Goal: Task Accomplishment & Management: Complete application form

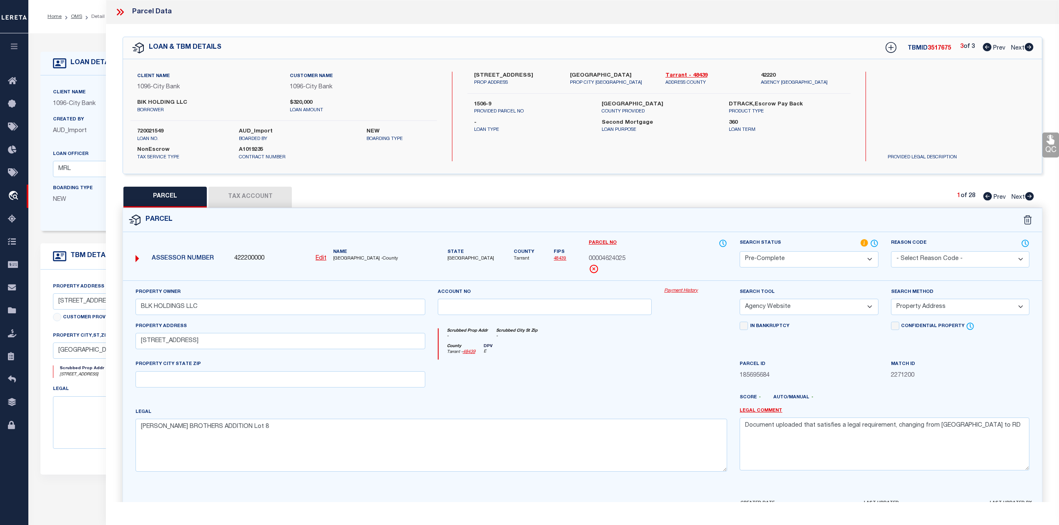
select select "PC"
select select "AGW"
select select "ADD"
select select "2782"
select select "1346"
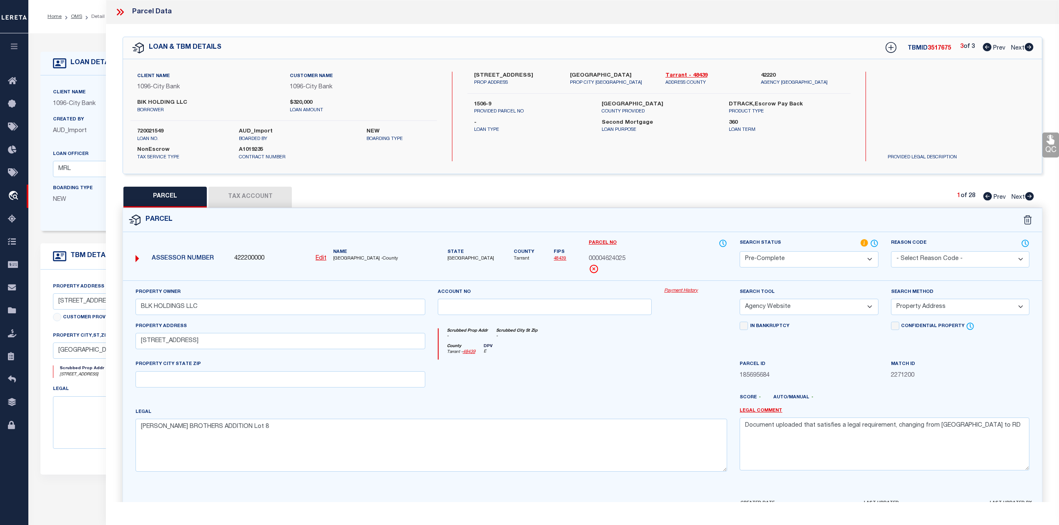
select select "100"
select select "NonEscrow"
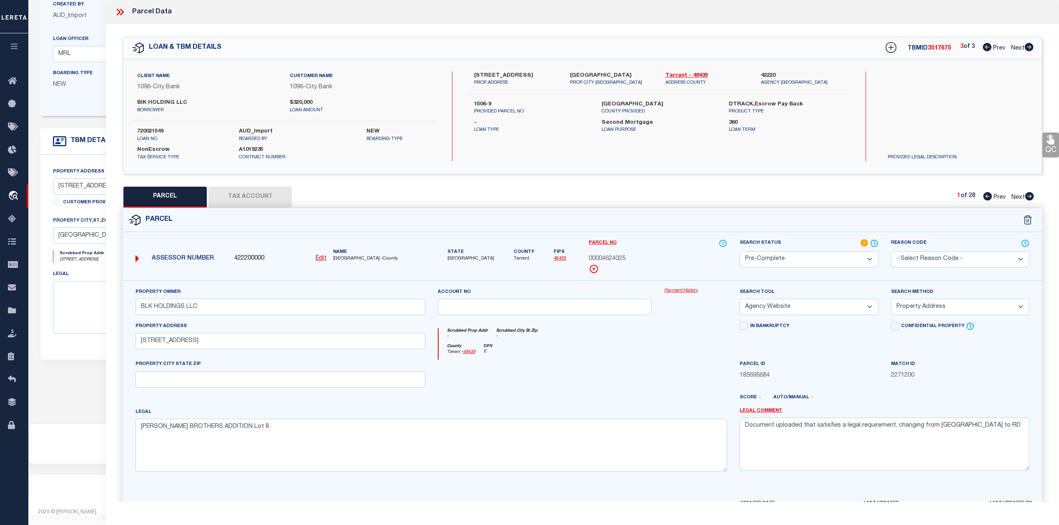
scroll to position [118, 0]
click at [662, 230] on div "Parcel" at bounding box center [582, 220] width 919 height 24
click at [643, 380] on div at bounding box center [544, 377] width 227 height 34
click at [637, 346] on div "County Tarrant - 48439 DPV E" at bounding box center [582, 352] width 289 height 16
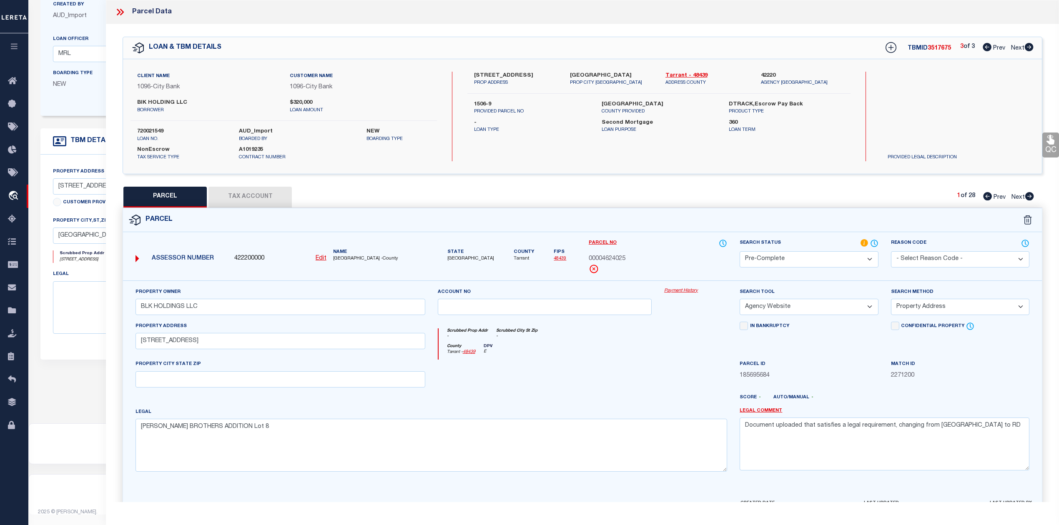
click at [723, 203] on div "PARCEL Tax Account 1 of 28 Prev Next" at bounding box center [582, 197] width 919 height 21
click at [619, 389] on div at bounding box center [544, 377] width 227 height 34
click at [642, 374] on div at bounding box center [544, 377] width 227 height 34
click at [517, 369] on div at bounding box center [544, 377] width 227 height 34
drag, startPoint x: 966, startPoint y: 429, endPoint x: 746, endPoint y: 425, distance: 219.7
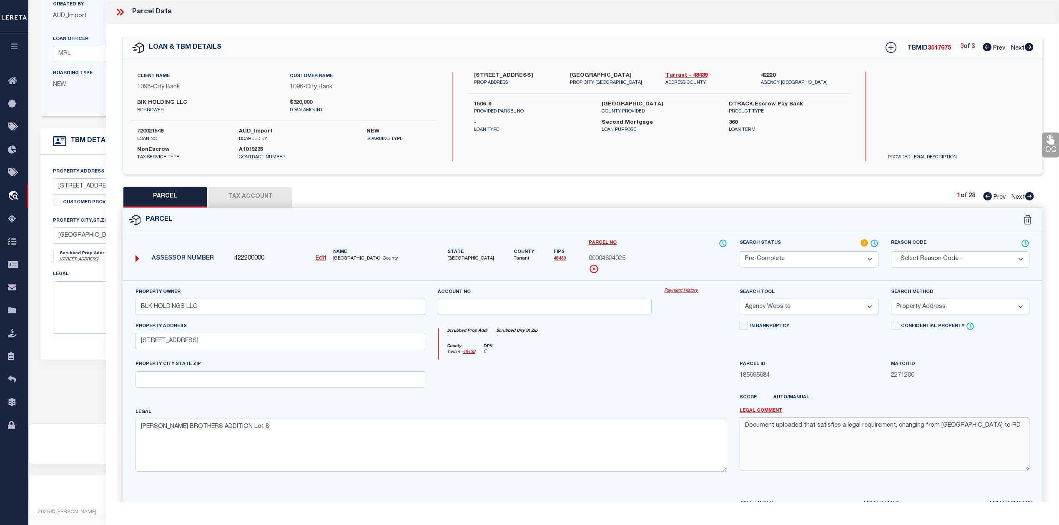
click at [746, 425] on textarea "Document uploaded that satisfies a legal requirement, changing from [GEOGRAPHIC…" at bounding box center [884, 444] width 290 height 53
click at [674, 353] on div "County Tarrant - 48439 DPV E" at bounding box center [582, 352] width 289 height 16
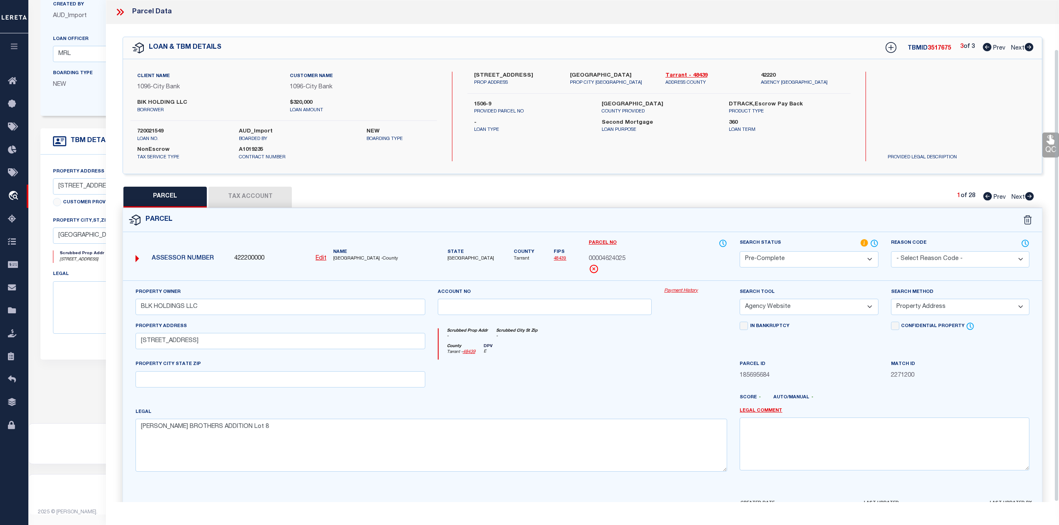
scroll to position [54, 0]
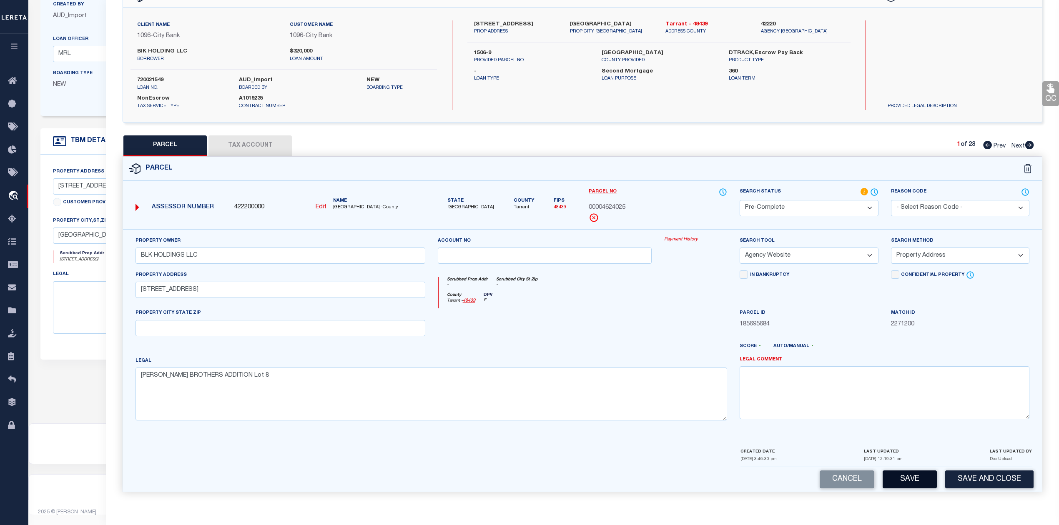
click at [902, 478] on button "Save" at bounding box center [909, 480] width 54 height 18
click at [602, 331] on div at bounding box center [544, 325] width 227 height 34
select select "AS"
select select
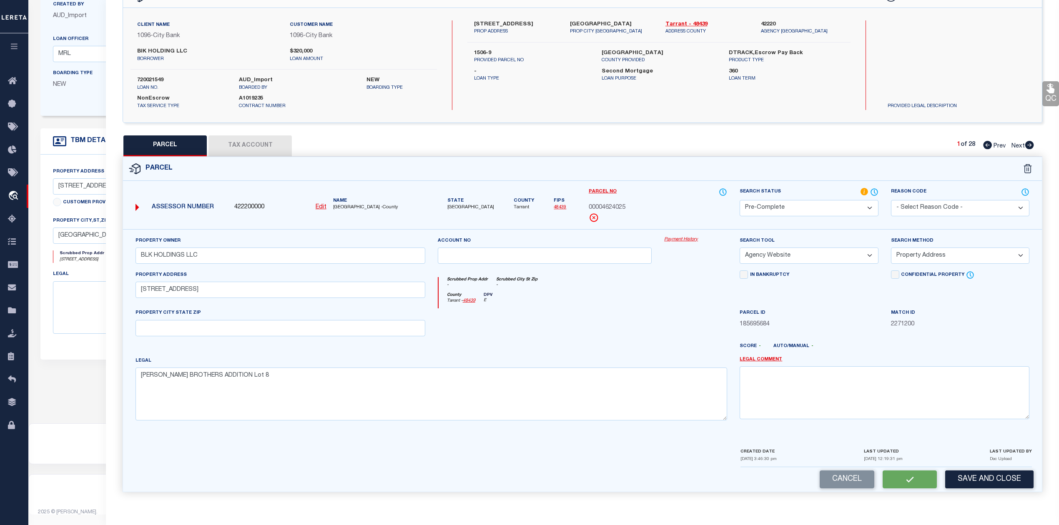
checkbox input "false"
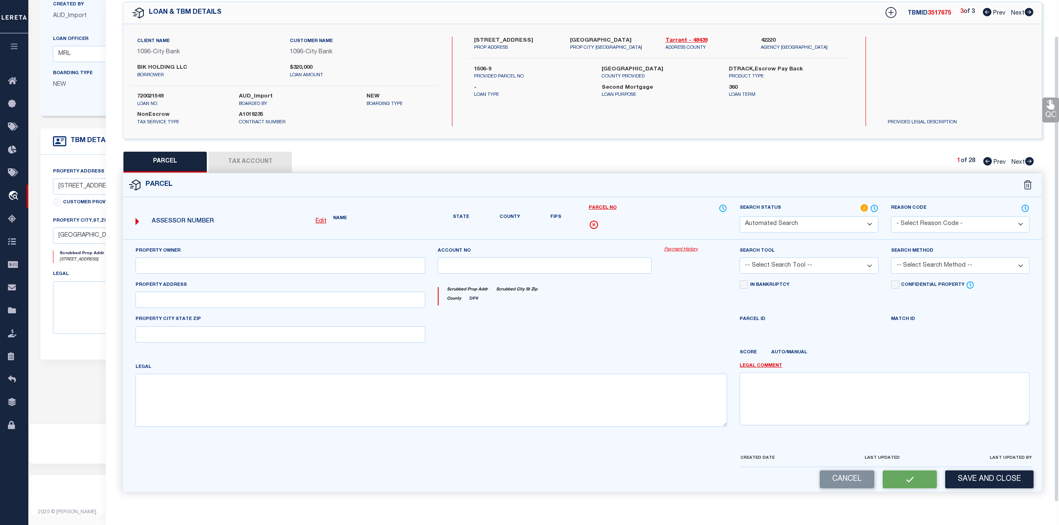
select select "PC"
type input "BLK HOLDINGS LLC"
select select "AGW"
select select "ADD"
type input "[STREET_ADDRESS]"
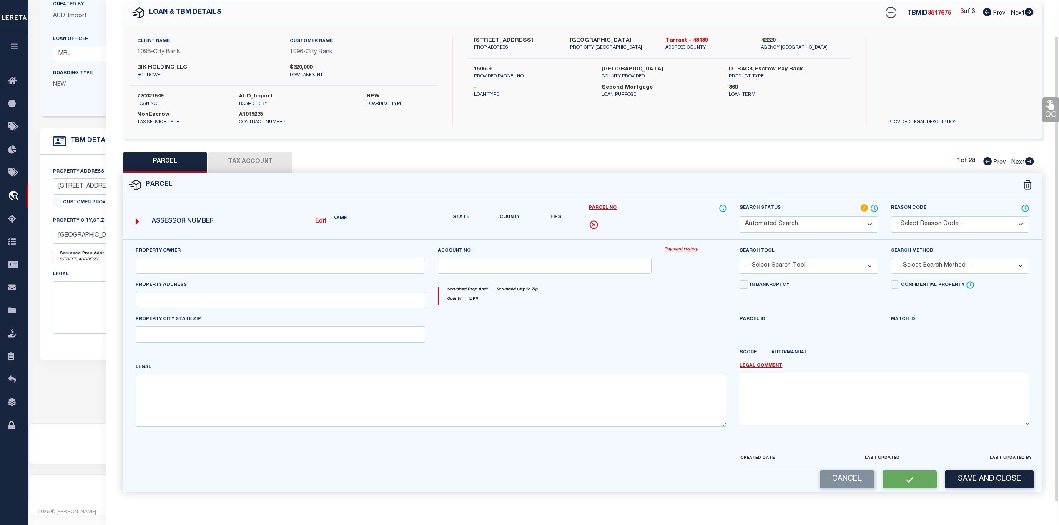
type textarea "[PERSON_NAME] BROTHERS ADDITION Lot 8"
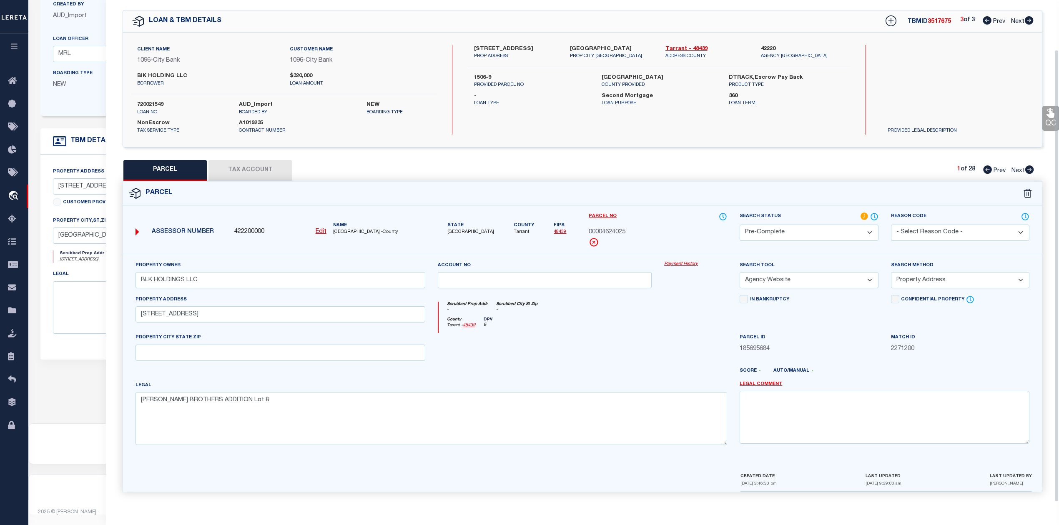
scroll to position [30, 0]
click at [247, 162] on button "Tax Account" at bounding box center [249, 170] width 83 height 21
select select "100"
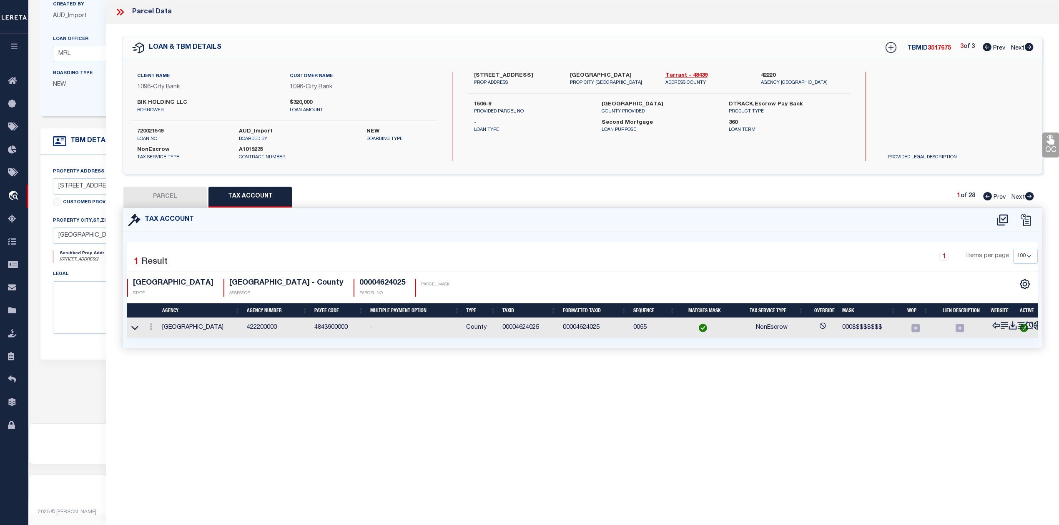
scroll to position [0, 0]
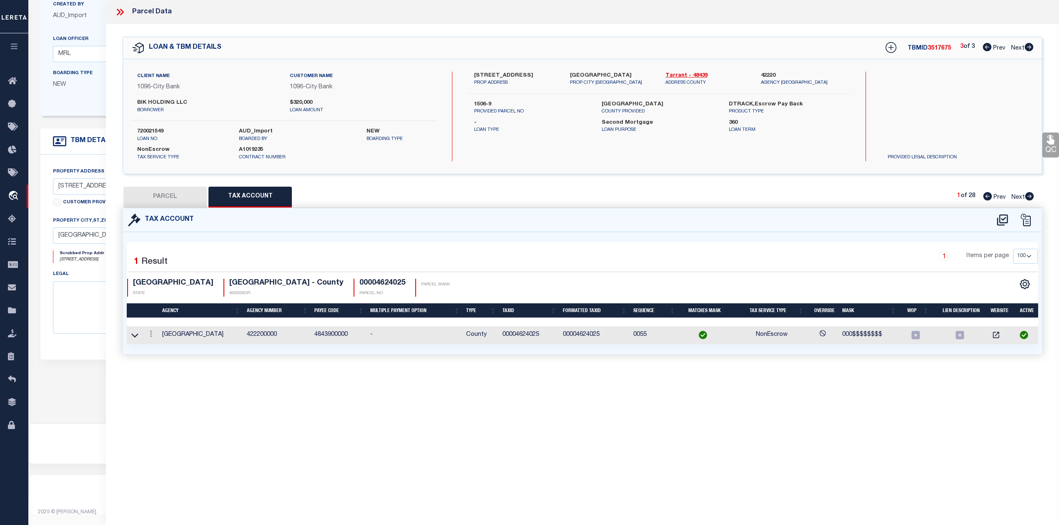
click at [452, 415] on div "Parcel Data QC QC QC - Select Status - Ready to QC" at bounding box center [582, 251] width 953 height 502
click at [162, 194] on button "PARCEL" at bounding box center [164, 197] width 83 height 21
select select "AS"
select select
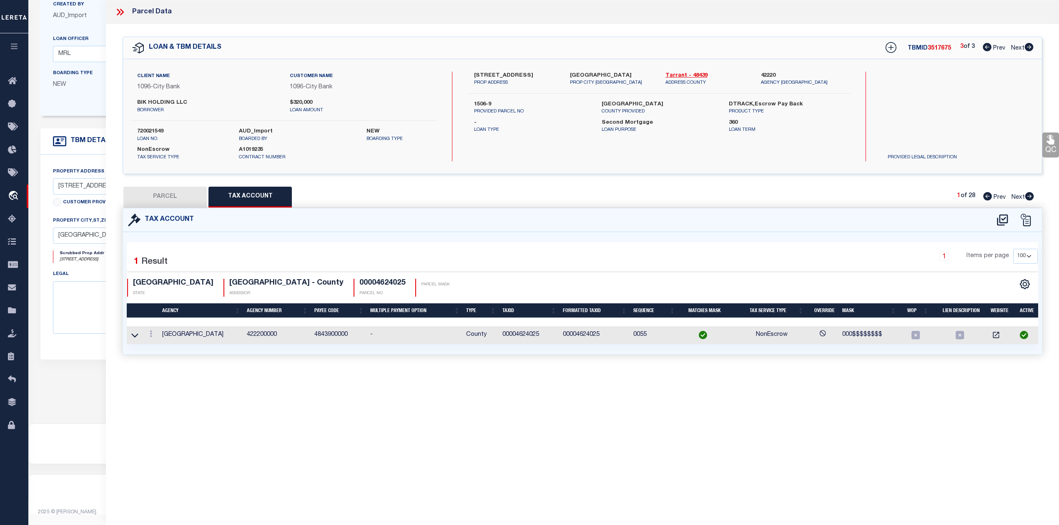
checkbox input "false"
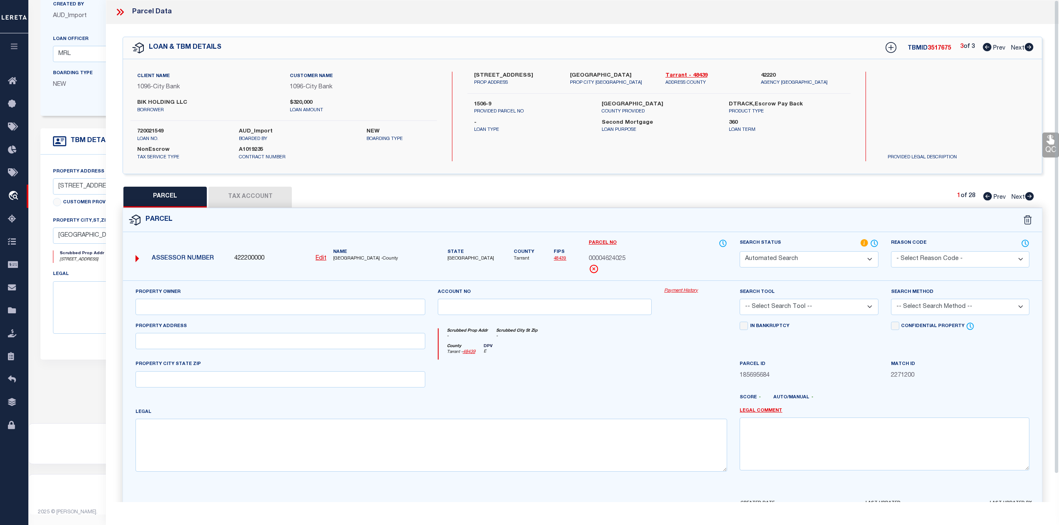
select select "PC"
type input "BLK HOLDINGS LLC"
select select "AGW"
select select "ADD"
type input "[STREET_ADDRESS]"
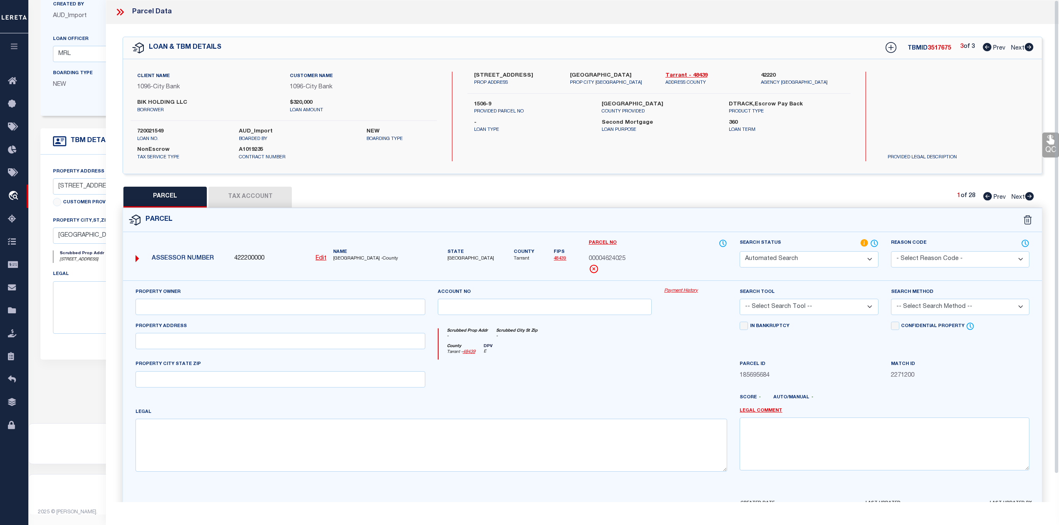
type textarea "[PERSON_NAME] BROTHERS ADDITION Lot 8"
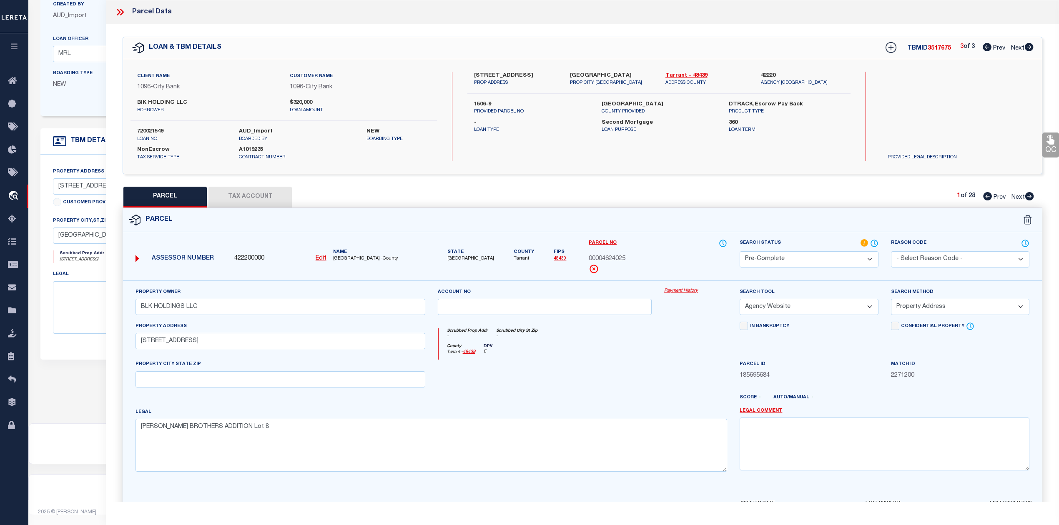
click at [536, 202] on div "PARCEL Tax Account 1 of 28 Prev Next" at bounding box center [582, 197] width 919 height 21
click at [985, 50] on icon at bounding box center [986, 47] width 9 height 8
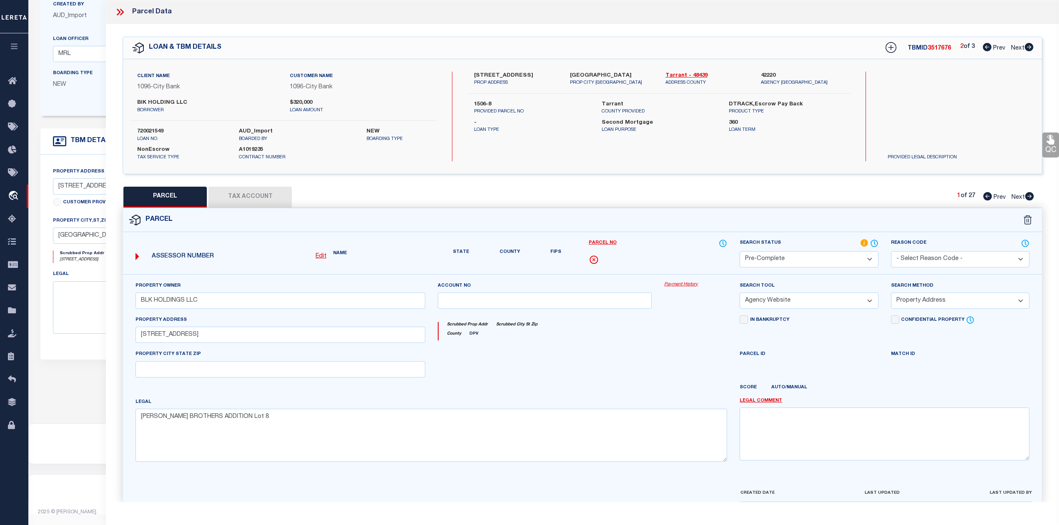
select select "AS"
select select
checkbox input "false"
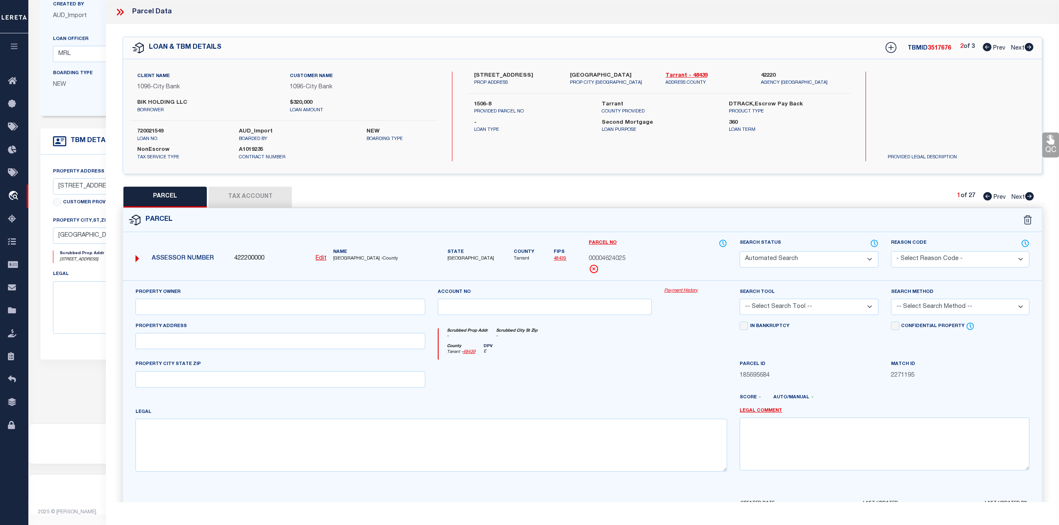
select select "CP"
type input "BLK HOLDINGS LLC"
select select "AGW"
select select "ADD"
type input "[STREET_ADDRESS]"
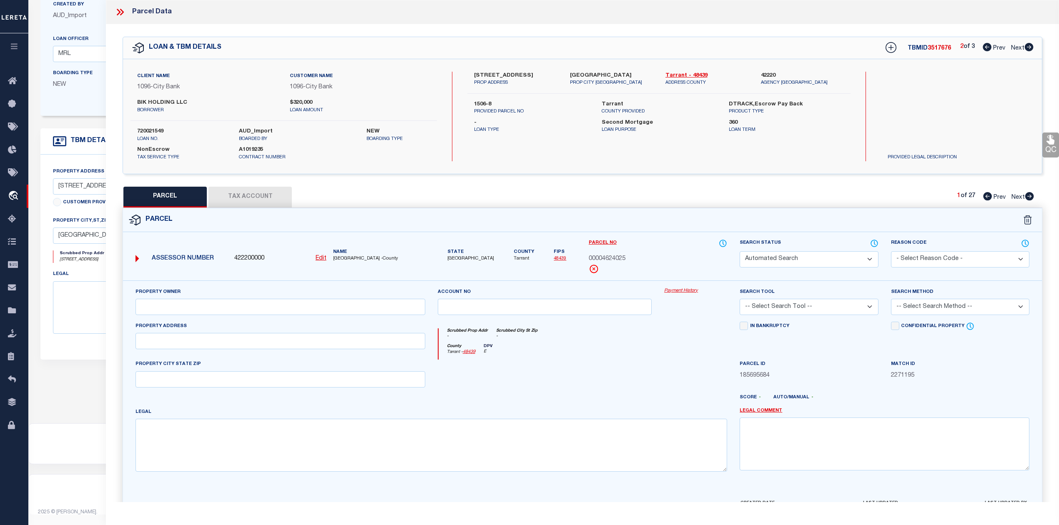
type textarea "[PERSON_NAME] BROTHERS ADDITION Lot 8"
click at [1030, 45] on icon at bounding box center [1028, 47] width 9 height 8
select select "AS"
select select
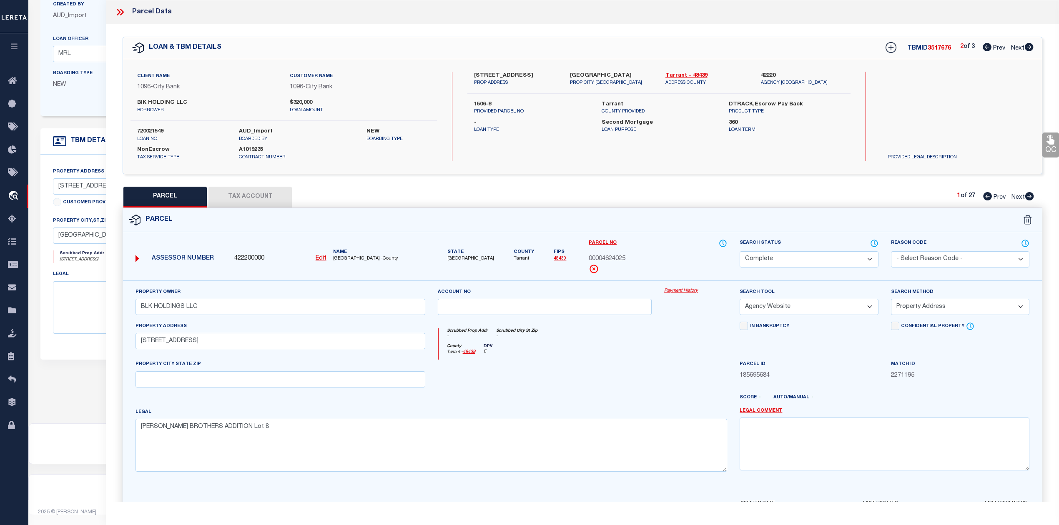
checkbox input "false"
select select "CP"
type input "BLK HOLDINGS LLC"
select select "AGW"
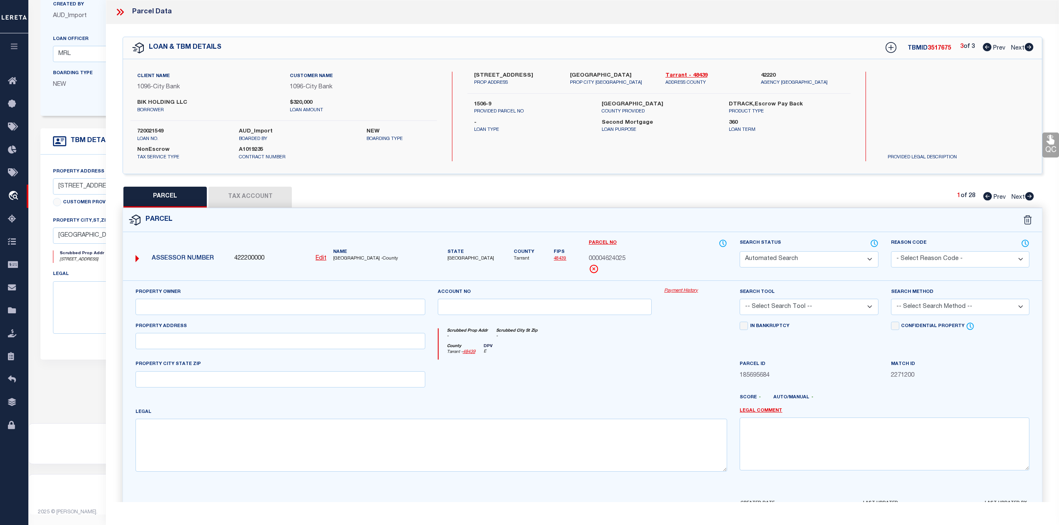
select select "ADD"
type input "[STREET_ADDRESS]"
type textarea "[PERSON_NAME] BROTHERS ADDITION Lot 8"
click at [985, 50] on icon at bounding box center [986, 47] width 9 height 8
select select "AS"
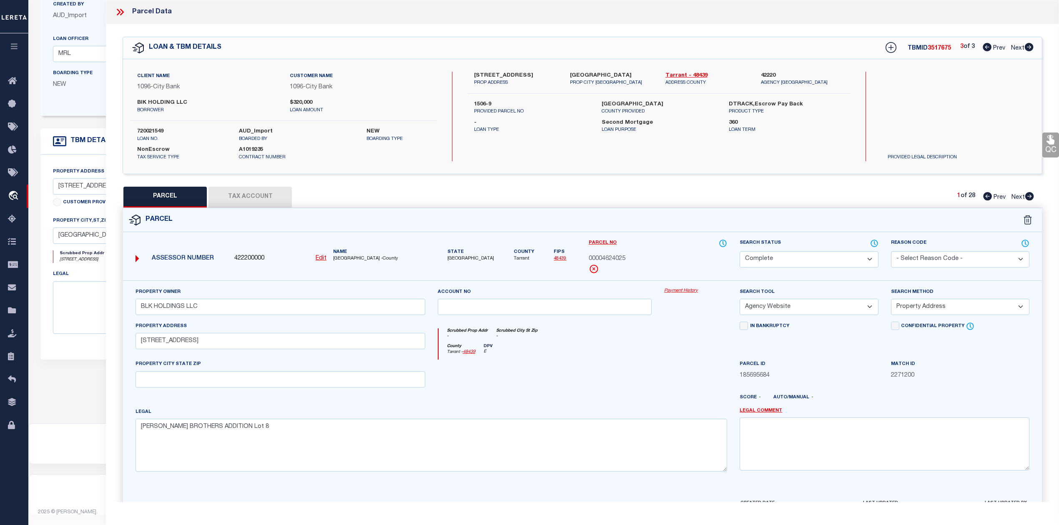
select select
checkbox input "false"
select select "CP"
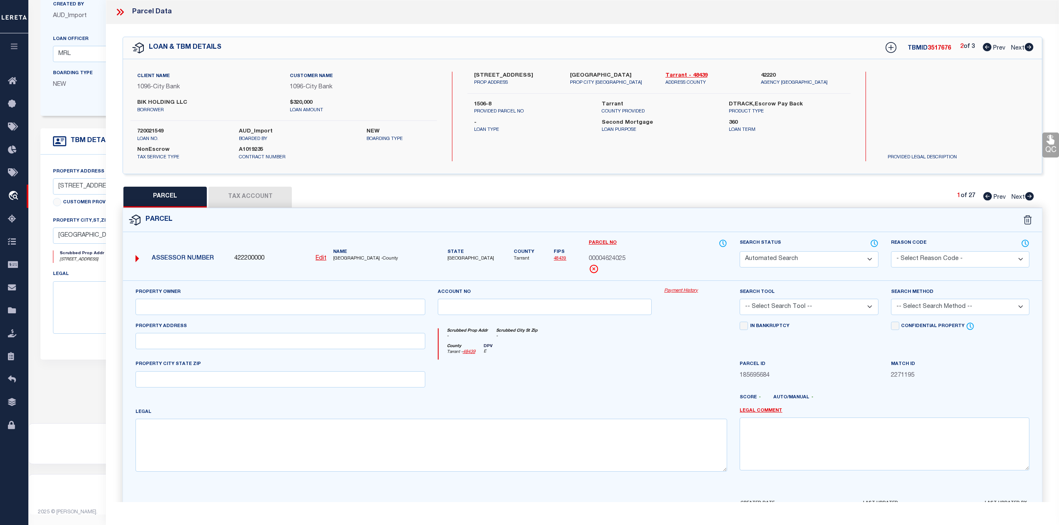
type input "BLK HOLDINGS LLC"
select select "AGW"
select select "ADD"
type input "[STREET_ADDRESS]"
type textarea "[PERSON_NAME] BROTHERS ADDITION Lot 8"
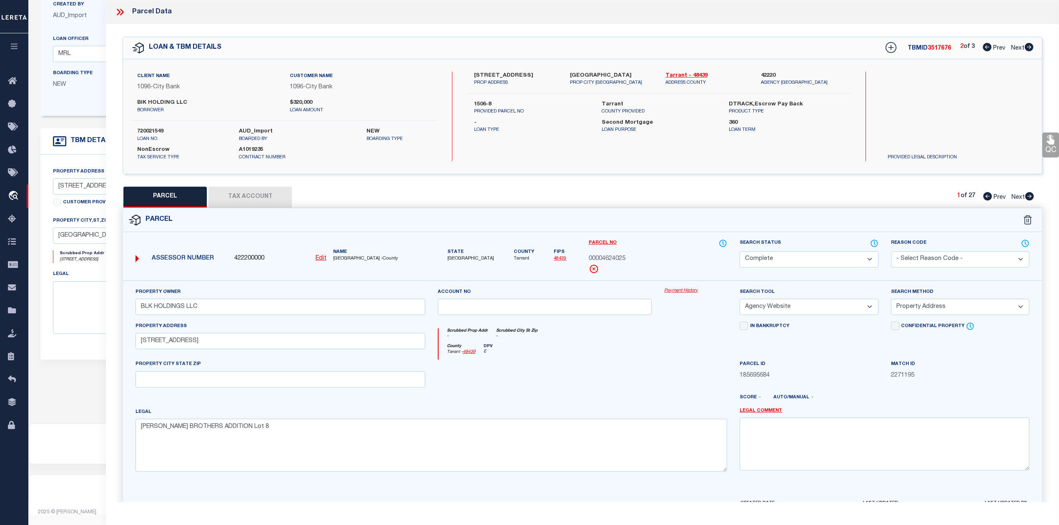
click at [1025, 46] on icon at bounding box center [1028, 47] width 9 height 8
select select "AS"
select select
checkbox input "false"
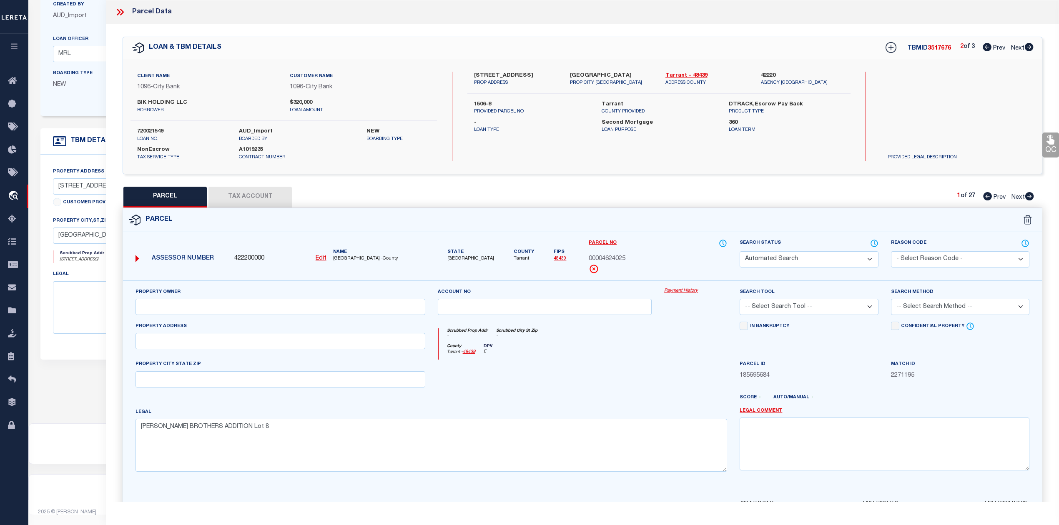
checkbox input "false"
select select "CP"
type input "BLK HOLDINGS LLC"
select select "AGW"
select select "ADD"
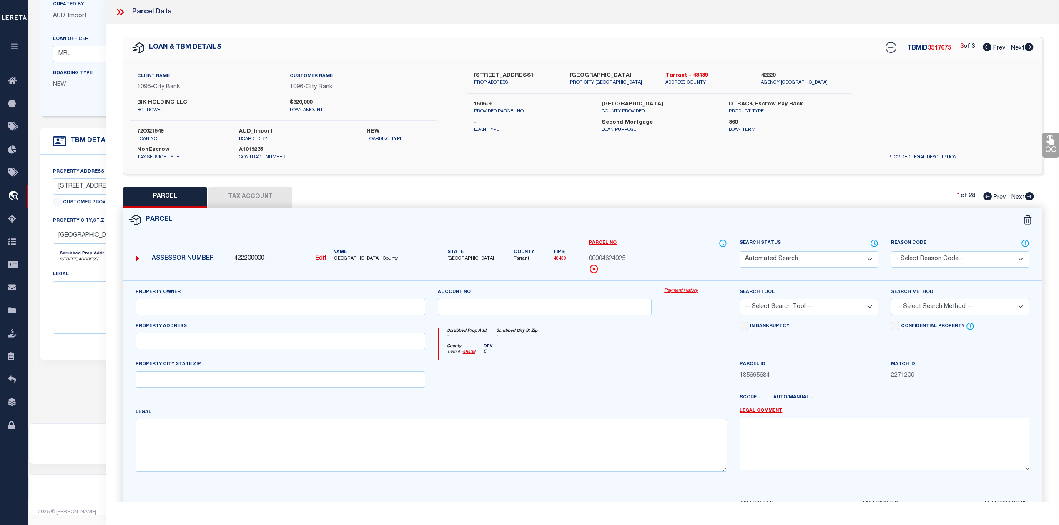
type input "[STREET_ADDRESS]"
type textarea "[PERSON_NAME] BROTHERS ADDITION Lot 8"
click at [872, 255] on select "Automated Search Bad Parcel Complete Duplicate Parcel High Dollar Reporting In …" at bounding box center [808, 259] width 138 height 16
click at [939, 104] on div "Search by Legal Customer" at bounding box center [938, 99] width 115 height 55
click at [988, 47] on icon at bounding box center [986, 47] width 9 height 8
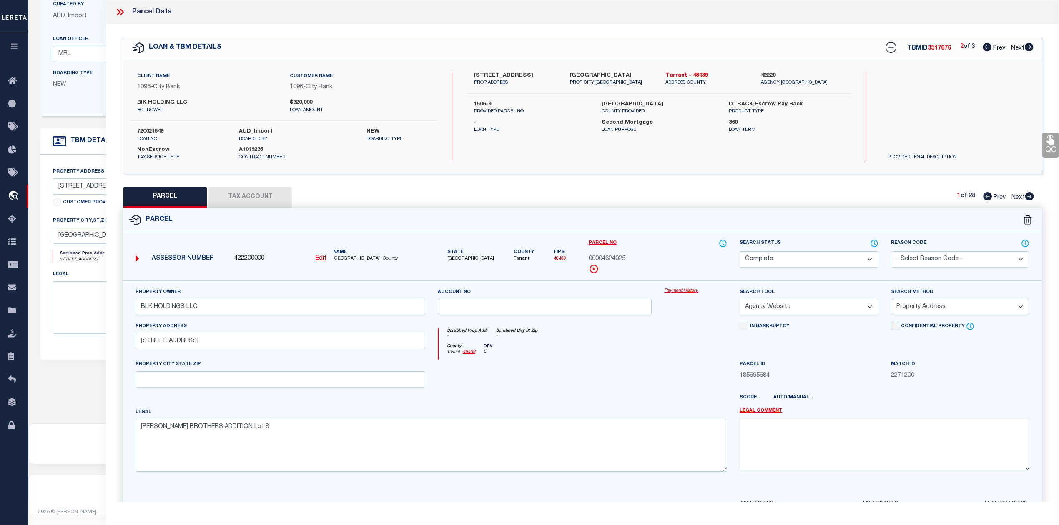
select select "AS"
select select
checkbox input "false"
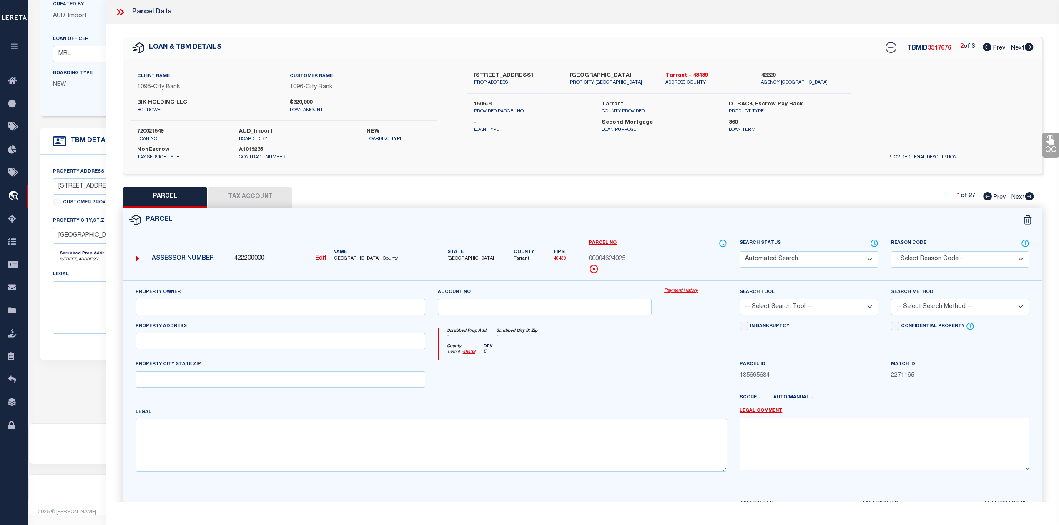
select select "CP"
type input "BLK HOLDINGS LLC"
select select "AGW"
select select "ADD"
type input "[STREET_ADDRESS]"
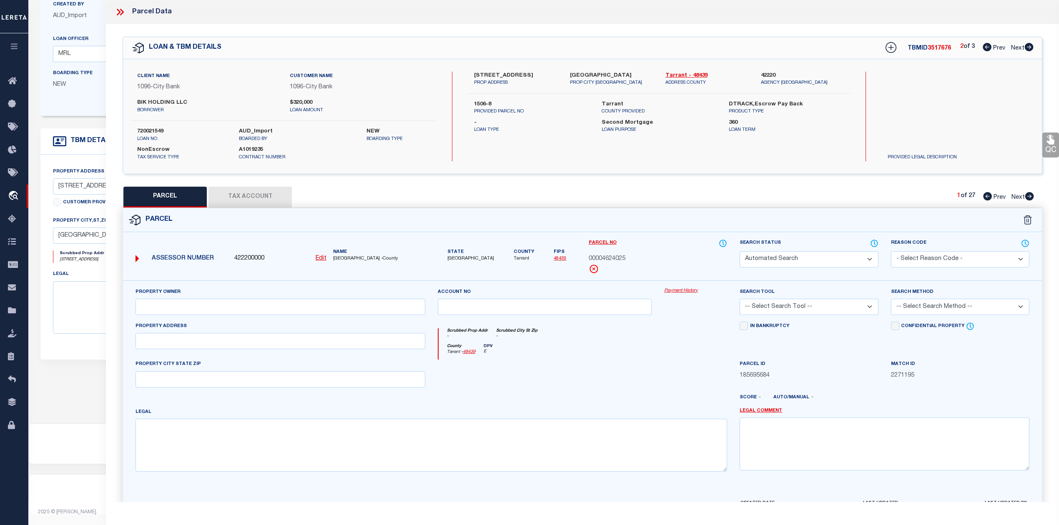
type textarea "[PERSON_NAME] BROTHERS ADDITION Lot 8"
click at [1027, 47] on icon at bounding box center [1028, 47] width 9 height 8
select select "AS"
select select
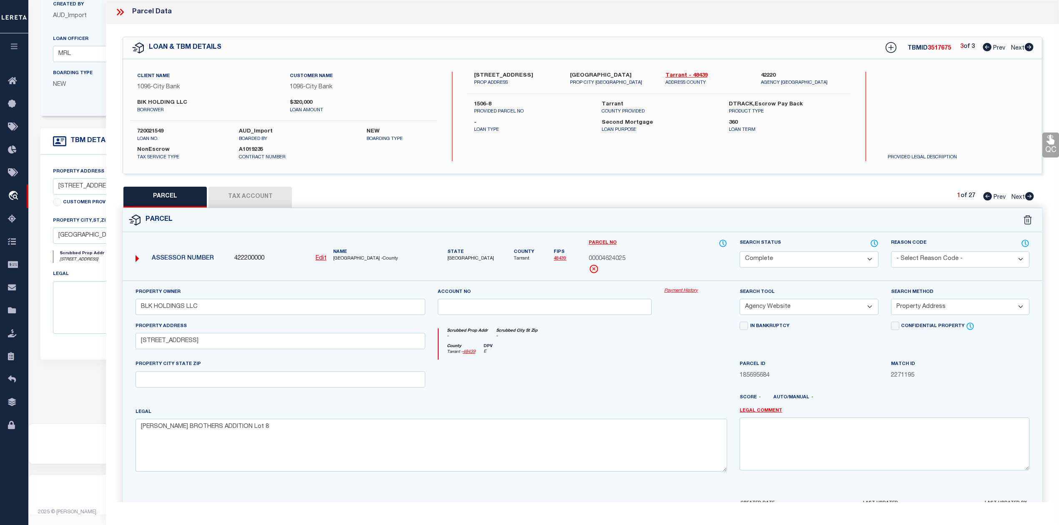
checkbox input "false"
select select "CP"
type input "BLK HOLDINGS LLC"
select select "AGW"
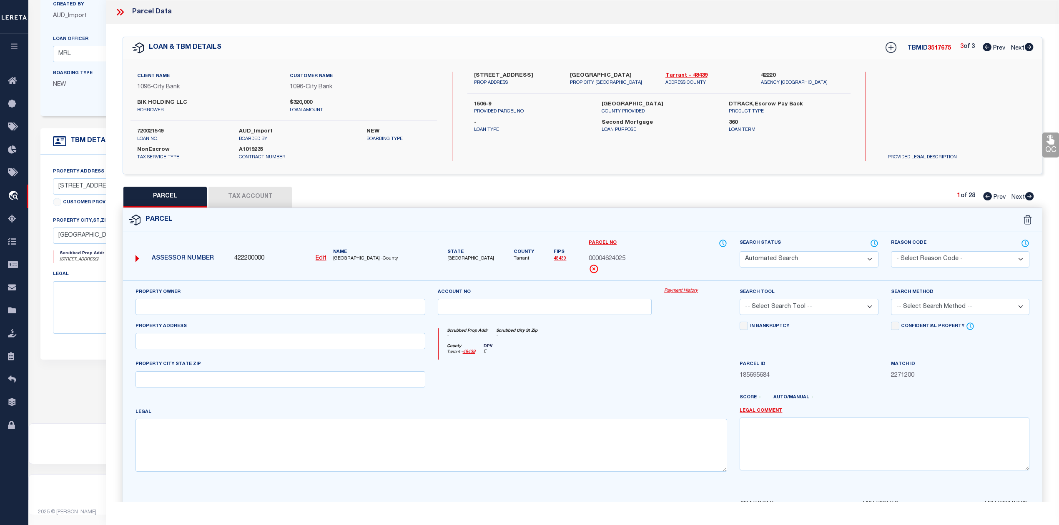
select select "ADD"
type input "[STREET_ADDRESS]"
type textarea "[PERSON_NAME] BROTHERS ADDITION Lot 8"
click at [980, 46] on div "3 of 3 Prev Next" at bounding box center [996, 48] width 73 height 11
click at [987, 47] on icon at bounding box center [986, 47] width 9 height 8
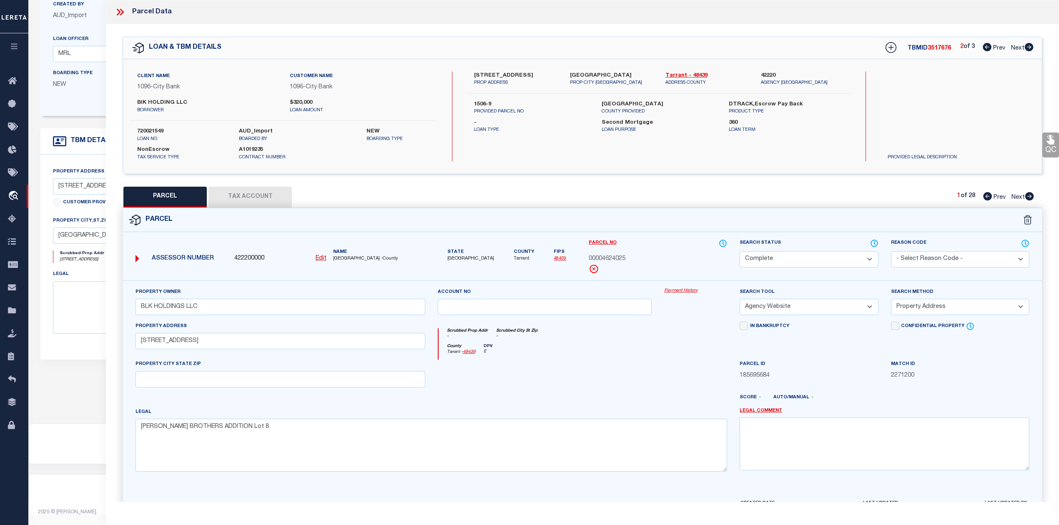
click at [987, 47] on icon at bounding box center [986, 47] width 9 height 8
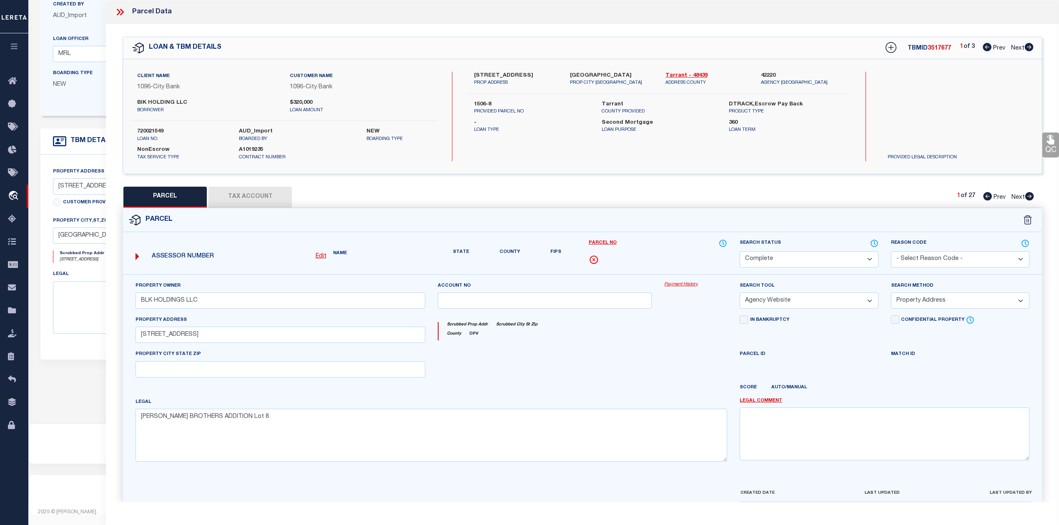
select select "AS"
select select
checkbox input "false"
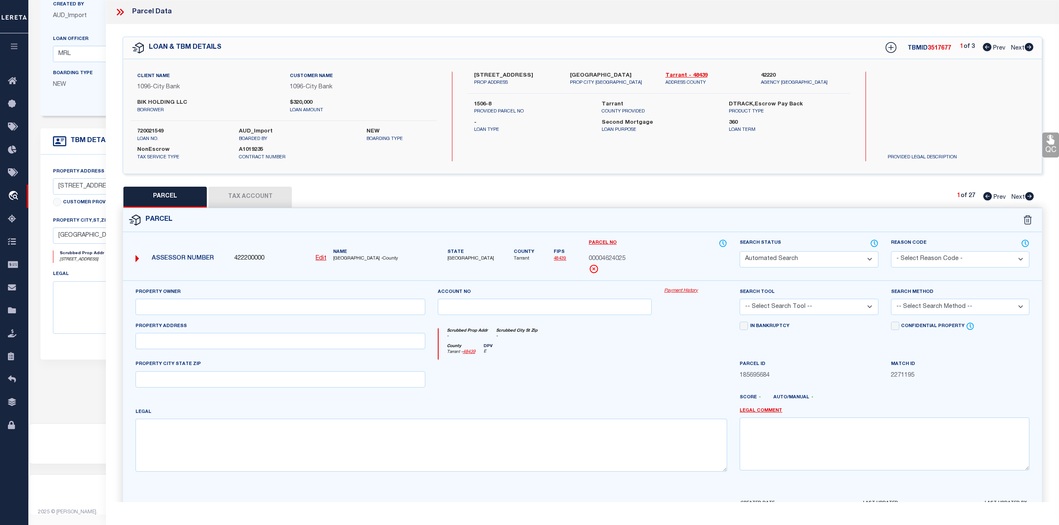
select select "CP"
type input "BLK HOLDINGS LLC"
select select "AGW"
select select "ADD"
type input "[STREET_ADDRESS]"
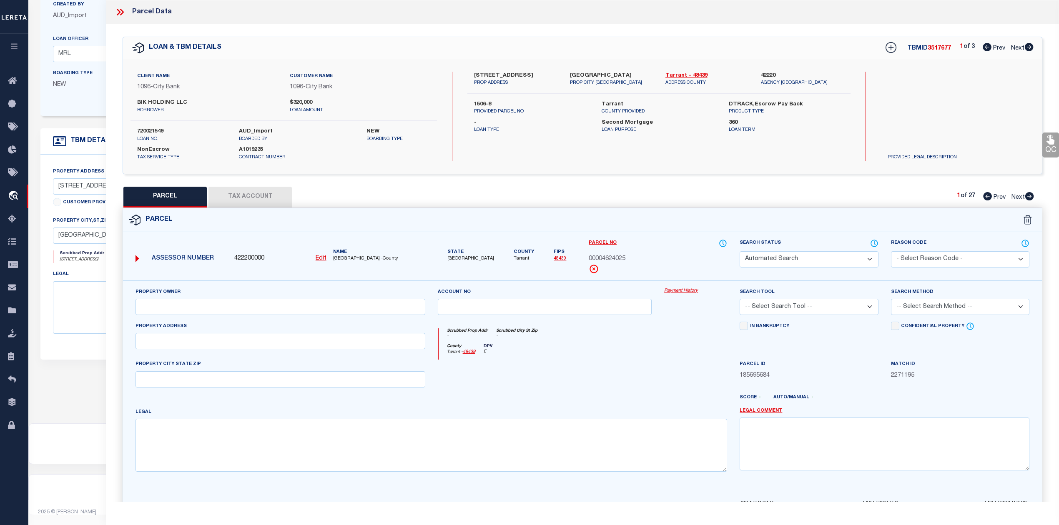
type textarea "[PERSON_NAME] BROTHERS ADDITION Lot 8"
select select "AS"
select select
checkbox input "false"
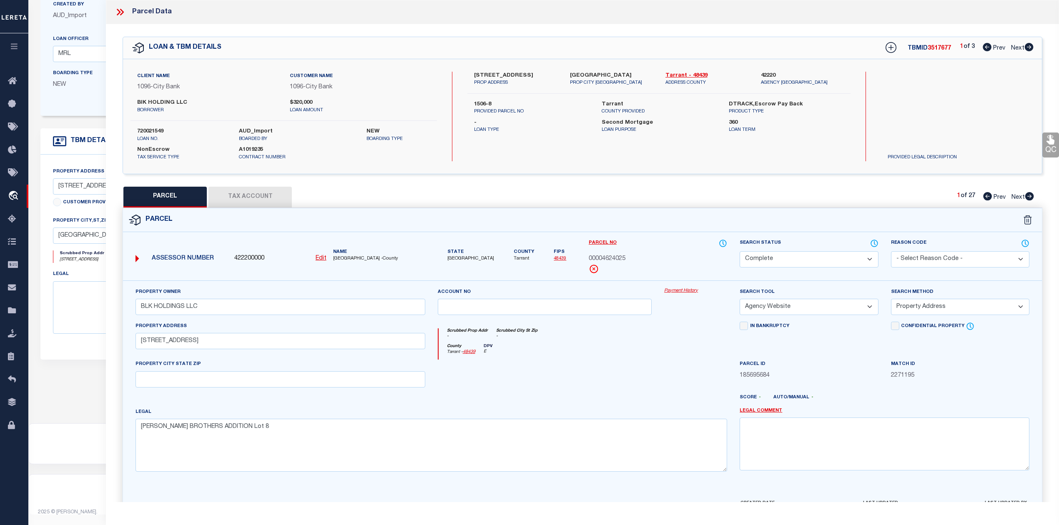
checkbox input "false"
select select "RD"
type input "BLK HOLDINGS LLC"
select select "ATL"
select select "ADD"
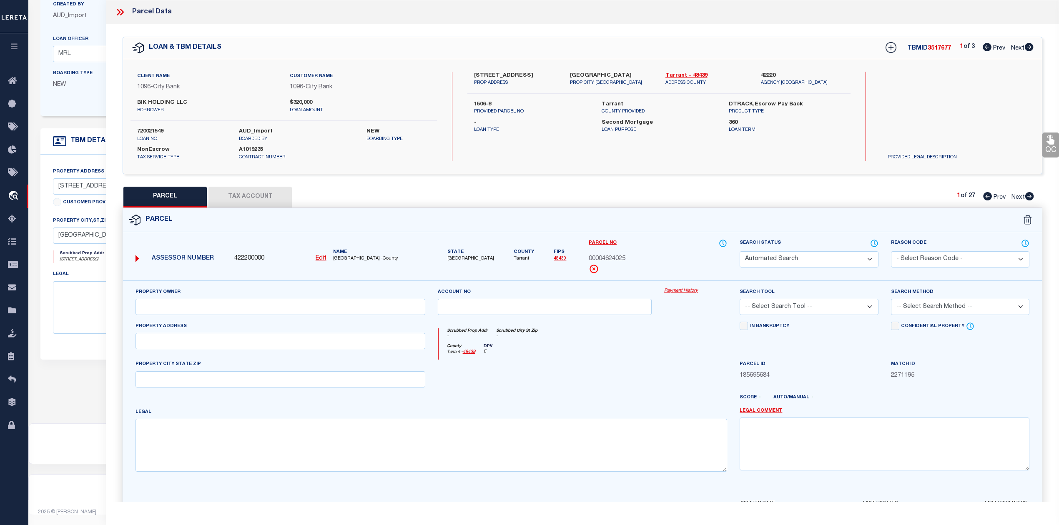
type input "[STREET_ADDRESS]"
type textarea "[PERSON_NAME] BROTHERS ADDITION Lot 8"
type textarea "Document uploaded that satisfies a legal requirement, changing from [GEOGRAPHIC…"
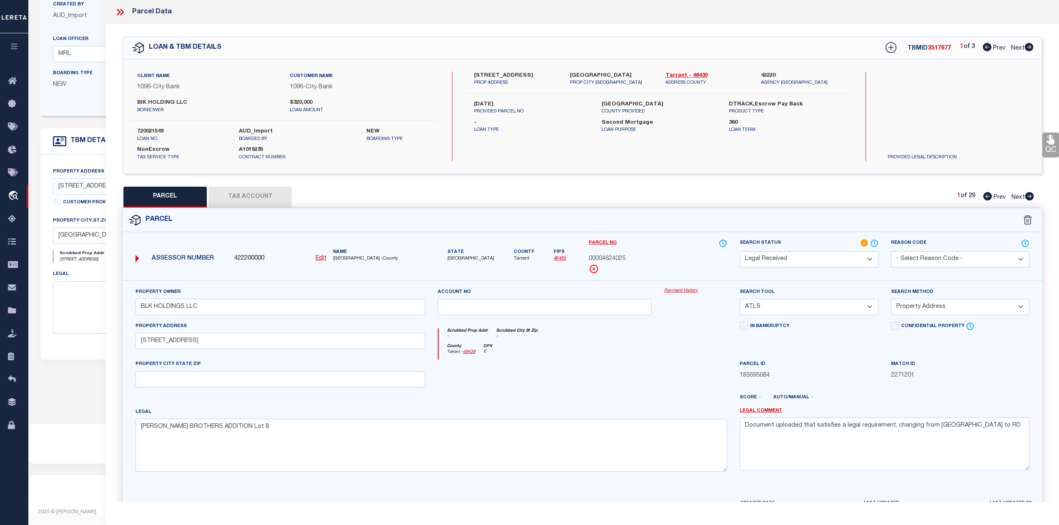
click at [654, 208] on div "Parcel" at bounding box center [582, 220] width 919 height 24
click at [1031, 47] on icon at bounding box center [1028, 47] width 9 height 8
select select "AS"
select select
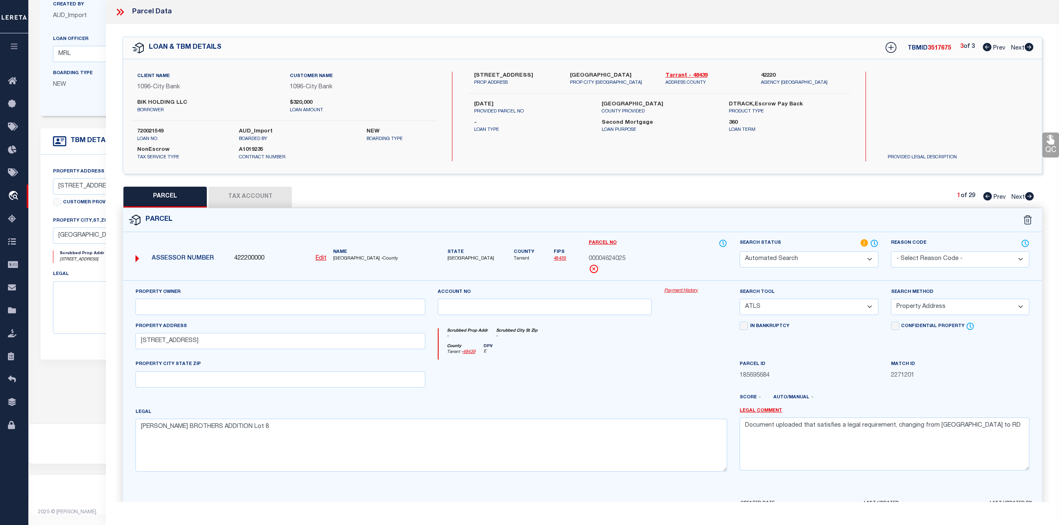
select select
checkbox input "false"
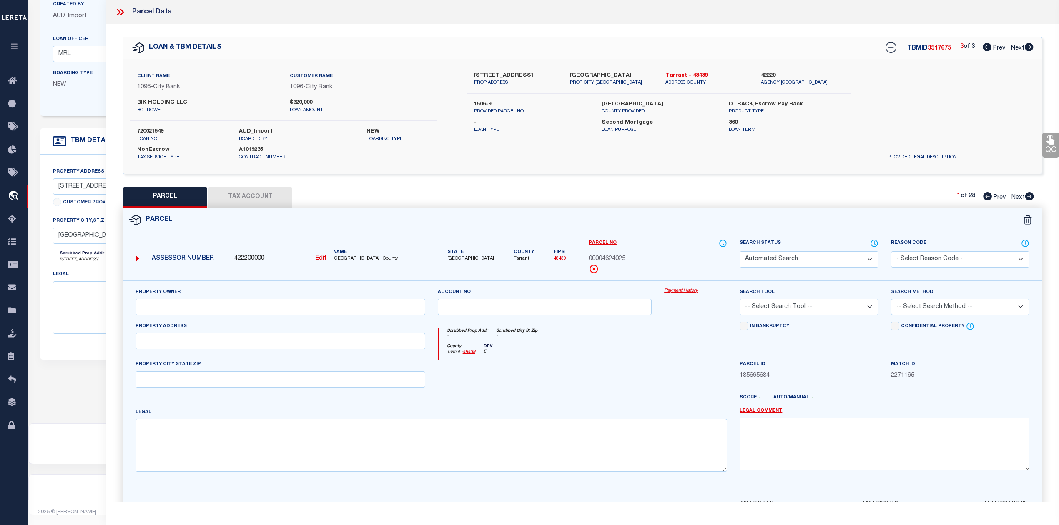
select select "CP"
type input "BLK HOLDINGS LLC"
select select "AGW"
select select "ADD"
type input "[STREET_ADDRESS]"
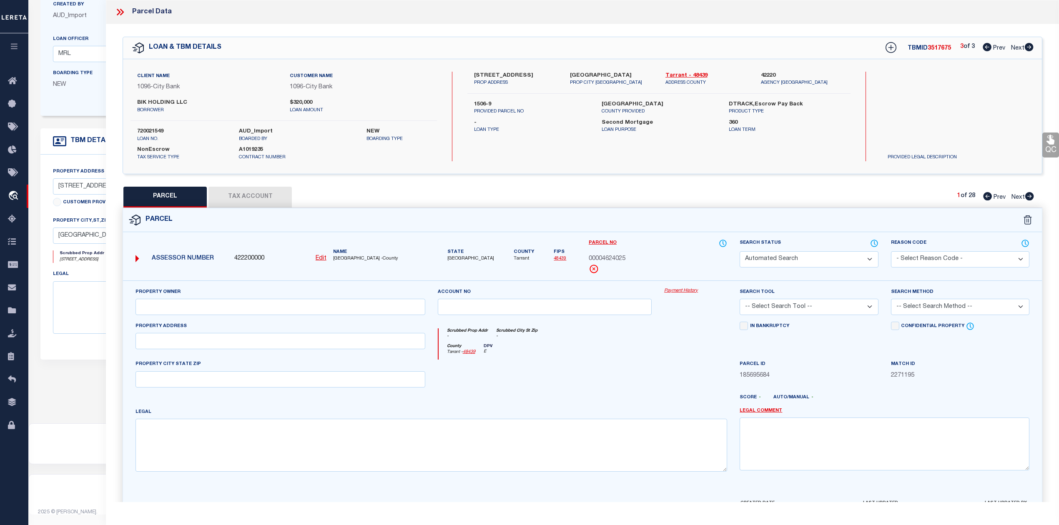
checkbox input "false"
type textarea "[PERSON_NAME] BROTHERS ADDITION Lot 8"
click at [1027, 195] on icon at bounding box center [1029, 196] width 9 height 8
select select "AS"
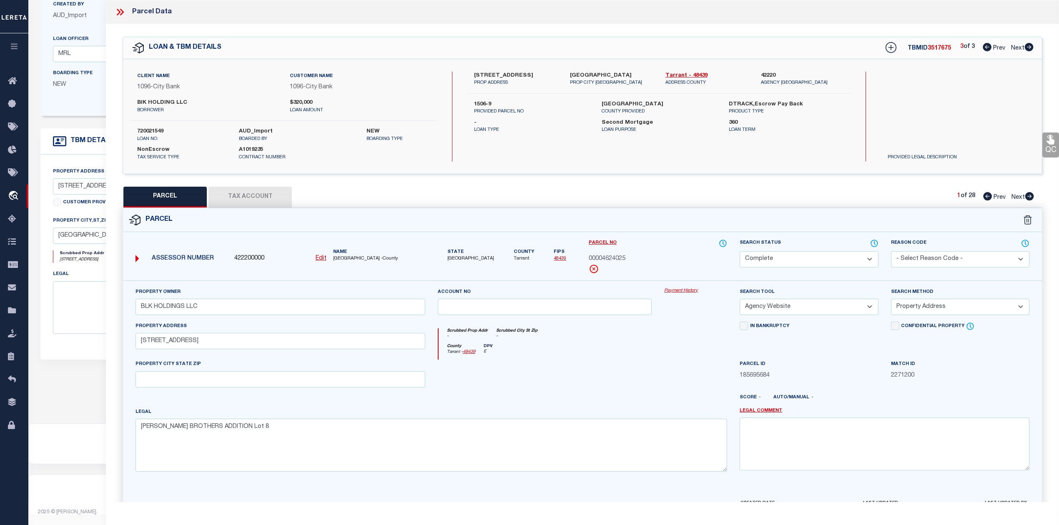
select select
checkbox input "false"
select select "PR"
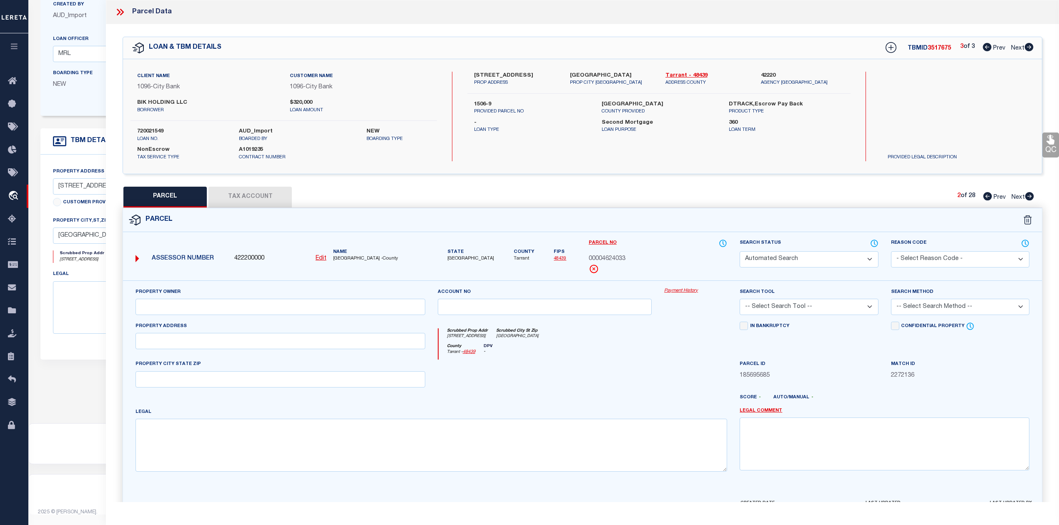
select select "099"
type input "[PERSON_NAME]"
select select "ATL"
select select "ADD"
type input "[STREET_ADDRESS]"
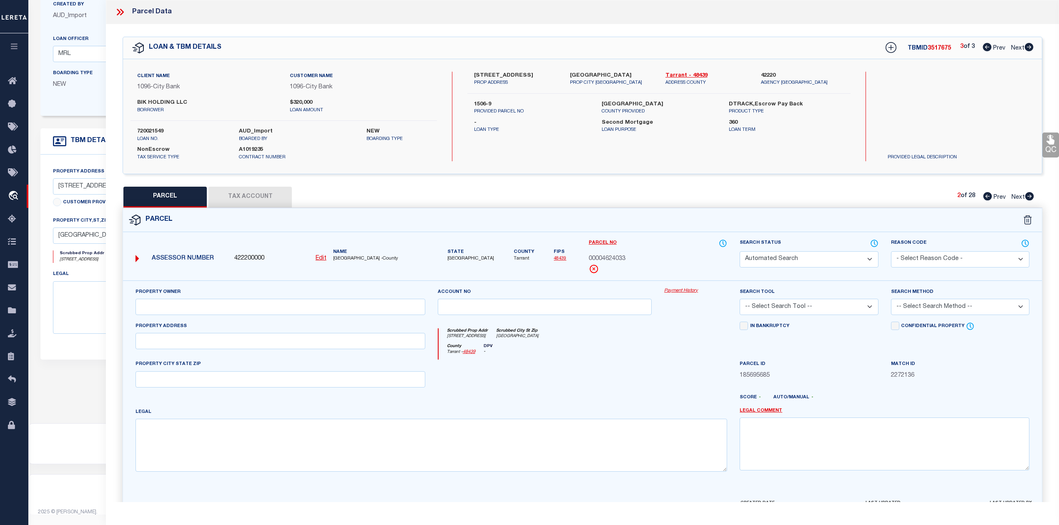
type input "[GEOGRAPHIC_DATA]"
type textarea "[PERSON_NAME] BROTHERS ADDITION LOT 9"
type textarea "Parcel not needed"
click at [985, 197] on icon at bounding box center [987, 196] width 9 height 8
select select "AS"
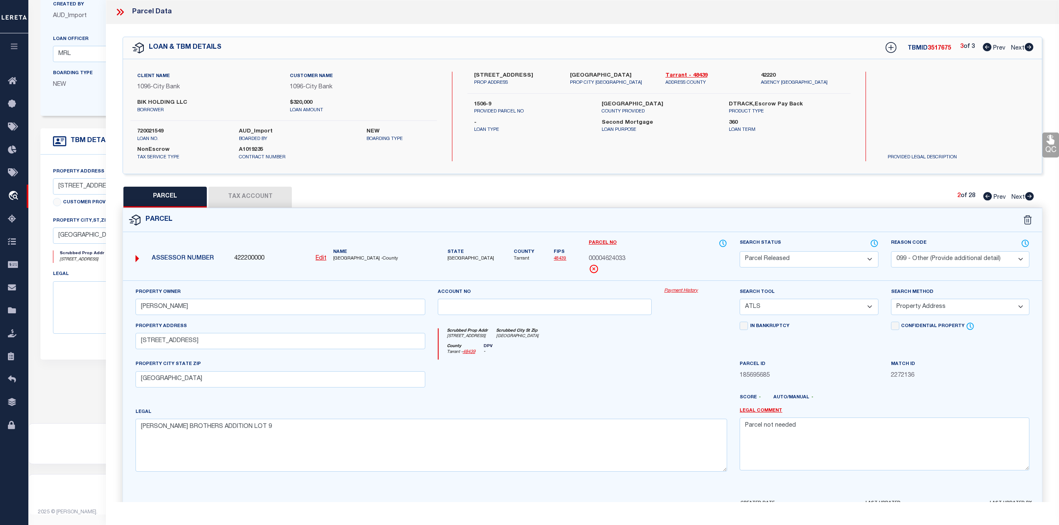
select select
checkbox input "false"
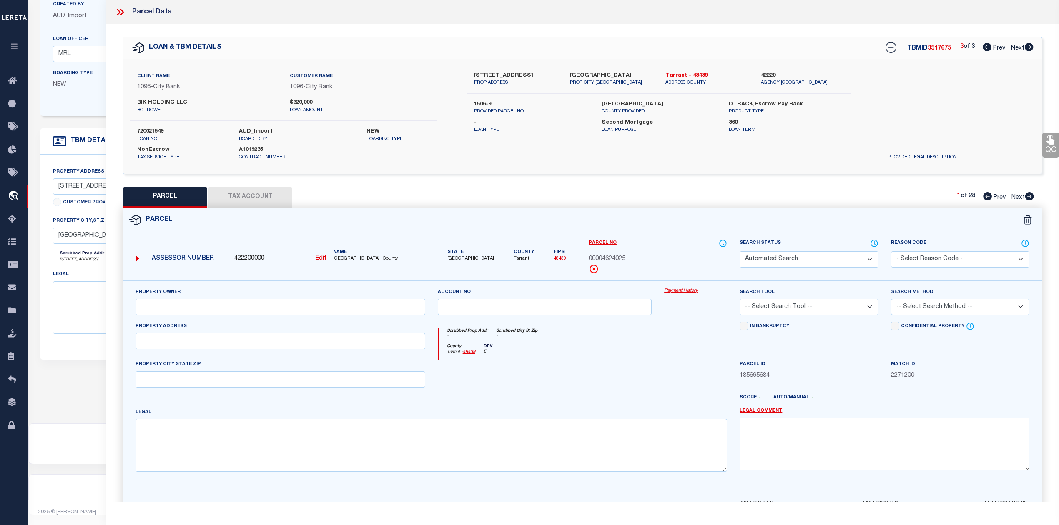
select select "CP"
type input "BLK HOLDINGS LLC"
select select "AGW"
select select "ADD"
type input "[STREET_ADDRESS]"
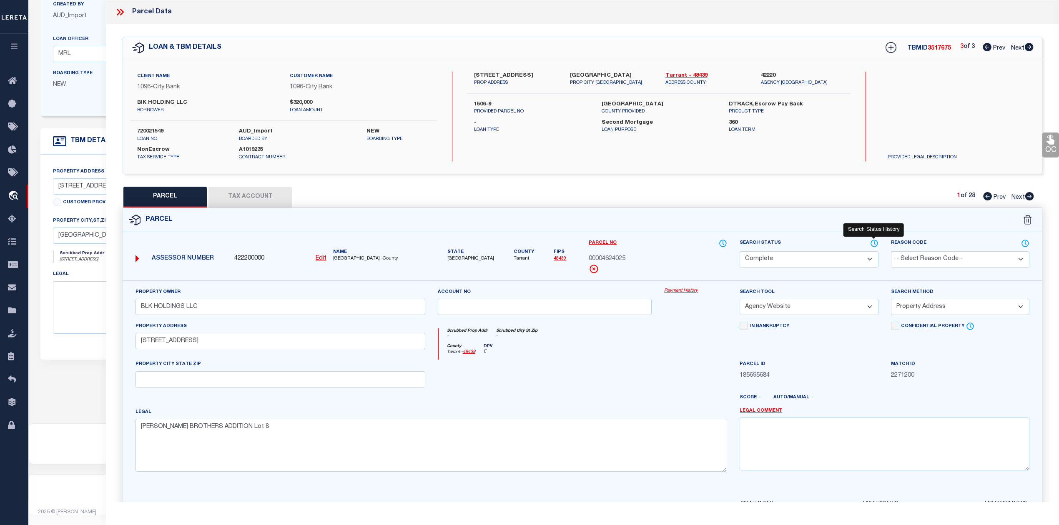
click at [874, 243] on icon at bounding box center [874, 243] width 8 height 9
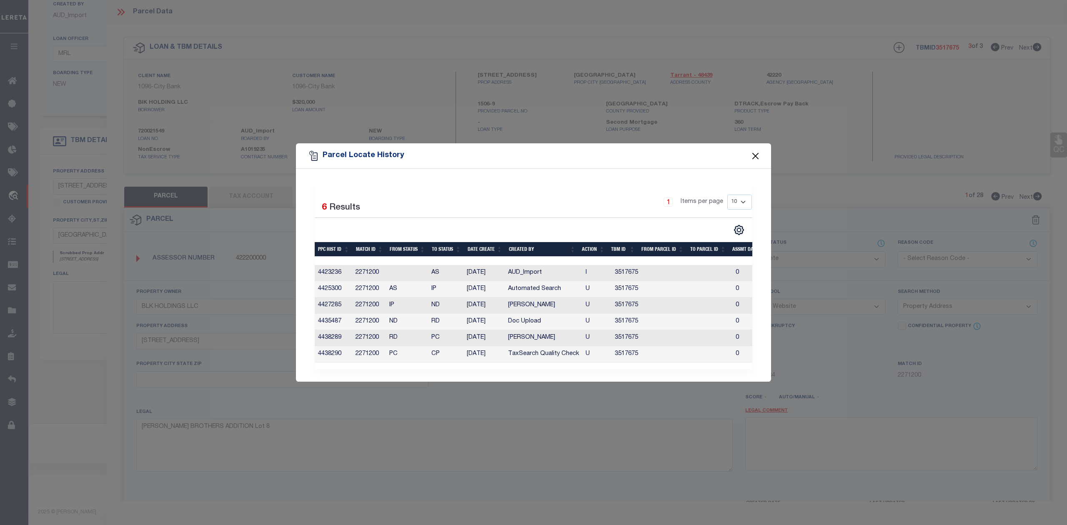
click at [759, 151] on button "Close" at bounding box center [755, 155] width 11 height 11
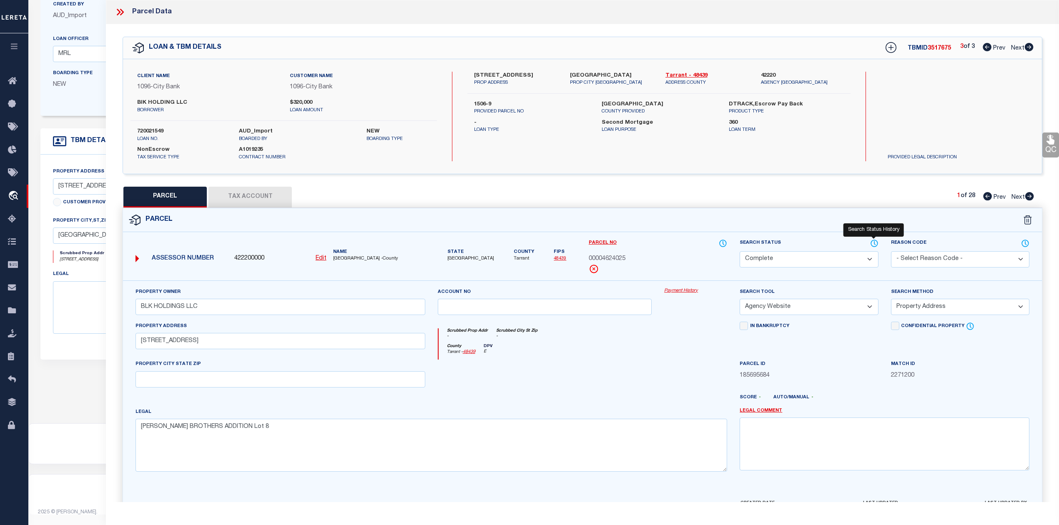
click at [874, 244] on icon at bounding box center [874, 242] width 1 height 3
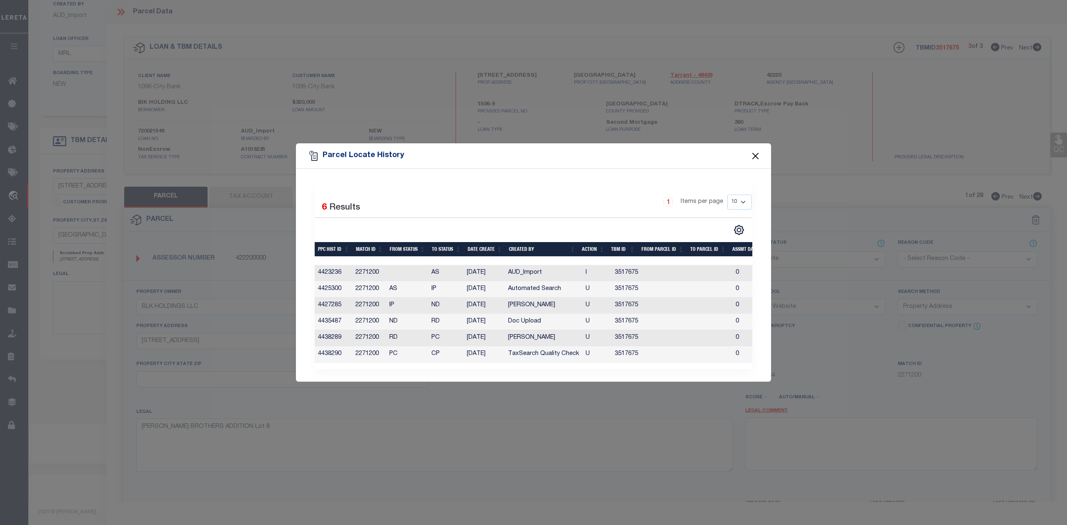
click at [754, 155] on button "Close" at bounding box center [755, 155] width 11 height 11
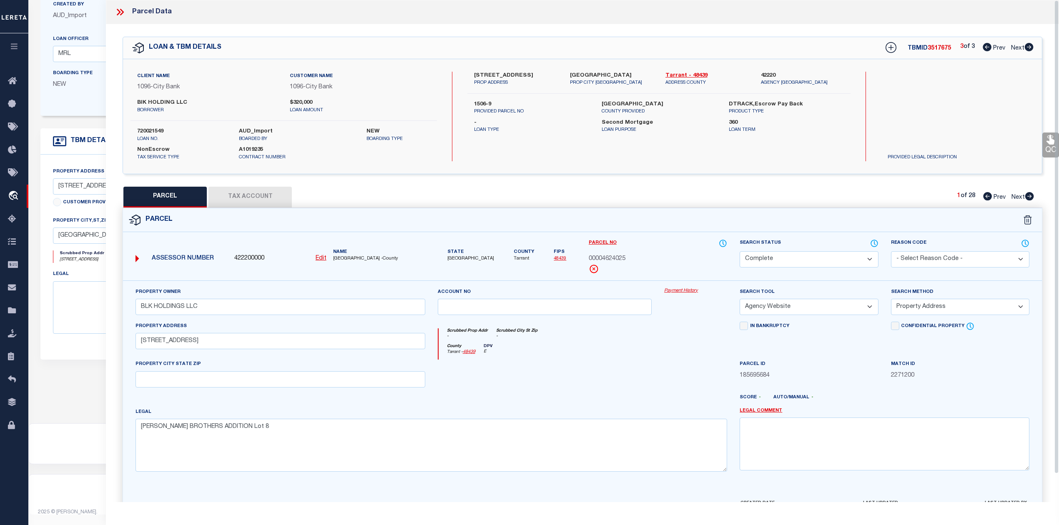
click at [921, 119] on div "Search by Legal Customer" at bounding box center [938, 99] width 115 height 55
click at [982, 47] on icon at bounding box center [986, 47] width 9 height 8
click at [609, 379] on div at bounding box center [544, 377] width 227 height 34
click at [985, 47] on icon at bounding box center [986, 47] width 9 height 8
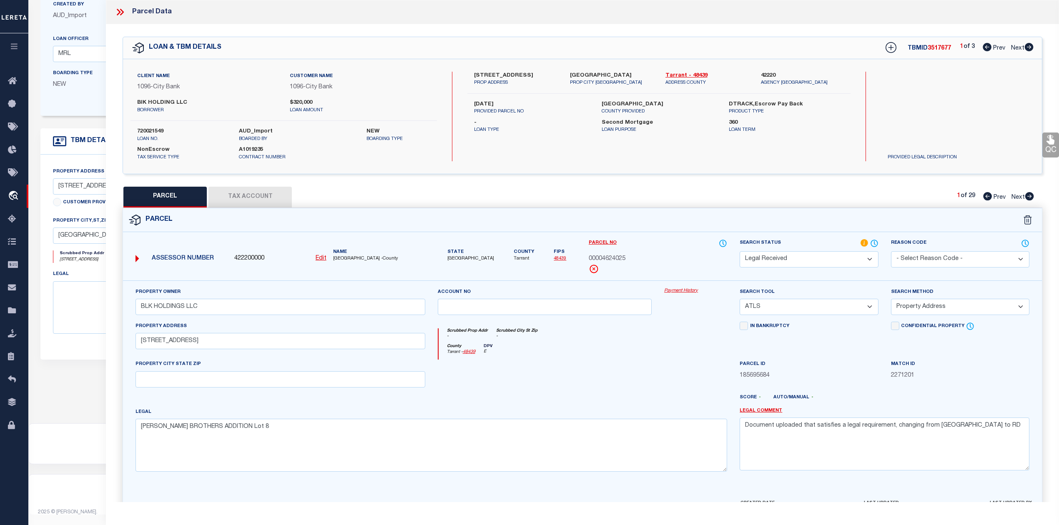
click at [1029, 197] on icon at bounding box center [1029, 196] width 9 height 8
click at [986, 194] on icon at bounding box center [987, 196] width 9 height 8
click at [607, 382] on div at bounding box center [544, 377] width 227 height 34
click at [661, 370] on div at bounding box center [695, 377] width 75 height 34
click at [607, 372] on div at bounding box center [544, 377] width 227 height 34
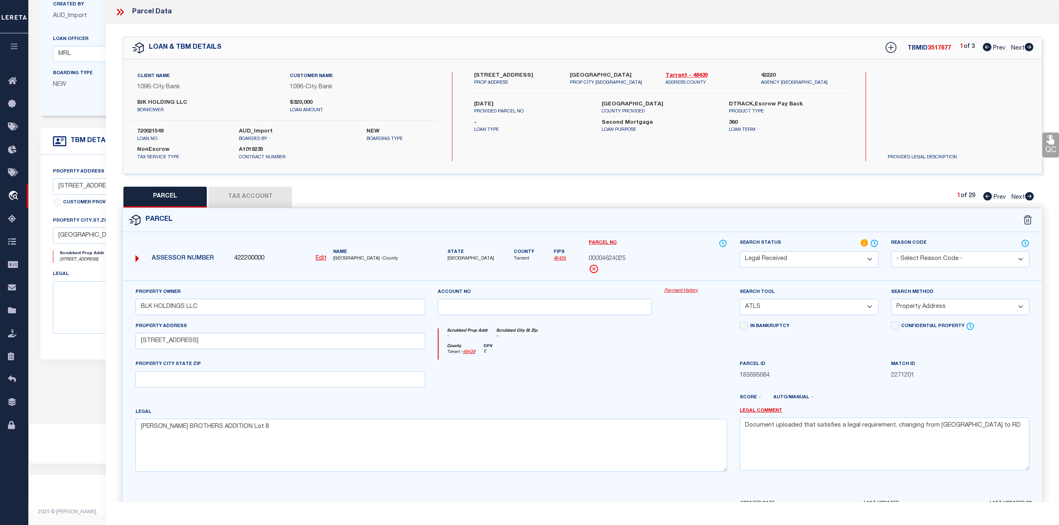
click at [816, 259] on select "Automated Search Bad Parcel Complete Duplicate Parcel High Dollar Reporting In …" at bounding box center [808, 259] width 138 height 16
click at [739, 251] on select "Automated Search Bad Parcel Complete Duplicate Parcel High Dollar Reporting In …" at bounding box center [808, 259] width 138 height 16
click at [925, 259] on select "- Select Reason Code - 099 - Other (Provide additional detail) ACT - Agency Cha…" at bounding box center [960, 259] width 138 height 16
click at [891, 251] on select "- Select Reason Code - 099 - Other (Provide additional detail) ACT - Agency Cha…" at bounding box center [960, 259] width 138 height 16
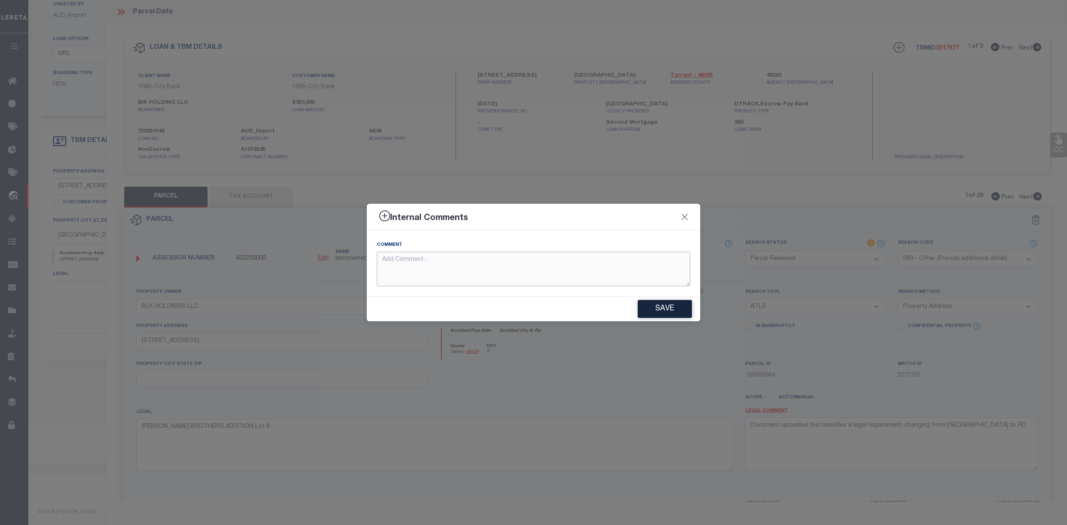
click at [602, 265] on textarea at bounding box center [533, 269] width 313 height 35
paste textarea "Parcel not needed"
click at [653, 310] on button "Save" at bounding box center [665, 309] width 54 height 18
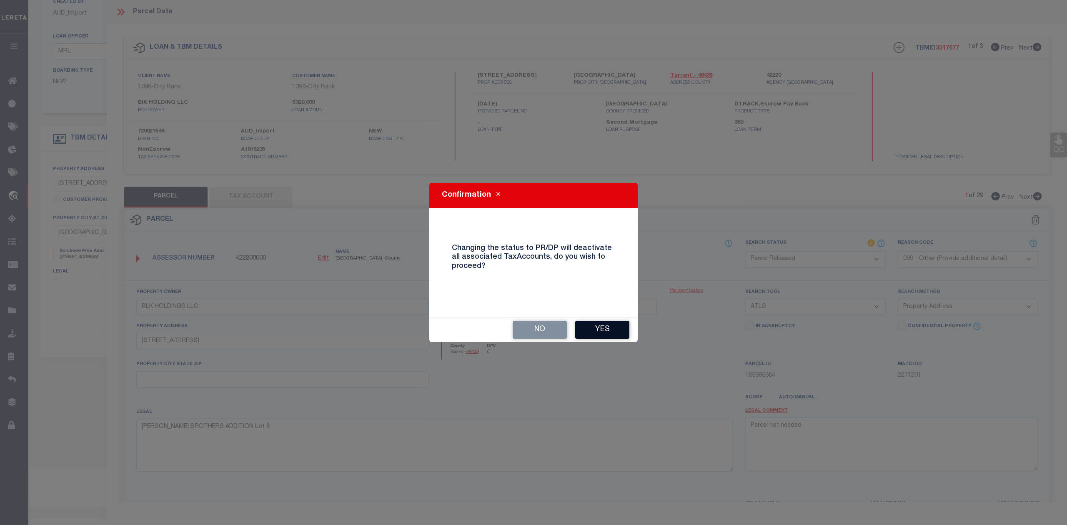
click at [614, 328] on button "Yes" at bounding box center [602, 330] width 54 height 18
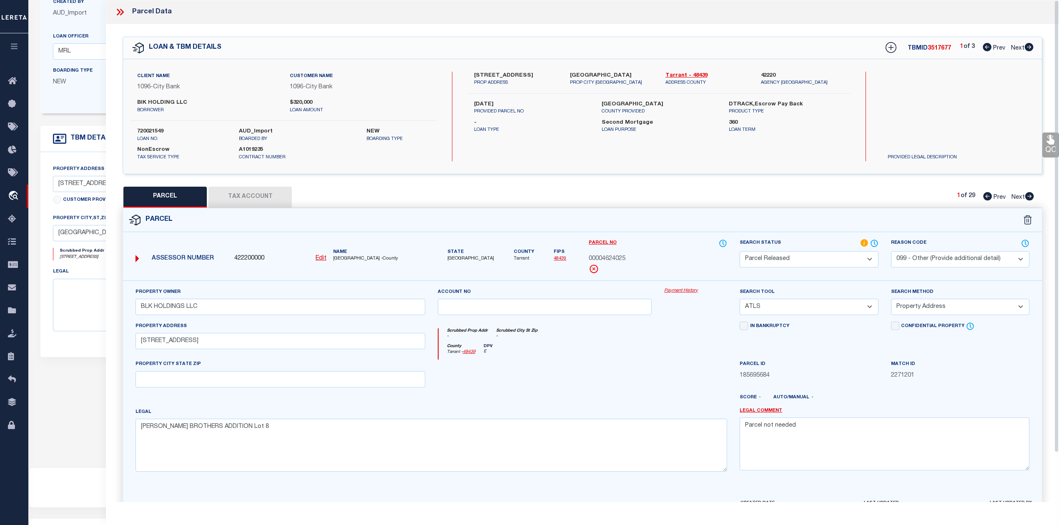
click at [640, 362] on div at bounding box center [544, 377] width 227 height 34
click at [829, 205] on div "PARCEL Tax Account 1 of 29 Prev Next" at bounding box center [582, 197] width 919 height 21
click at [1026, 197] on icon at bounding box center [1029, 196] width 9 height 8
click at [989, 195] on icon at bounding box center [987, 196] width 9 height 8
click at [881, 192] on div "PARCEL Tax Account 1 of 29 Prev Next" at bounding box center [582, 197] width 919 height 21
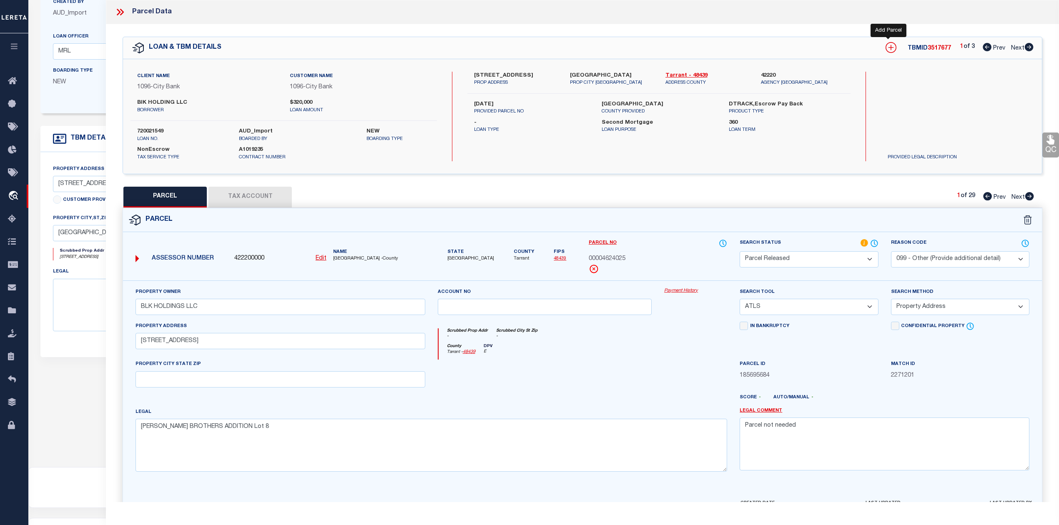
click at [885, 48] on icon at bounding box center [890, 47] width 11 height 11
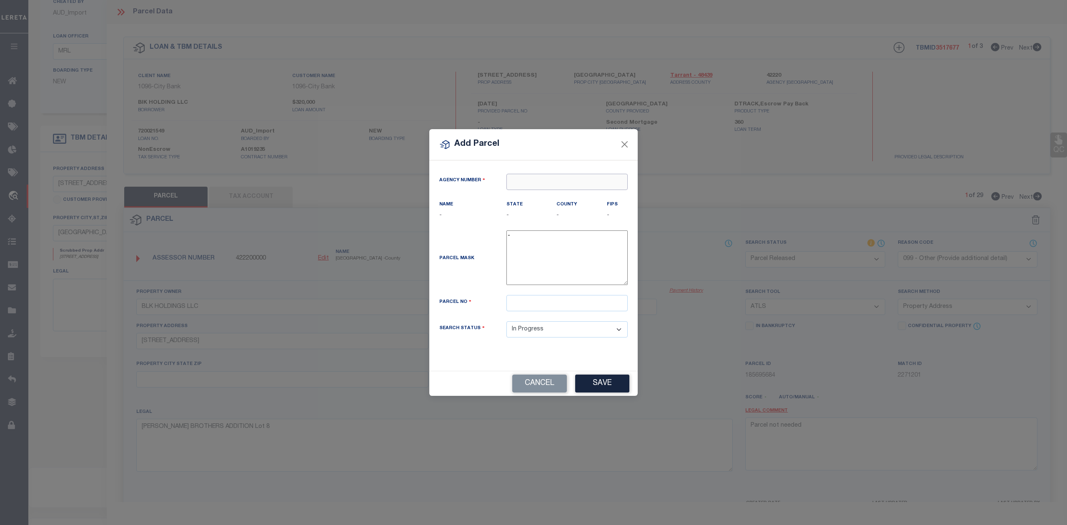
click at [544, 185] on input "text" at bounding box center [566, 182] width 121 height 16
click at [559, 196] on div "422200000 : [GEOGRAPHIC_DATA]" at bounding box center [567, 202] width 120 height 24
click at [538, 310] on input "text" at bounding box center [566, 303] width 121 height 16
paste input "00112895"
click at [499, 311] on div "Parcel No 00000112895" at bounding box center [533, 303] width 201 height 16
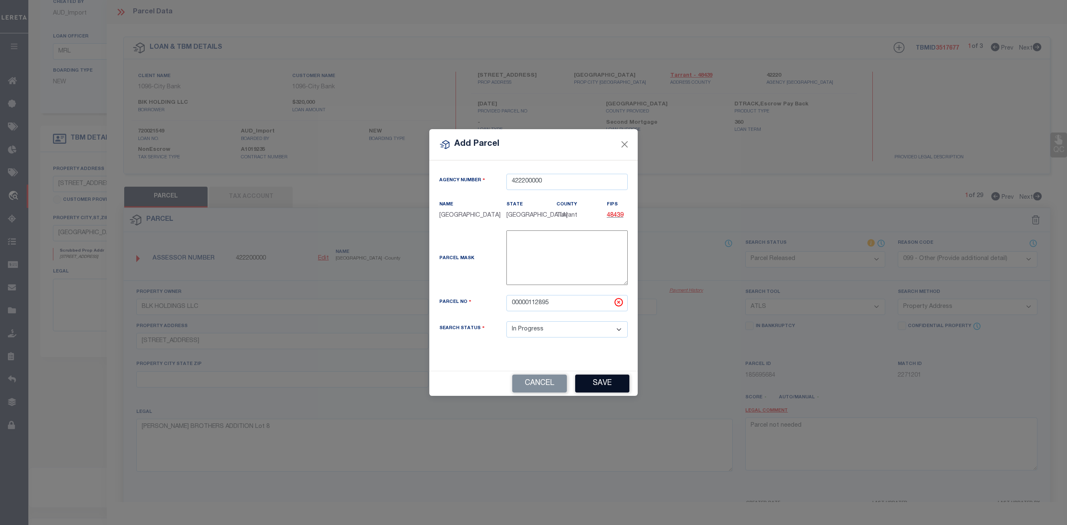
click at [604, 392] on button "Save" at bounding box center [602, 384] width 54 height 18
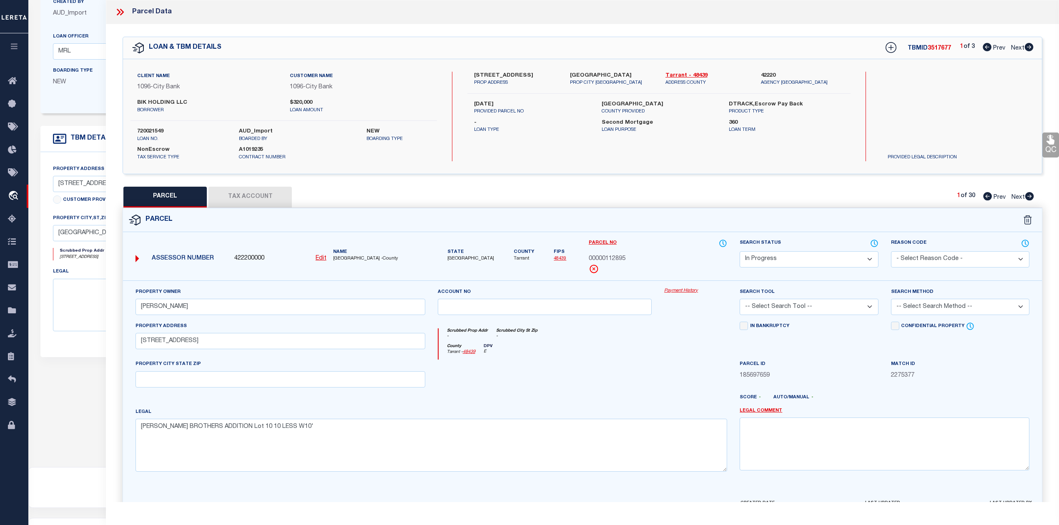
click at [636, 365] on div at bounding box center [544, 377] width 227 height 34
click at [638, 362] on div at bounding box center [544, 377] width 227 height 34
click at [269, 196] on button "Tax Account" at bounding box center [249, 197] width 83 height 21
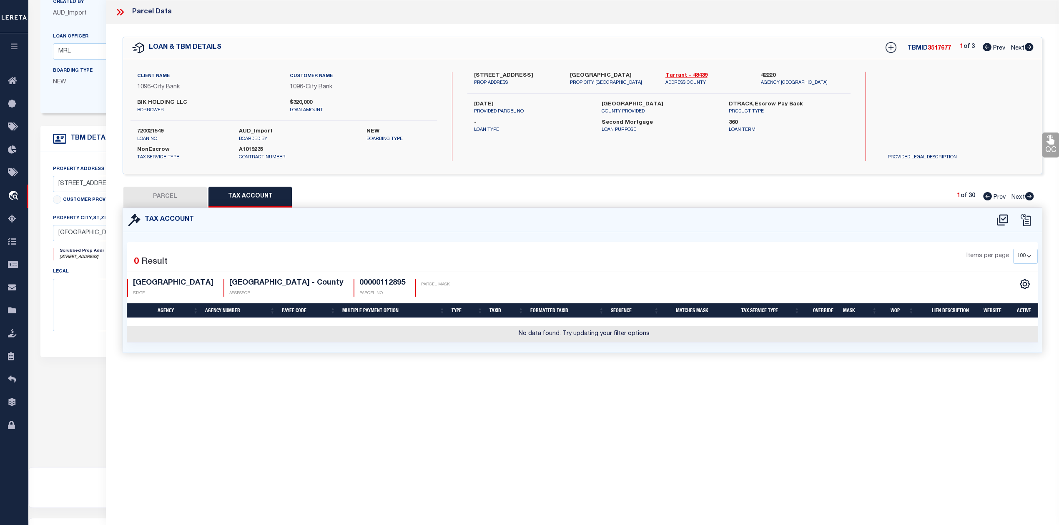
click at [488, 401] on div "Parcel Data QC QC QC - Select Status - Ready to QC" at bounding box center [582, 251] width 953 height 502
click at [999, 221] on icon at bounding box center [1002, 219] width 14 height 13
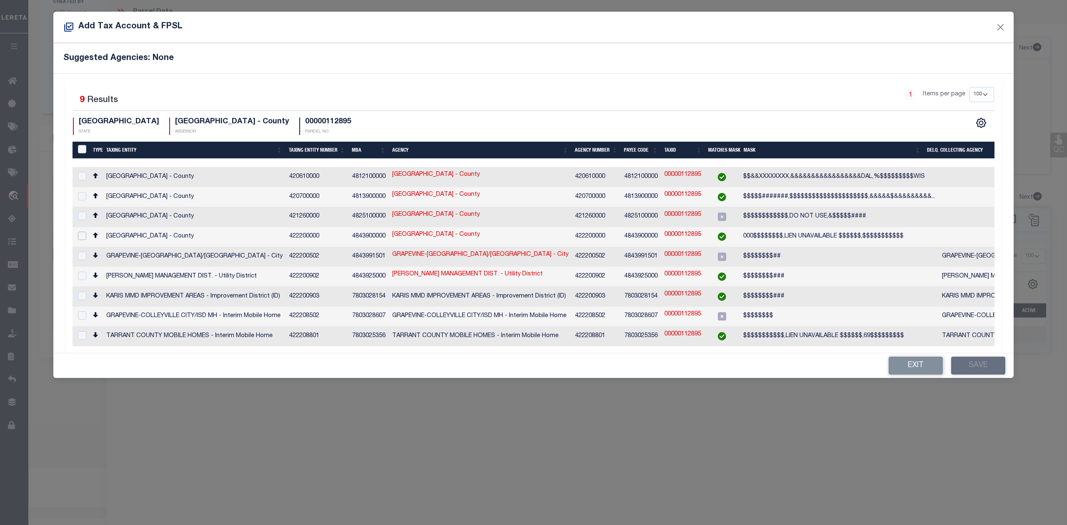
click at [80, 233] on input "checkbox" at bounding box center [82, 236] width 8 height 8
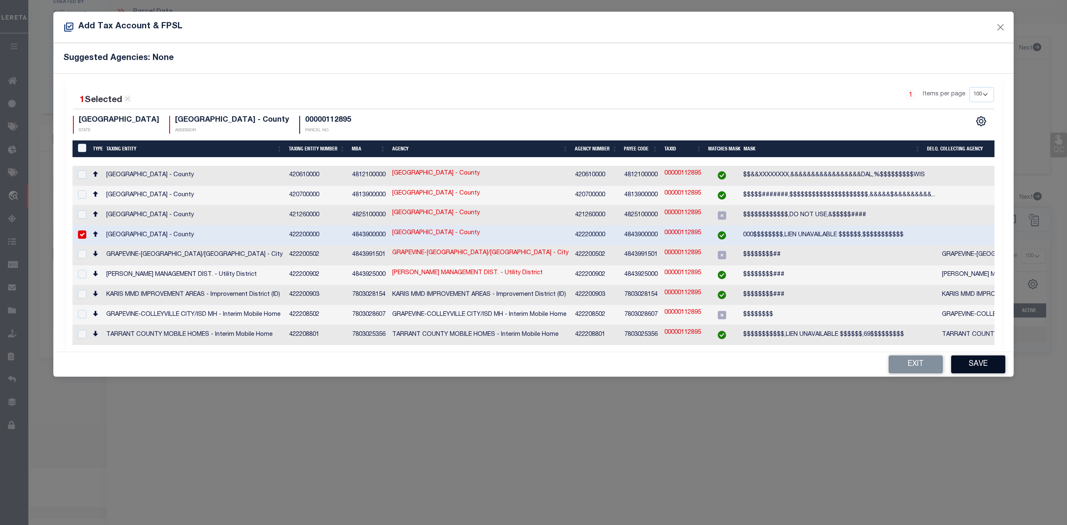
click at [969, 356] on button "Save" at bounding box center [978, 365] width 54 height 18
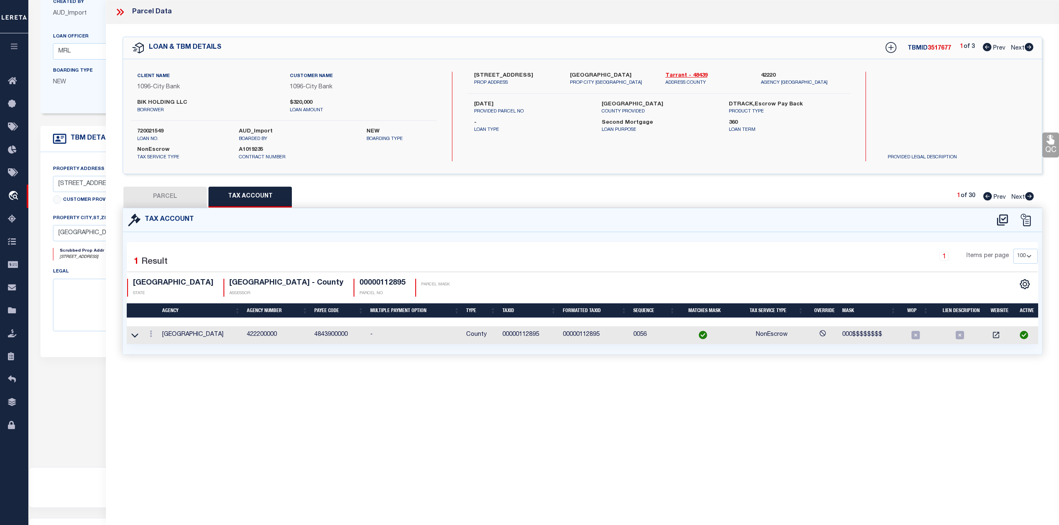
click at [487, 430] on div "Parcel Data QC QC QC - Select Status - Ready to QC" at bounding box center [582, 251] width 953 height 502
click at [159, 196] on button "PARCEL" at bounding box center [164, 197] width 83 height 21
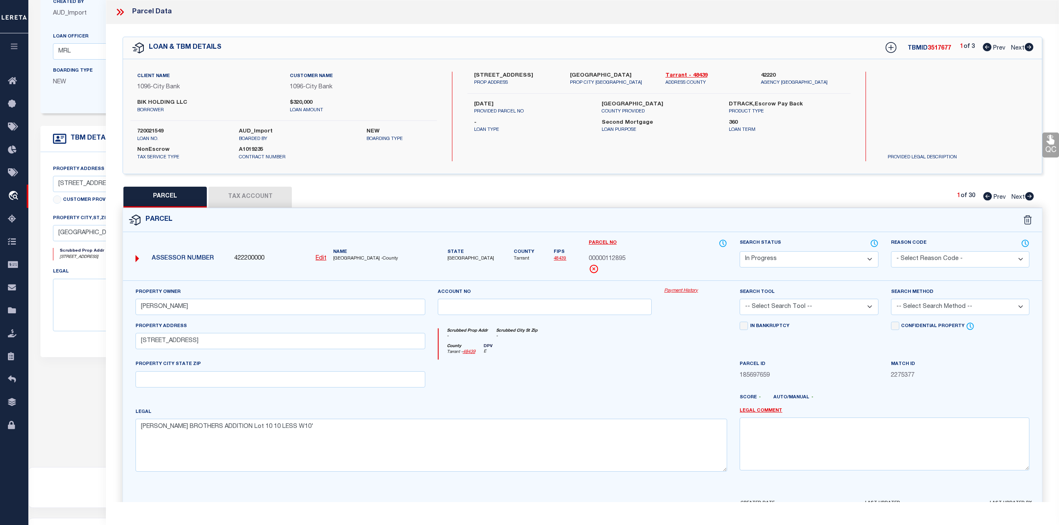
click at [593, 394] on div at bounding box center [544, 377] width 227 height 34
click at [828, 313] on select "-- Select Search Tool -- 3rd Party Website Agency File Agency Website ATLS CNV-…" at bounding box center [808, 307] width 138 height 16
click at [739, 300] on select "-- Select Search Tool -- 3rd Party Website Agency File Agency Website ATLS CNV-…" at bounding box center [808, 307] width 138 height 16
click at [677, 365] on div at bounding box center [695, 377] width 75 height 34
click at [912, 310] on select "-- Select Search Method -- Property Address Legal Liability Info Provided" at bounding box center [960, 307] width 138 height 16
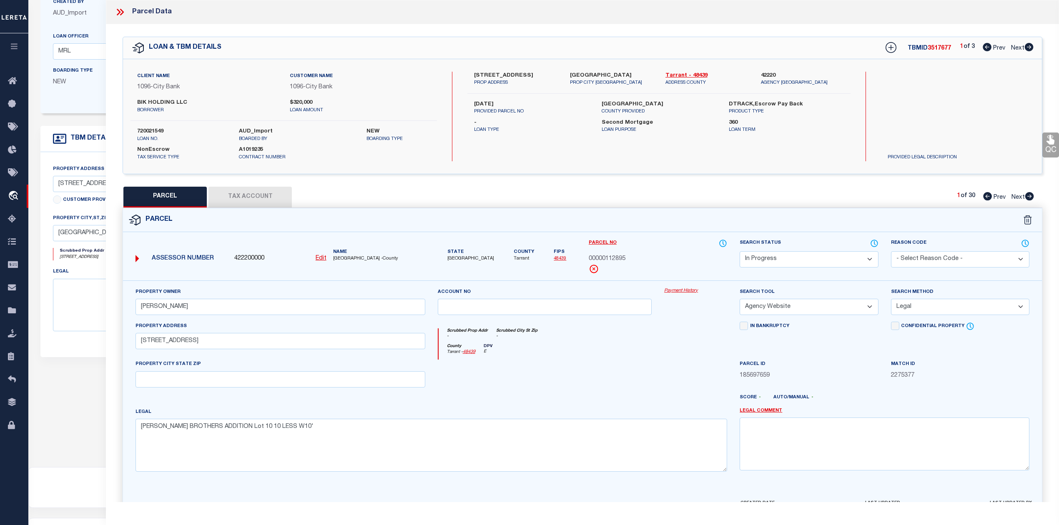
click at [891, 300] on select "-- Select Search Method -- Property Address Legal Liability Info Provided" at bounding box center [960, 307] width 138 height 16
click at [621, 362] on div at bounding box center [544, 377] width 227 height 34
click at [590, 363] on div at bounding box center [544, 377] width 227 height 34
click at [797, 257] on select "Automated Search Bad Parcel Complete Duplicate Parcel High Dollar Reporting In …" at bounding box center [808, 259] width 138 height 16
click at [739, 251] on select "Automated Search Bad Parcel Complete Duplicate Parcel High Dollar Reporting In …" at bounding box center [808, 259] width 138 height 16
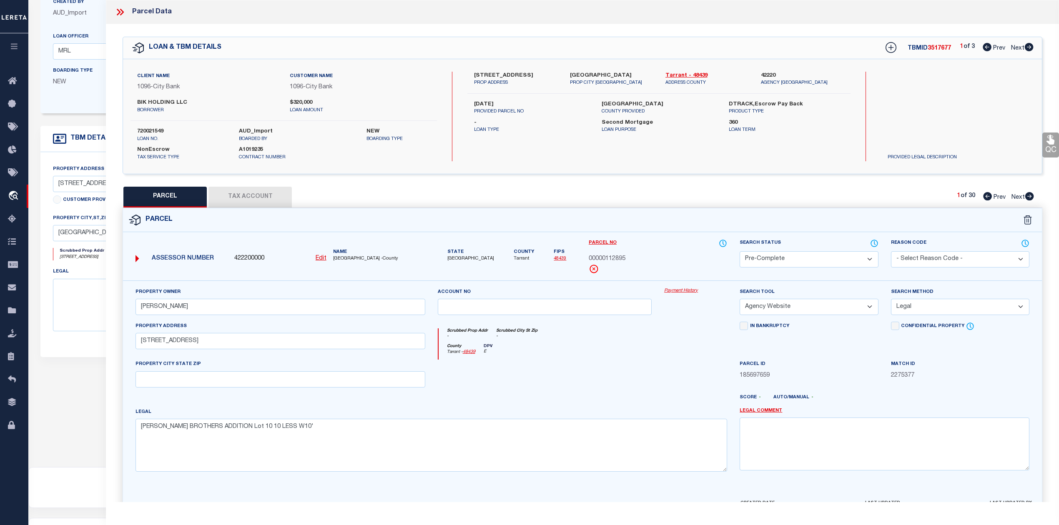
click at [652, 394] on div at bounding box center [544, 377] width 227 height 34
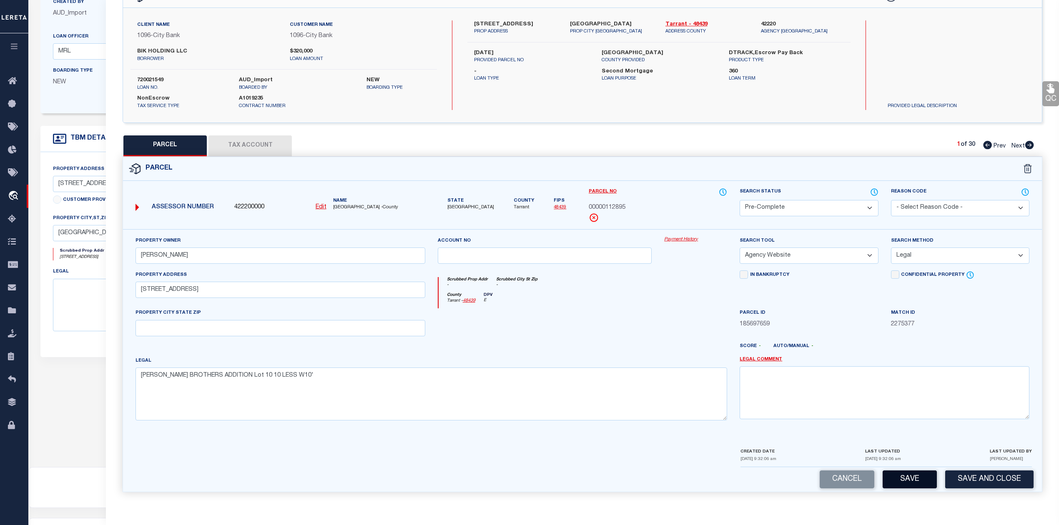
click at [907, 484] on button "Save" at bounding box center [909, 480] width 54 height 18
click at [614, 328] on div at bounding box center [544, 325] width 227 height 34
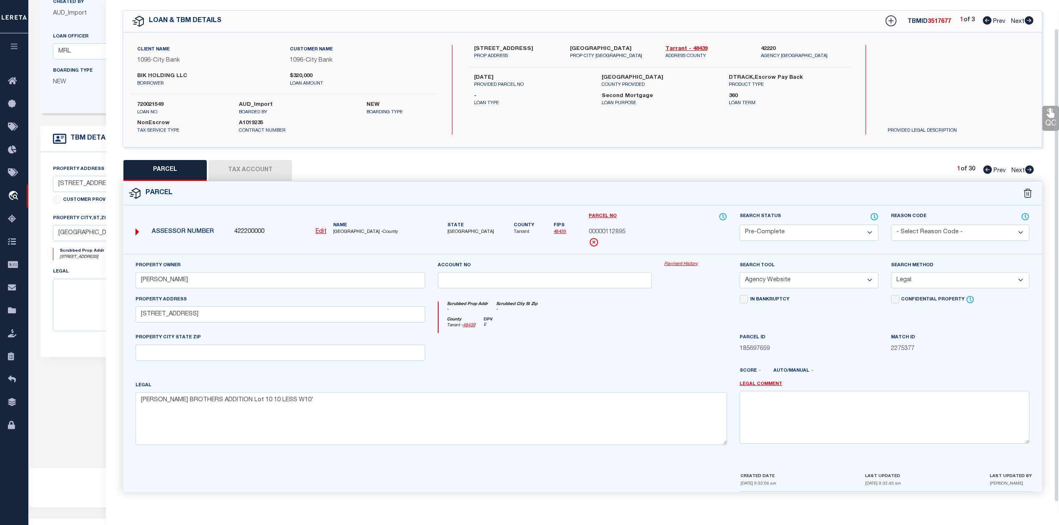
scroll to position [0, 0]
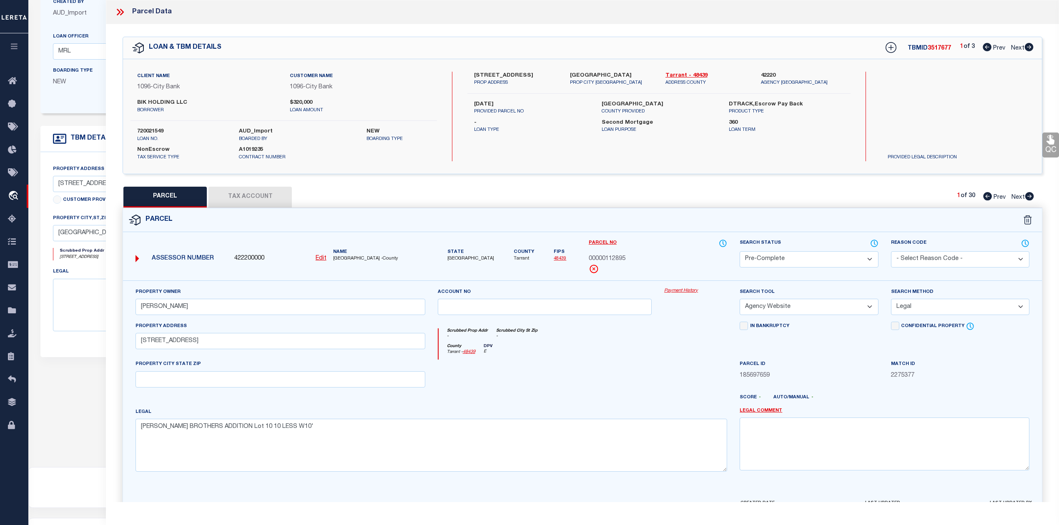
click at [622, 337] on div "Scrubbed Prop Addr - Scrubbed City [GEOGRAPHIC_DATA] -" at bounding box center [582, 335] width 289 height 15
click at [932, 49] on span "3517677" at bounding box center [938, 48] width 23 height 6
click at [922, 86] on div "Search by Legal Customer" at bounding box center [938, 99] width 115 height 55
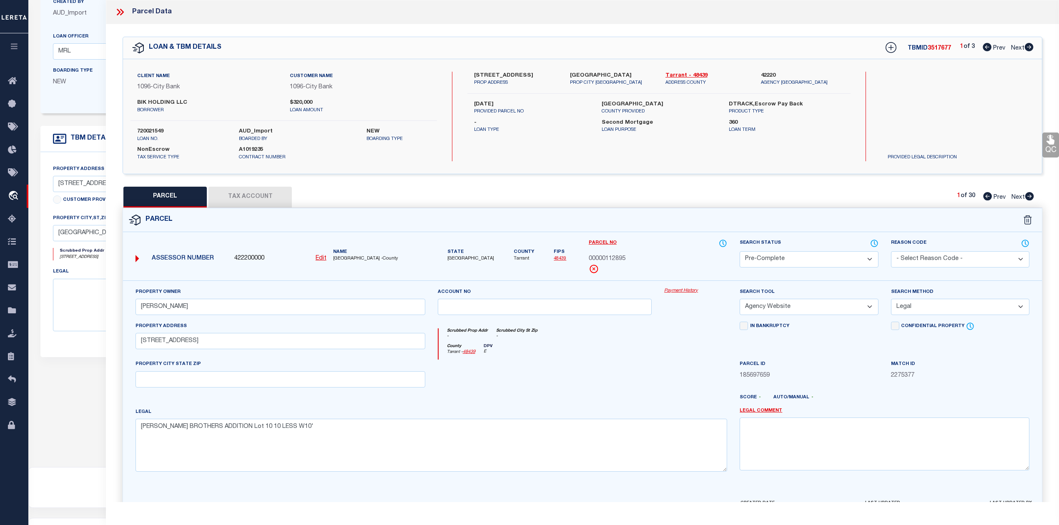
click at [935, 47] on span "3517677" at bounding box center [938, 48] width 23 height 6
copy span "3517677"
click at [150, 131] on label "720021549" at bounding box center [181, 132] width 89 height 8
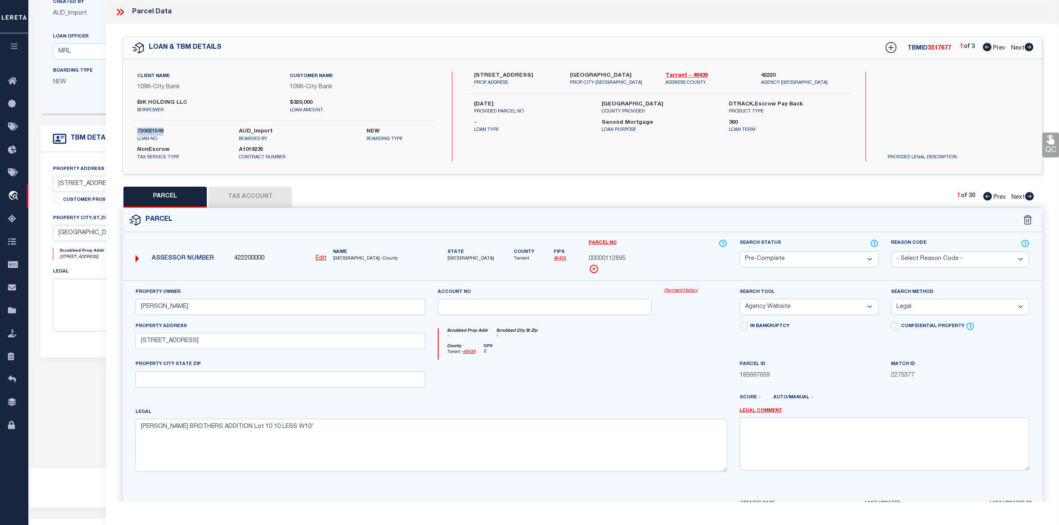
copy label "720021549"
drag, startPoint x: 662, startPoint y: 74, endPoint x: 684, endPoint y: 72, distance: 21.7
click at [684, 72] on div "Tarrant - 48439 ADDRESS COUNTY" at bounding box center [706, 79] width 95 height 15
copy link "Tarrant"
drag, startPoint x: 586, startPoint y: 258, endPoint x: 626, endPoint y: 260, distance: 39.6
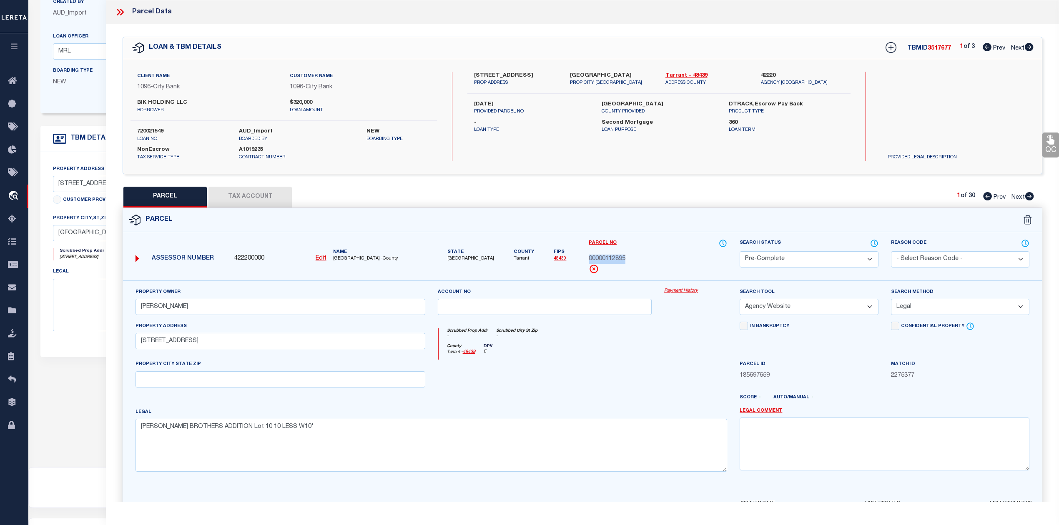
click at [626, 260] on div "Parcel No 00000112895" at bounding box center [657, 260] width 151 height 42
copy span "00000112895"
click at [656, 343] on div "Scrubbed Prop Addr - Scrubbed City [GEOGRAPHIC_DATA] -" at bounding box center [582, 335] width 289 height 15
click at [747, 182] on div "QC QC QC" at bounding box center [582, 276] width 953 height 505
click at [1026, 197] on icon at bounding box center [1029, 196] width 9 height 8
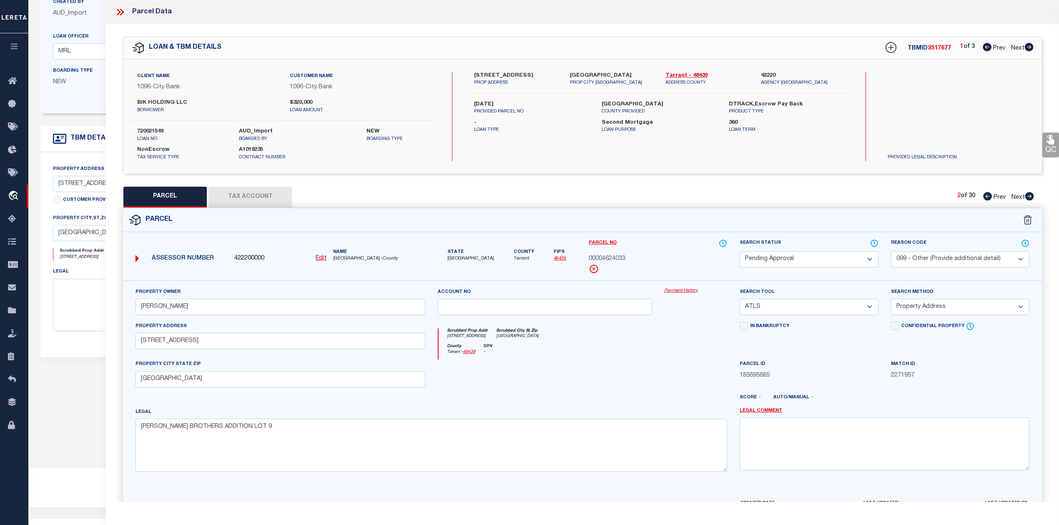
click at [602, 351] on div "County Tarrant - 48439 DPV -" at bounding box center [582, 352] width 289 height 16
click at [790, 260] on select "Automated Search Bad Parcel Complete Duplicate Parcel High Dollar Reporting In …" at bounding box center [808, 259] width 138 height 16
click at [739, 251] on select "Automated Search Bad Parcel Complete Duplicate Parcel High Dollar Reporting In …" at bounding box center [808, 259] width 138 height 16
click at [594, 386] on div at bounding box center [544, 377] width 227 height 34
click at [784, 434] on textarea at bounding box center [884, 444] width 290 height 53
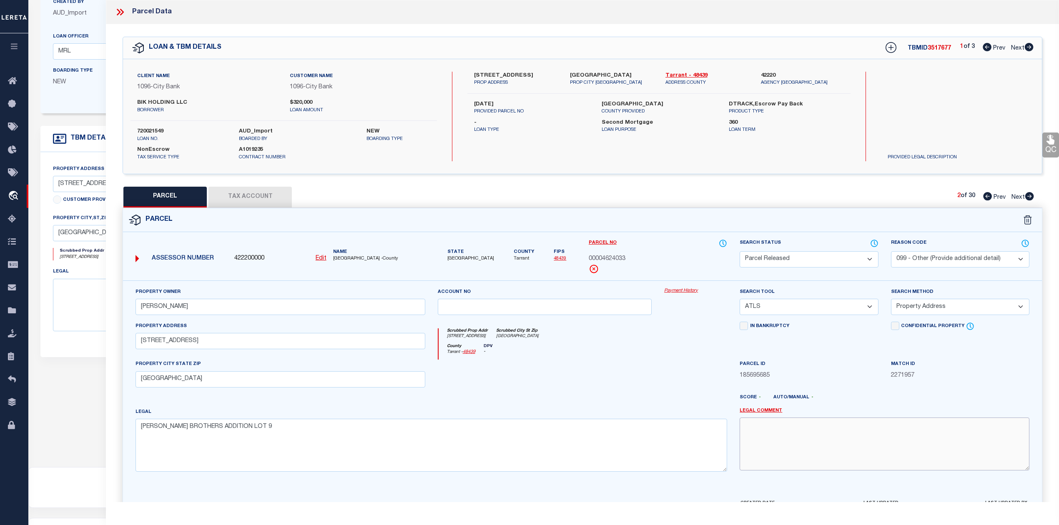
paste textarea "Parcel not needed"
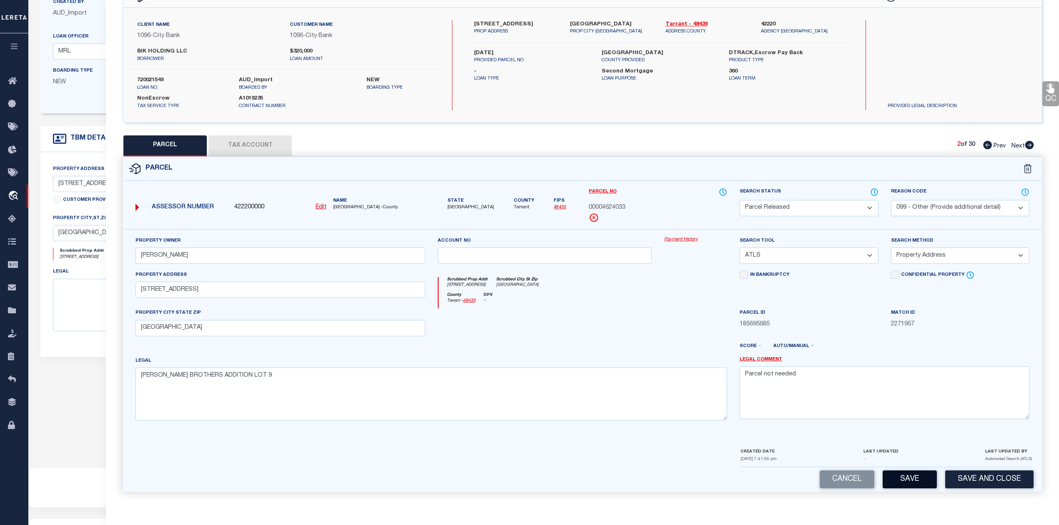
click at [902, 478] on button "Save" at bounding box center [909, 480] width 54 height 18
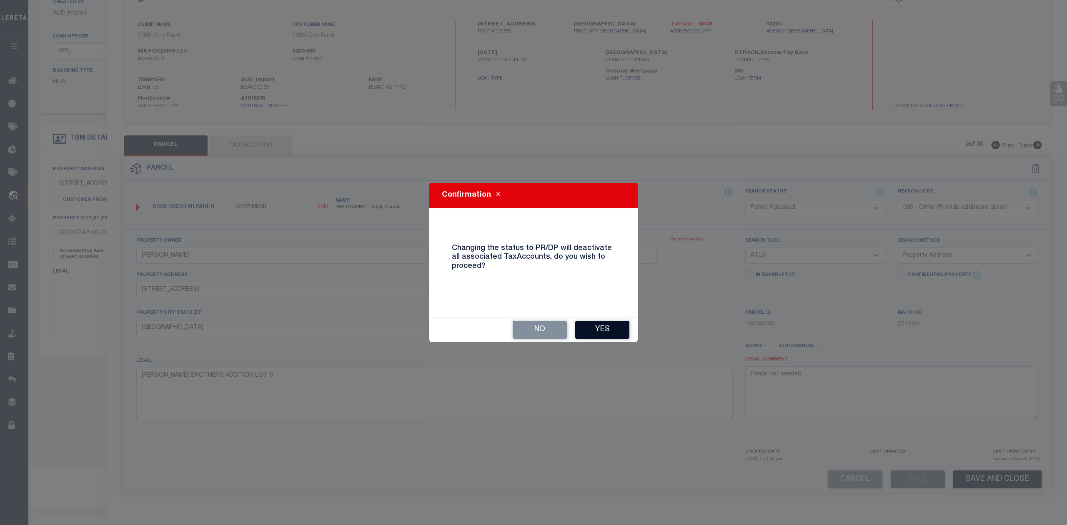
click at [622, 330] on button "Yes" at bounding box center [602, 330] width 54 height 18
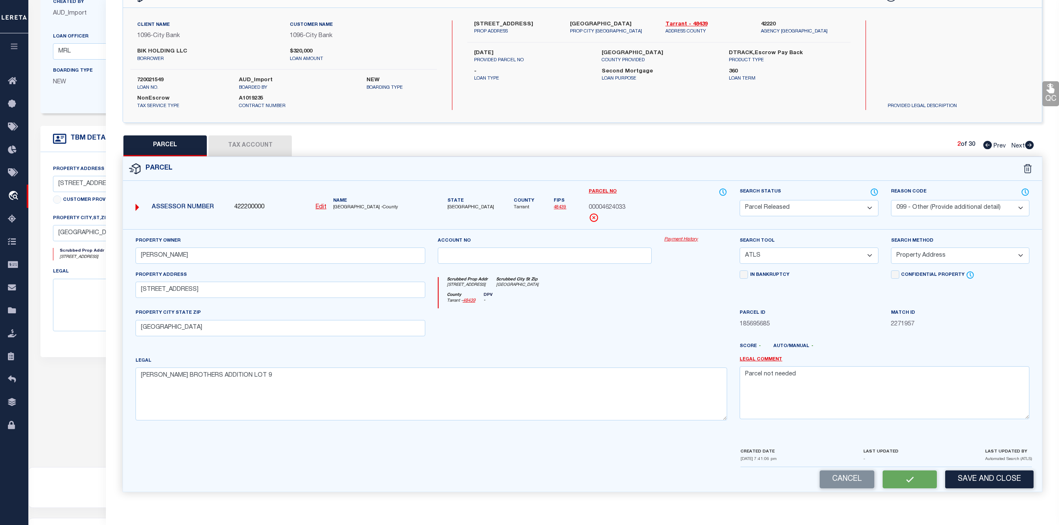
click at [622, 329] on div at bounding box center [544, 325] width 227 height 34
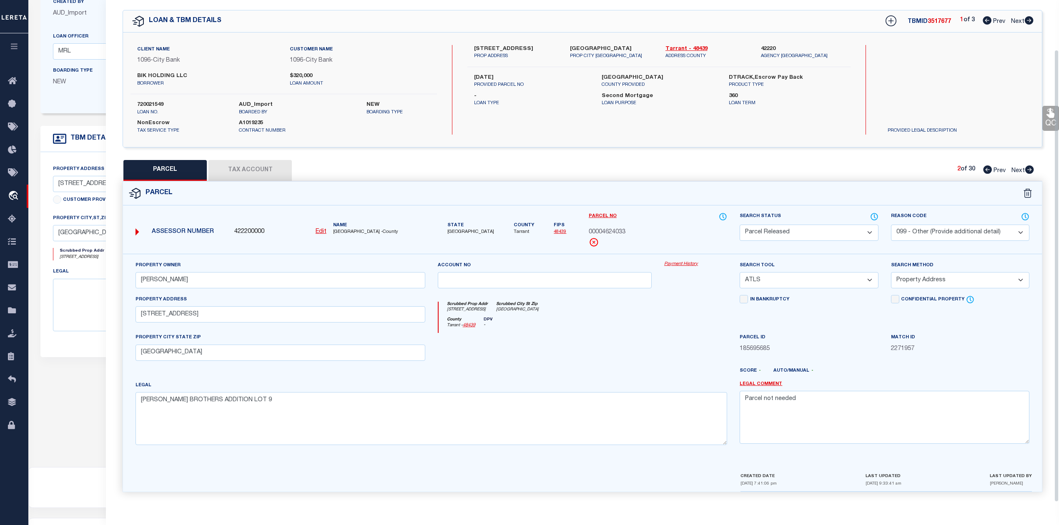
scroll to position [30, 0]
click at [630, 338] on div at bounding box center [544, 350] width 227 height 34
click at [671, 190] on div "Parcel" at bounding box center [582, 194] width 919 height 24
click at [1029, 165] on icon at bounding box center [1029, 169] width 9 height 8
click at [801, 230] on select "Automated Search Bad Parcel Complete Duplicate Parcel High Dollar Reporting In …" at bounding box center [808, 233] width 138 height 16
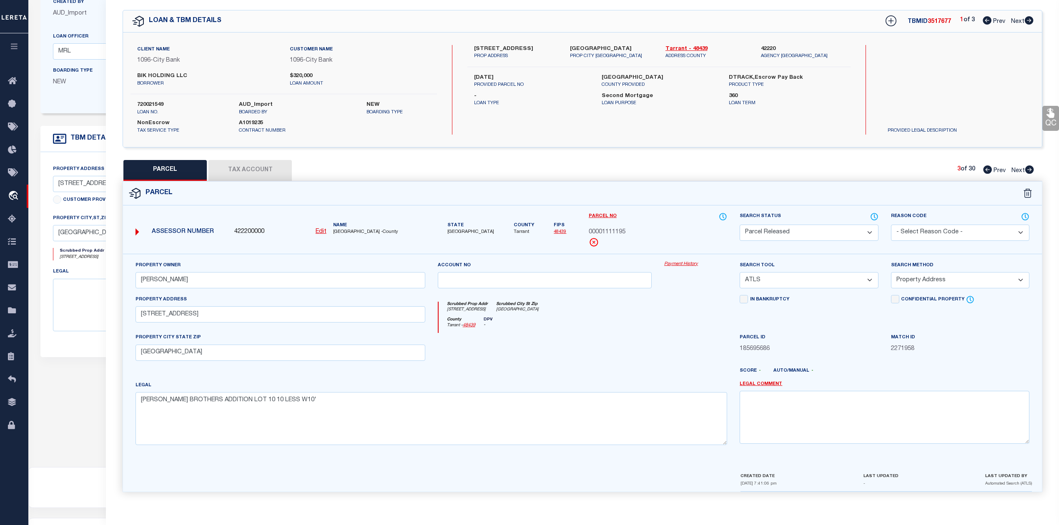
click at [739, 225] on select "Automated Search Bad Parcel Complete Duplicate Parcel High Dollar Reporting In …" at bounding box center [808, 233] width 138 height 16
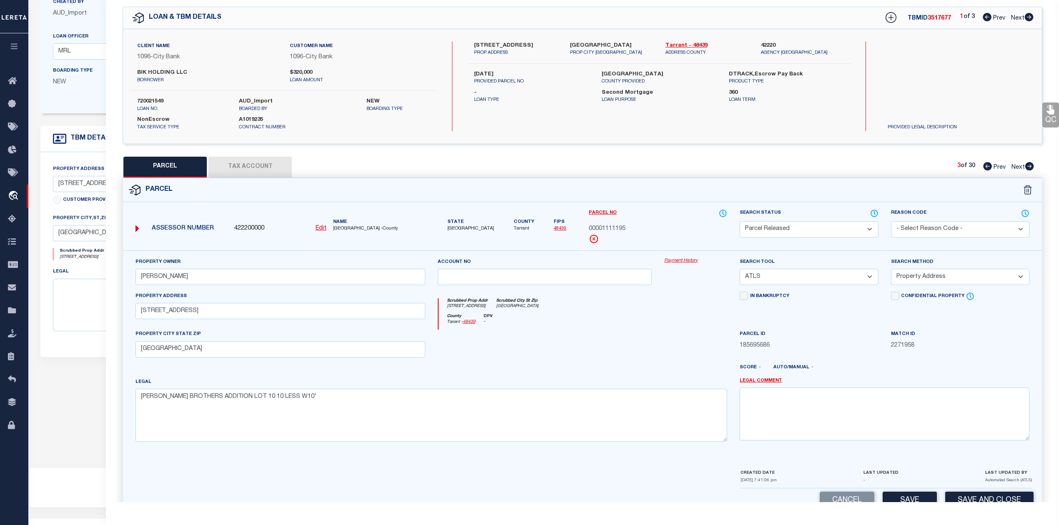
click at [918, 228] on select "- Select Reason Code - 099 - Other (Provide additional detail) ACT - Agency Cha…" at bounding box center [960, 229] width 138 height 16
click at [891, 221] on select "- Select Reason Code - 099 - Other (Provide additional detail) ACT - Agency Cha…" at bounding box center [960, 229] width 138 height 16
click at [922, 232] on select "- Select Reason Code - 099 - Other (Provide additional detail) ACT - Agency Cha…" at bounding box center [960, 229] width 138 height 16
click at [891, 221] on select "- Select Reason Code - 099 - Other (Provide additional detail) ACT - Agency Cha…" at bounding box center [960, 229] width 138 height 16
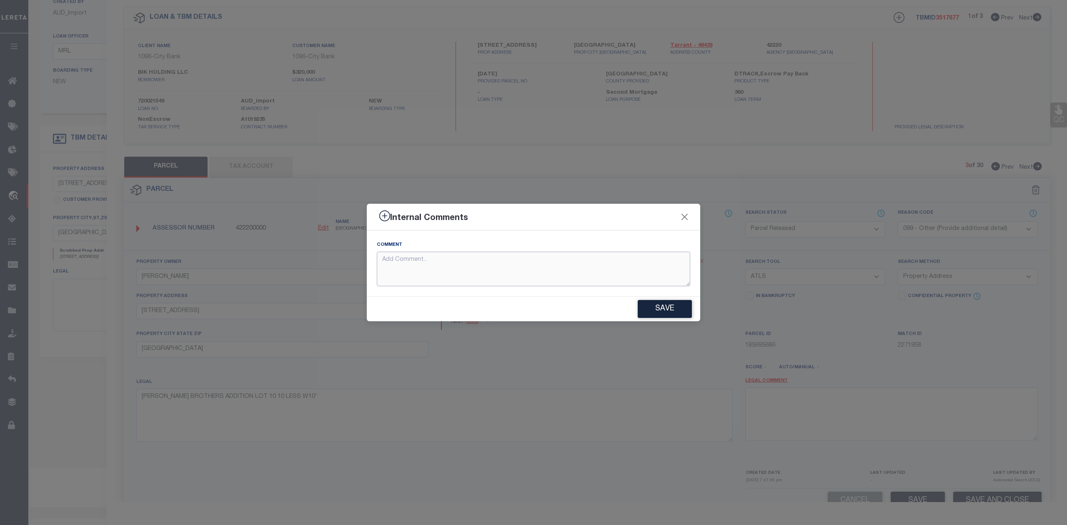
click at [580, 263] on textarea at bounding box center [533, 269] width 313 height 35
paste textarea "Parcel not needed"
click at [663, 304] on button "Save" at bounding box center [665, 309] width 54 height 18
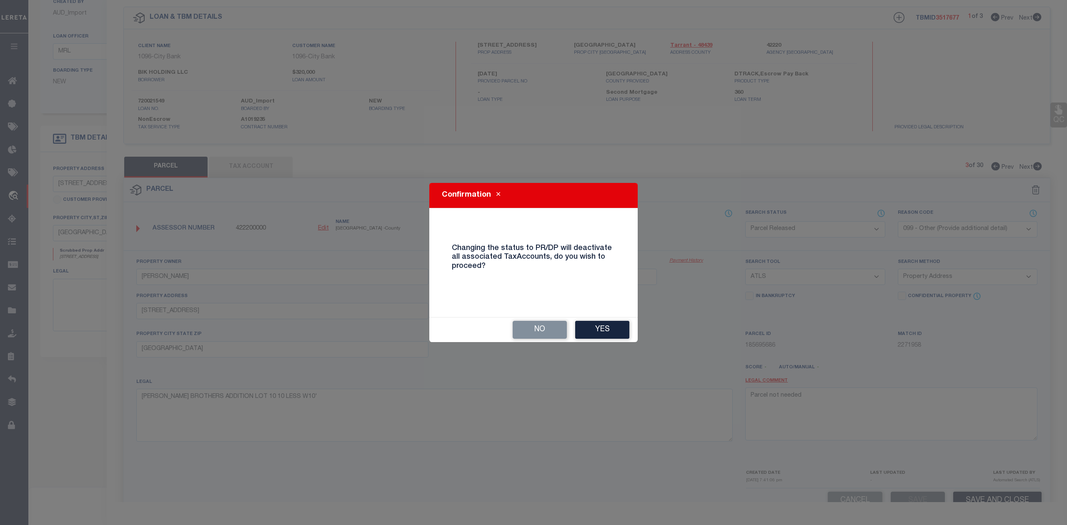
click at [609, 324] on button "Yes" at bounding box center [602, 330] width 54 height 18
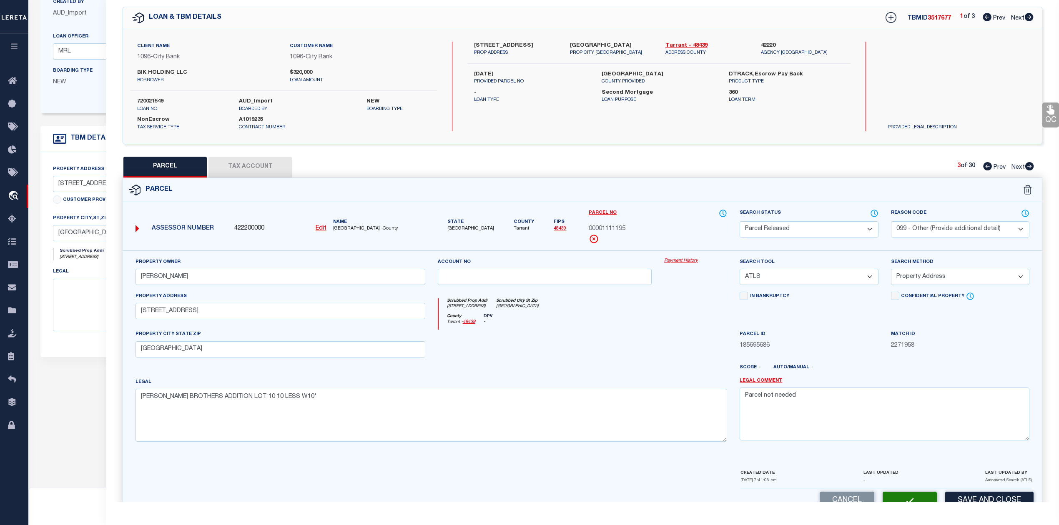
click at [609, 324] on div "Property Owner [PERSON_NAME] Account no Payment History Search Tool -- Select S…" at bounding box center [582, 353] width 906 height 191
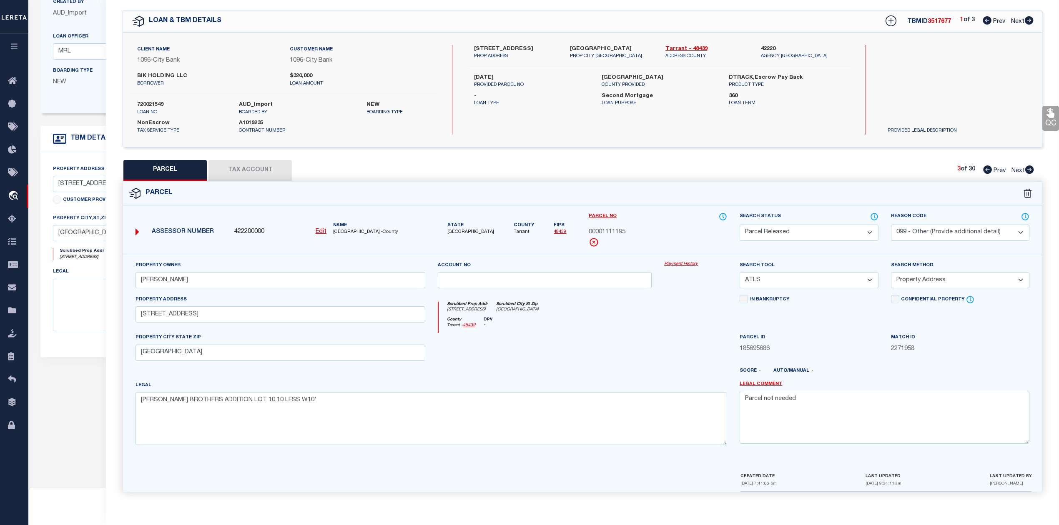
click at [834, 164] on div "PARCEL Tax Account 3 of 30 Prev Next" at bounding box center [582, 170] width 919 height 21
click at [1027, 168] on icon at bounding box center [1029, 169] width 9 height 8
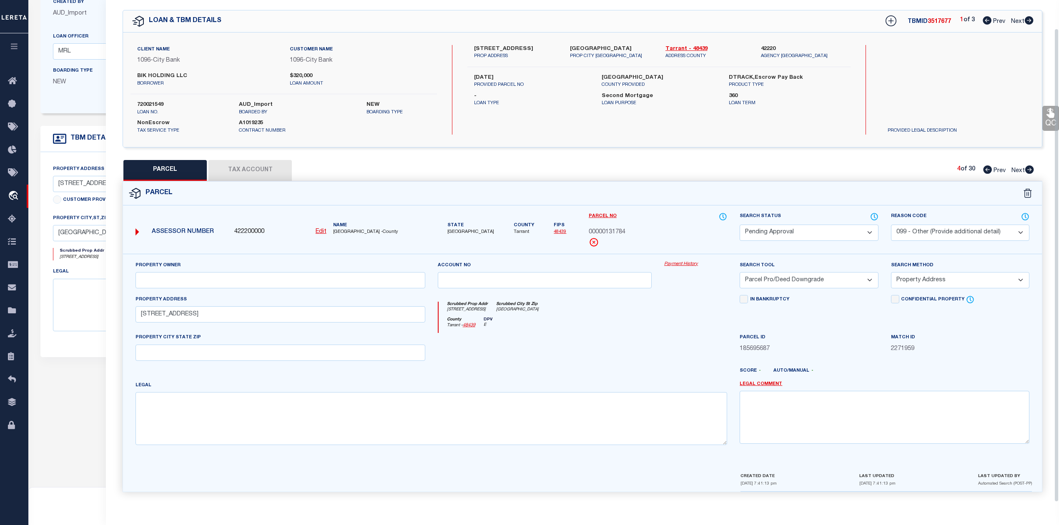
click at [780, 234] on select "Automated Search Bad Parcel Complete Duplicate Parcel High Dollar Reporting In …" at bounding box center [808, 233] width 138 height 16
click at [739, 225] on select "Automated Search Bad Parcel Complete Duplicate Parcel High Dollar Reporting In …" at bounding box center [808, 233] width 138 height 16
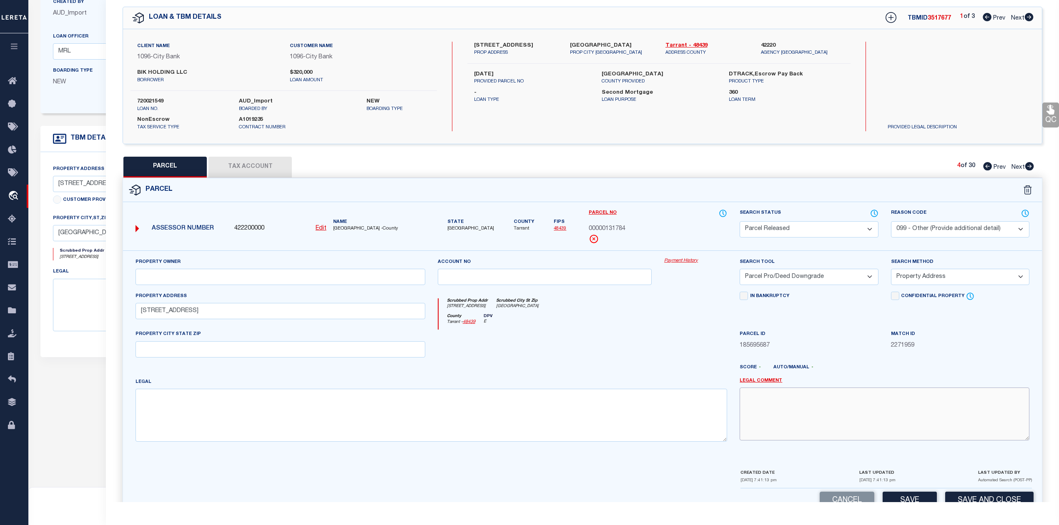
click at [784, 428] on textarea at bounding box center [884, 414] width 290 height 53
paste textarea "Parcel not needed"
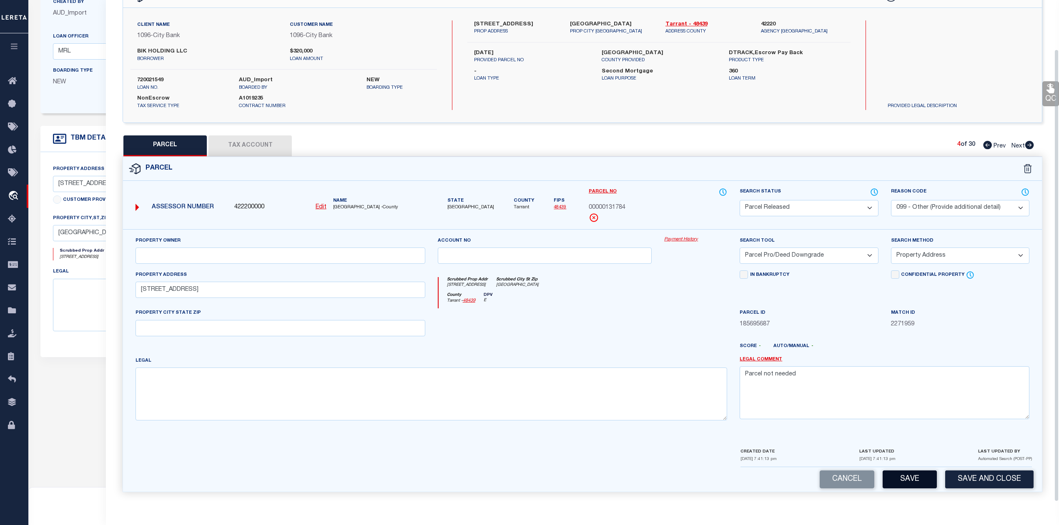
click at [914, 478] on button "Save" at bounding box center [909, 480] width 54 height 18
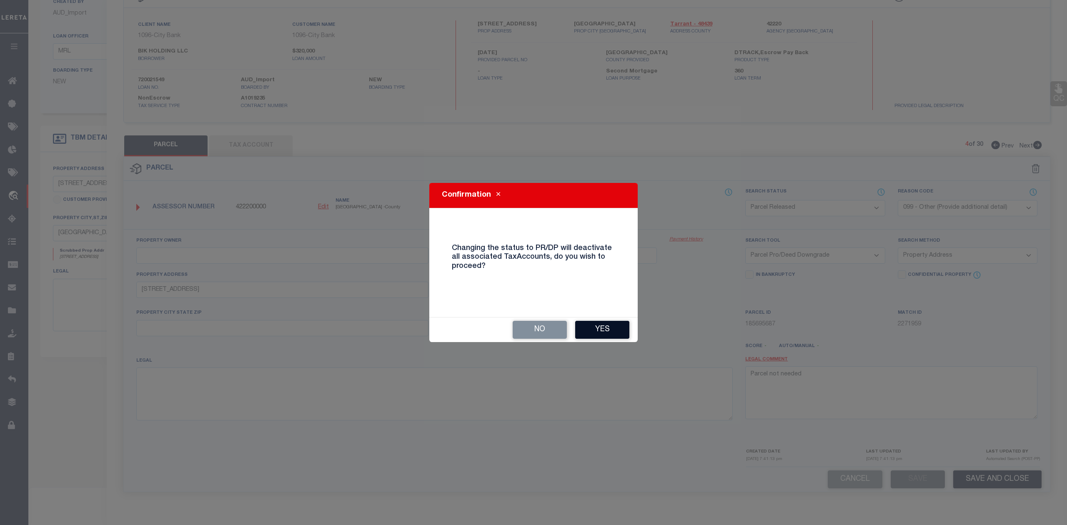
click at [600, 334] on button "Yes" at bounding box center [602, 330] width 54 height 18
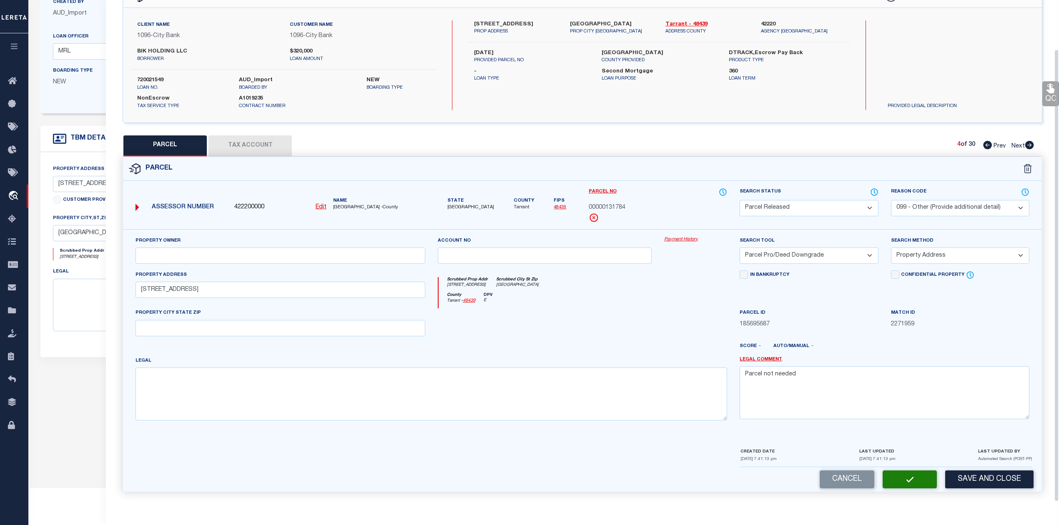
click at [656, 323] on div at bounding box center [544, 325] width 227 height 34
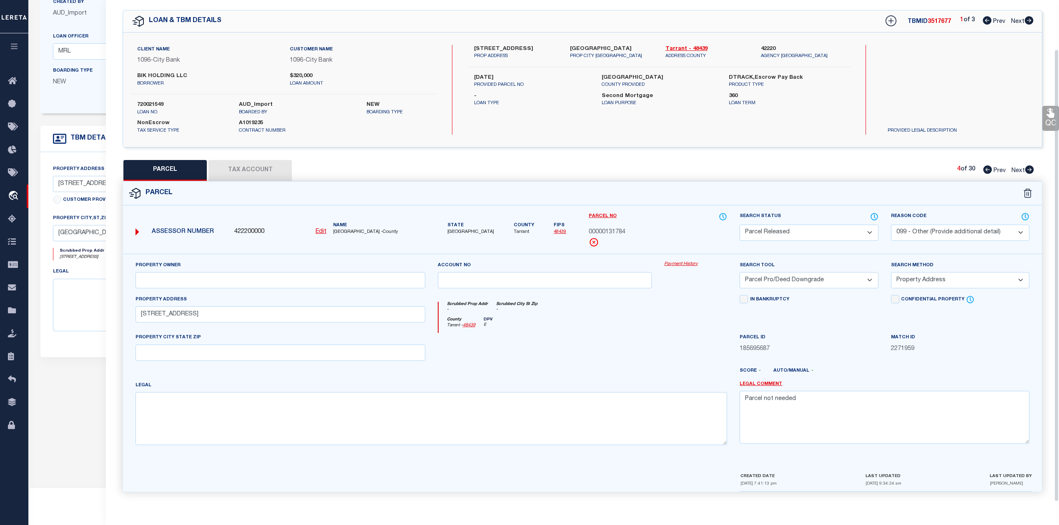
scroll to position [30, 0]
click at [651, 317] on div "County Tarrant - 48439 DPV E" at bounding box center [582, 325] width 289 height 16
click at [652, 339] on div at bounding box center [544, 350] width 227 height 34
click at [811, 184] on div "Parcel" at bounding box center [582, 194] width 919 height 24
click at [1026, 167] on icon at bounding box center [1029, 169] width 9 height 8
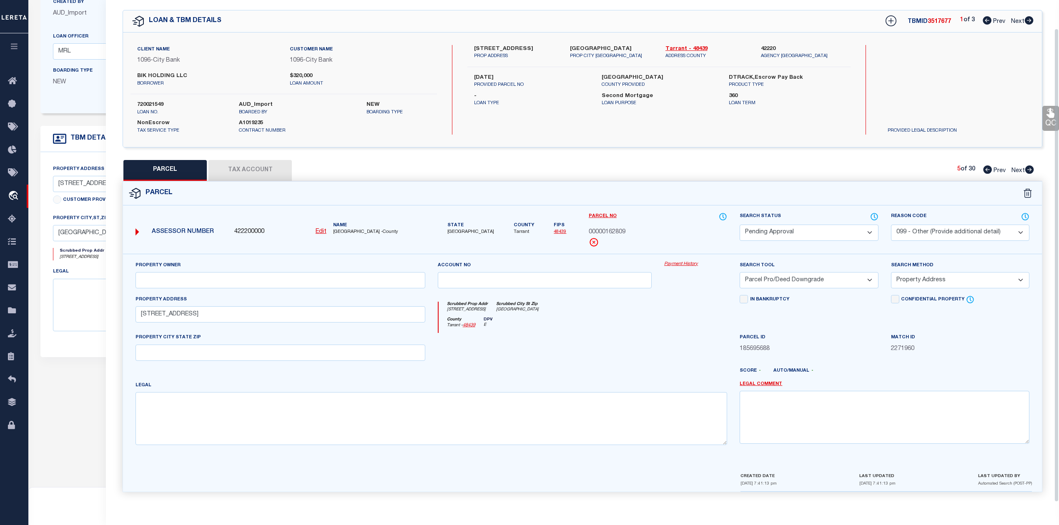
click at [810, 227] on select "Automated Search Bad Parcel Complete Duplicate Parcel High Dollar Reporting In …" at bounding box center [808, 233] width 138 height 16
click at [739, 225] on select "Automated Search Bad Parcel Complete Duplicate Parcel High Dollar Reporting In …" at bounding box center [808, 233] width 138 height 16
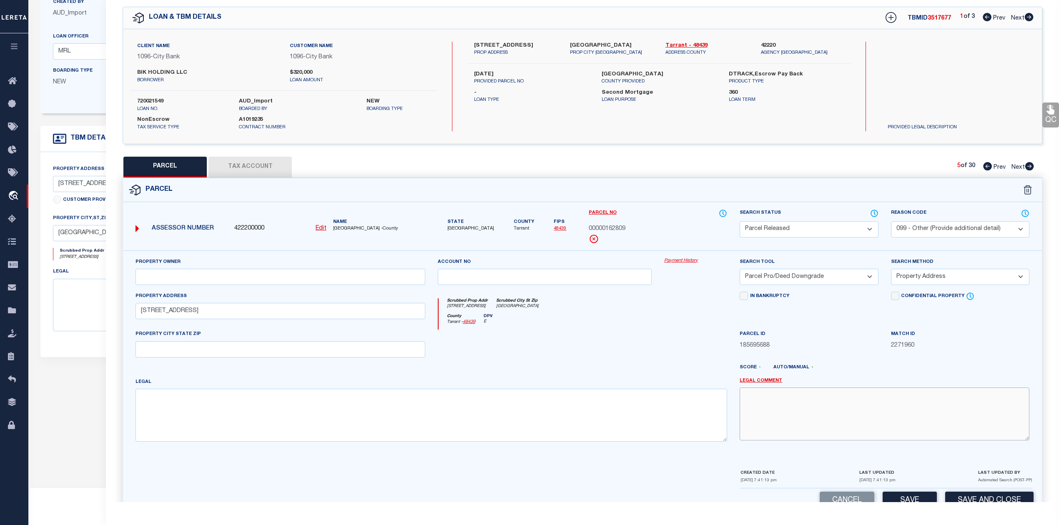
click at [819, 404] on textarea at bounding box center [884, 414] width 290 height 53
paste textarea "Parcel not needed"
click at [692, 348] on div at bounding box center [695, 347] width 75 height 34
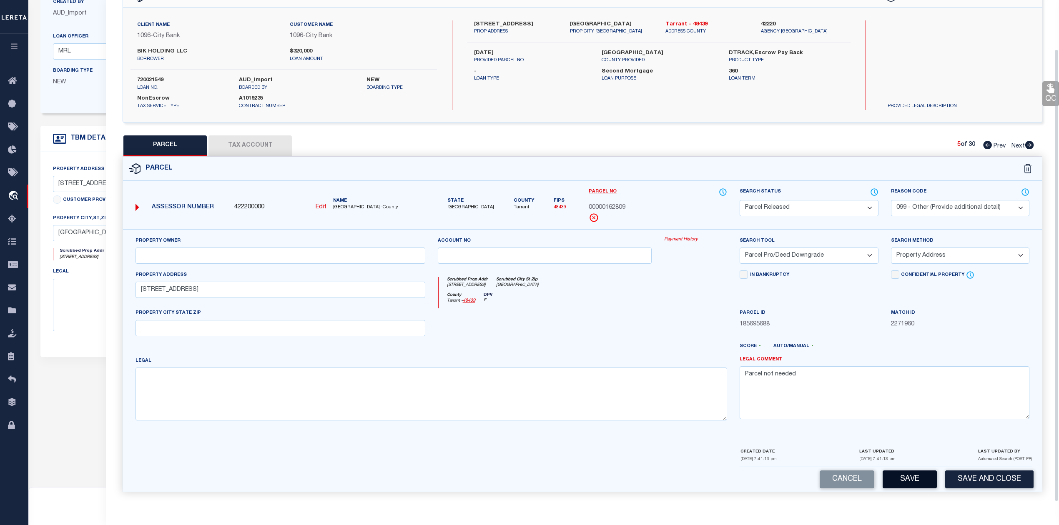
click at [901, 478] on button "Save" at bounding box center [909, 480] width 54 height 18
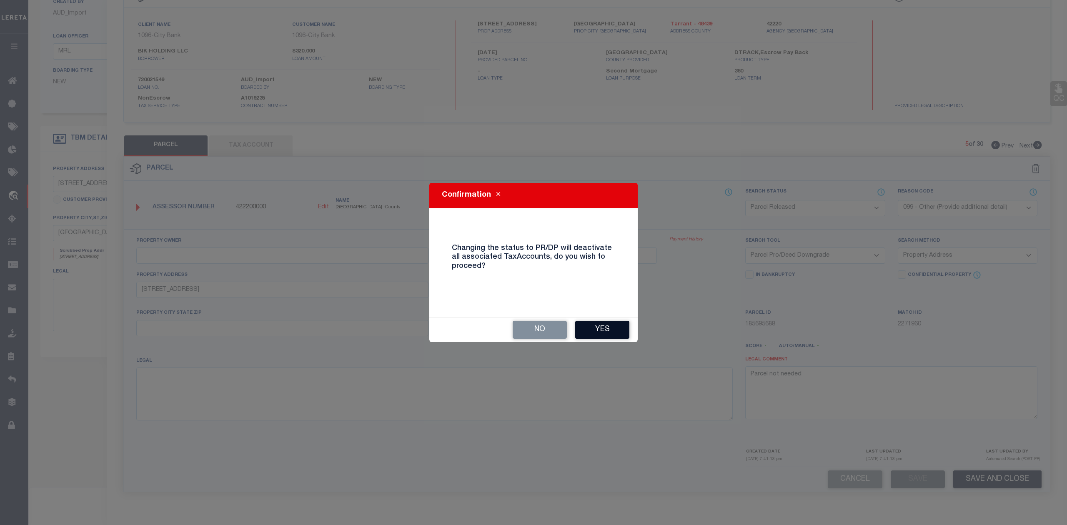
click at [600, 327] on button "Yes" at bounding box center [602, 330] width 54 height 18
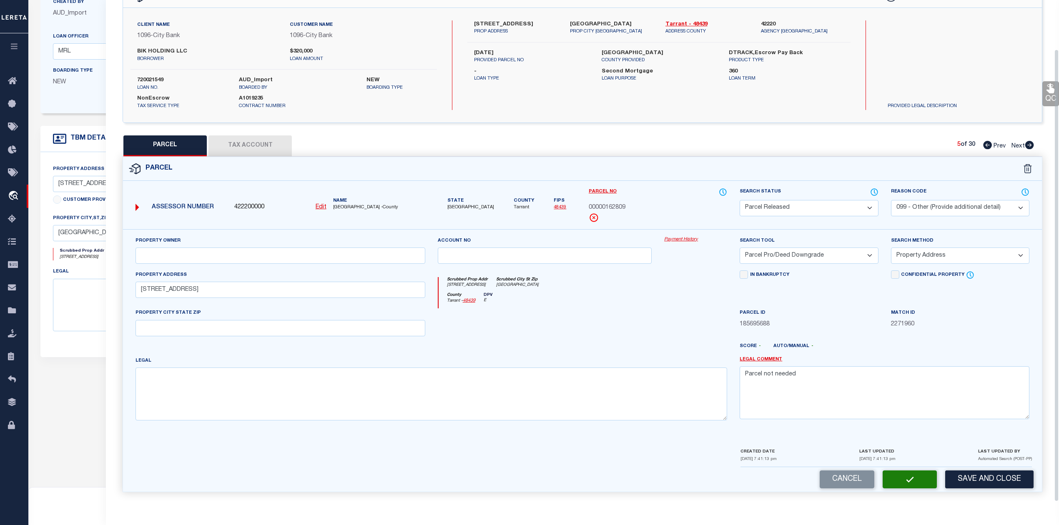
click at [620, 327] on div at bounding box center [544, 325] width 227 height 34
click at [650, 315] on div at bounding box center [544, 325] width 227 height 34
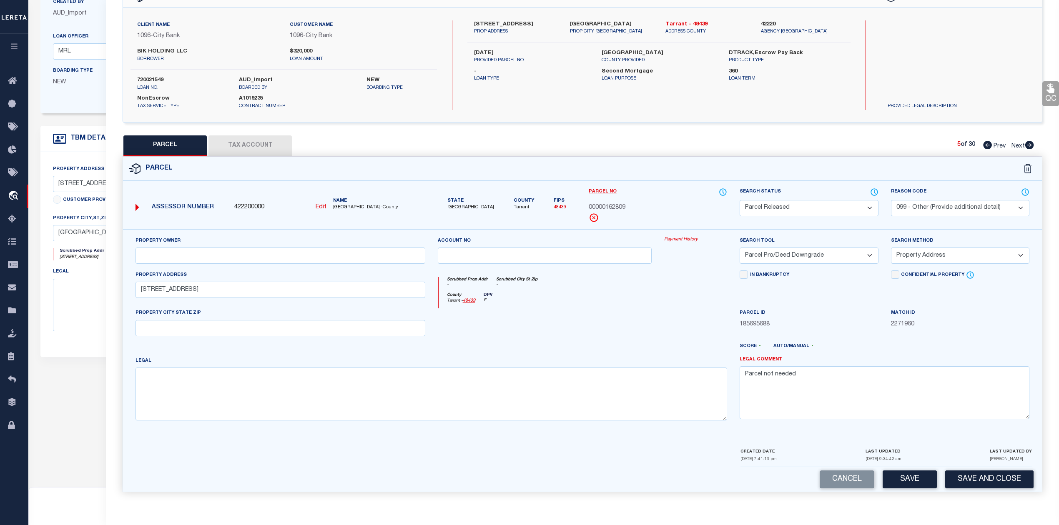
click at [1027, 142] on icon at bounding box center [1029, 145] width 9 height 8
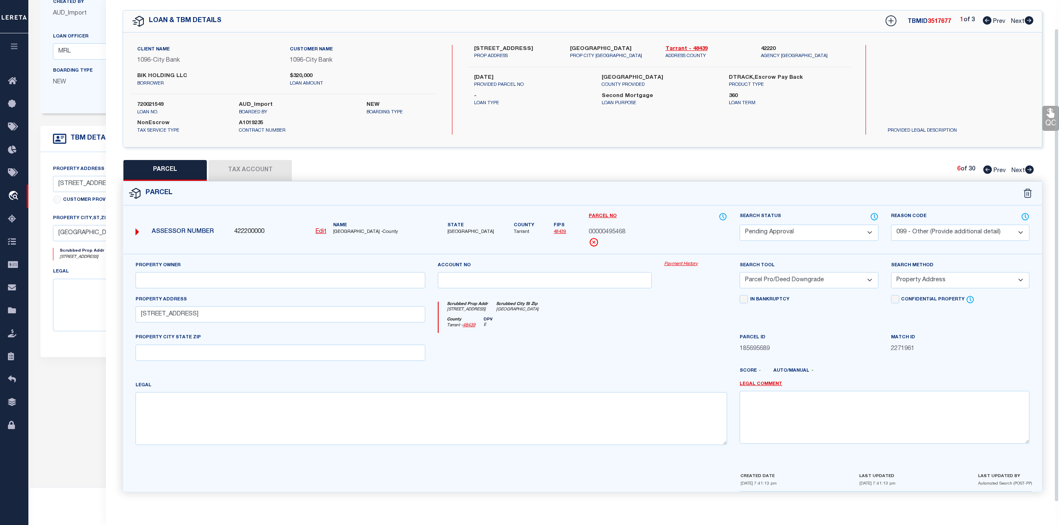
scroll to position [30, 0]
click at [807, 231] on select "Automated Search Bad Parcel Complete Duplicate Parcel High Dollar Reporting In …" at bounding box center [808, 233] width 138 height 16
click at [739, 225] on select "Automated Search Bad Parcel Complete Duplicate Parcel High Dollar Reporting In …" at bounding box center [808, 233] width 138 height 16
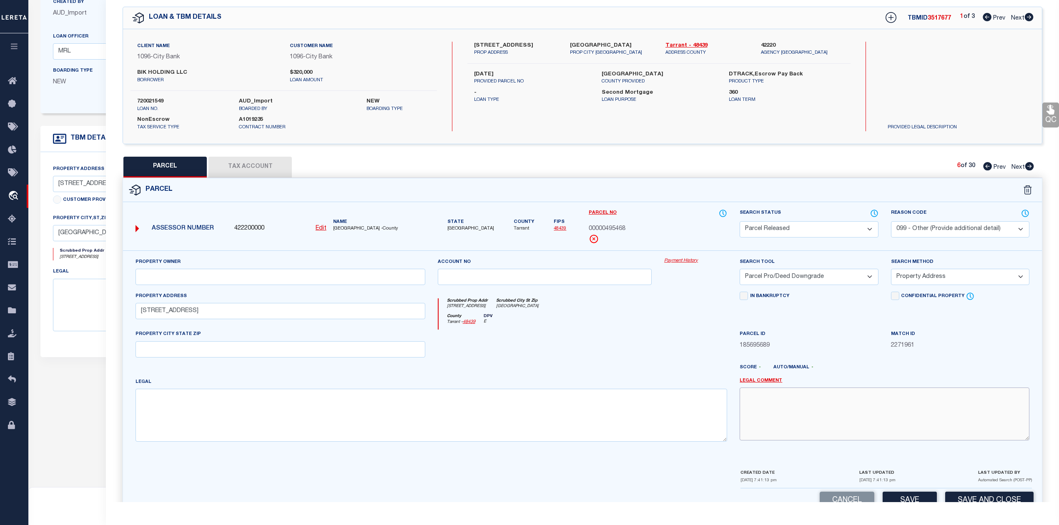
click at [787, 418] on textarea at bounding box center [884, 414] width 290 height 53
paste textarea "Parcel not needed"
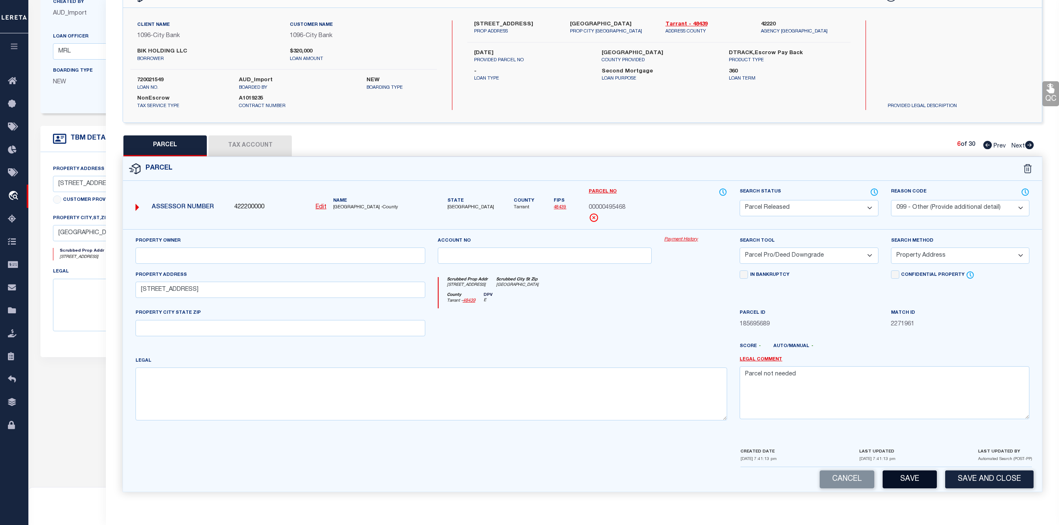
click at [903, 476] on button "Save" at bounding box center [909, 480] width 54 height 18
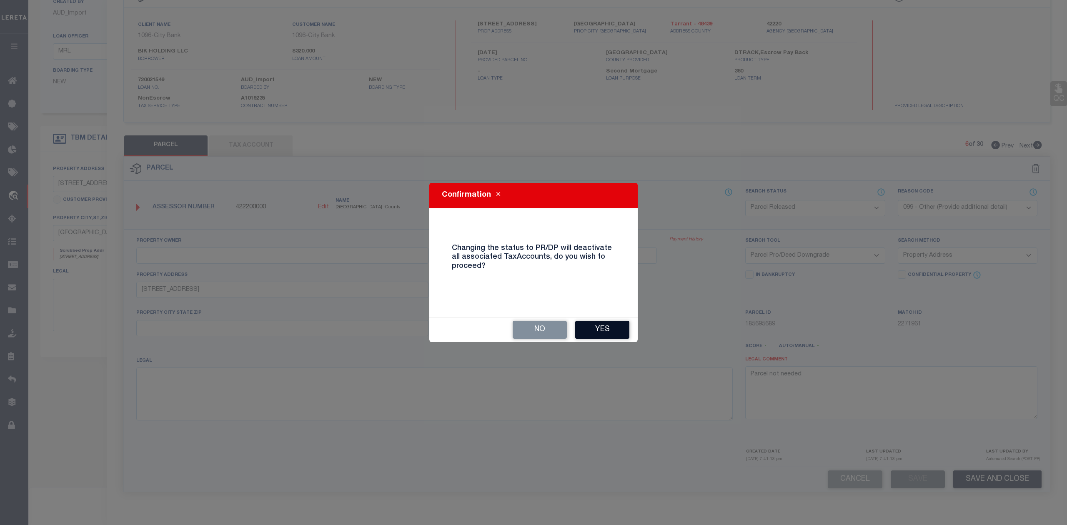
click at [614, 321] on button "Yes" at bounding box center [602, 330] width 54 height 18
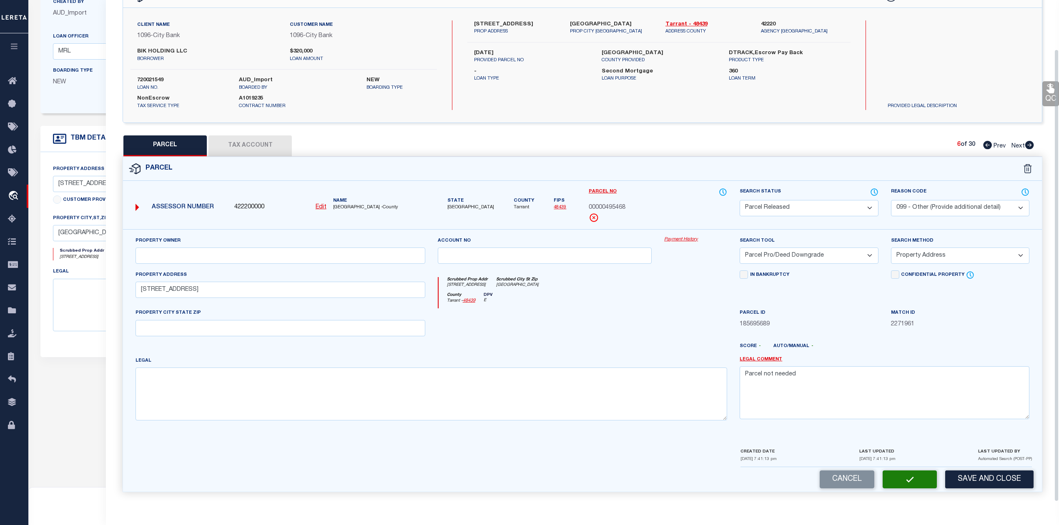
click at [644, 338] on div at bounding box center [544, 325] width 227 height 34
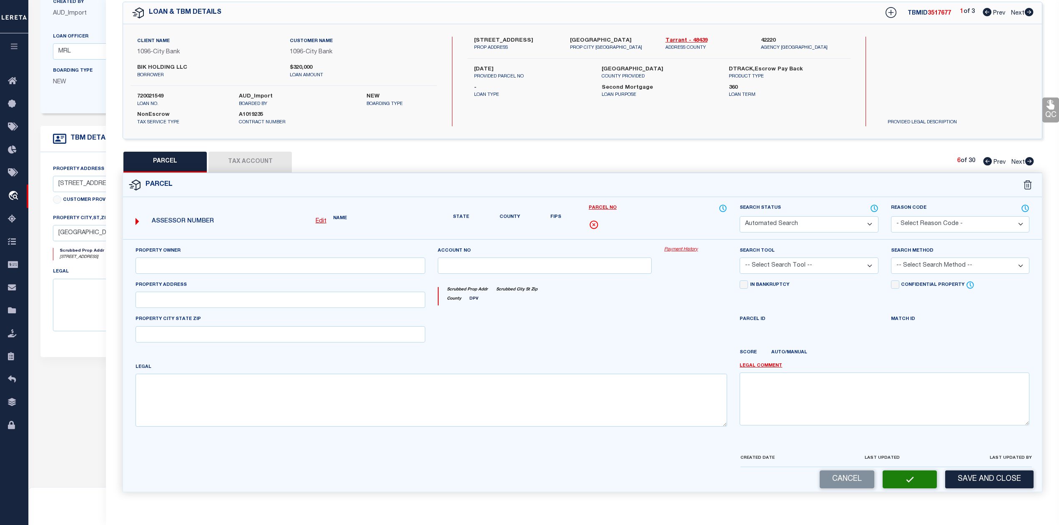
click at [677, 282] on div "Scrubbed Prop Addr Scrubbed City [GEOGRAPHIC_DATA] County DPV" at bounding box center [582, 297] width 302 height 34
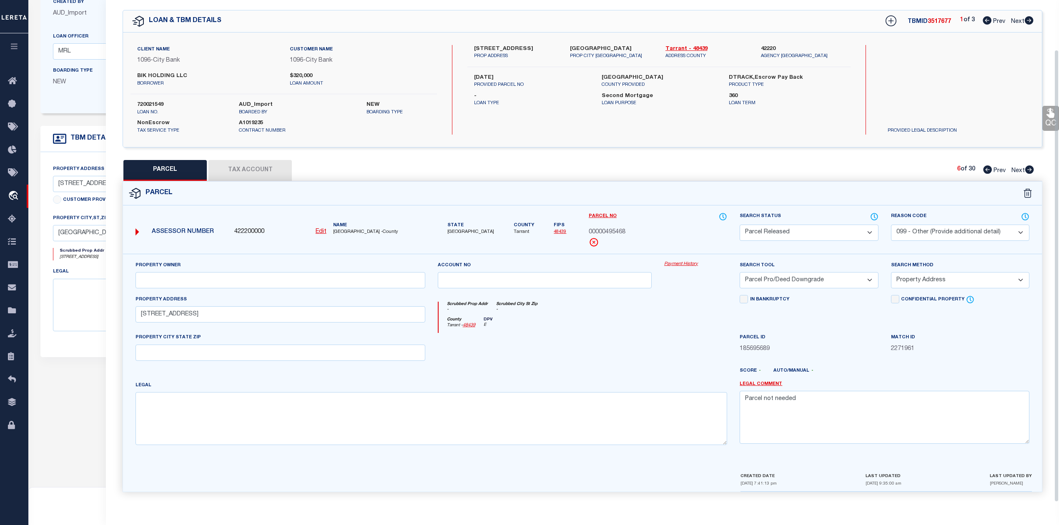
scroll to position [30, 0]
drag, startPoint x: 1029, startPoint y: 167, endPoint x: 830, endPoint y: 225, distance: 207.3
click at [1029, 167] on icon at bounding box center [1028, 169] width 9 height 8
click at [784, 230] on select "Automated Search Bad Parcel Complete Duplicate Parcel High Dollar Reporting In …" at bounding box center [808, 233] width 138 height 16
click at [739, 225] on select "Automated Search Bad Parcel Complete Duplicate Parcel High Dollar Reporting In …" at bounding box center [808, 233] width 138 height 16
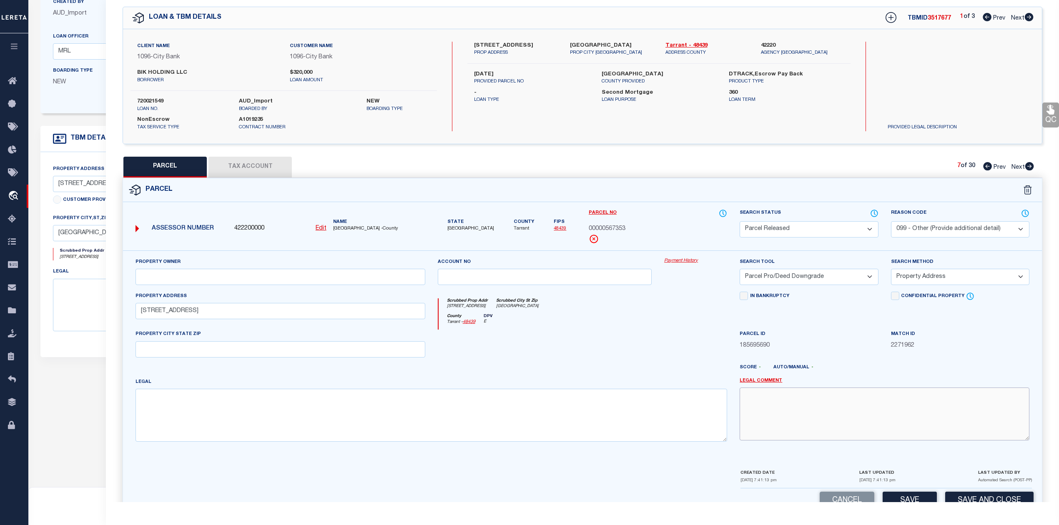
click at [811, 404] on textarea at bounding box center [884, 414] width 290 height 53
paste textarea "Parcel not needed"
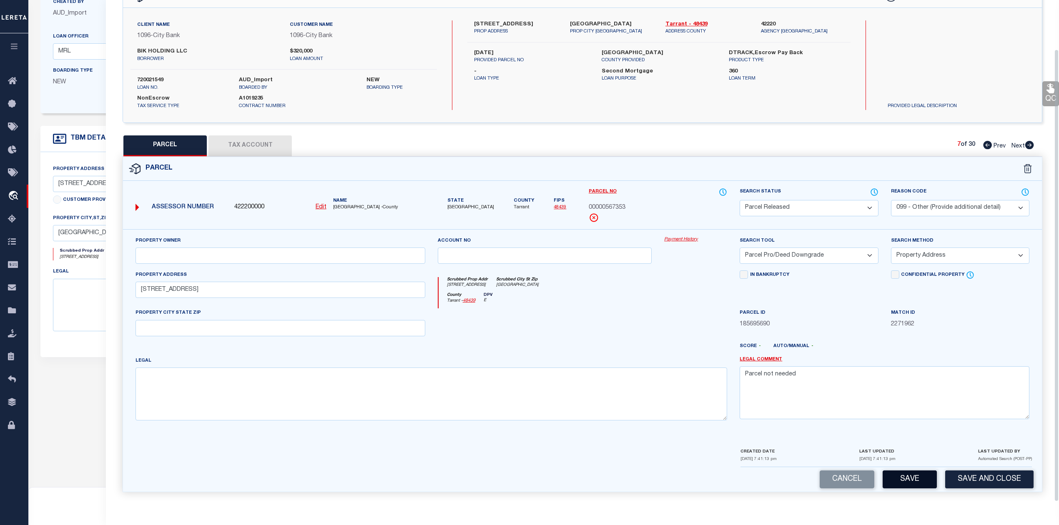
click at [907, 484] on button "Save" at bounding box center [909, 480] width 54 height 18
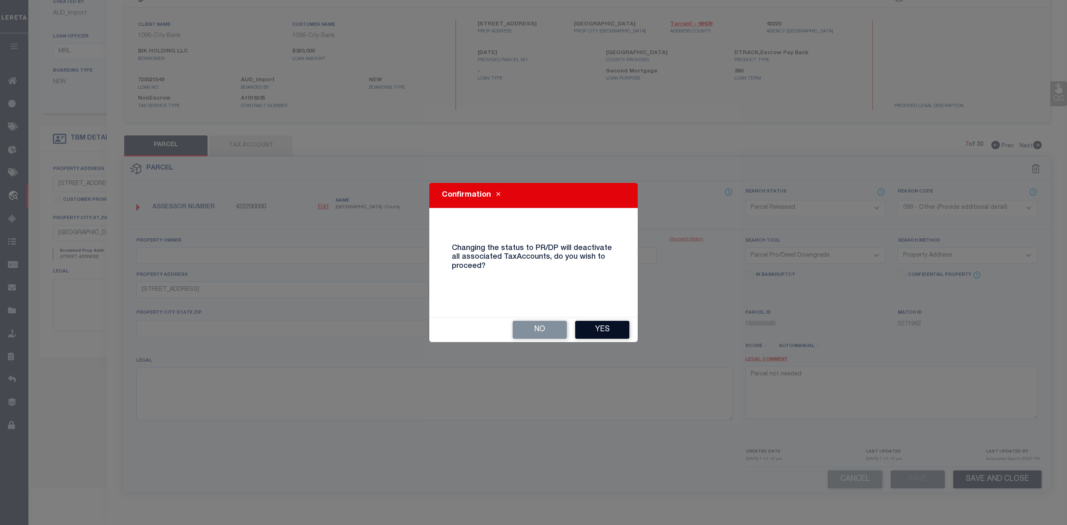
click at [607, 329] on button "Yes" at bounding box center [602, 330] width 54 height 18
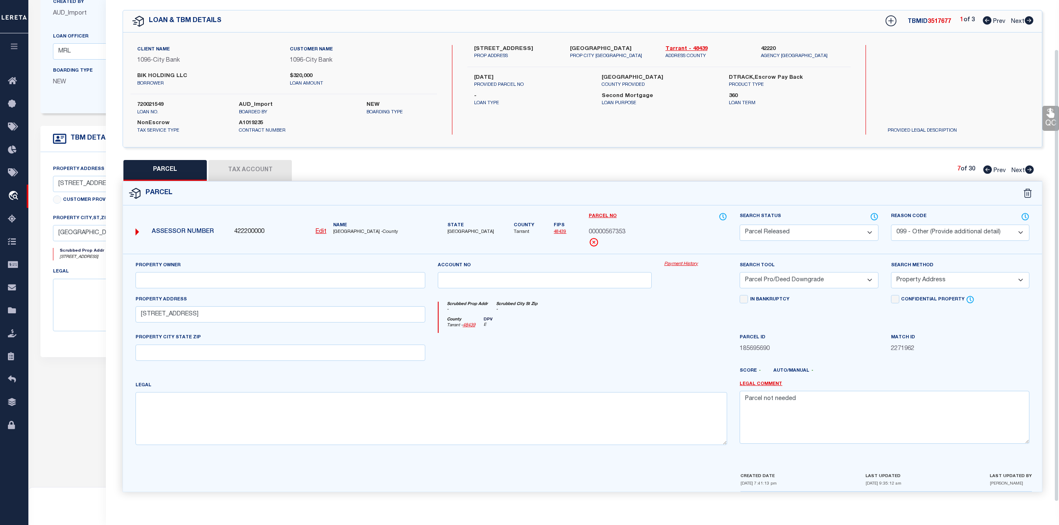
scroll to position [30, 0]
click at [609, 329] on div "County Tarrant - 48439 DPV E" at bounding box center [582, 325] width 289 height 16
click at [820, 177] on div "PARCEL Tax Account 7 of 30 Prev Next" at bounding box center [582, 170] width 919 height 21
click at [1028, 166] on icon at bounding box center [1029, 169] width 9 height 8
click at [797, 233] on select "Automated Search Bad Parcel Complete Duplicate Parcel High Dollar Reporting In …" at bounding box center [808, 233] width 138 height 16
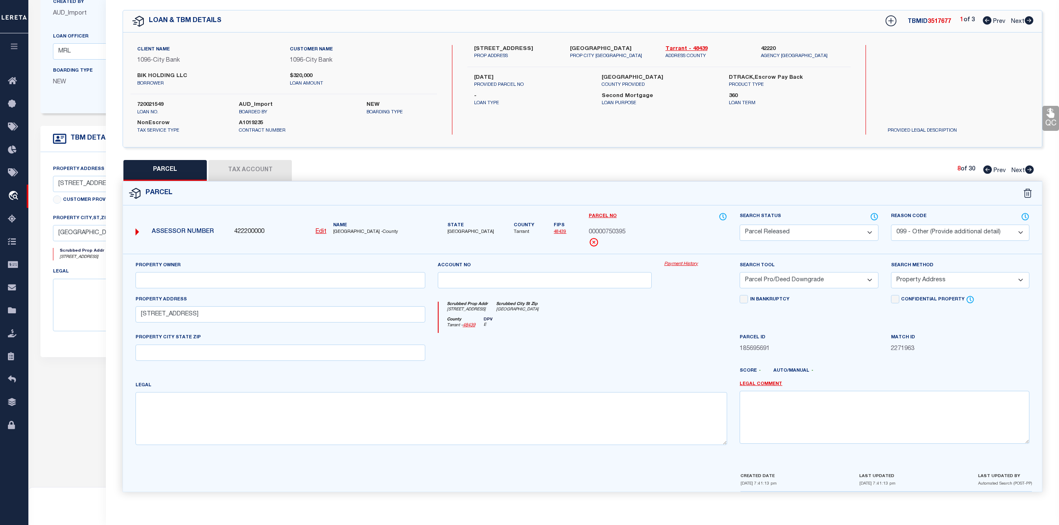
click at [739, 225] on select "Automated Search Bad Parcel Complete Duplicate Parcel High Dollar Reporting In …" at bounding box center [808, 233] width 138 height 16
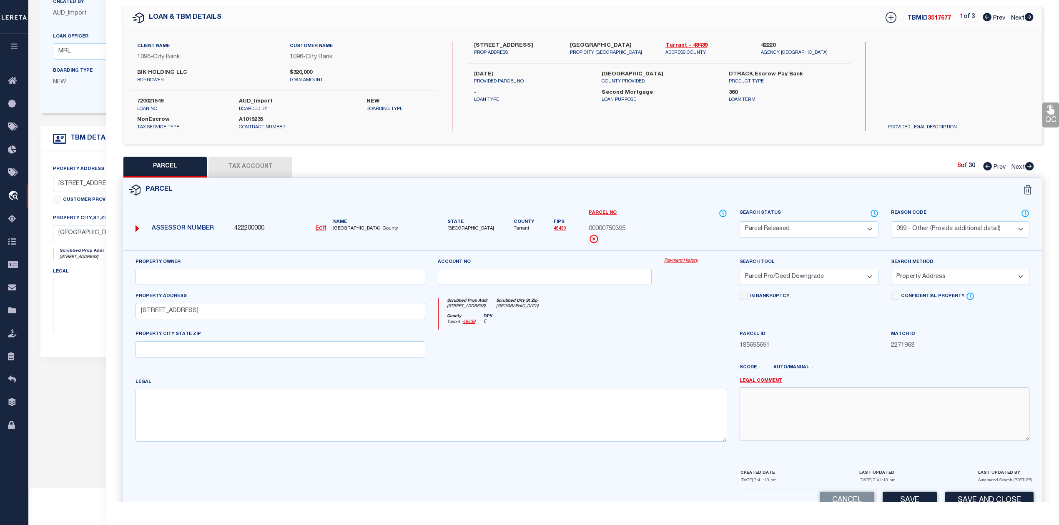
click at [804, 420] on textarea at bounding box center [884, 414] width 290 height 53
paste textarea "Parcel not needed"
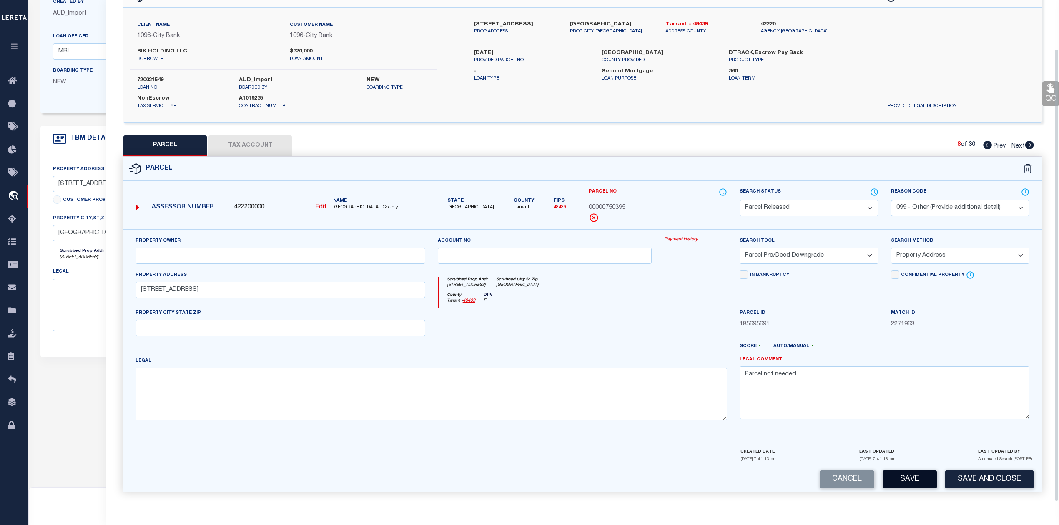
click at [924, 478] on button "Save" at bounding box center [909, 480] width 54 height 18
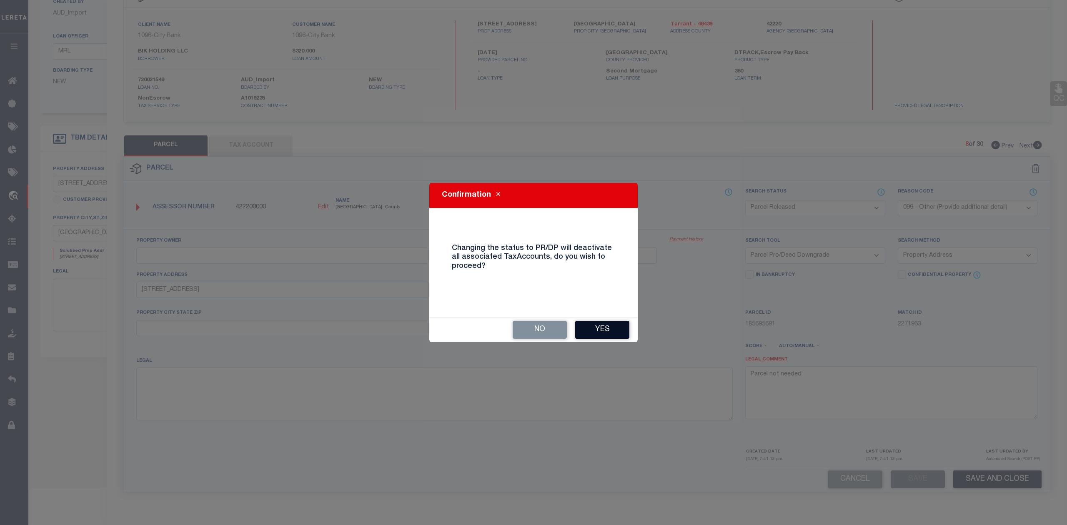
click at [616, 330] on button "Yes" at bounding box center [602, 330] width 54 height 18
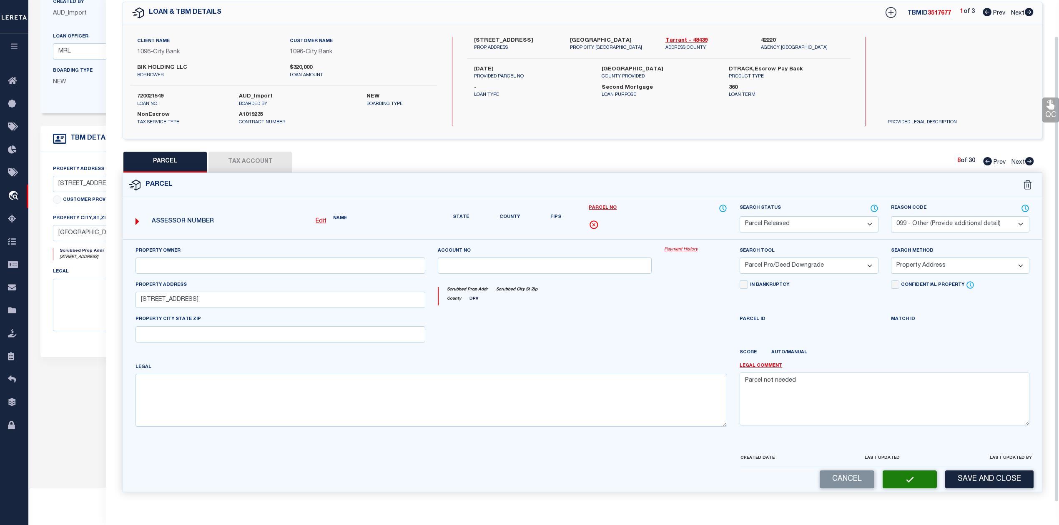
click at [664, 316] on div "Property Owner Account no Payment History Search Tool -- Select Search Tool -- …" at bounding box center [582, 339] width 906 height 187
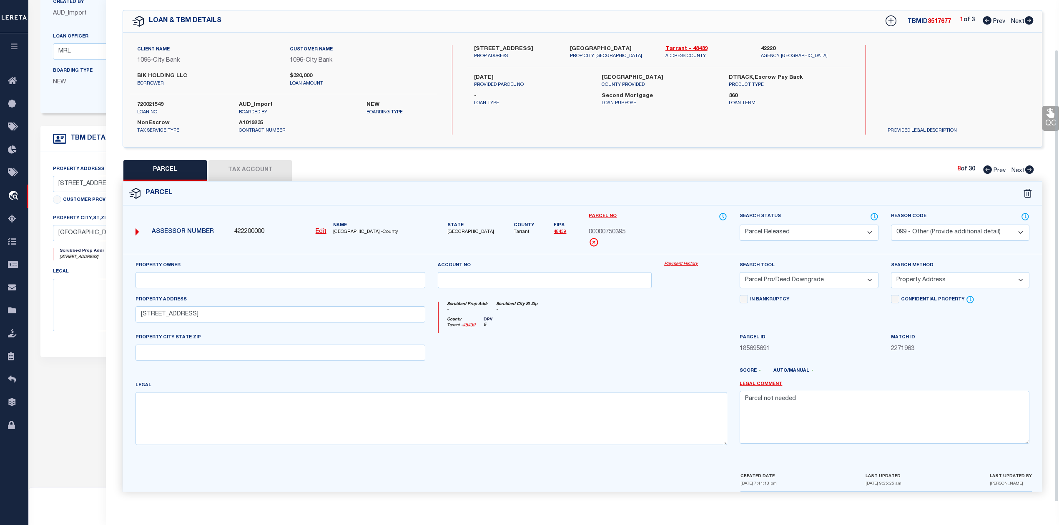
scroll to position [30, 0]
click at [1029, 168] on icon at bounding box center [1028, 169] width 9 height 8
click at [794, 232] on select "Automated Search Bad Parcel Complete Duplicate Parcel High Dollar Reporting In …" at bounding box center [808, 233] width 138 height 16
click at [739, 225] on select "Automated Search Bad Parcel Complete Duplicate Parcel High Dollar Reporting In …" at bounding box center [808, 233] width 138 height 16
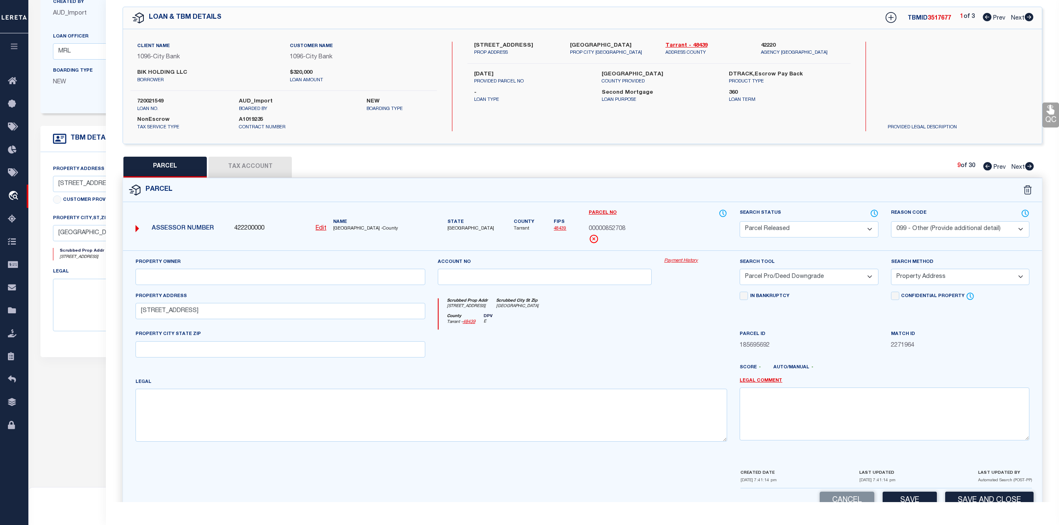
click at [904, 233] on select "- Select Reason Code - 099 - Other (Provide additional detail) ACT - Agency Cha…" at bounding box center [960, 229] width 138 height 16
click at [652, 373] on div at bounding box center [620, 370] width 227 height 13
click at [756, 404] on textarea at bounding box center [884, 414] width 290 height 53
paste textarea "Parcel not needed"
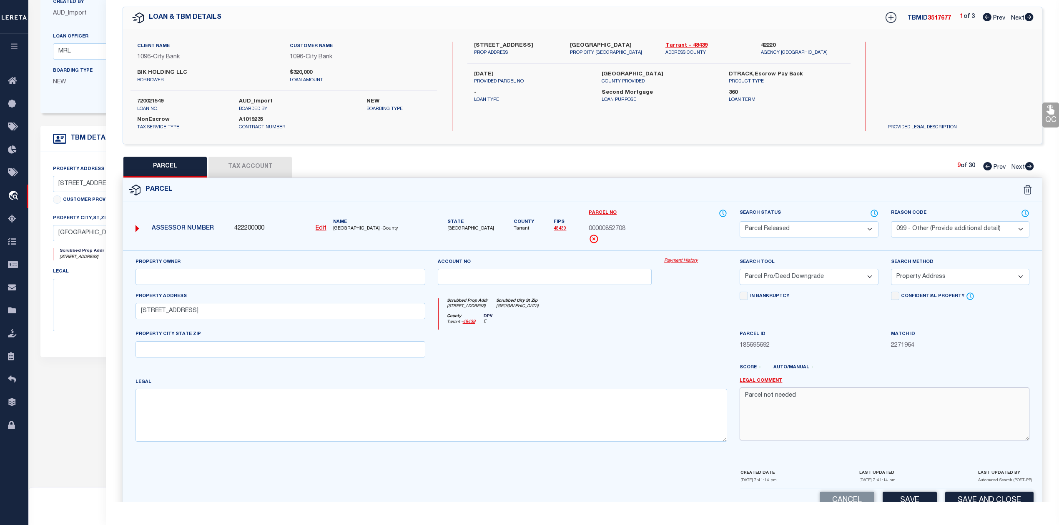
scroll to position [54, 0]
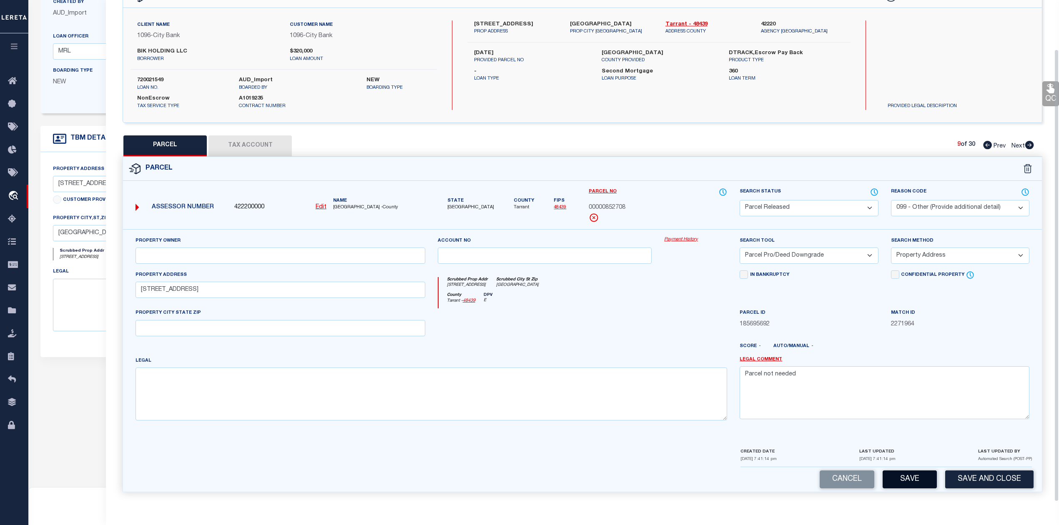
click at [903, 477] on button "Save" at bounding box center [909, 480] width 54 height 18
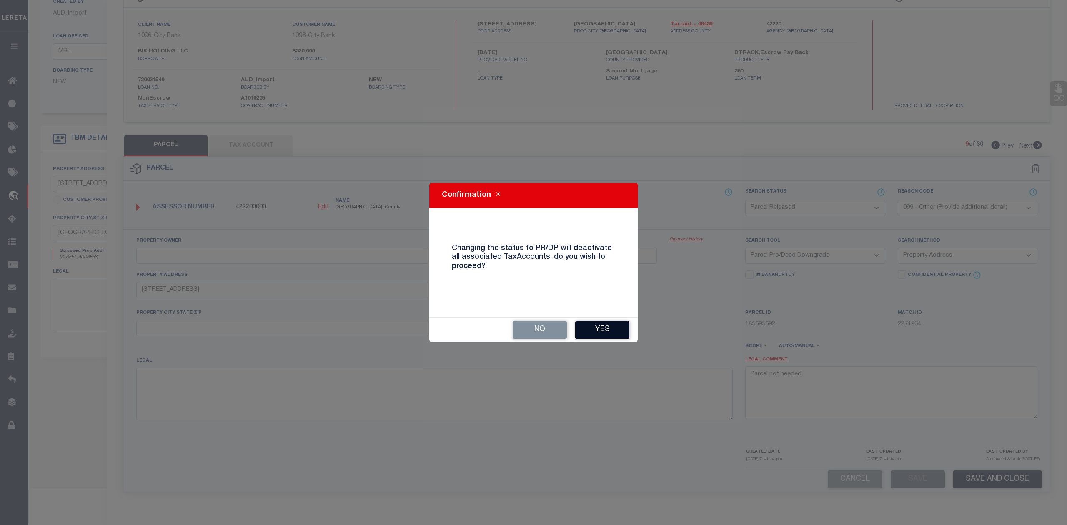
click at [606, 331] on button "Yes" at bounding box center [602, 330] width 54 height 18
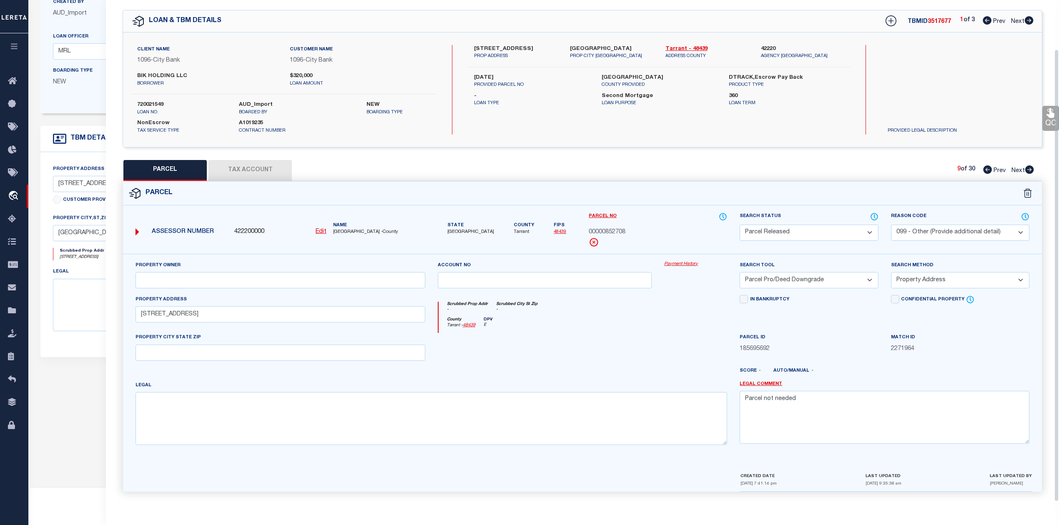
scroll to position [30, 0]
click at [630, 317] on div "County Tarrant - 48439 DPV E" at bounding box center [582, 325] width 289 height 16
click at [724, 182] on div "Parcel" at bounding box center [582, 194] width 919 height 24
click at [1028, 168] on icon at bounding box center [1029, 169] width 9 height 8
click at [804, 229] on select "Automated Search Bad Parcel Complete Duplicate Parcel High Dollar Reporting In …" at bounding box center [808, 233] width 138 height 16
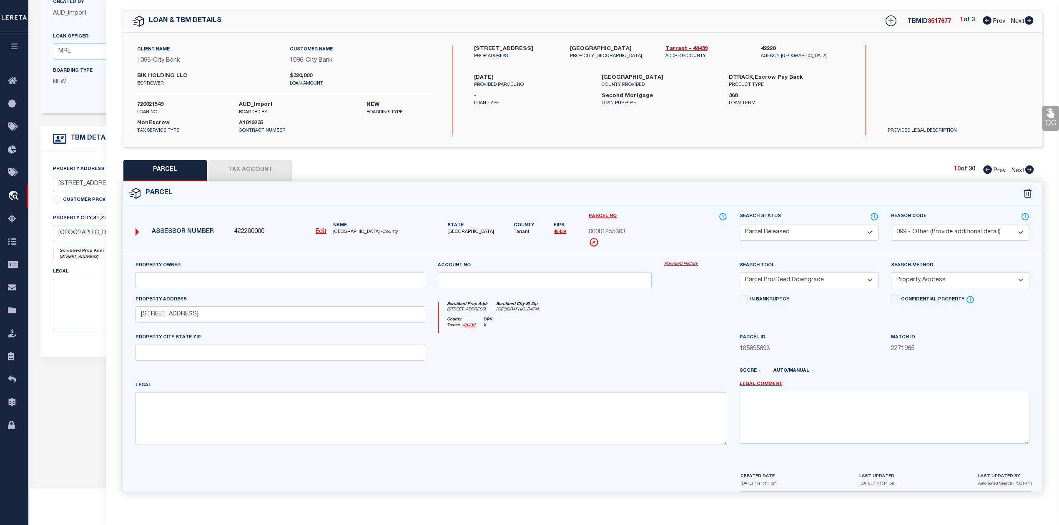
click at [739, 225] on select "Automated Search Bad Parcel Complete Duplicate Parcel High Dollar Reporting In …" at bounding box center [808, 233] width 138 height 16
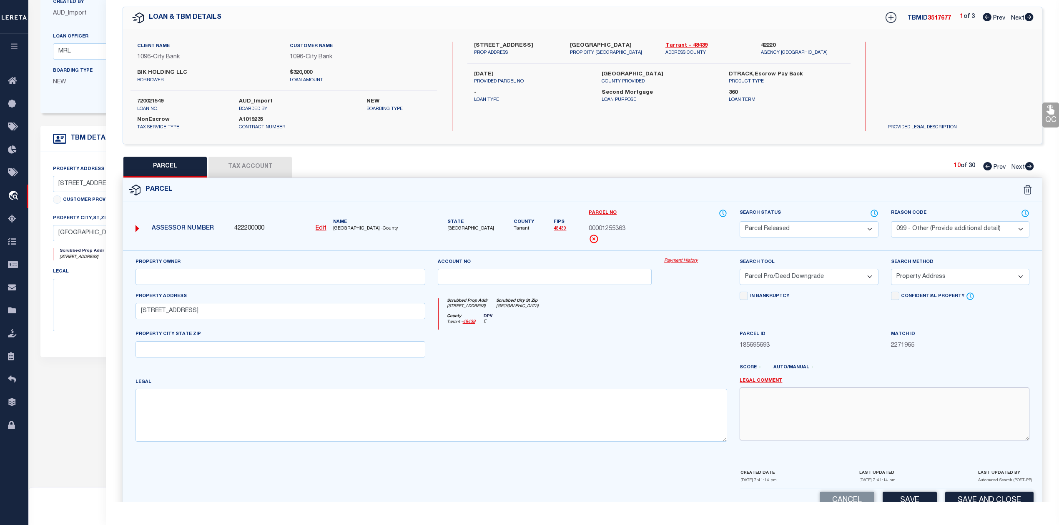
click at [829, 421] on textarea at bounding box center [884, 414] width 290 height 53
paste textarea "Parcel not needed"
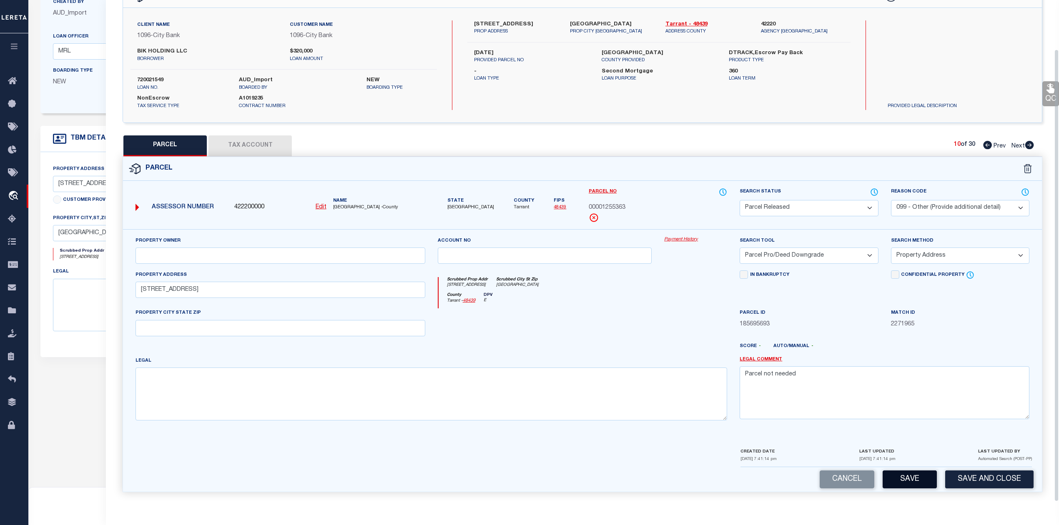
click at [897, 479] on button "Save" at bounding box center [909, 480] width 54 height 18
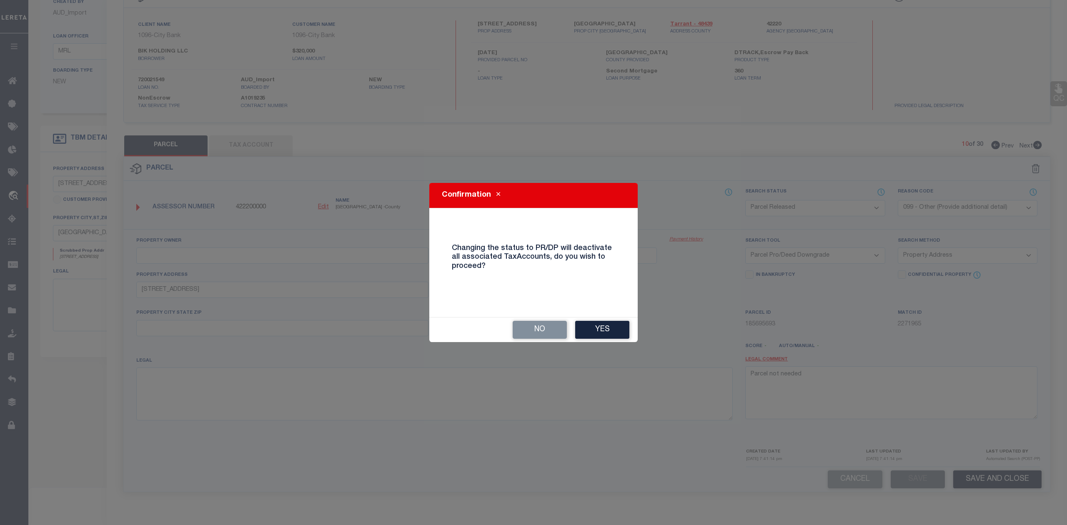
click at [631, 337] on div "No Yes" at bounding box center [533, 330] width 208 height 25
click at [627, 332] on button "Yes" at bounding box center [602, 330] width 54 height 18
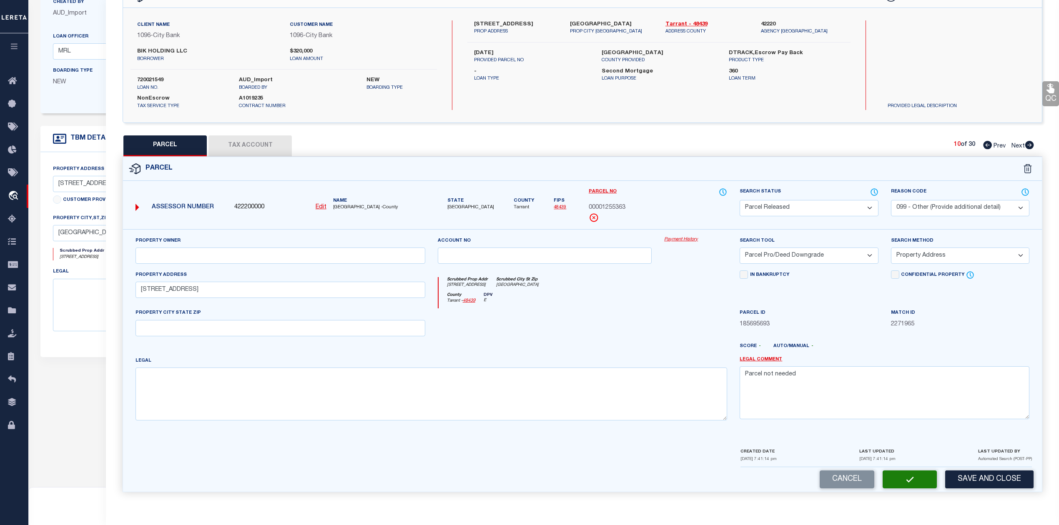
click at [627, 332] on div at bounding box center [544, 325] width 227 height 34
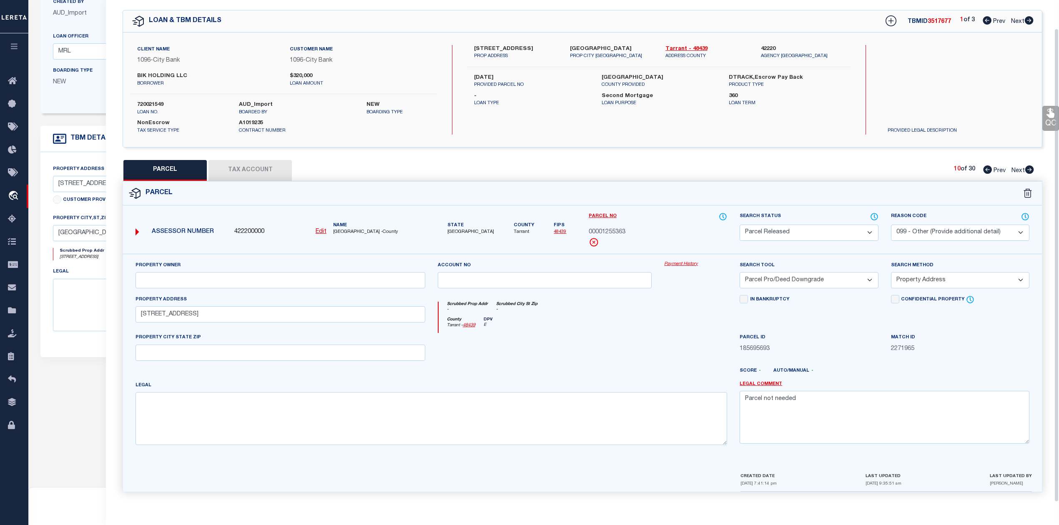
scroll to position [30, 0]
click at [642, 278] on input "text" at bounding box center [545, 280] width 214 height 16
click at [648, 312] on div "Scrubbed Prop Addr - Scrubbed City [GEOGRAPHIC_DATA] -" at bounding box center [582, 309] width 289 height 15
click at [686, 313] on div "Scrubbed Prop Addr - Scrubbed City [GEOGRAPHIC_DATA] -" at bounding box center [582, 309] width 289 height 15
click at [1029, 166] on icon at bounding box center [1028, 169] width 9 height 8
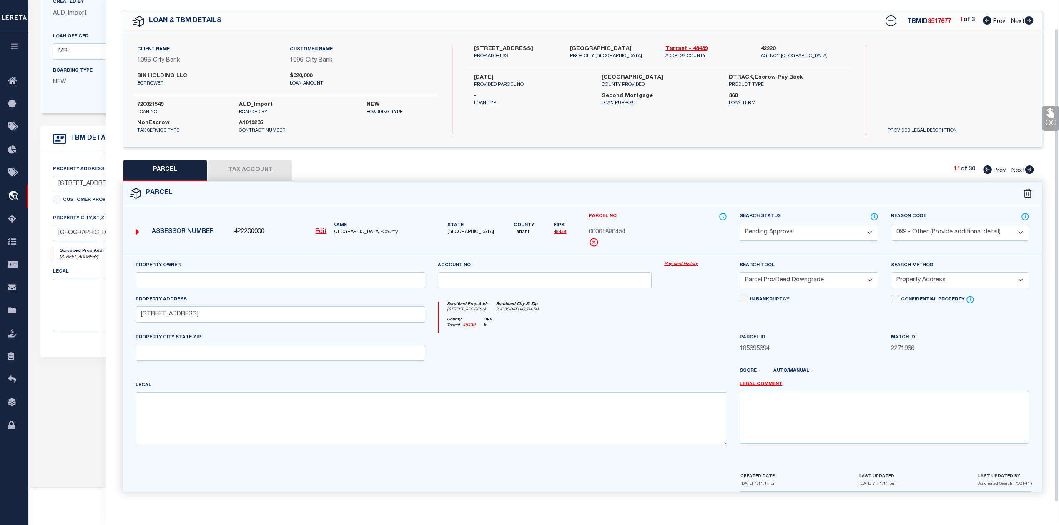
click at [792, 229] on select "Automated Search Bad Parcel Complete Duplicate Parcel High Dollar Reporting In …" at bounding box center [808, 233] width 138 height 16
click at [739, 225] on select "Automated Search Bad Parcel Complete Duplicate Parcel High Dollar Reporting In …" at bounding box center [808, 233] width 138 height 16
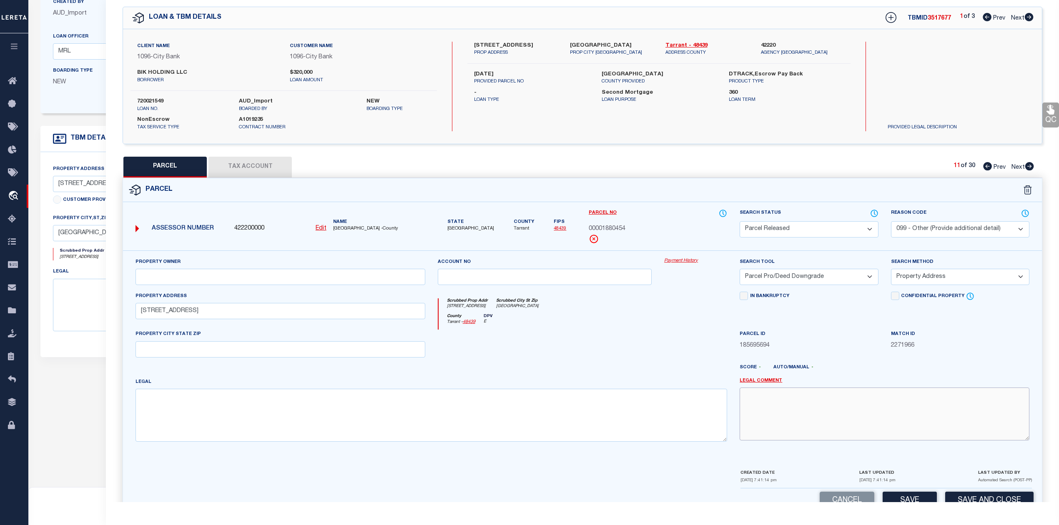
click at [834, 424] on textarea at bounding box center [884, 414] width 290 height 53
paste textarea "Parcel not needed"
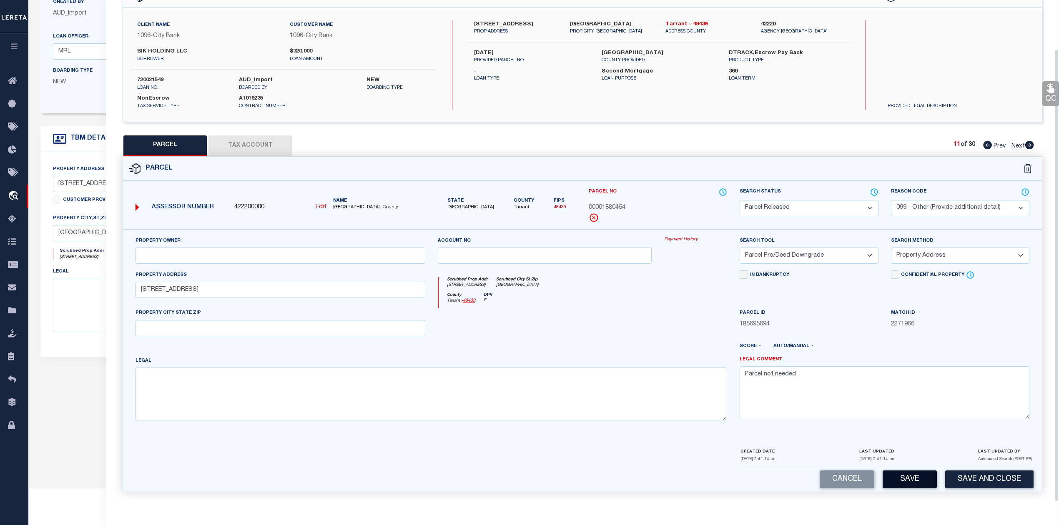
click at [904, 475] on button "Save" at bounding box center [909, 480] width 54 height 18
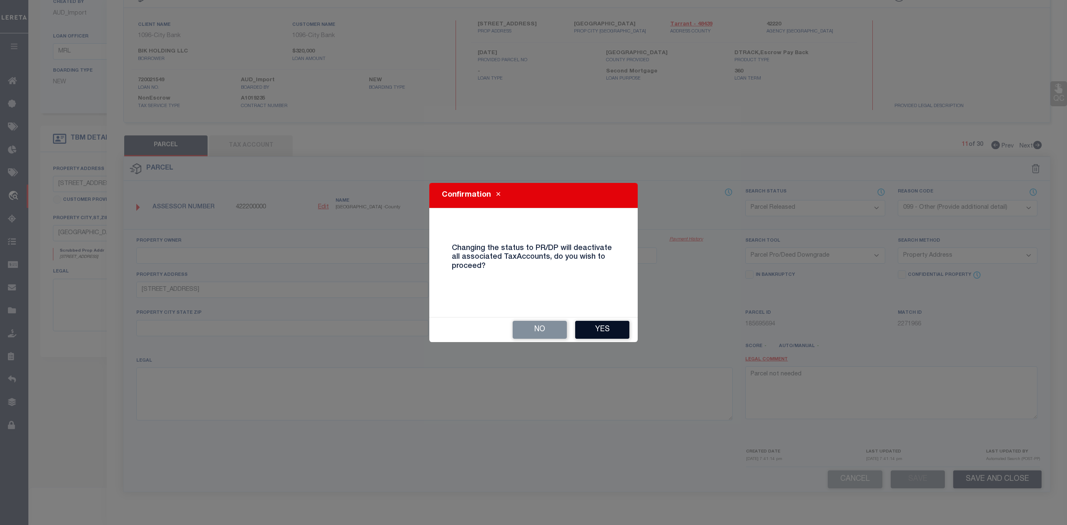
click at [599, 321] on div "No Yes" at bounding box center [533, 330] width 208 height 25
click at [600, 328] on button "Yes" at bounding box center [602, 330] width 54 height 18
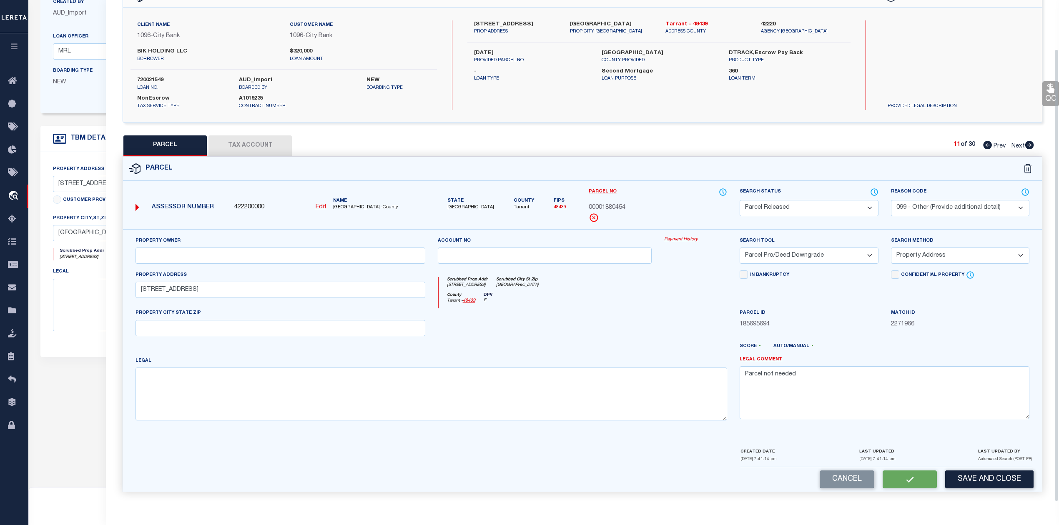
click at [699, 328] on div at bounding box center [695, 325] width 75 height 34
click at [674, 270] on div "Payment History" at bounding box center [695, 253] width 75 height 34
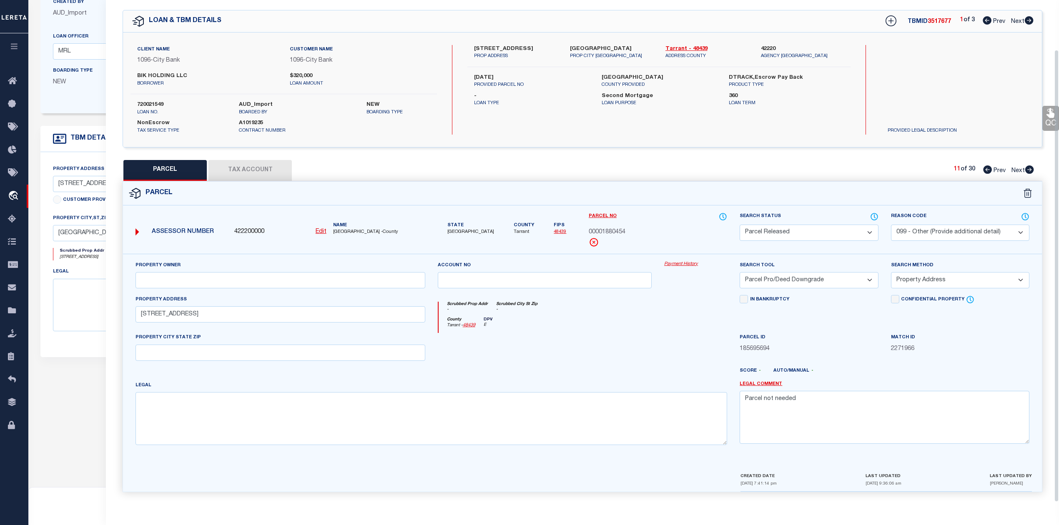
scroll to position [30, 0]
click at [1031, 165] on icon at bounding box center [1029, 169] width 9 height 8
click at [780, 229] on select "Automated Search Bad Parcel Complete Duplicate Parcel High Dollar Reporting In …" at bounding box center [808, 233] width 138 height 16
click at [739, 225] on select "Automated Search Bad Parcel Complete Duplicate Parcel High Dollar Reporting In …" at bounding box center [808, 233] width 138 height 16
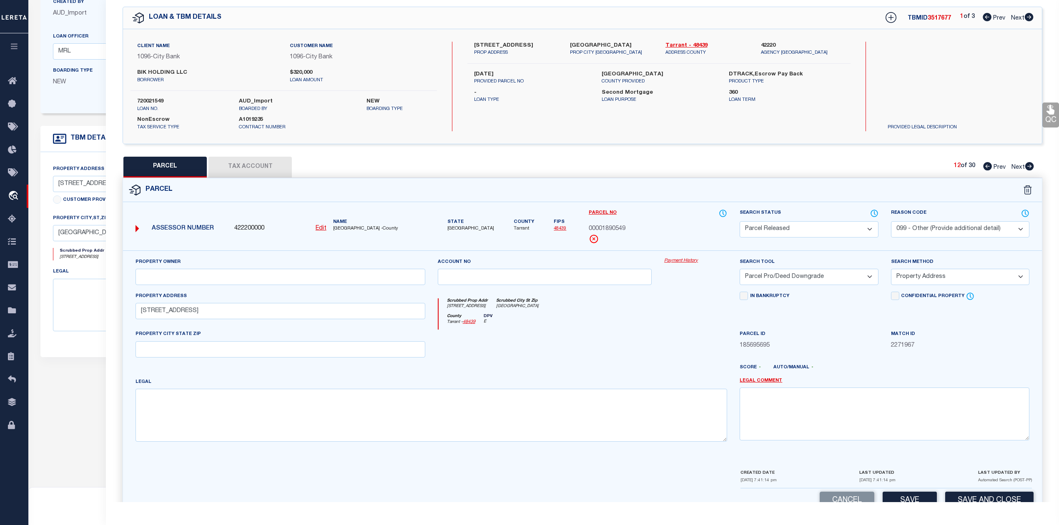
click at [927, 230] on select "- Select Reason Code - 099 - Other (Provide additional detail) ACT - Agency Cha…" at bounding box center [960, 229] width 138 height 16
click at [666, 364] on div at bounding box center [695, 347] width 75 height 34
click at [755, 403] on textarea at bounding box center [884, 414] width 290 height 53
paste textarea "Parcel not needed"
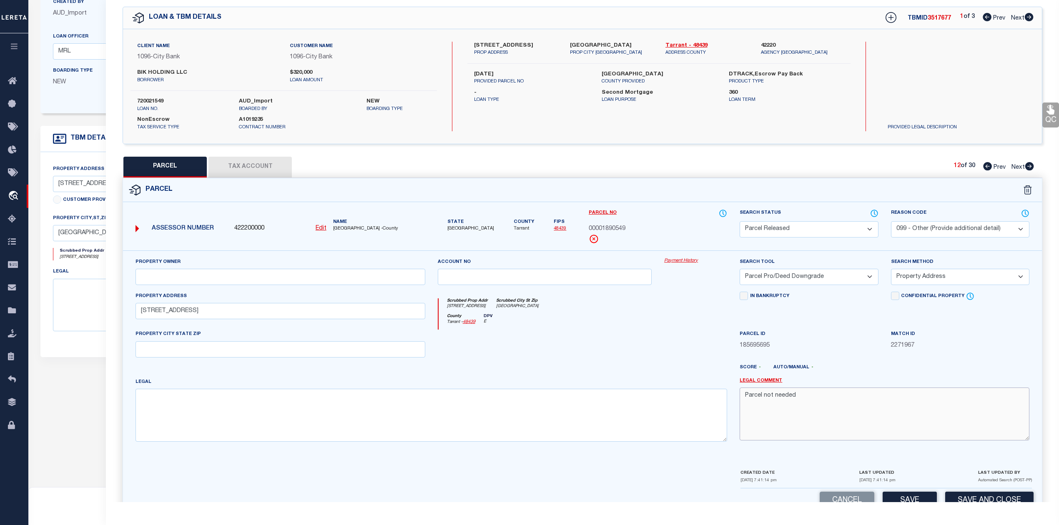
scroll to position [54, 0]
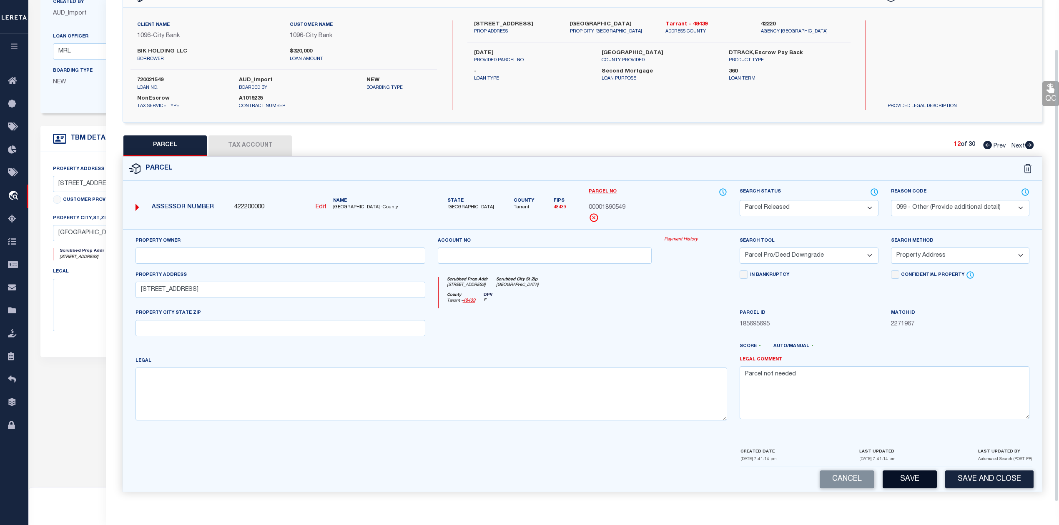
click at [904, 480] on button "Save" at bounding box center [909, 480] width 54 height 18
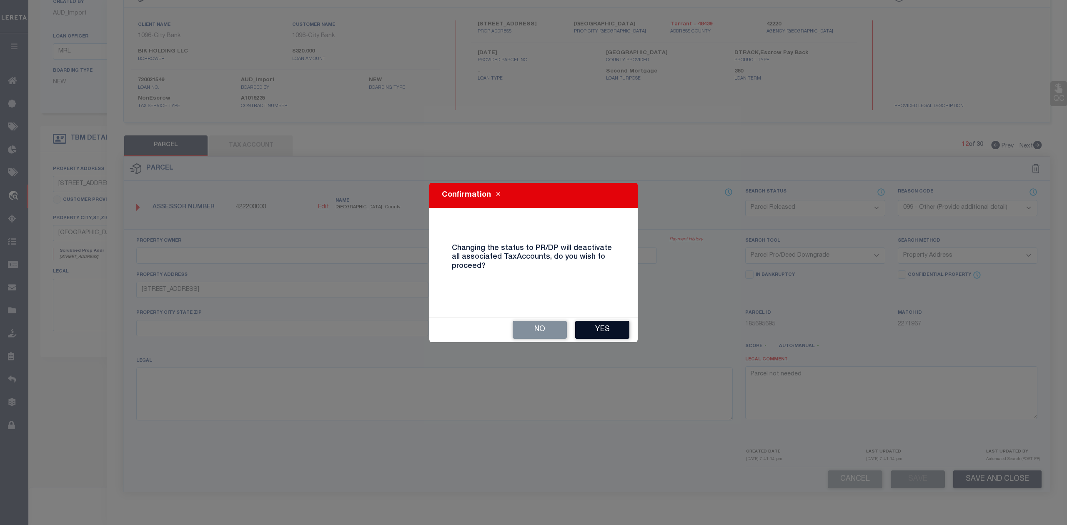
click at [614, 329] on button "Yes" at bounding box center [602, 330] width 54 height 18
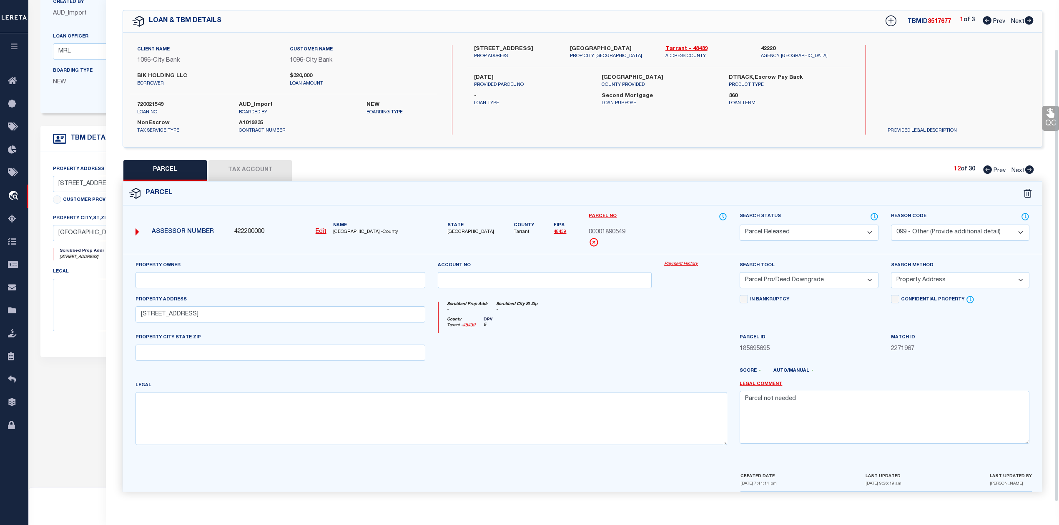
scroll to position [30, 0]
click at [614, 329] on div "County Tarrant - 48439 DPV E" at bounding box center [582, 325] width 289 height 16
click at [1029, 167] on icon at bounding box center [1029, 169] width 9 height 8
click at [819, 235] on select "Automated Search Bad Parcel Complete Duplicate Parcel High Dollar Reporting In …" at bounding box center [808, 233] width 138 height 16
click at [739, 225] on select "Automated Search Bad Parcel Complete Duplicate Parcel High Dollar Reporting In …" at bounding box center [808, 233] width 138 height 16
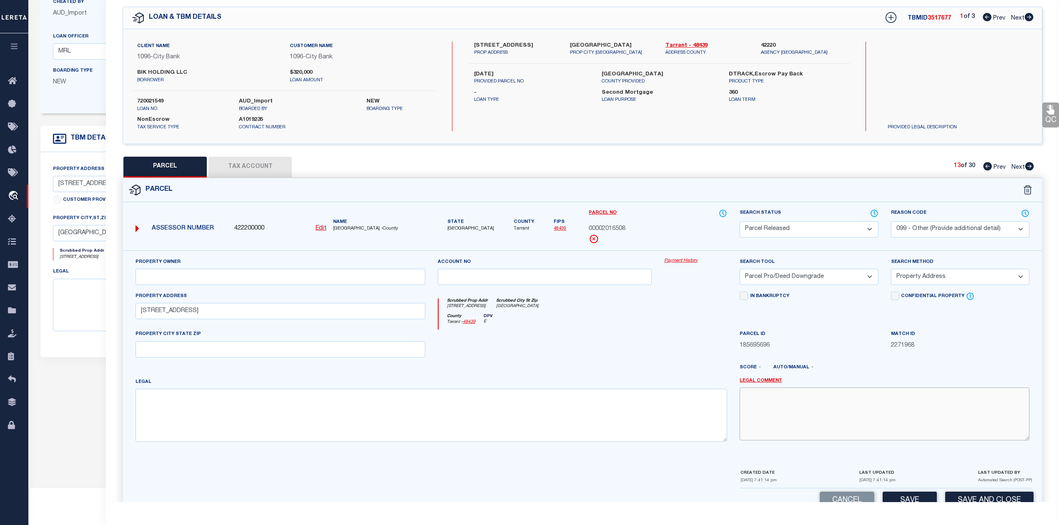
click at [831, 413] on textarea at bounding box center [884, 414] width 290 height 53
paste textarea "Parcel not needed"
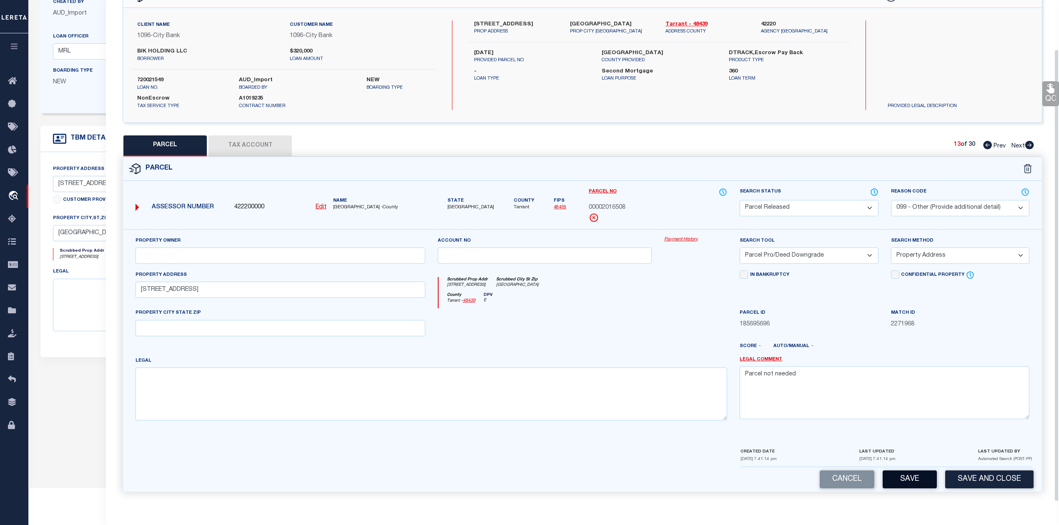
click at [915, 483] on button "Save" at bounding box center [909, 480] width 54 height 18
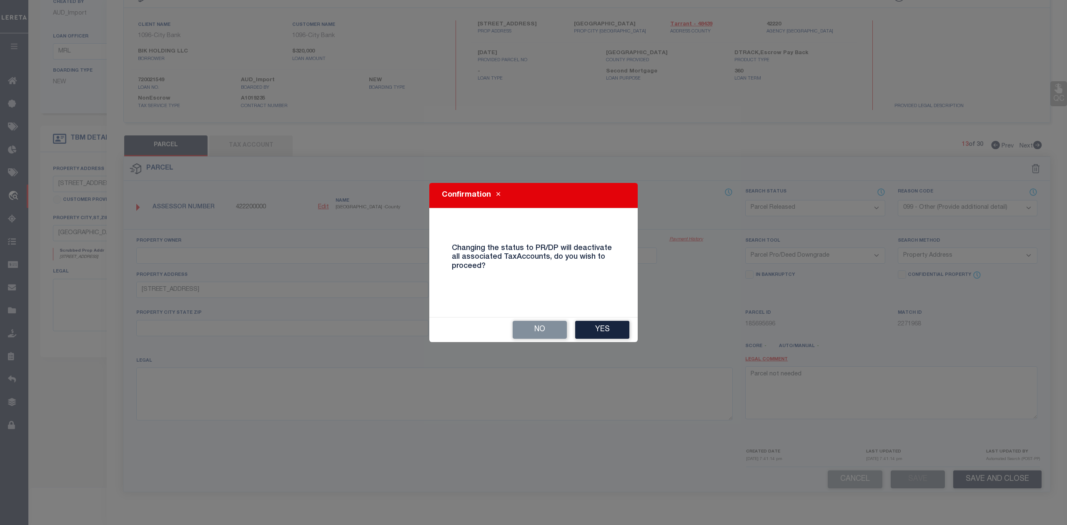
click at [614, 329] on button "Yes" at bounding box center [602, 330] width 54 height 18
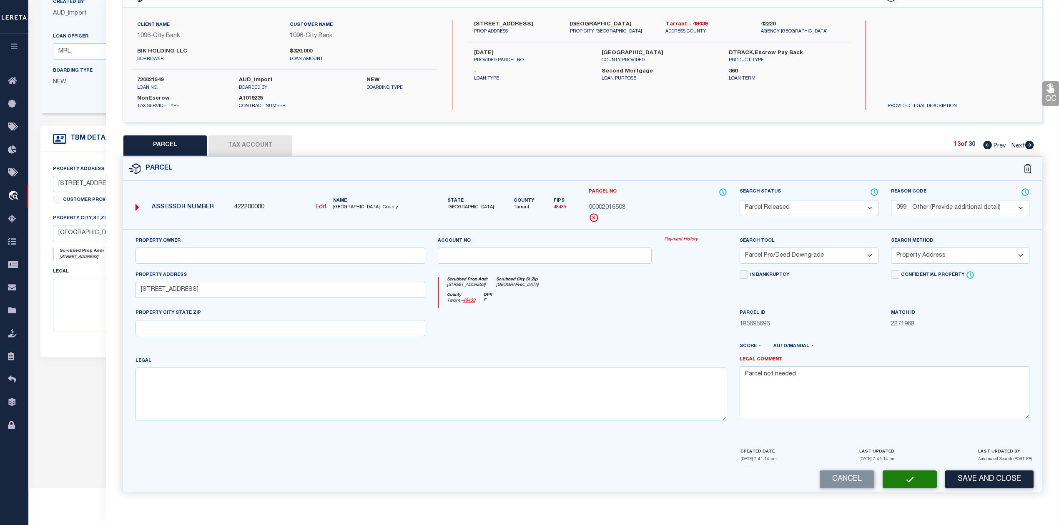
click at [636, 318] on div at bounding box center [544, 325] width 227 height 34
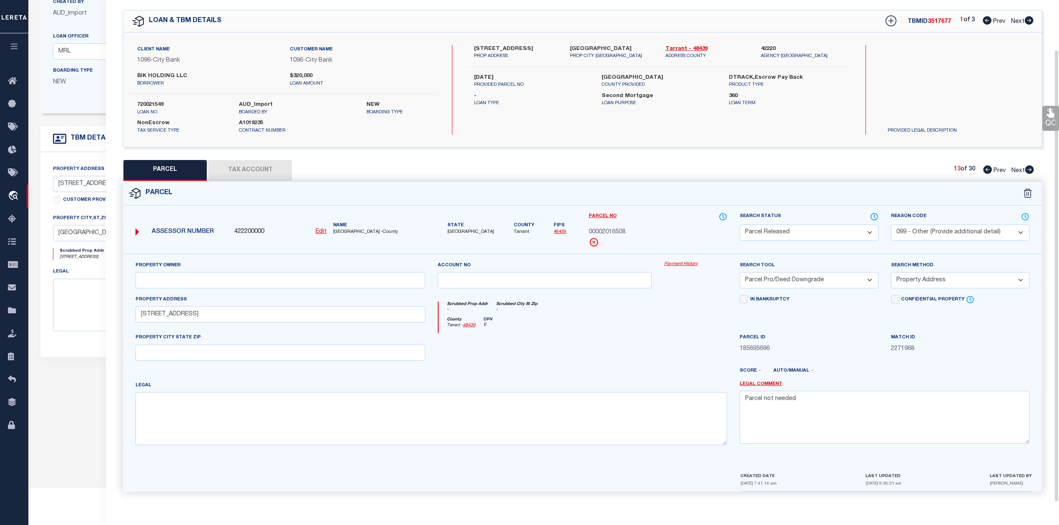
scroll to position [30, 0]
click at [652, 315] on div "Scrubbed Prop Addr - Scrubbed City [GEOGRAPHIC_DATA] -" at bounding box center [582, 309] width 289 height 15
click at [1027, 166] on icon at bounding box center [1029, 169] width 9 height 8
click at [822, 231] on select "Automated Search Bad Parcel Complete Duplicate Parcel High Dollar Reporting In …" at bounding box center [808, 233] width 138 height 16
click at [739, 225] on select "Automated Search Bad Parcel Complete Duplicate Parcel High Dollar Reporting In …" at bounding box center [808, 233] width 138 height 16
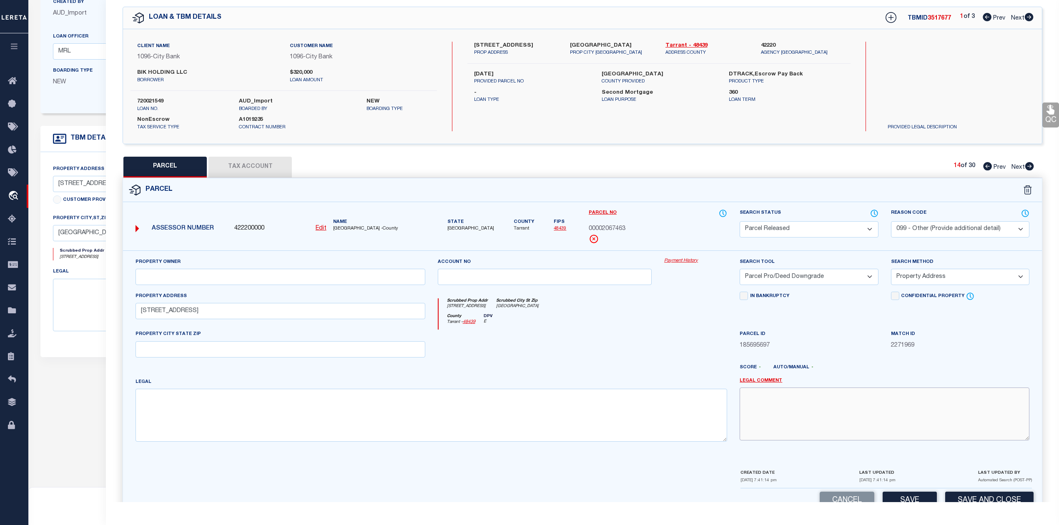
click at [857, 410] on textarea at bounding box center [884, 414] width 290 height 53
paste textarea "Parcel not needed"
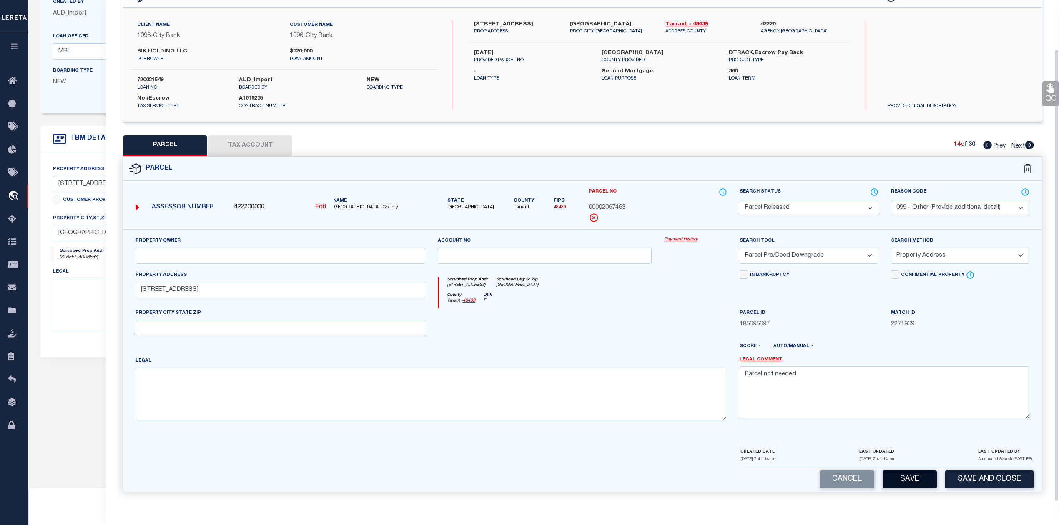
click at [904, 478] on button "Save" at bounding box center [909, 480] width 54 height 18
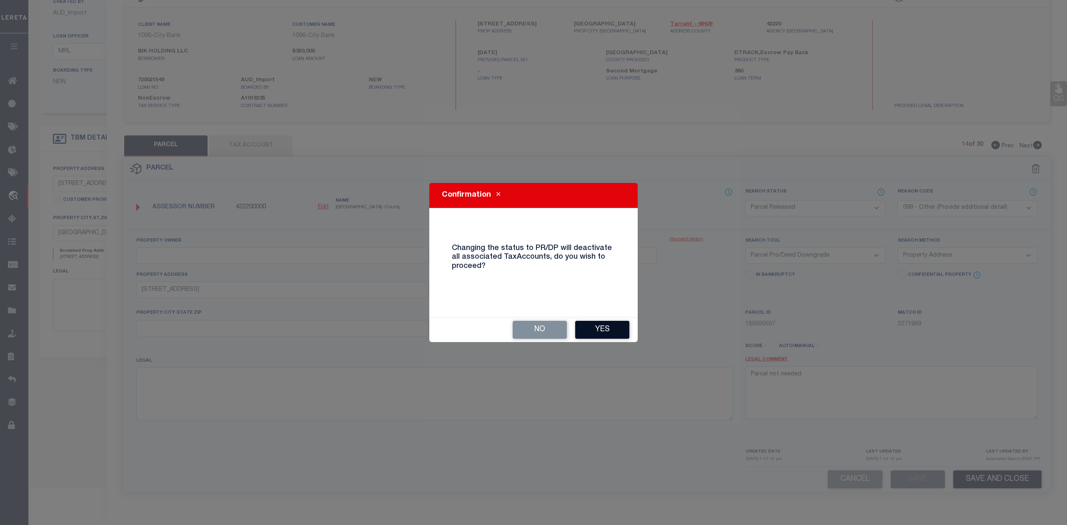
click at [606, 329] on button "Yes" at bounding box center [602, 330] width 54 height 18
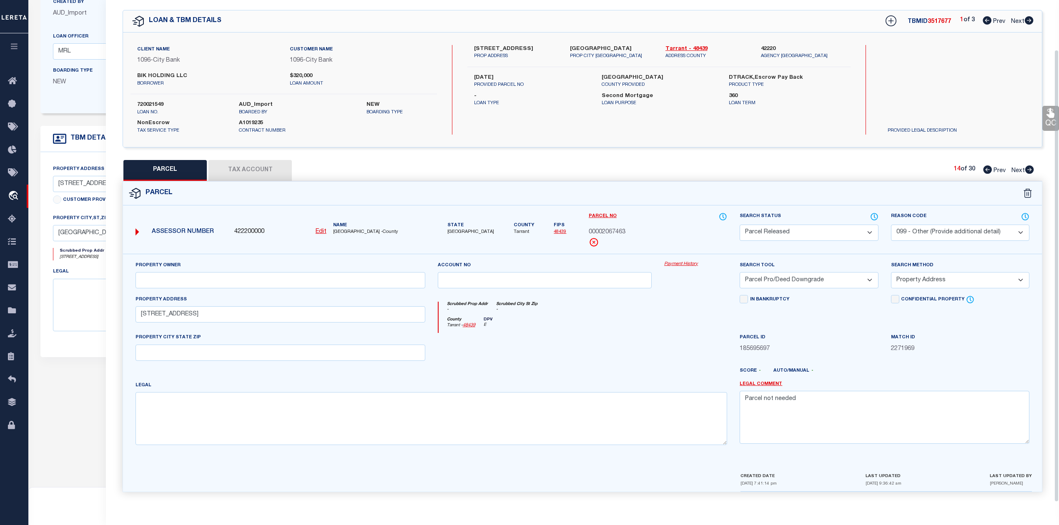
scroll to position [30, 0]
click at [619, 327] on div "County Tarrant - 48439 DPV E" at bounding box center [582, 325] width 289 height 16
click at [882, 173] on div "PARCEL Tax Account 14 of 30 Prev Next" at bounding box center [582, 170] width 919 height 21
click at [1028, 166] on icon at bounding box center [1029, 169] width 9 height 8
click at [797, 233] on select "Automated Search Bad Parcel Complete Duplicate Parcel High Dollar Reporting In …" at bounding box center [808, 233] width 138 height 16
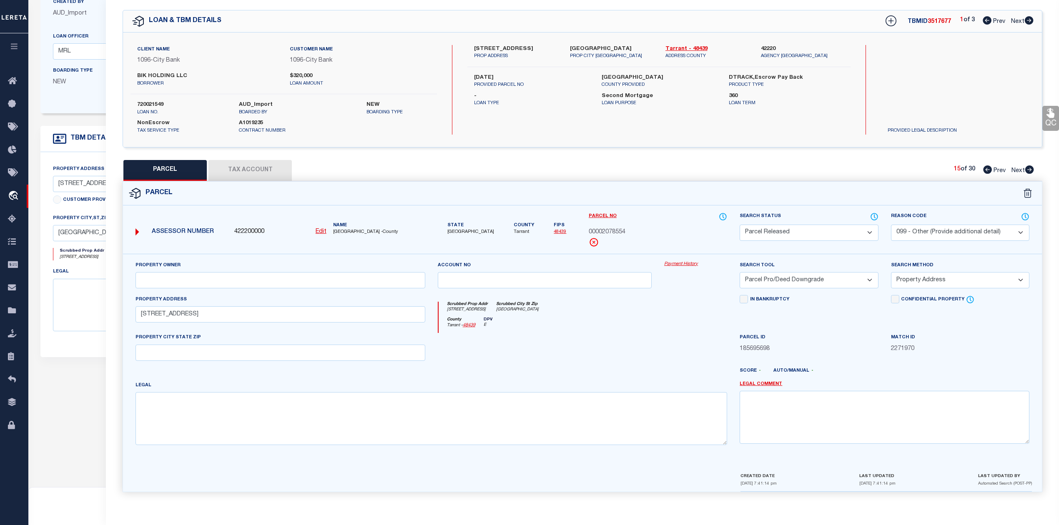
click at [739, 225] on select "Automated Search Bad Parcel Complete Duplicate Parcel High Dollar Reporting In …" at bounding box center [808, 233] width 138 height 16
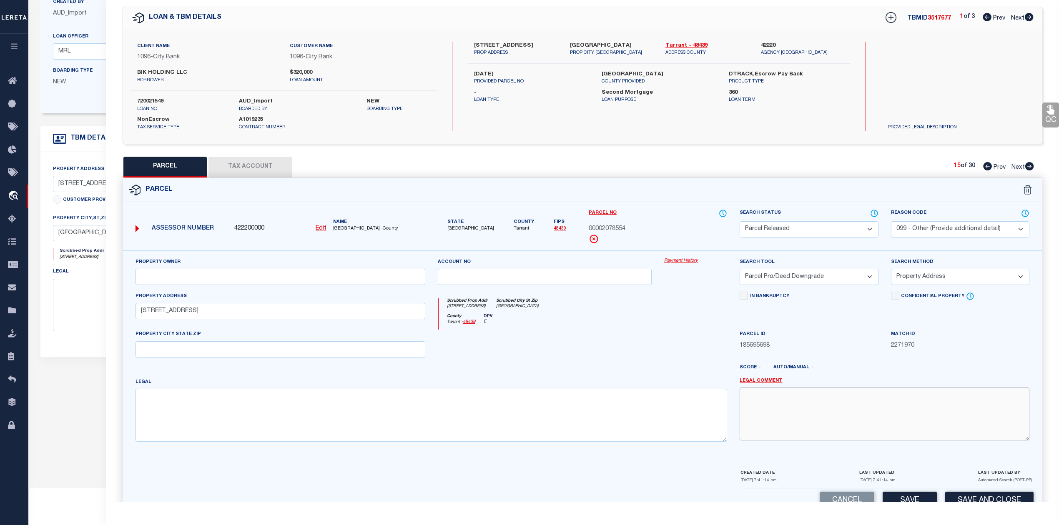
click at [842, 404] on textarea at bounding box center [884, 414] width 290 height 53
paste textarea "Parcel not needed"
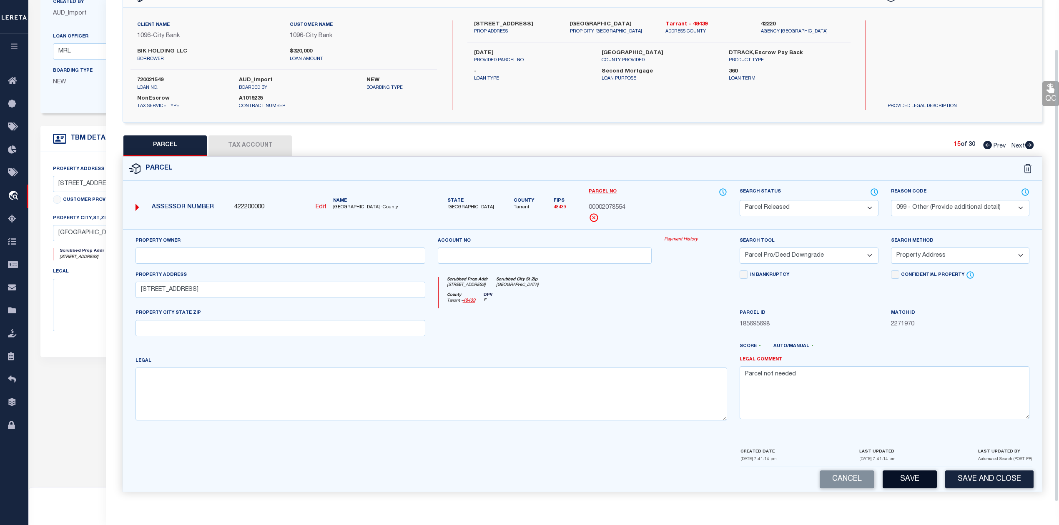
click at [904, 475] on button "Save" at bounding box center [909, 480] width 54 height 18
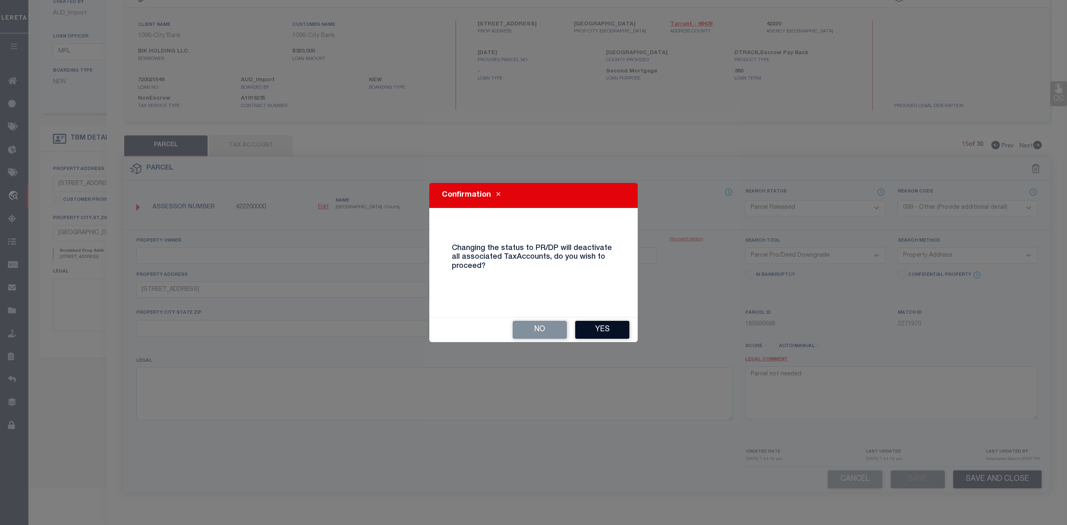
click at [611, 333] on button "Yes" at bounding box center [602, 330] width 54 height 18
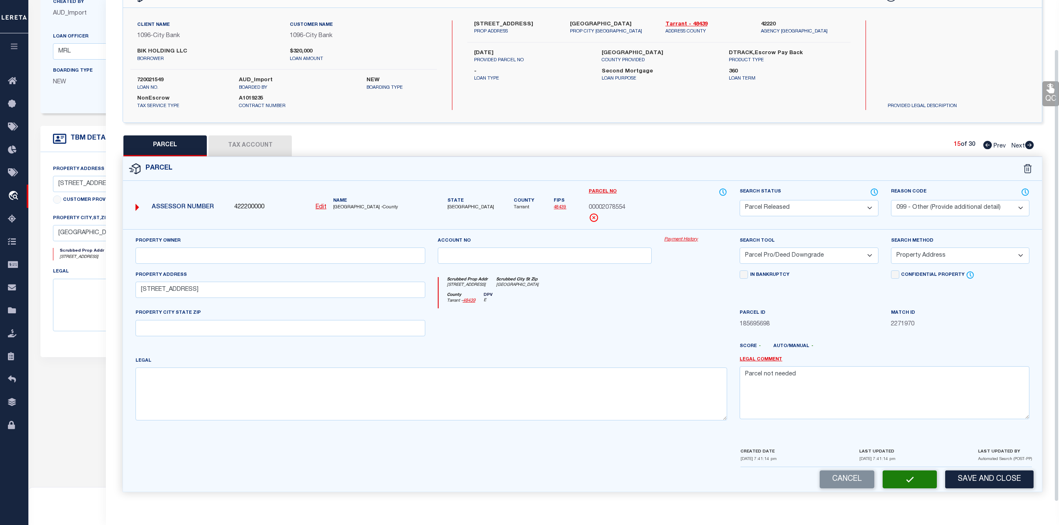
click at [629, 332] on div at bounding box center [544, 325] width 227 height 34
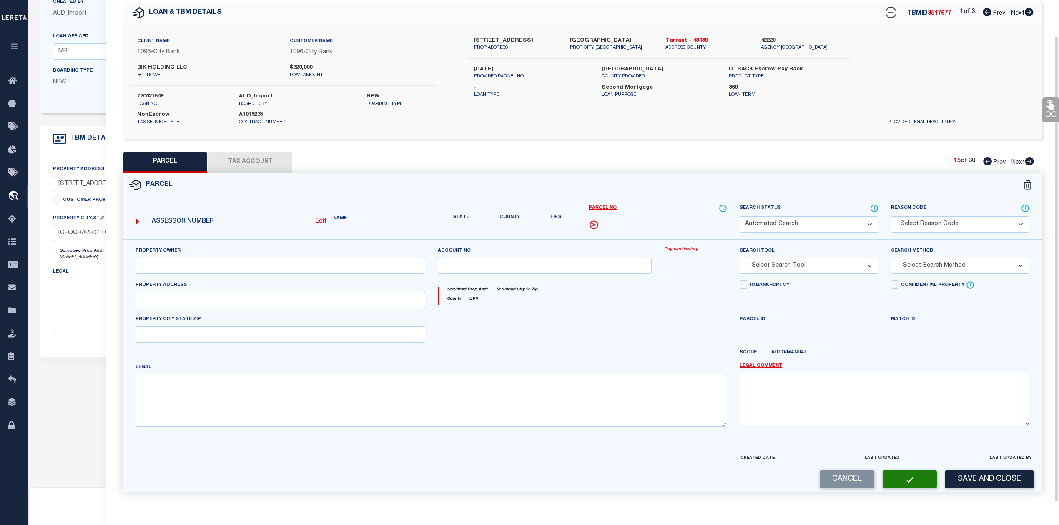
click at [639, 323] on div at bounding box center [544, 332] width 227 height 34
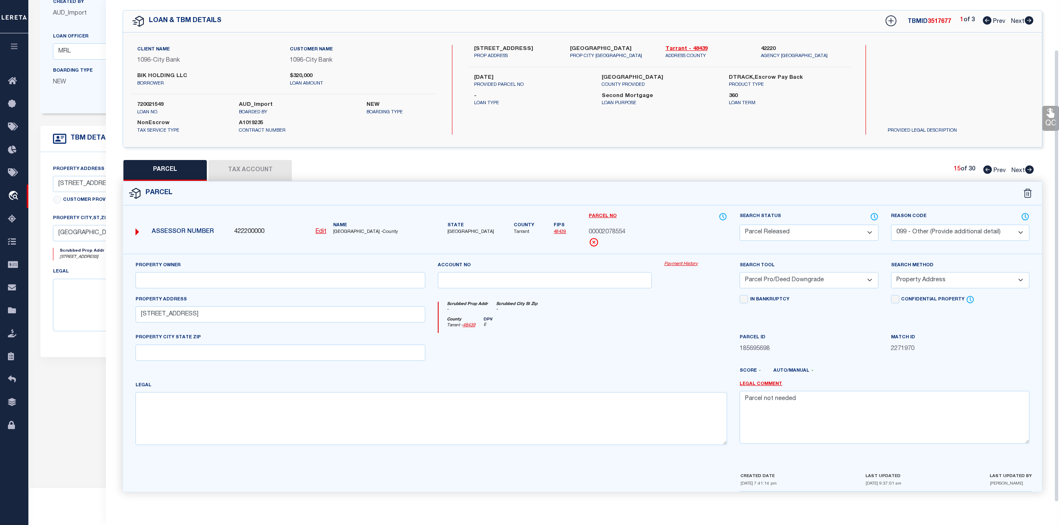
scroll to position [30, 0]
click at [1030, 168] on icon at bounding box center [1029, 169] width 9 height 8
click at [803, 229] on select "Automated Search Bad Parcel Complete Duplicate Parcel High Dollar Reporting In …" at bounding box center [808, 233] width 138 height 16
click at [739, 225] on select "Automated Search Bad Parcel Complete Duplicate Parcel High Dollar Reporting In …" at bounding box center [808, 233] width 138 height 16
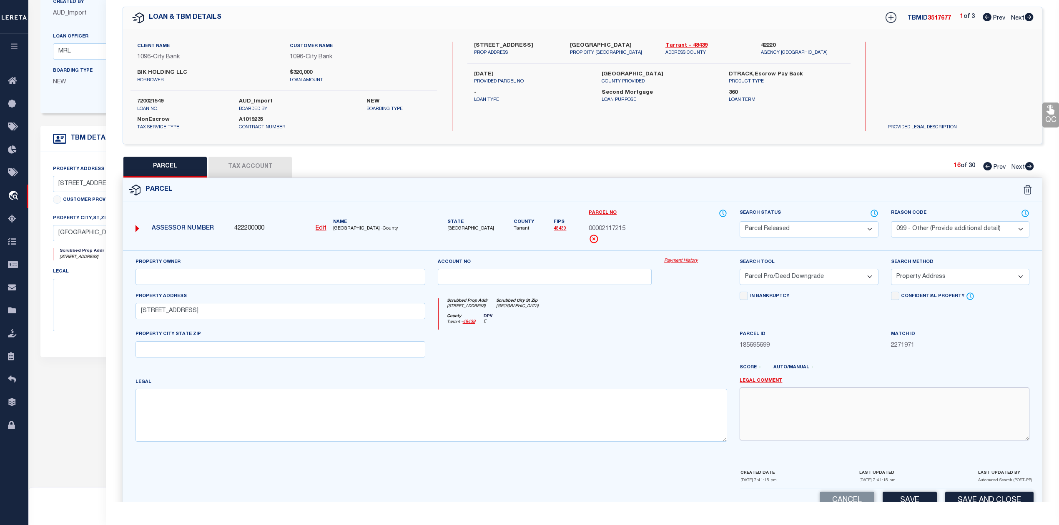
click at [847, 418] on textarea at bounding box center [884, 414] width 290 height 53
paste textarea "Parcel not needed"
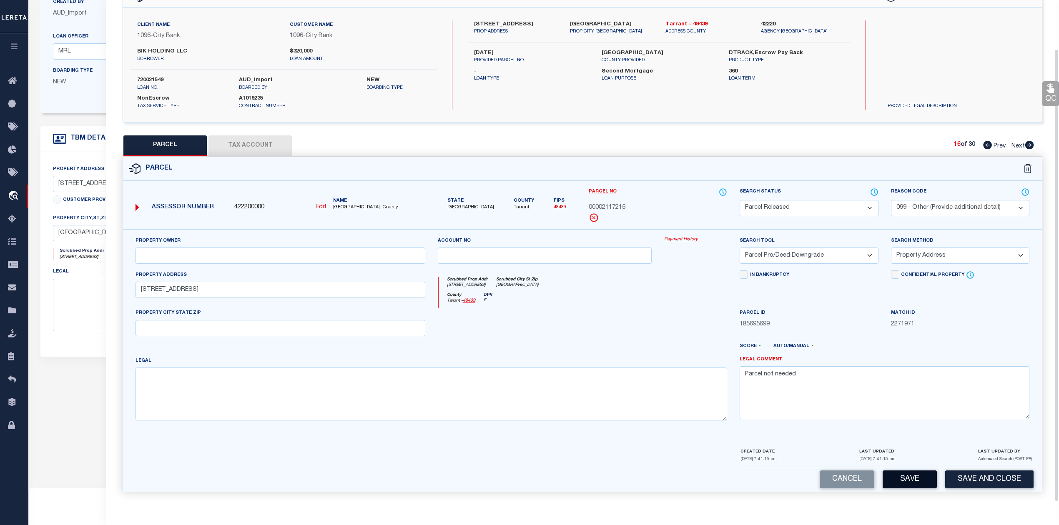
click at [916, 478] on button "Save" at bounding box center [909, 480] width 54 height 18
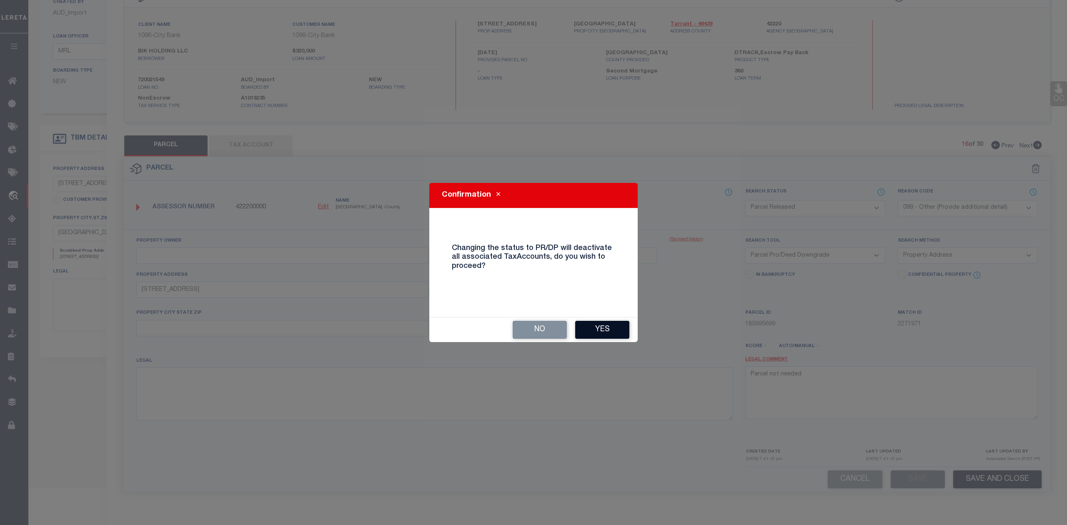
click at [591, 334] on button "Yes" at bounding box center [602, 330] width 54 height 18
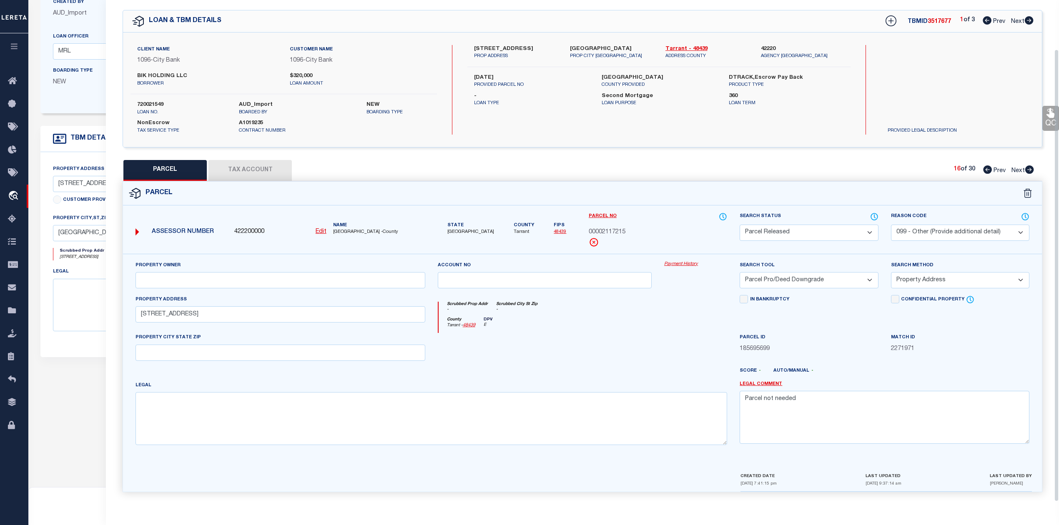
scroll to position [30, 0]
click at [692, 333] on div at bounding box center [695, 350] width 75 height 34
click at [1032, 167] on icon at bounding box center [1029, 169] width 9 height 8
click at [816, 229] on select "Automated Search Bad Parcel Complete Duplicate Parcel High Dollar Reporting In …" at bounding box center [808, 233] width 138 height 16
click at [739, 225] on select "Automated Search Bad Parcel Complete Duplicate Parcel High Dollar Reporting In …" at bounding box center [808, 233] width 138 height 16
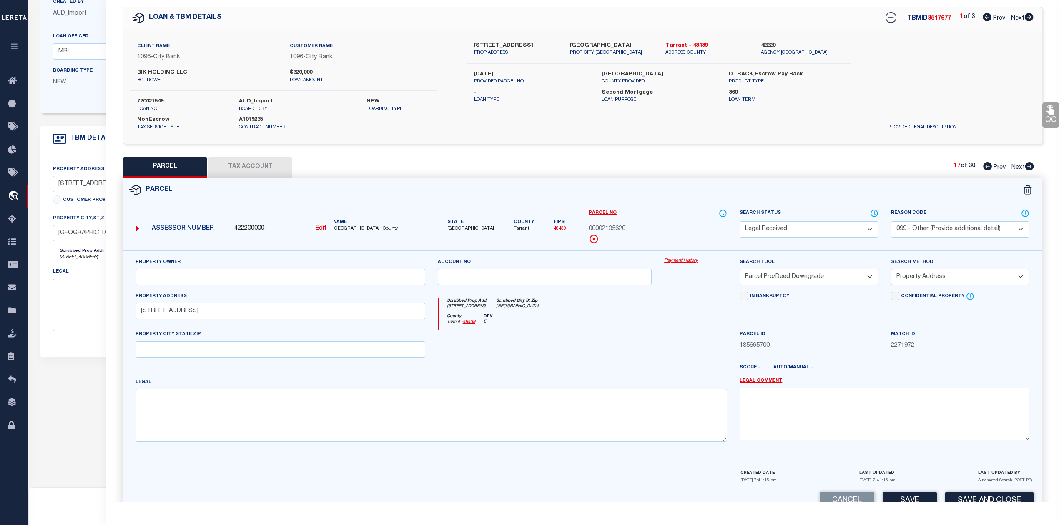
click at [807, 232] on select "Automated Search Bad Parcel Complete Duplicate Parcel High Dollar Reporting In …" at bounding box center [808, 229] width 138 height 16
click at [739, 221] on select "Automated Search Bad Parcel Complete Duplicate Parcel High Dollar Reporting In …" at bounding box center [808, 229] width 138 height 16
click at [848, 421] on textarea at bounding box center [884, 414] width 290 height 53
paste textarea "Parcel not needed"
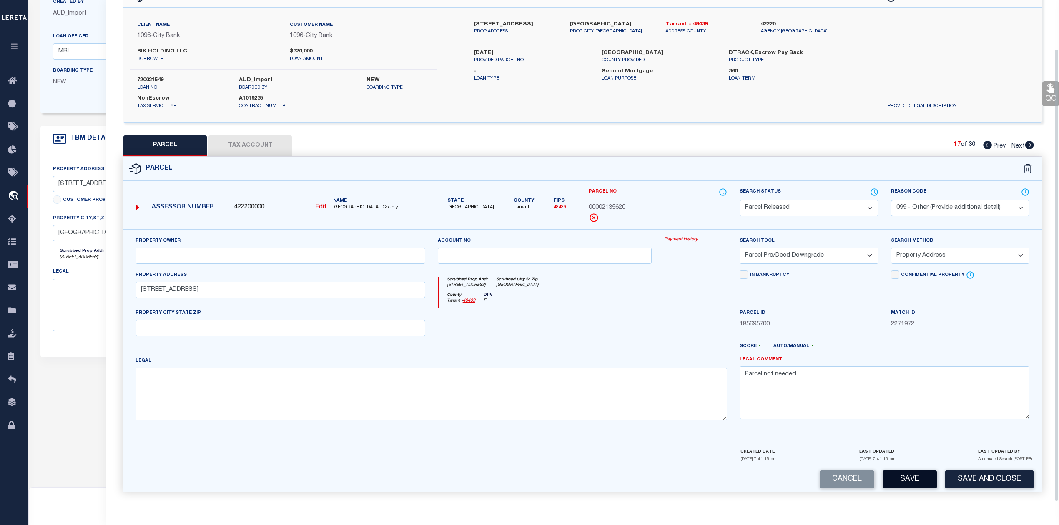
click at [909, 482] on button "Save" at bounding box center [909, 480] width 54 height 18
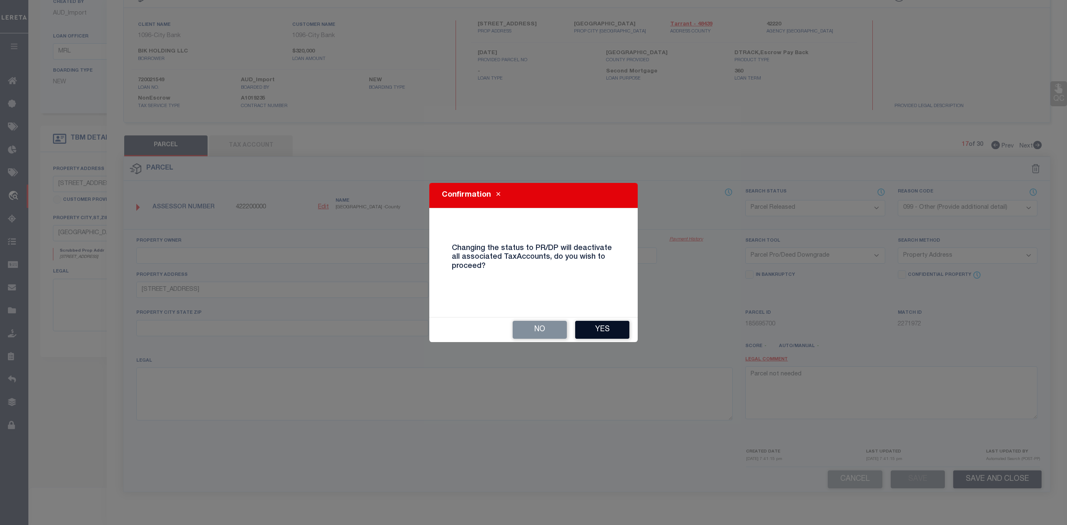
click at [617, 332] on button "Yes" at bounding box center [602, 330] width 54 height 18
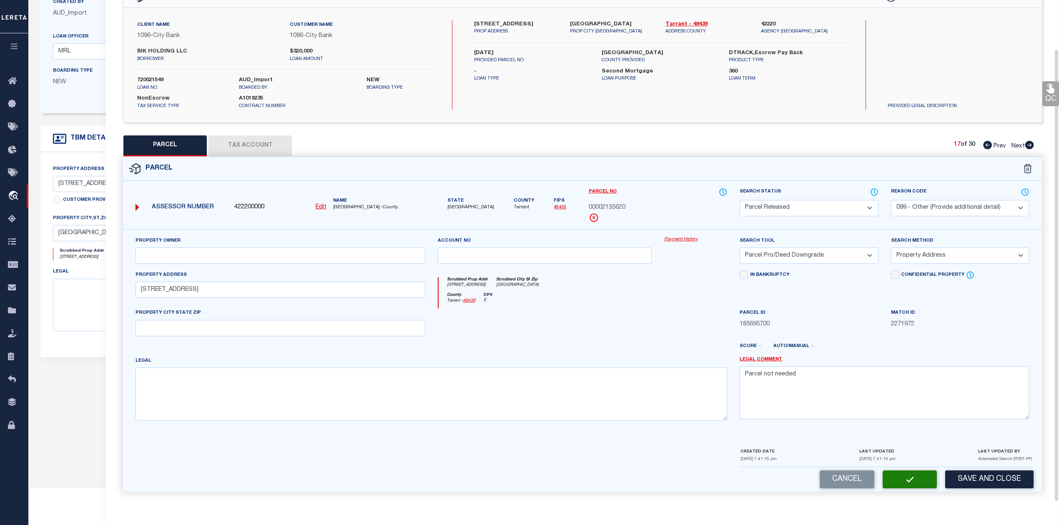
click at [617, 332] on div at bounding box center [544, 325] width 227 height 34
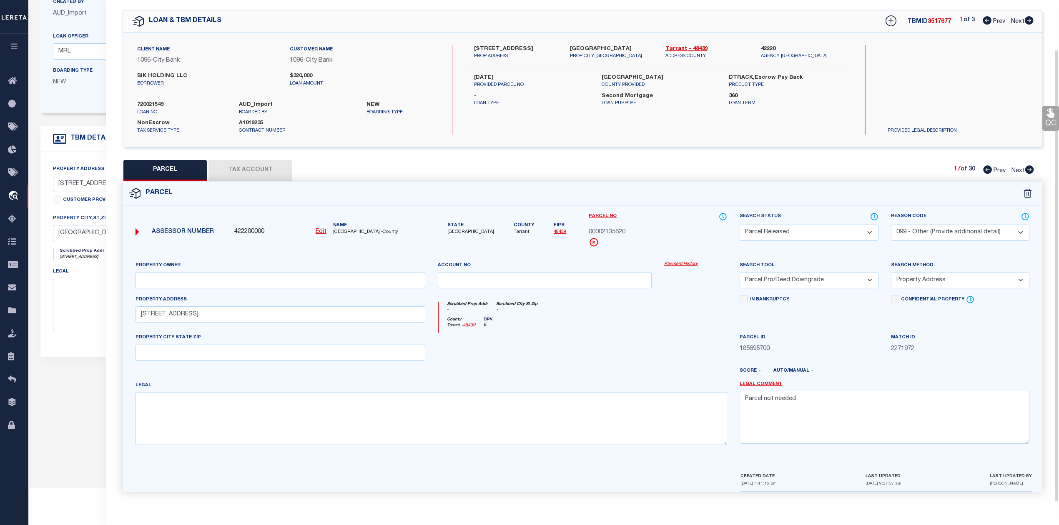
scroll to position [30, 0]
click at [694, 311] on div "Scrubbed Prop Addr - Scrubbed City [GEOGRAPHIC_DATA] -" at bounding box center [582, 309] width 289 height 15
click at [909, 160] on div "PARCEL Tax Account 17 of 30 Prev Next" at bounding box center [582, 170] width 919 height 21
click at [1029, 165] on icon at bounding box center [1029, 169] width 9 height 8
click at [792, 233] on select "Automated Search Bad Parcel Complete Duplicate Parcel High Dollar Reporting In …" at bounding box center [808, 233] width 138 height 16
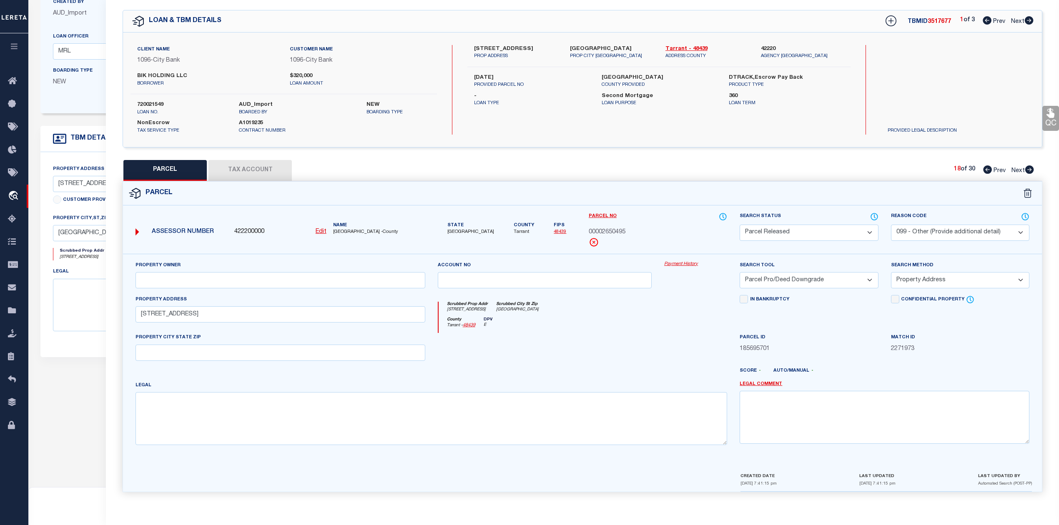
click at [739, 225] on select "Automated Search Bad Parcel Complete Duplicate Parcel High Dollar Reporting In …" at bounding box center [808, 233] width 138 height 16
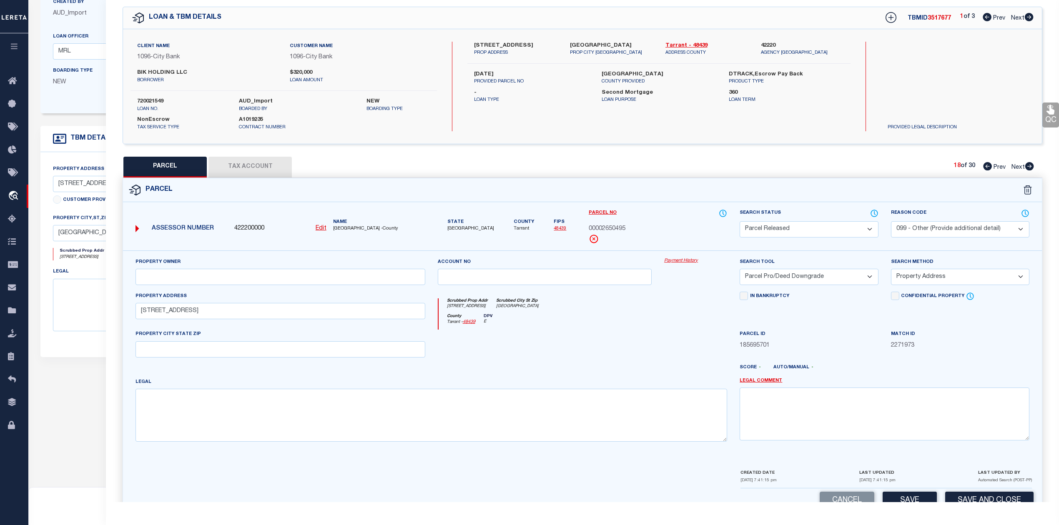
click at [666, 335] on div at bounding box center [695, 347] width 75 height 34
click at [819, 401] on textarea at bounding box center [884, 414] width 290 height 53
paste textarea "Parcel not needed"
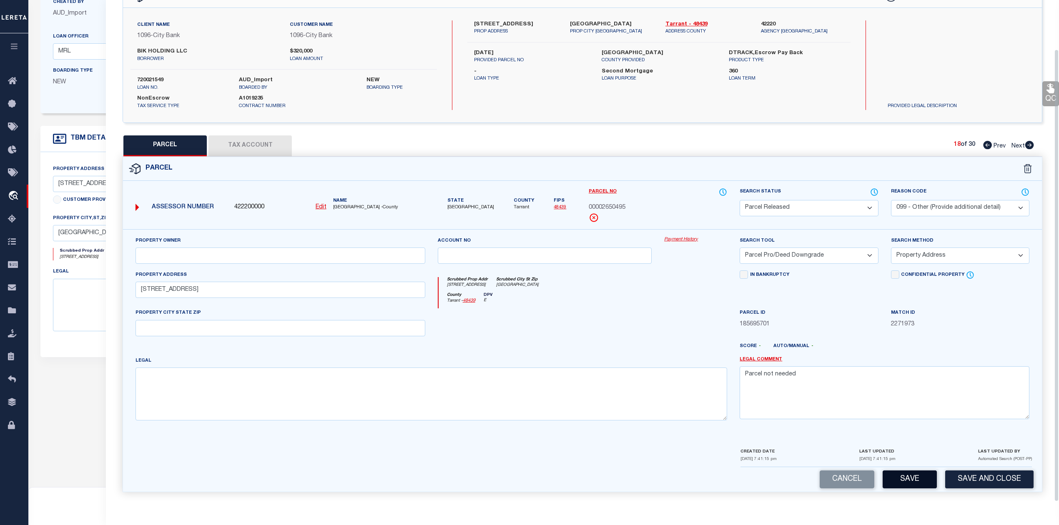
click at [901, 484] on button "Save" at bounding box center [909, 480] width 54 height 18
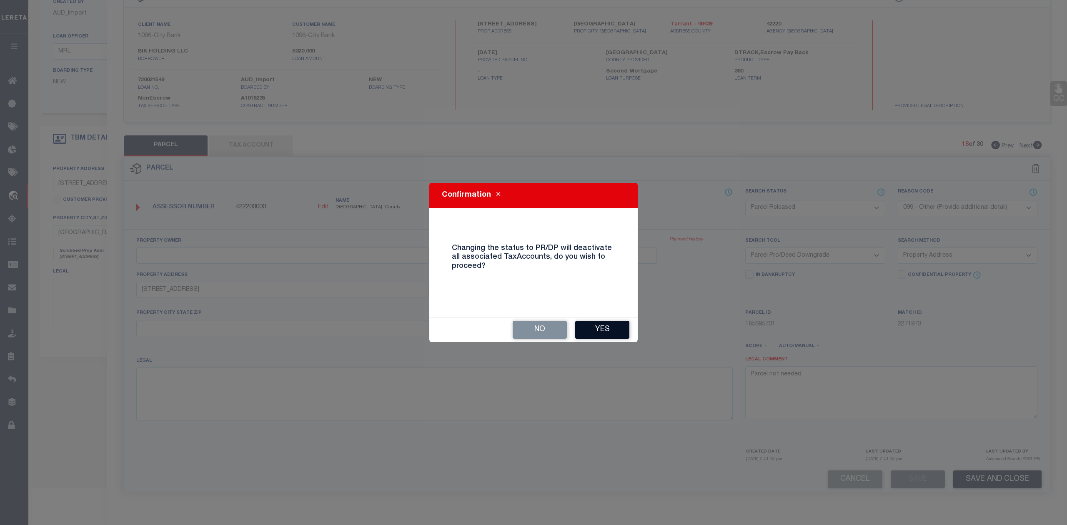
click at [591, 329] on button "Yes" at bounding box center [602, 330] width 54 height 18
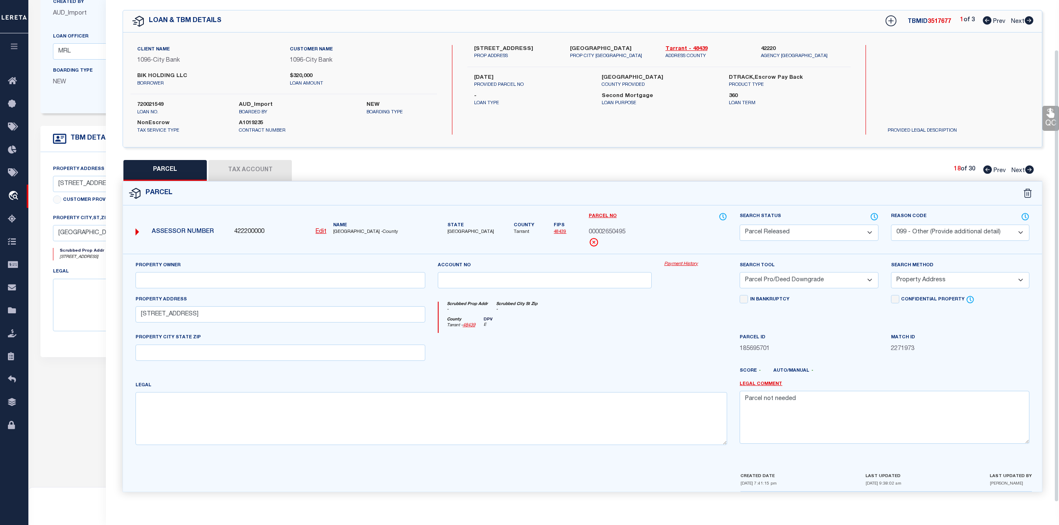
scroll to position [30, 0]
click at [639, 307] on div "Scrubbed Prop Addr - Scrubbed City [GEOGRAPHIC_DATA] -" at bounding box center [582, 309] width 289 height 15
click at [701, 207] on form "Parcel 422200000 Edit [GEOGRAPHIC_DATA]" at bounding box center [582, 337] width 919 height 310
click at [1027, 168] on icon at bounding box center [1029, 169] width 9 height 8
click at [797, 227] on select "Automated Search Bad Parcel Complete Duplicate Parcel High Dollar Reporting In …" at bounding box center [808, 233] width 138 height 16
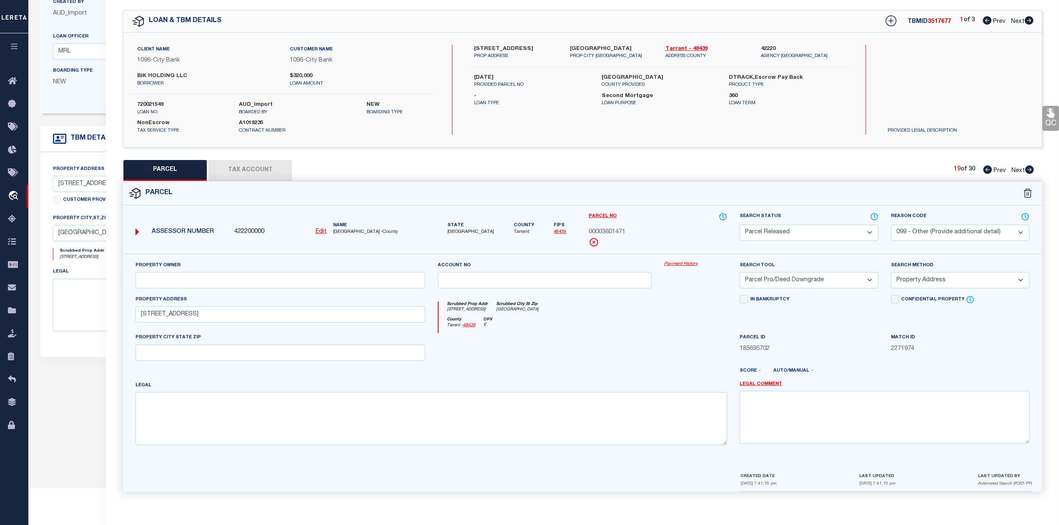
click at [739, 225] on select "Automated Search Bad Parcel Complete Duplicate Parcel High Dollar Reporting In …" at bounding box center [808, 233] width 138 height 16
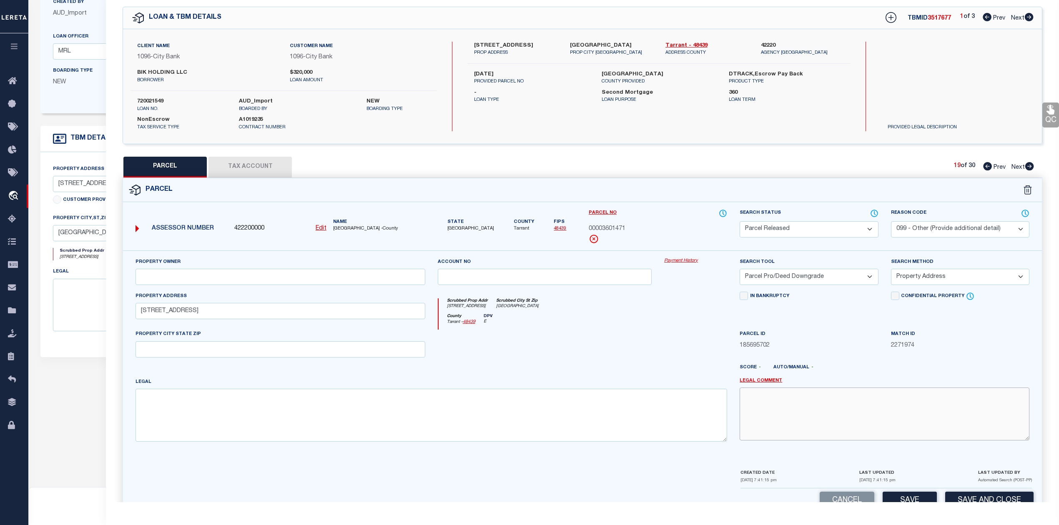
click at [815, 400] on textarea at bounding box center [884, 414] width 290 height 53
paste textarea "Parcel not needed"
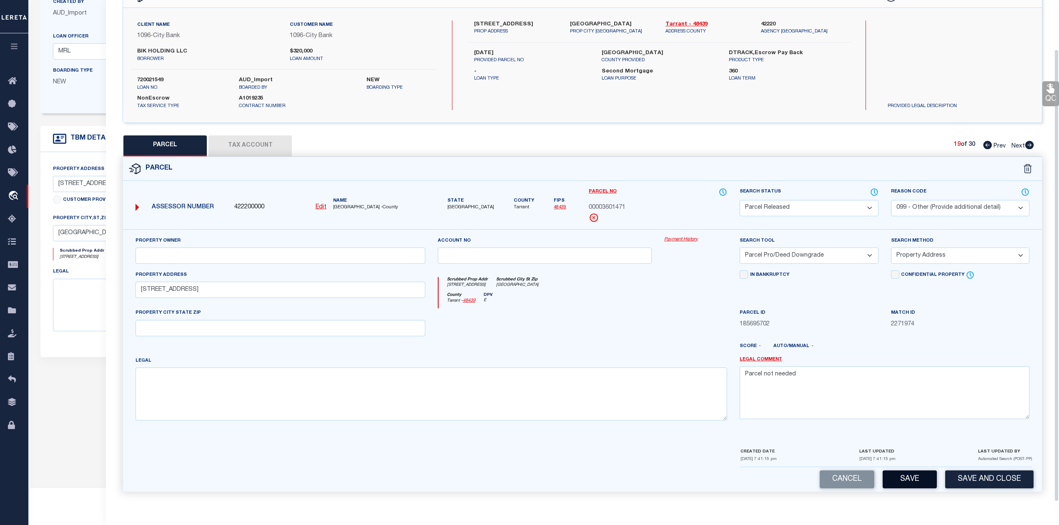
click at [918, 481] on button "Save" at bounding box center [909, 480] width 54 height 18
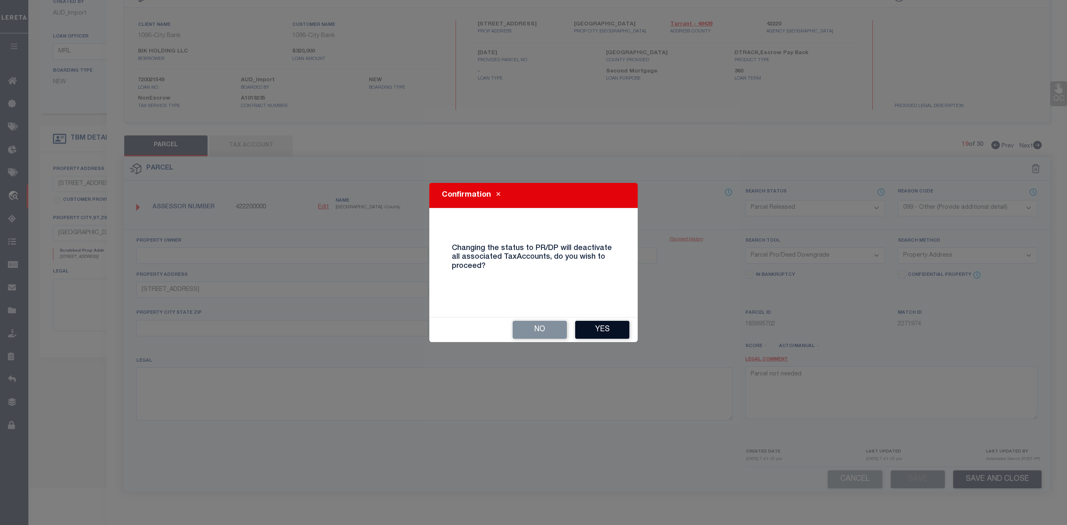
click at [611, 334] on button "Yes" at bounding box center [602, 330] width 54 height 18
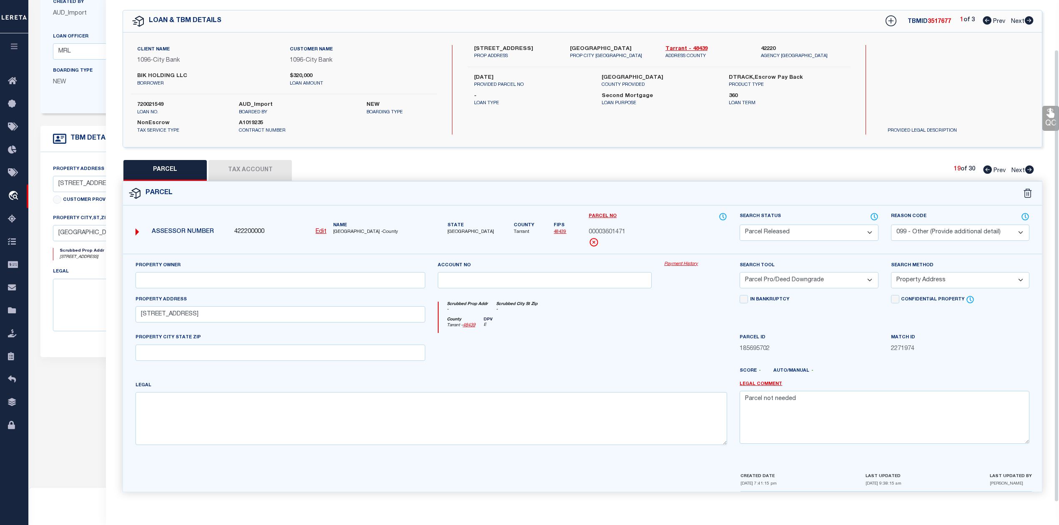
scroll to position [30, 0]
click at [571, 349] on div at bounding box center [544, 350] width 227 height 34
click at [674, 155] on div "QC QC QC" at bounding box center [582, 249] width 953 height 505
click at [1029, 167] on icon at bounding box center [1028, 169] width 9 height 8
click at [844, 233] on select "Automated Search Bad Parcel Complete Duplicate Parcel High Dollar Reporting In …" at bounding box center [808, 233] width 138 height 16
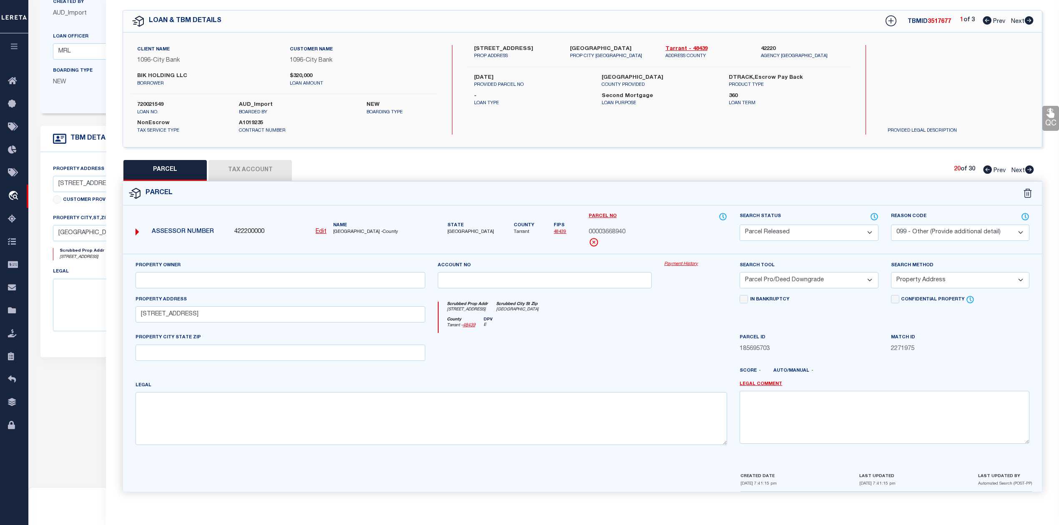
click at [739, 225] on select "Automated Search Bad Parcel Complete Duplicate Parcel High Dollar Reporting In …" at bounding box center [808, 233] width 138 height 16
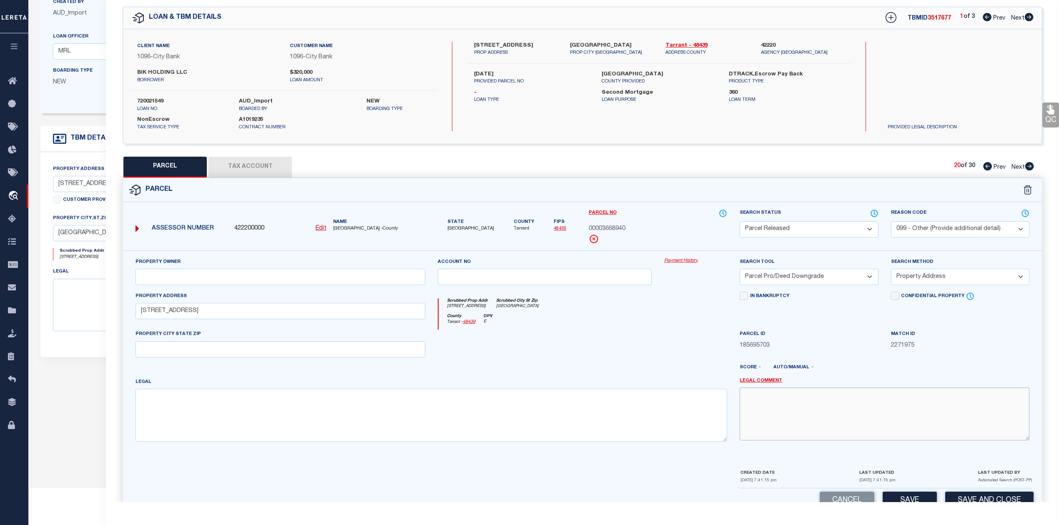
click at [799, 406] on textarea at bounding box center [884, 414] width 290 height 53
paste textarea "Parcel not needed"
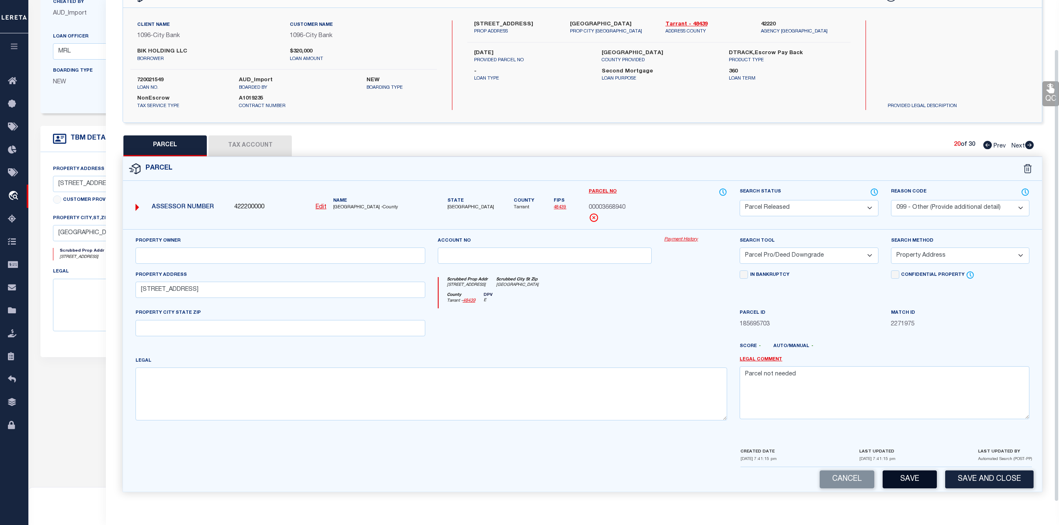
click at [896, 478] on button "Save" at bounding box center [909, 480] width 54 height 18
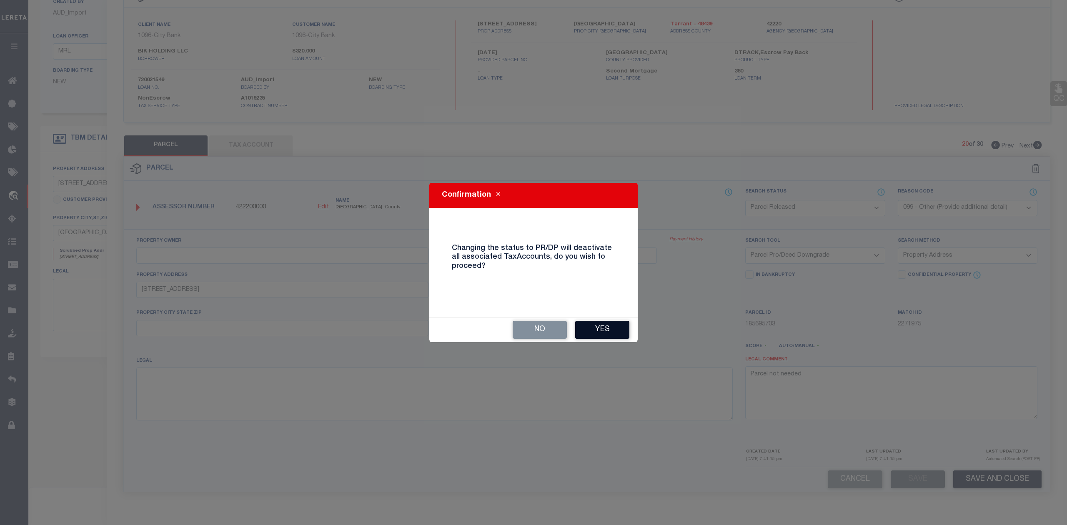
click at [599, 330] on button "Yes" at bounding box center [602, 330] width 54 height 18
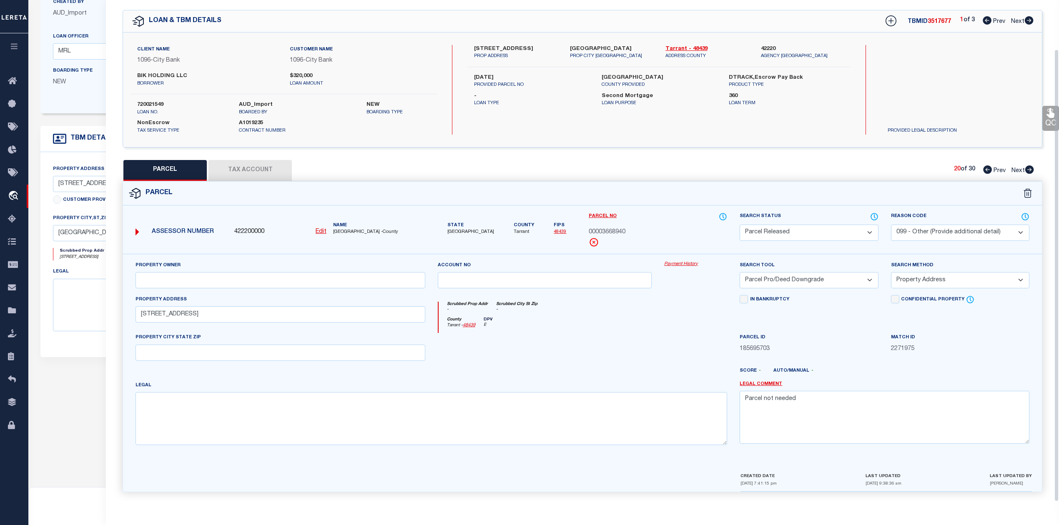
scroll to position [30, 0]
click at [676, 322] on div "County Tarrant - 48439 DPV E" at bounding box center [582, 325] width 289 height 16
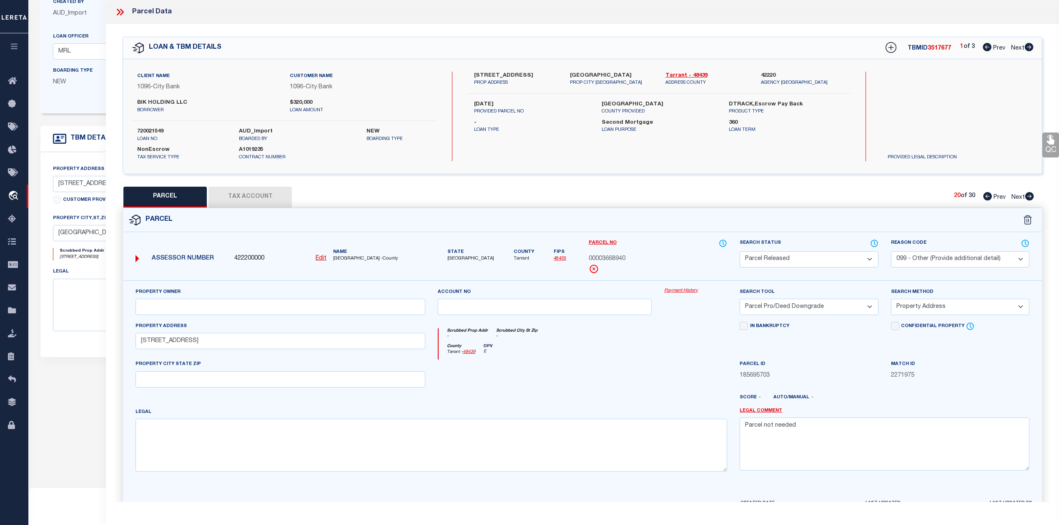
click at [1029, 195] on icon at bounding box center [1028, 196] width 9 height 8
click at [809, 262] on select "Automated Search Bad Parcel Complete Duplicate Parcel High Dollar Reporting In …" at bounding box center [808, 259] width 138 height 16
click at [739, 251] on select "Automated Search Bad Parcel Complete Duplicate Parcel High Dollar Reporting In …" at bounding box center [808, 259] width 138 height 16
click at [631, 376] on div at bounding box center [544, 377] width 227 height 34
click at [756, 442] on textarea at bounding box center [884, 444] width 290 height 53
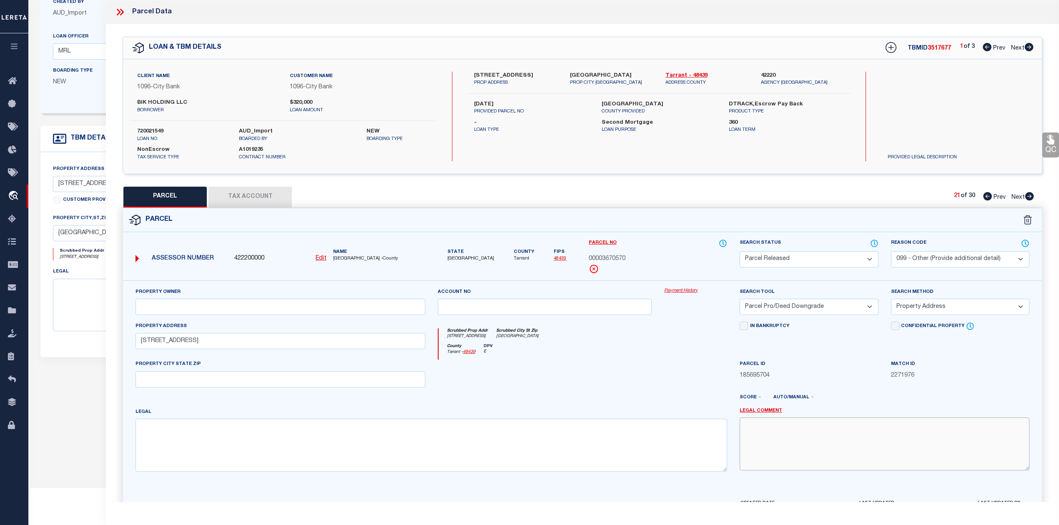
paste textarea "Parcel not needed"
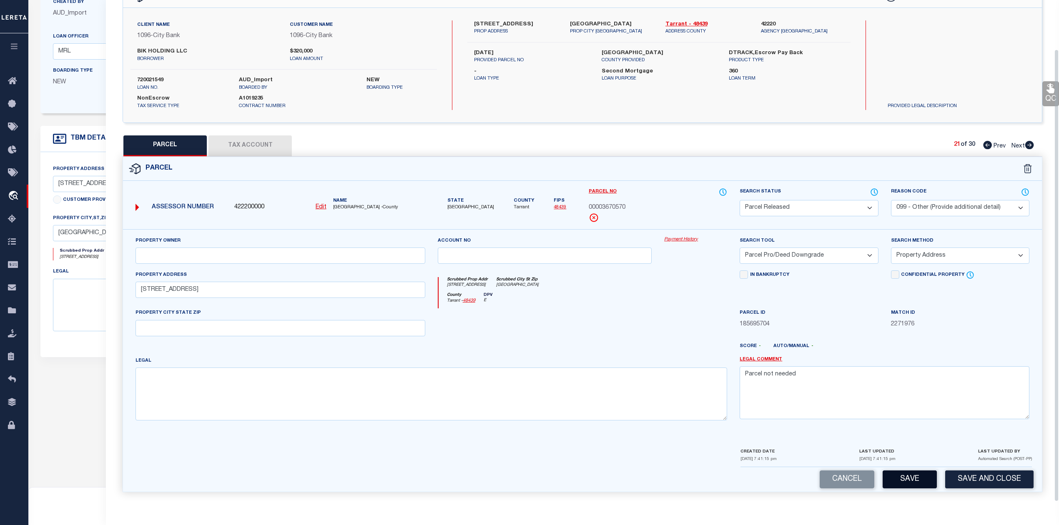
click at [903, 479] on button "Save" at bounding box center [909, 480] width 54 height 18
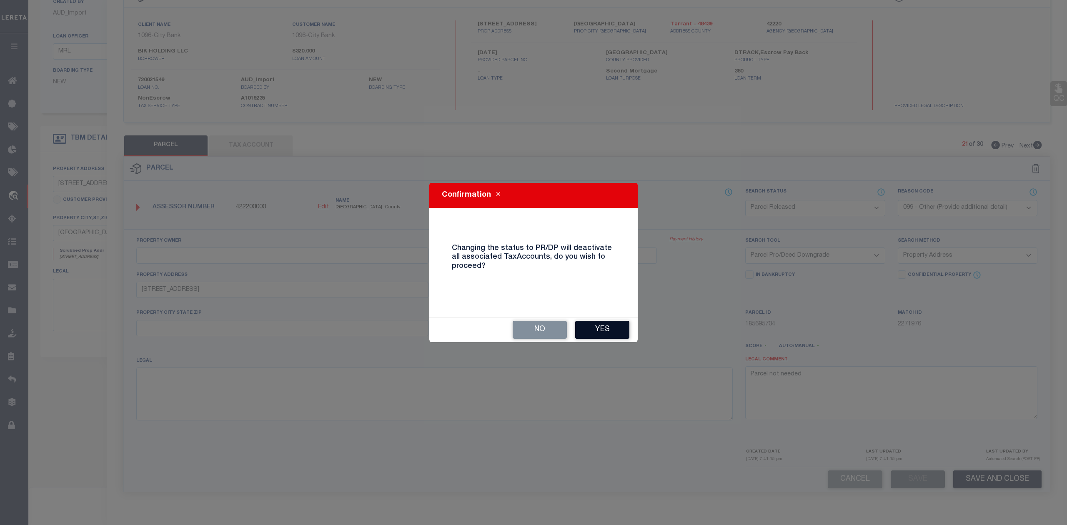
click at [603, 327] on button "Yes" at bounding box center [602, 330] width 54 height 18
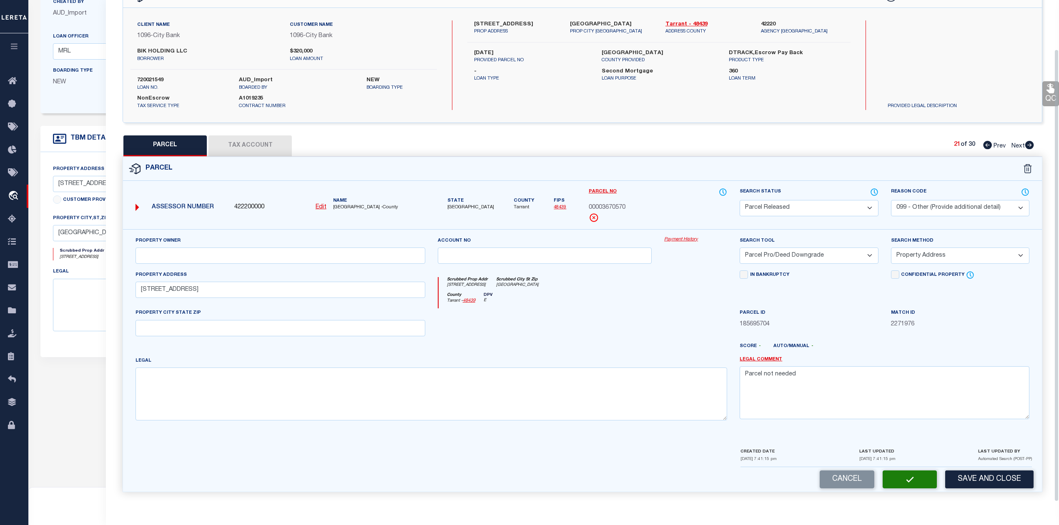
click at [635, 324] on div at bounding box center [544, 325] width 227 height 34
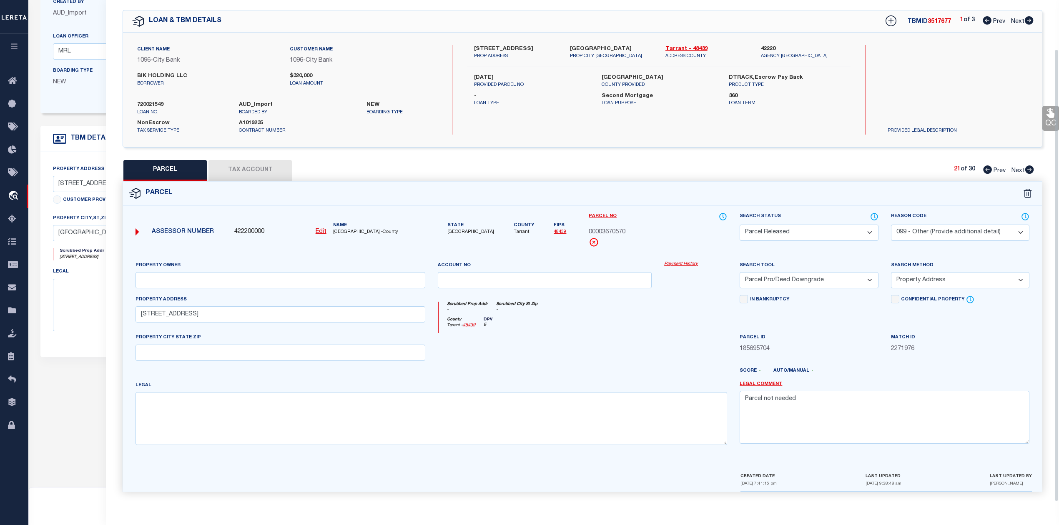
scroll to position [30, 0]
click at [1031, 165] on icon at bounding box center [1029, 169] width 9 height 8
click at [793, 229] on select "Automated Search Bad Parcel Complete Duplicate Parcel High Dollar Reporting In …" at bounding box center [808, 233] width 138 height 16
click at [739, 225] on select "Automated Search Bad Parcel Complete Duplicate Parcel High Dollar Reporting In …" at bounding box center [808, 233] width 138 height 16
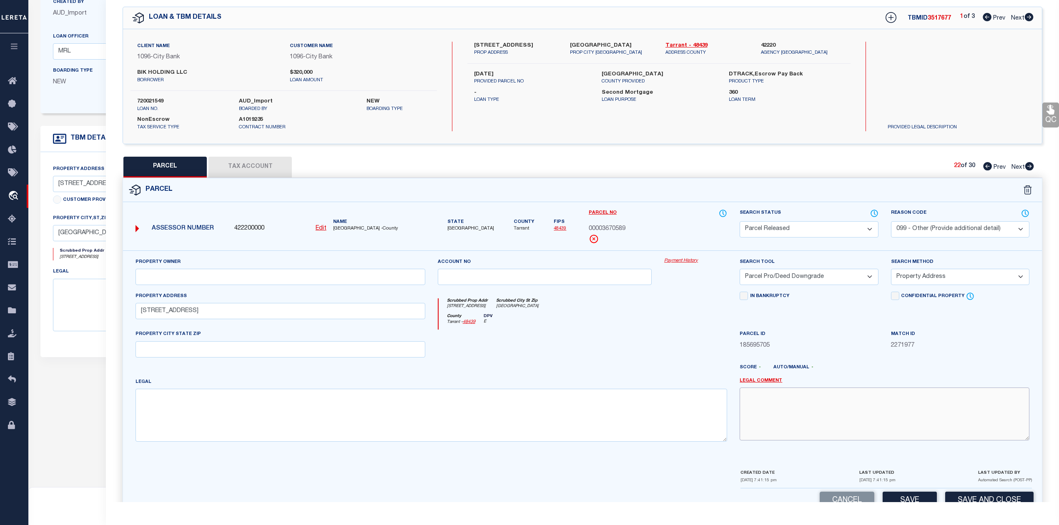
click at [830, 399] on textarea at bounding box center [884, 414] width 290 height 53
paste textarea "Parcel not needed"
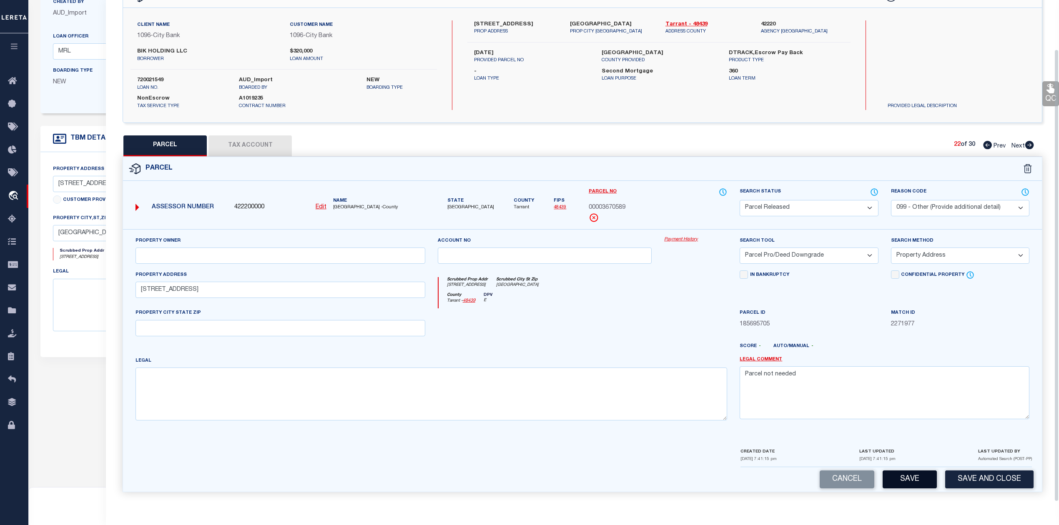
click at [897, 478] on button "Save" at bounding box center [909, 480] width 54 height 18
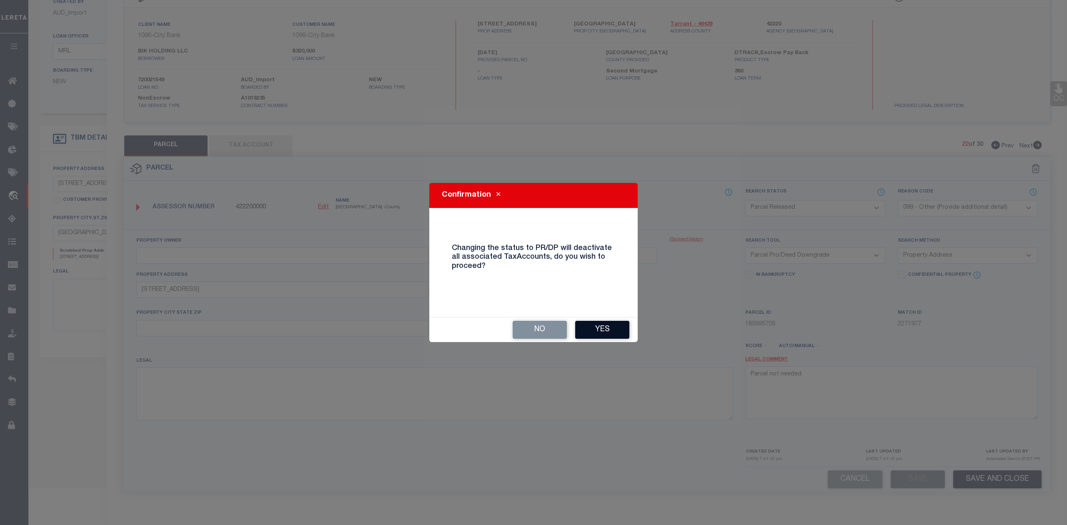
click at [605, 331] on button "Yes" at bounding box center [602, 330] width 54 height 18
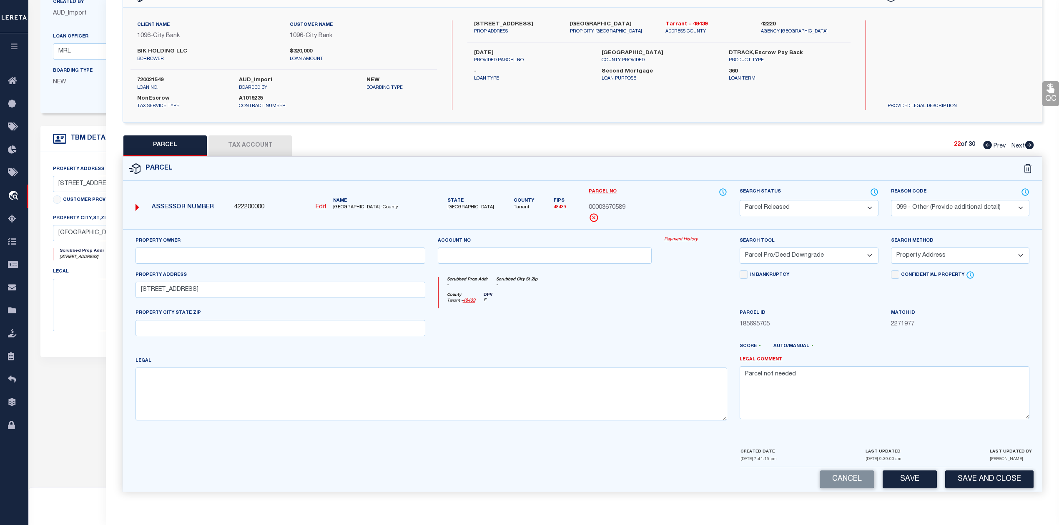
click at [611, 309] on div at bounding box center [544, 325] width 227 height 34
click at [1029, 141] on icon at bounding box center [1029, 145] width 9 height 8
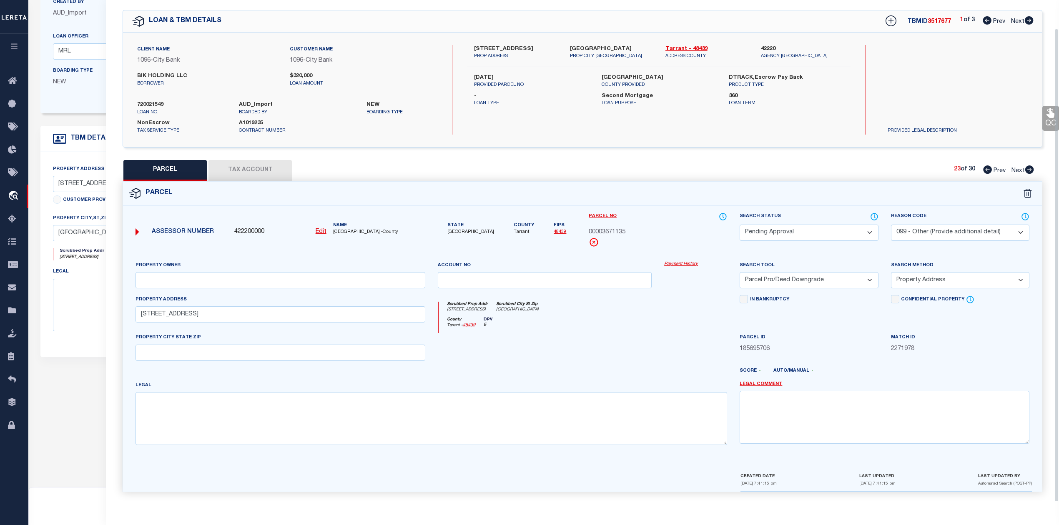
scroll to position [30, 0]
click at [790, 233] on select "Automated Search Bad Parcel Complete Duplicate Parcel High Dollar Reporting In …" at bounding box center [808, 233] width 138 height 16
click at [739, 225] on select "Automated Search Bad Parcel Complete Duplicate Parcel High Dollar Reporting In …" at bounding box center [808, 233] width 138 height 16
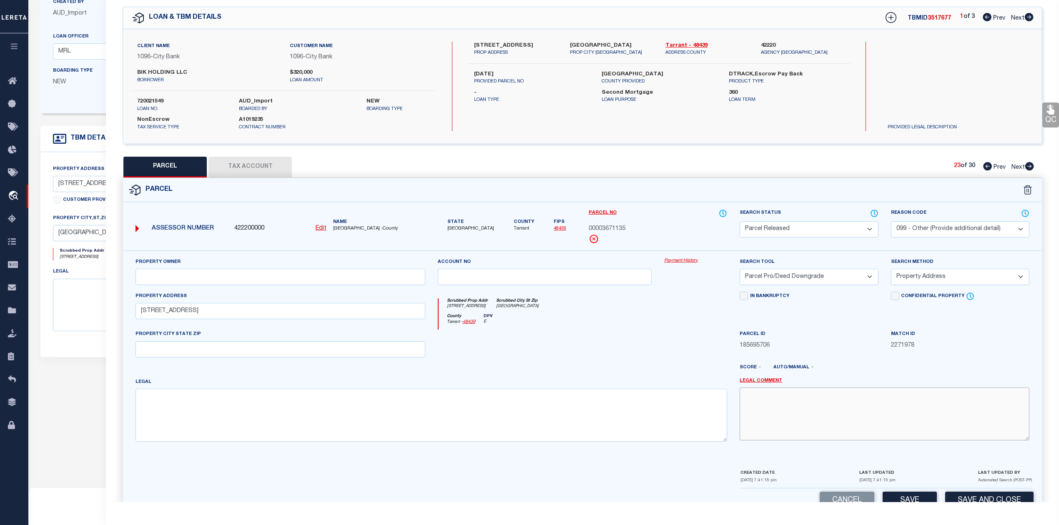
click at [809, 412] on textarea at bounding box center [884, 414] width 290 height 53
paste textarea "Parcel not needed"
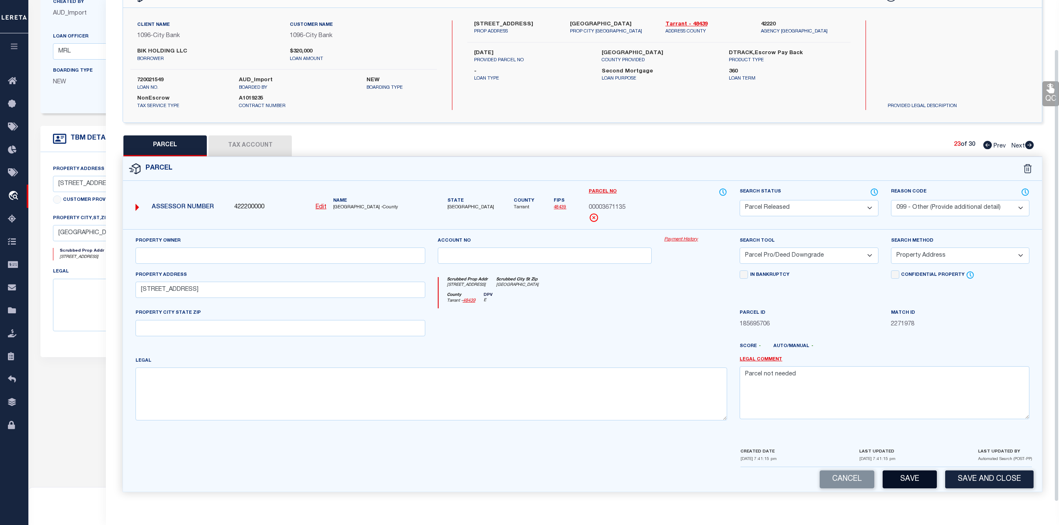
click at [918, 474] on button "Save" at bounding box center [909, 480] width 54 height 18
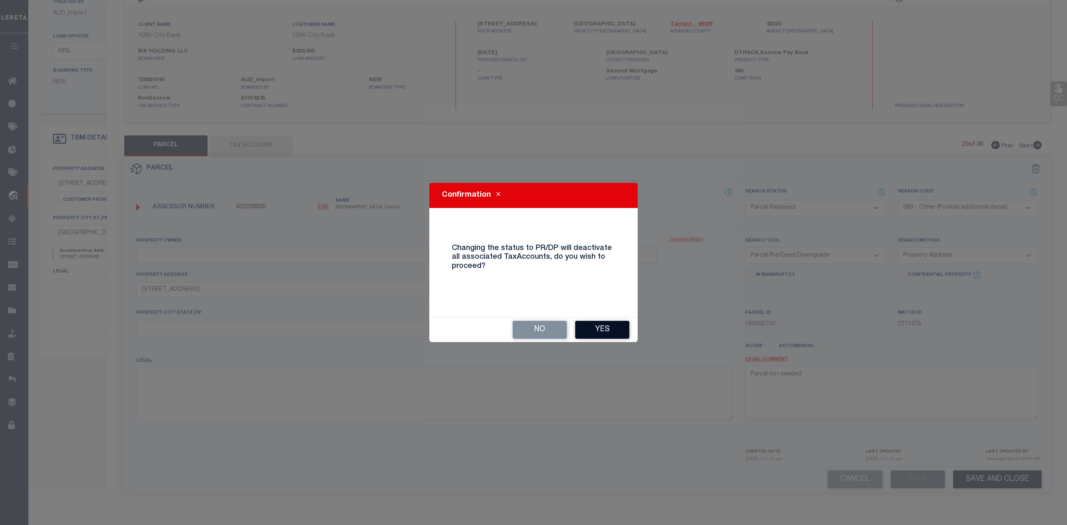
click at [600, 326] on button "Yes" at bounding box center [602, 330] width 54 height 18
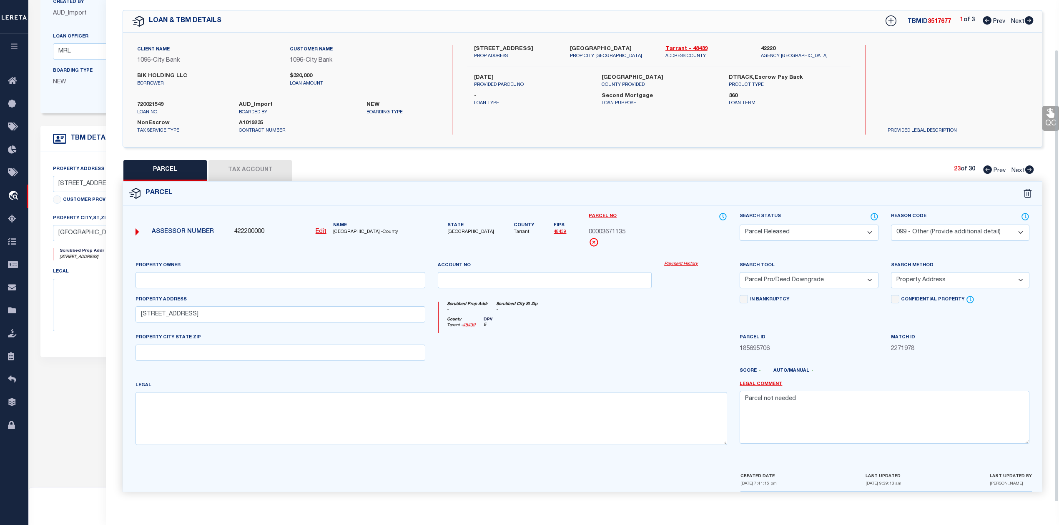
scroll to position [30, 0]
click at [649, 317] on div "County Tarrant - 48439 DPV E" at bounding box center [582, 325] width 289 height 16
click at [829, 172] on div "PARCEL Tax Account 23 of 30 Prev Next" at bounding box center [582, 170] width 919 height 21
click at [1028, 166] on icon at bounding box center [1029, 169] width 9 height 8
click at [817, 225] on select "Automated Search Bad Parcel Complete Duplicate Parcel High Dollar Reporting In …" at bounding box center [808, 233] width 138 height 16
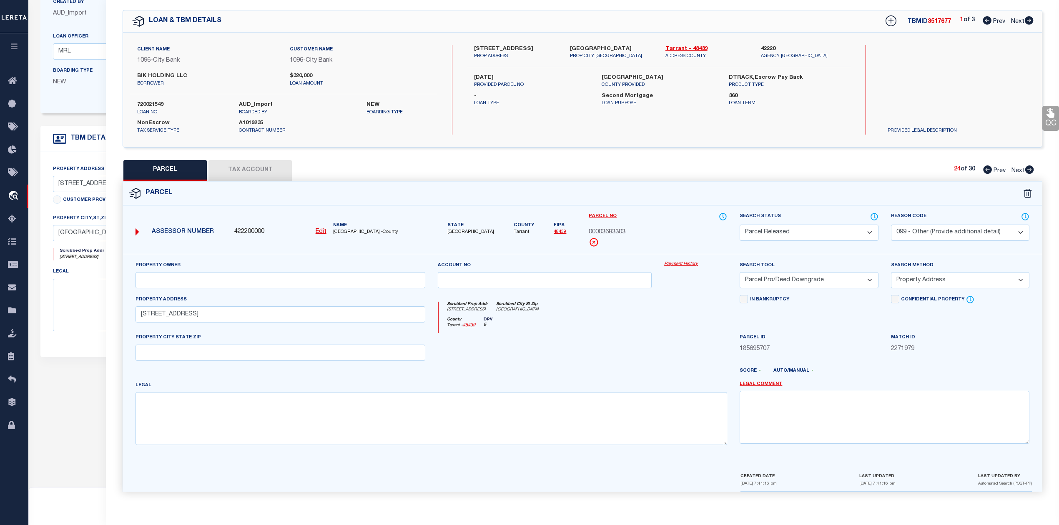
click at [739, 225] on select "Automated Search Bad Parcel Complete Duplicate Parcel High Dollar Reporting In …" at bounding box center [808, 233] width 138 height 16
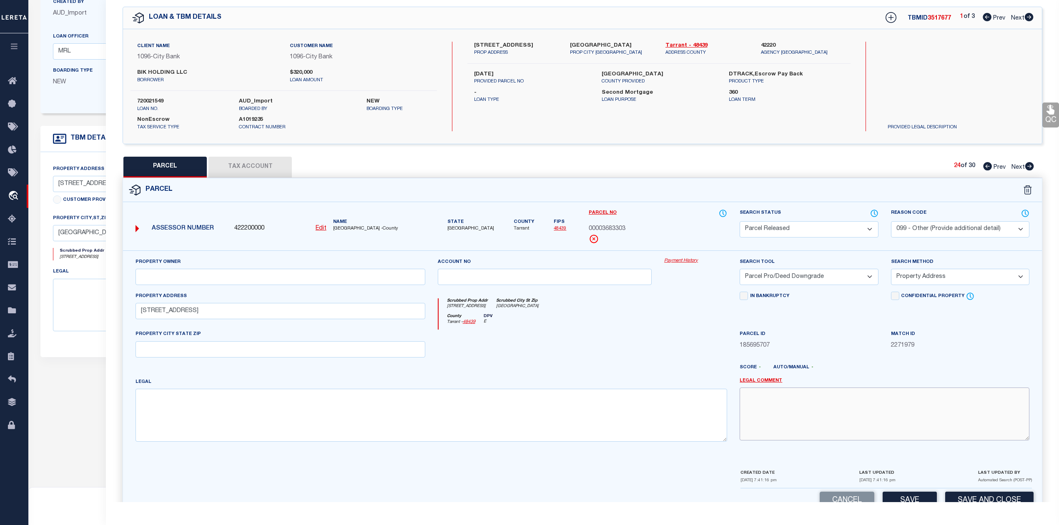
click at [820, 409] on textarea at bounding box center [884, 414] width 290 height 53
paste textarea "Parcel not needed"
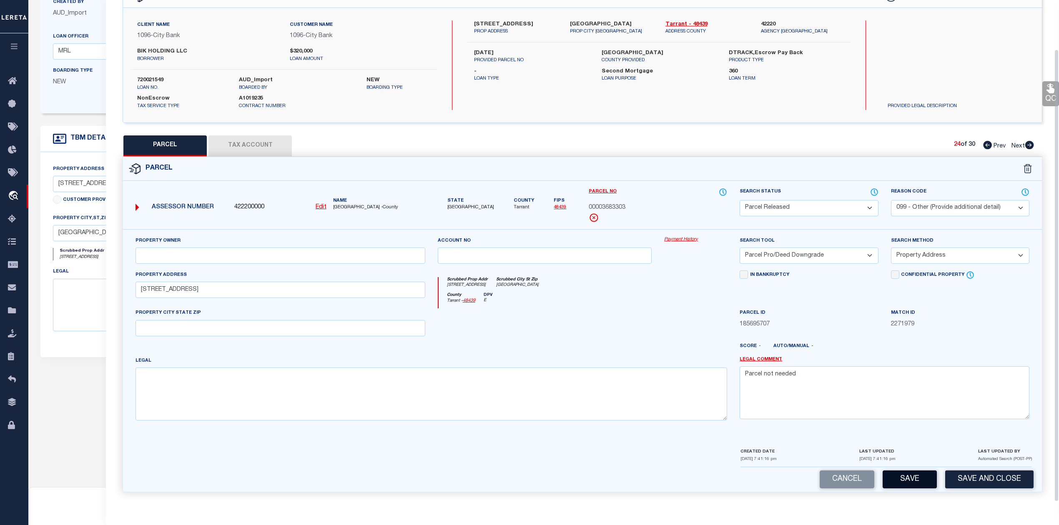
click at [894, 482] on button "Save" at bounding box center [909, 480] width 54 height 18
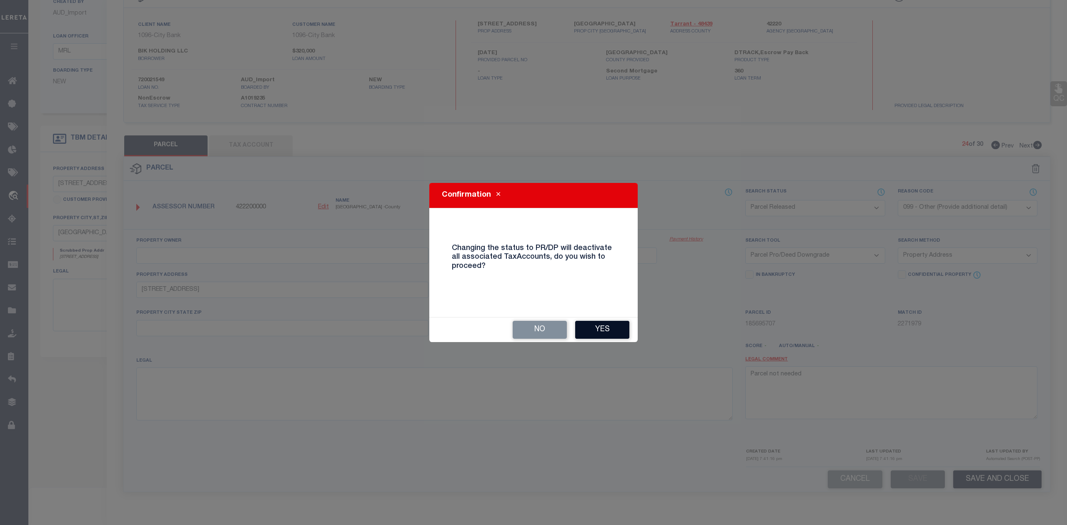
click at [614, 328] on button "Yes" at bounding box center [602, 330] width 54 height 18
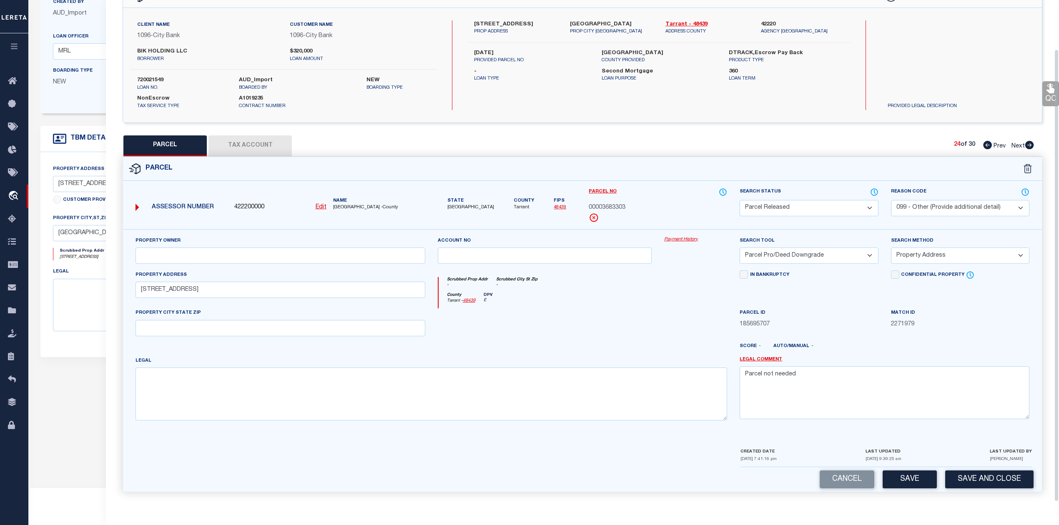
click at [613, 313] on div at bounding box center [544, 325] width 227 height 34
click at [1028, 141] on icon at bounding box center [1029, 145] width 9 height 8
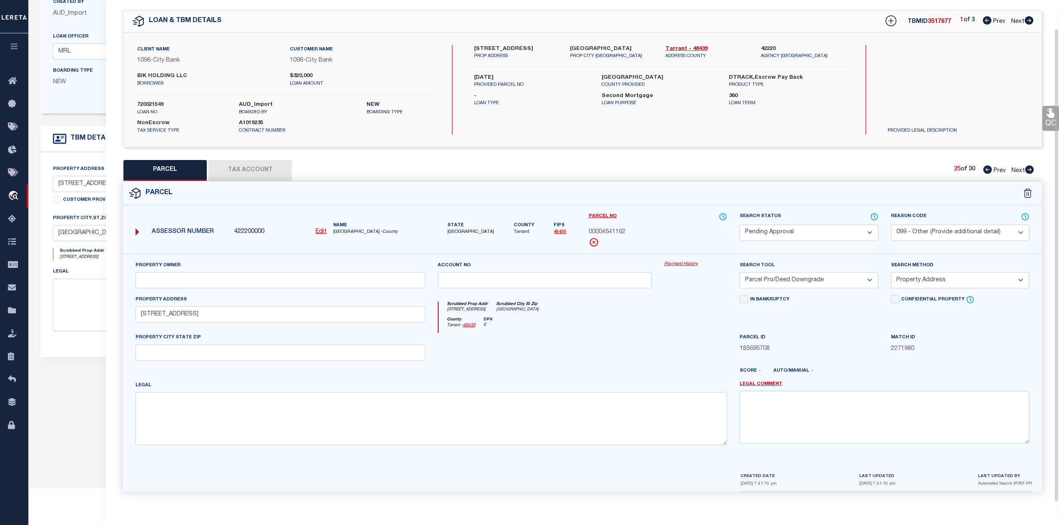
scroll to position [30, 0]
click at [791, 232] on select "Automated Search Bad Parcel Complete Duplicate Parcel High Dollar Reporting In …" at bounding box center [808, 233] width 138 height 16
click at [739, 225] on select "Automated Search Bad Parcel Complete Duplicate Parcel High Dollar Reporting In …" at bounding box center [808, 233] width 138 height 16
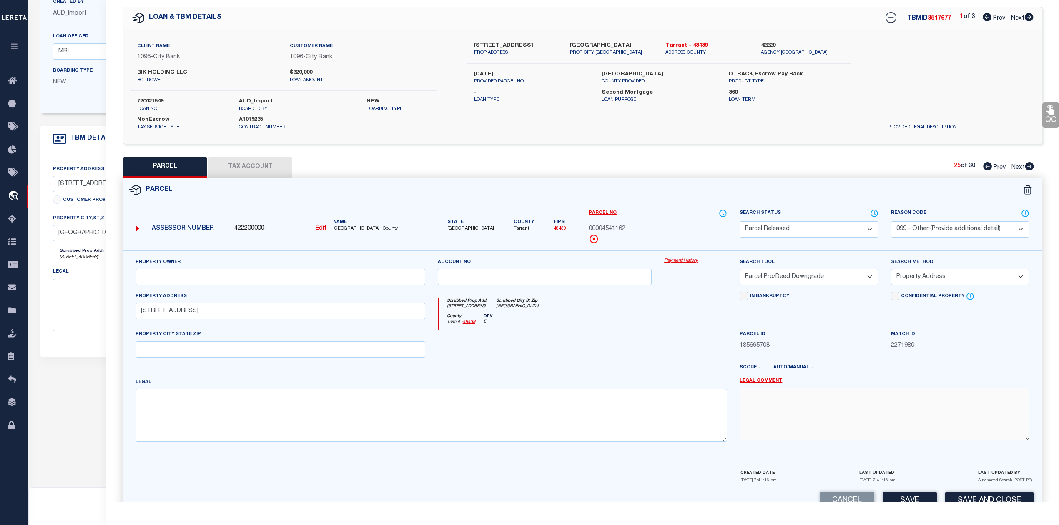
click at [841, 421] on textarea at bounding box center [884, 414] width 290 height 53
paste textarea "Parcel not needed"
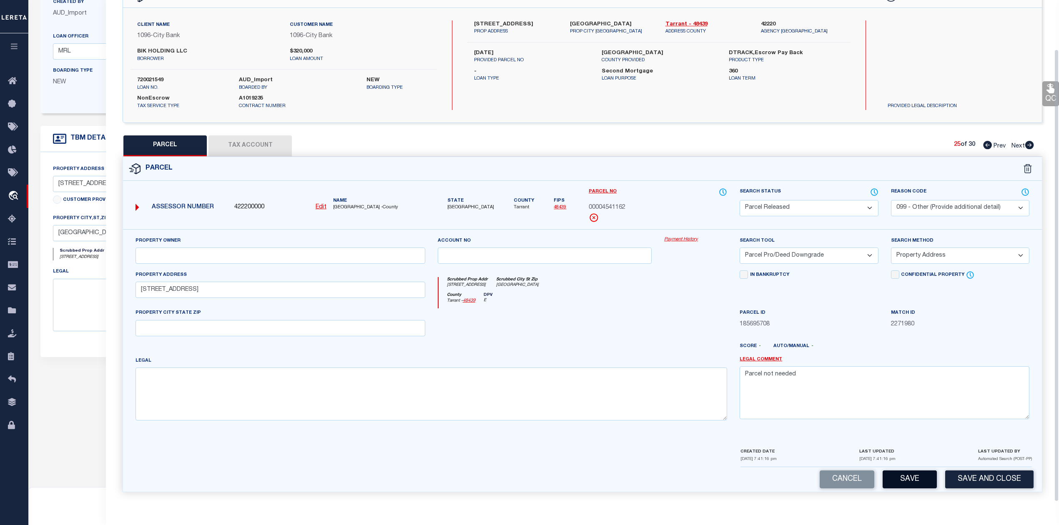
click at [889, 478] on button "Save" at bounding box center [909, 480] width 54 height 18
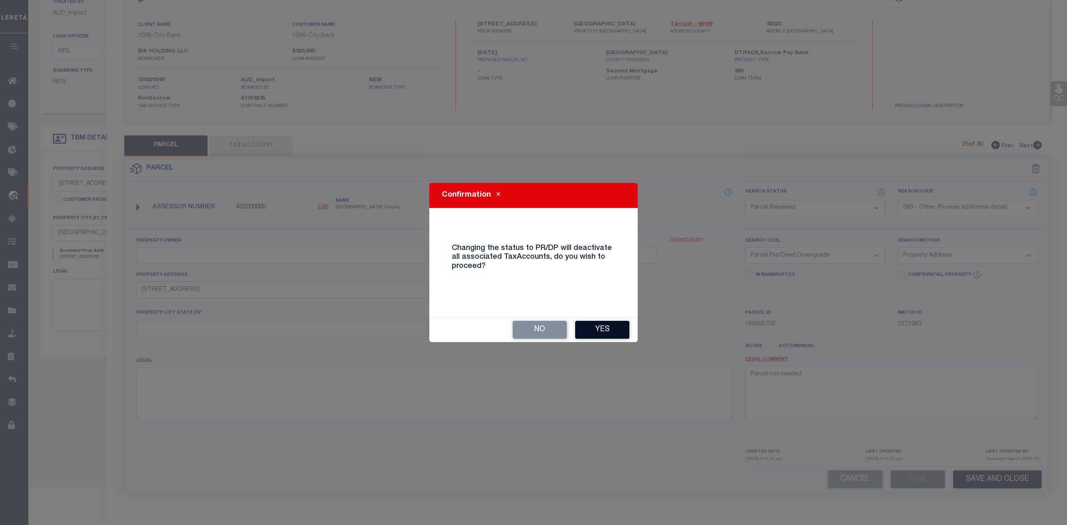
click at [595, 337] on button "Yes" at bounding box center [602, 330] width 54 height 18
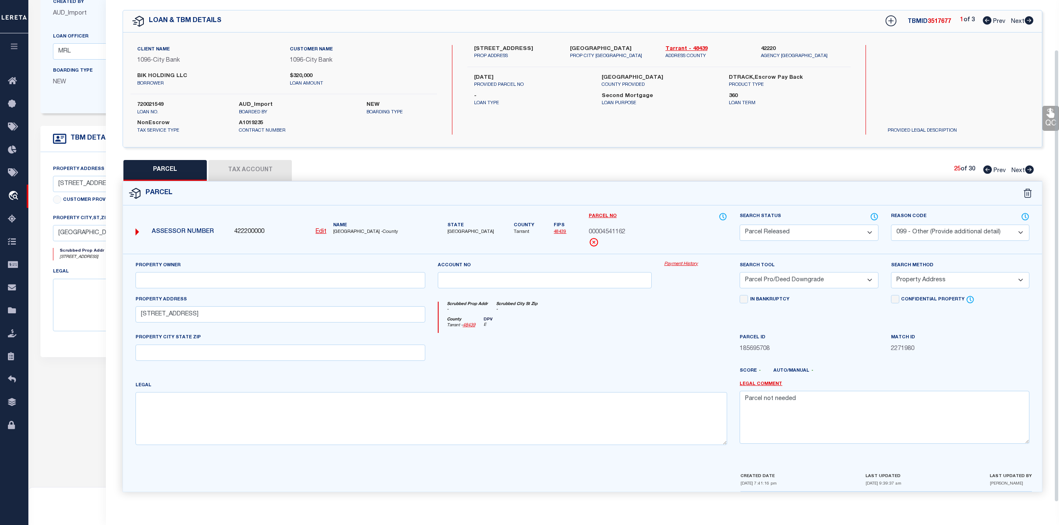
scroll to position [30, 0]
click at [597, 319] on div "County Tarrant - 48439 DPV E" at bounding box center [582, 325] width 289 height 16
click at [1029, 165] on icon at bounding box center [1029, 169] width 9 height 8
click at [827, 232] on select "Automated Search Bad Parcel Complete Duplicate Parcel High Dollar Reporting In …" at bounding box center [808, 233] width 138 height 16
click at [739, 225] on select "Automated Search Bad Parcel Complete Duplicate Parcel High Dollar Reporting In …" at bounding box center [808, 233] width 138 height 16
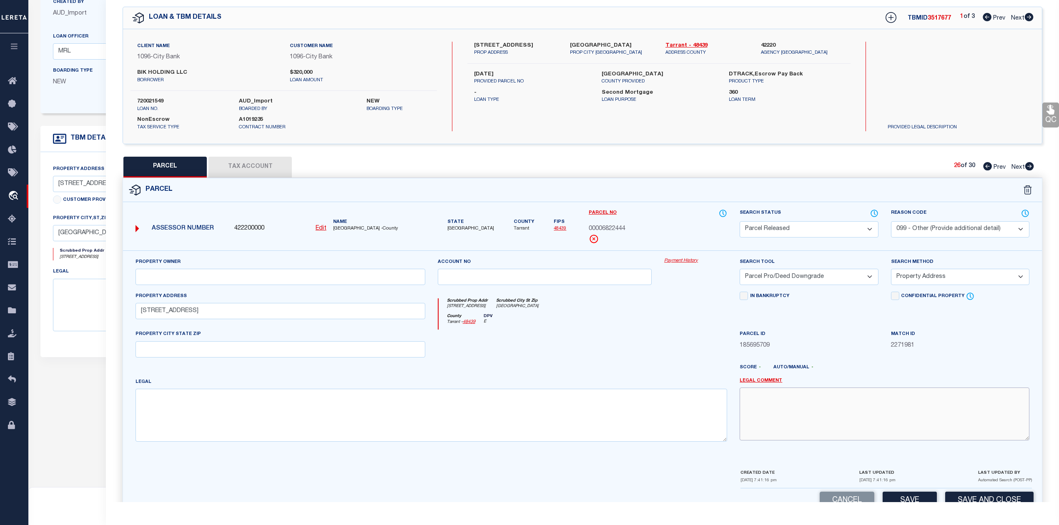
click at [850, 414] on textarea at bounding box center [884, 414] width 290 height 53
paste textarea "Parcel not needed"
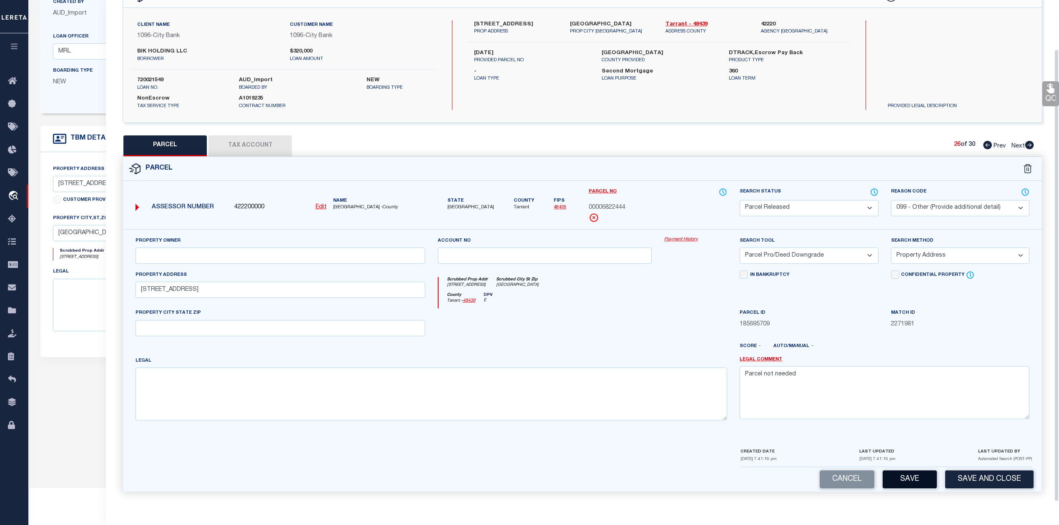
click at [896, 483] on button "Save" at bounding box center [909, 480] width 54 height 18
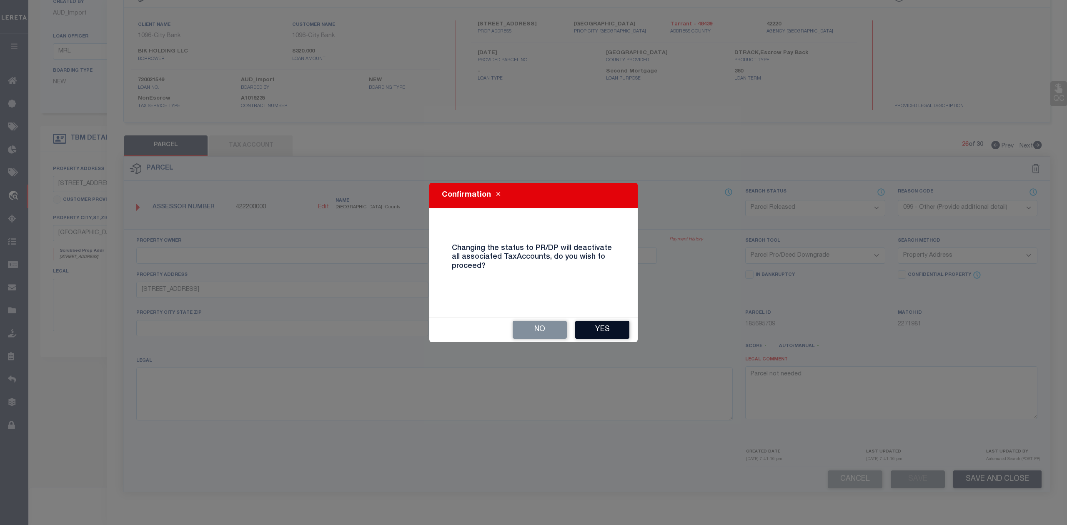
click at [601, 324] on button "Yes" at bounding box center [602, 330] width 54 height 18
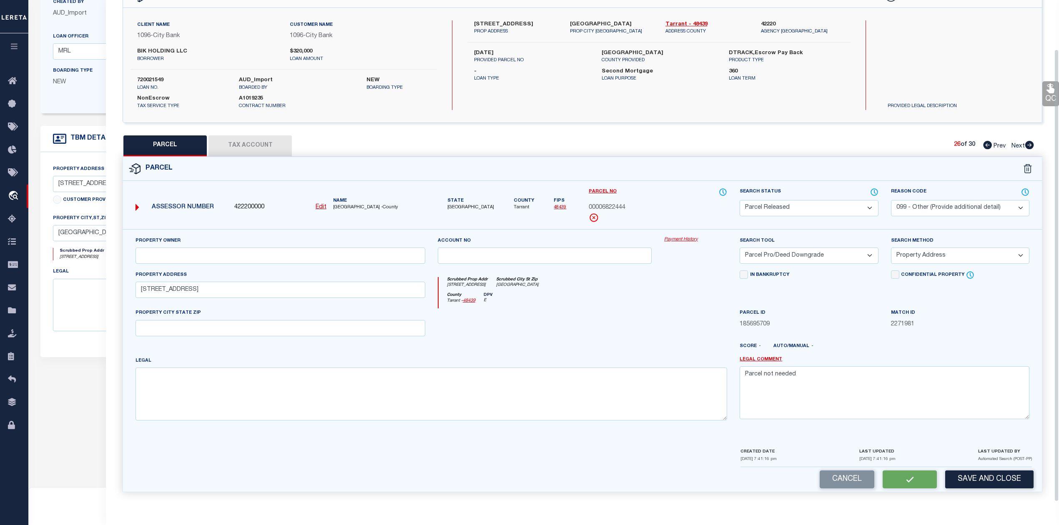
click at [659, 308] on div at bounding box center [695, 325] width 75 height 34
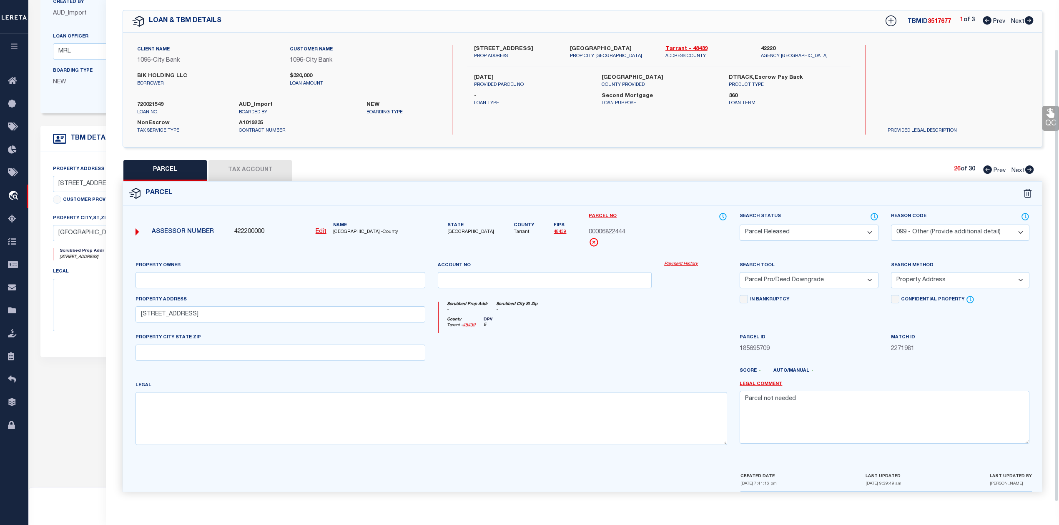
scroll to position [30, 0]
click at [1029, 165] on icon at bounding box center [1029, 169] width 9 height 8
click at [802, 235] on select "Automated Search Bad Parcel Complete Duplicate Parcel High Dollar Reporting In …" at bounding box center [808, 233] width 138 height 16
click at [739, 225] on select "Automated Search Bad Parcel Complete Duplicate Parcel High Dollar Reporting In …" at bounding box center [808, 233] width 138 height 16
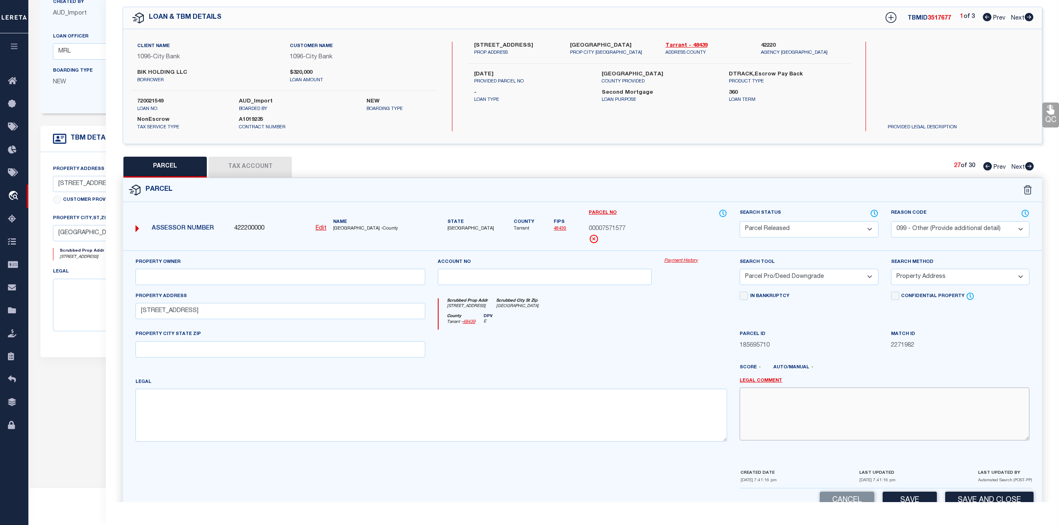
click at [844, 408] on textarea at bounding box center [884, 414] width 290 height 53
paste textarea "Parcel not needed"
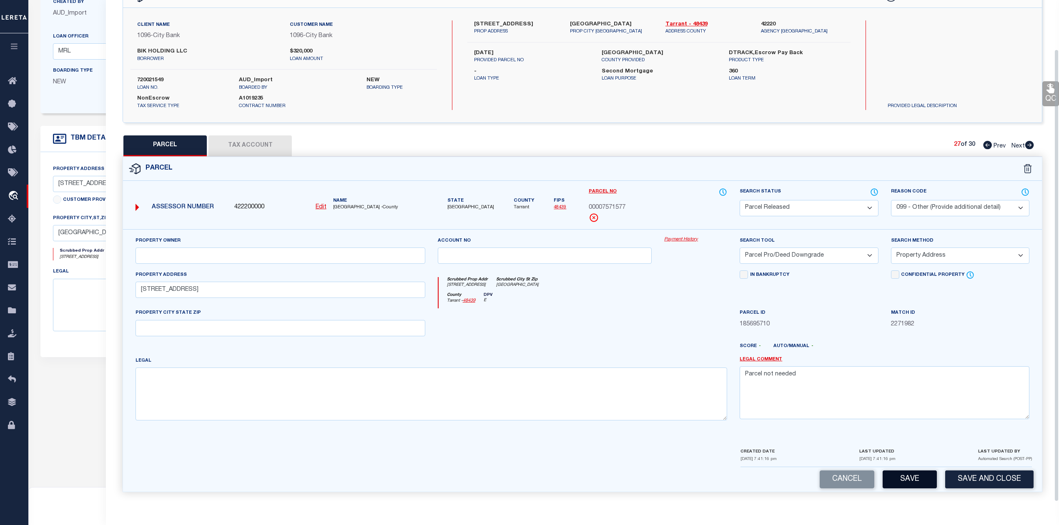
click at [911, 480] on button "Save" at bounding box center [909, 480] width 54 height 18
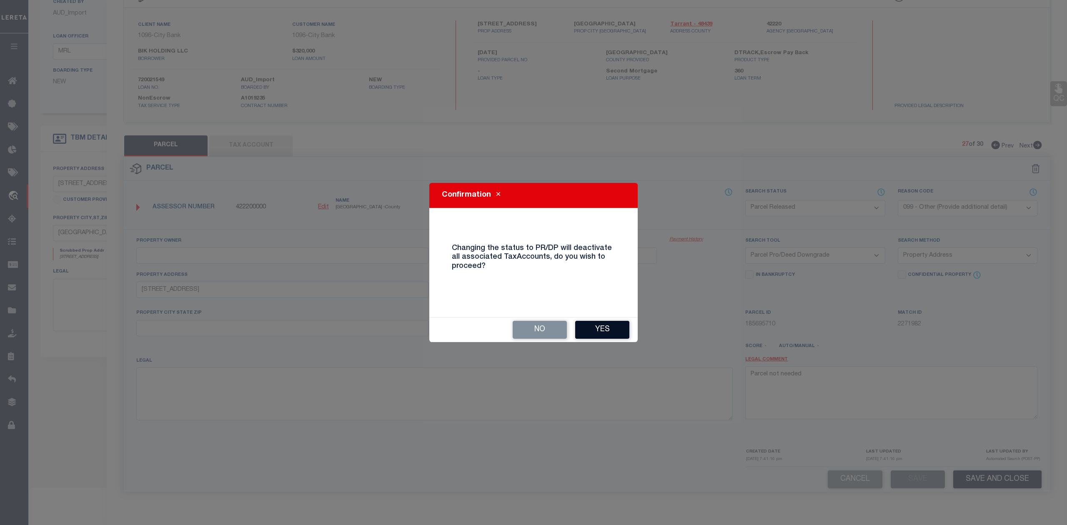
click at [601, 332] on button "Yes" at bounding box center [602, 330] width 54 height 18
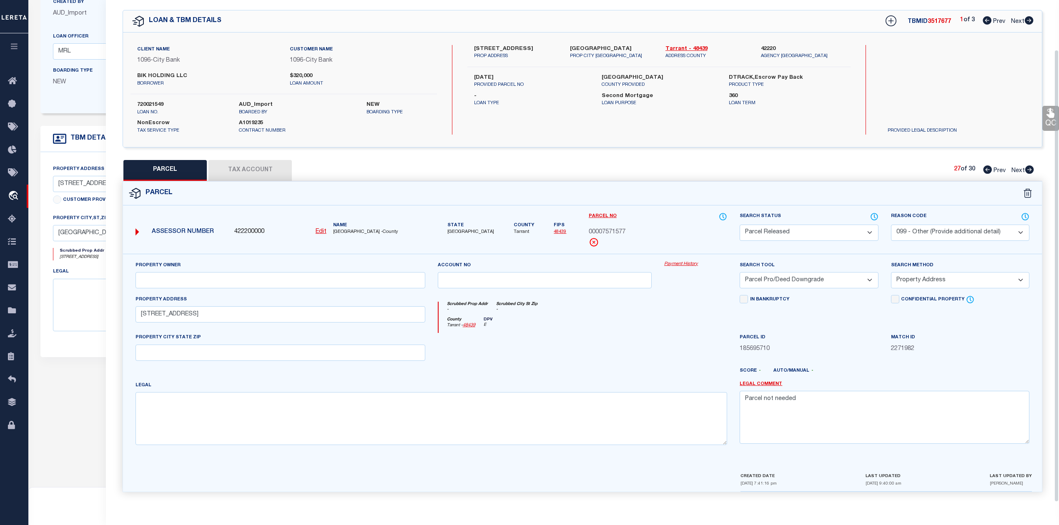
scroll to position [30, 0]
click at [601, 352] on div at bounding box center [544, 350] width 227 height 34
click at [1027, 167] on icon at bounding box center [1028, 169] width 9 height 8
click at [809, 231] on select "Automated Search Bad Parcel Complete Duplicate Parcel High Dollar Reporting In …" at bounding box center [808, 233] width 138 height 16
click at [739, 225] on select "Automated Search Bad Parcel Complete Duplicate Parcel High Dollar Reporting In …" at bounding box center [808, 233] width 138 height 16
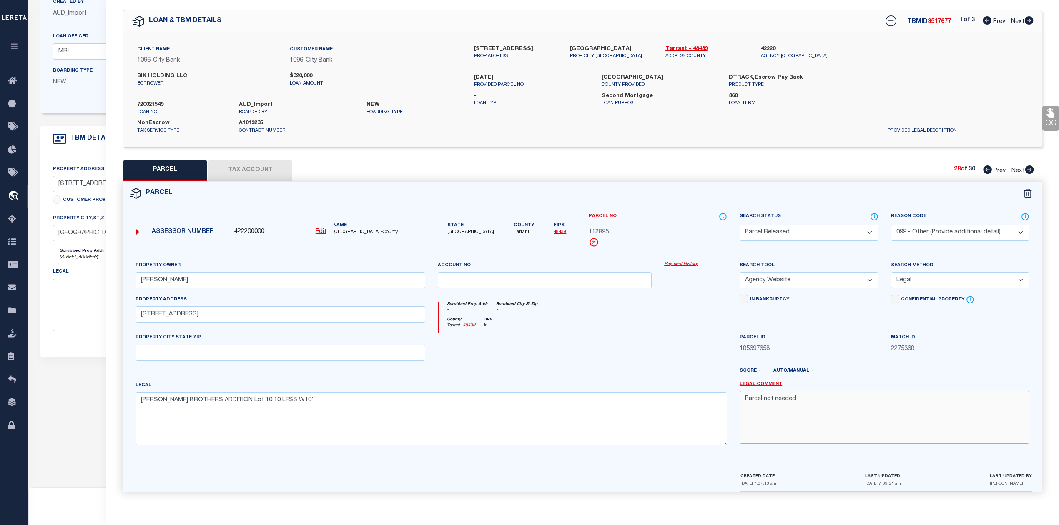
click at [847, 429] on textarea "Parcel not needed" at bounding box center [884, 417] width 290 height 53
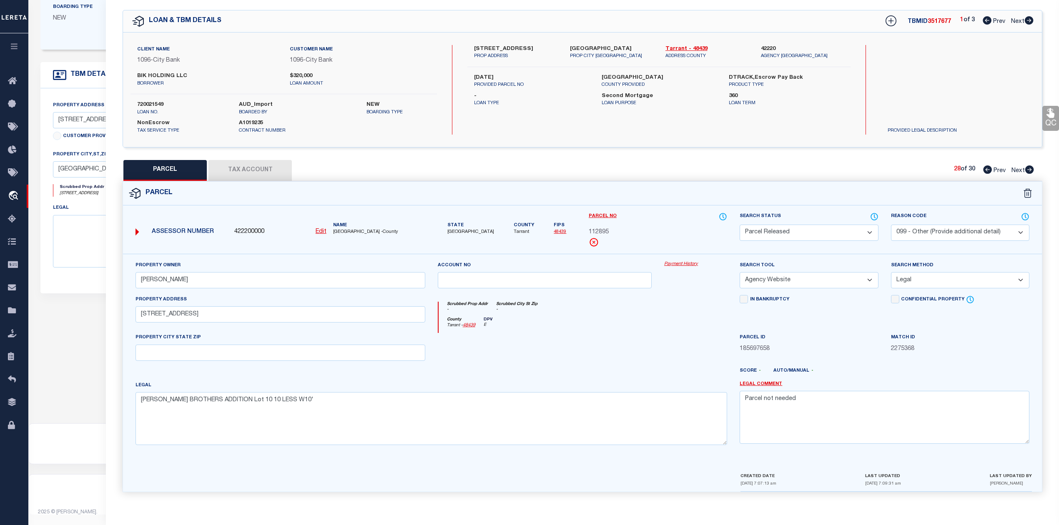
click at [645, 322] on div "County Tarrant - 48439 DPV E" at bounding box center [582, 325] width 289 height 16
click at [1030, 167] on icon at bounding box center [1028, 169] width 9 height 8
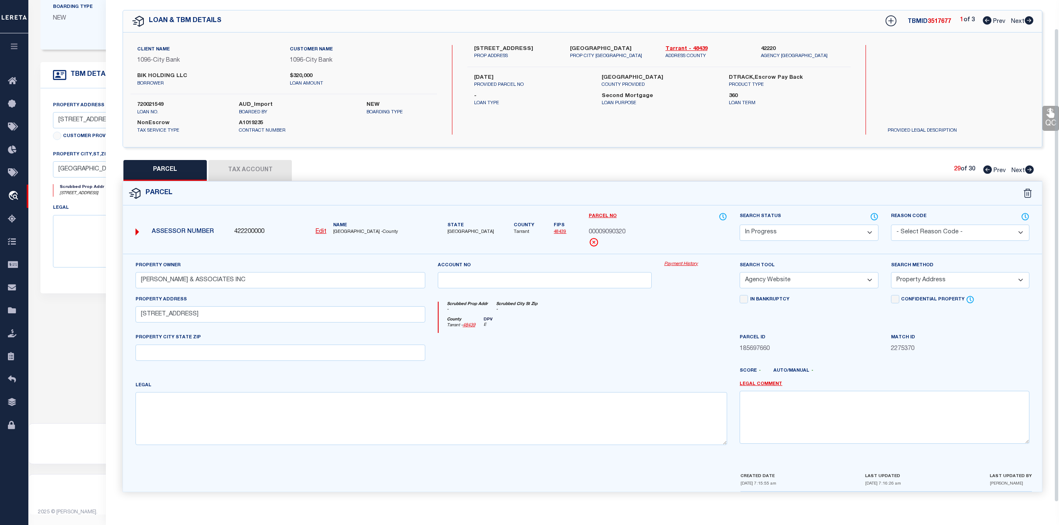
scroll to position [30, 0]
click at [796, 231] on select "Automated Search Bad Parcel Complete Duplicate Parcel High Dollar Reporting In …" at bounding box center [808, 233] width 138 height 16
click at [739, 225] on select "Automated Search Bad Parcel Complete Duplicate Parcel High Dollar Reporting In …" at bounding box center [808, 233] width 138 height 16
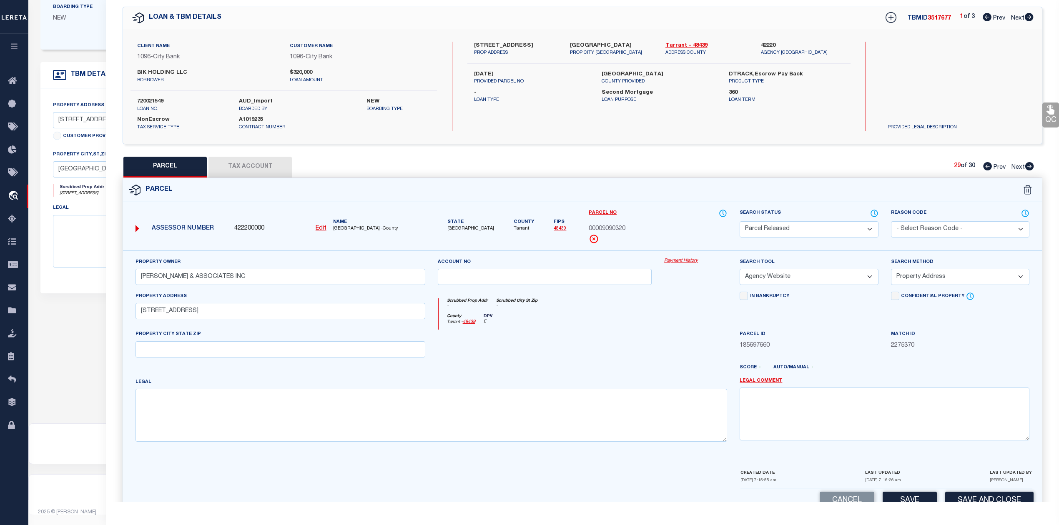
click at [917, 229] on select "- Select Reason Code - 099 - Other (Provide additional detail) ACT - Agency Cha…" at bounding box center [960, 229] width 138 height 16
click at [891, 221] on select "- Select Reason Code - 099 - Other (Provide additional detail) ACT - Agency Cha…" at bounding box center [960, 229] width 138 height 16
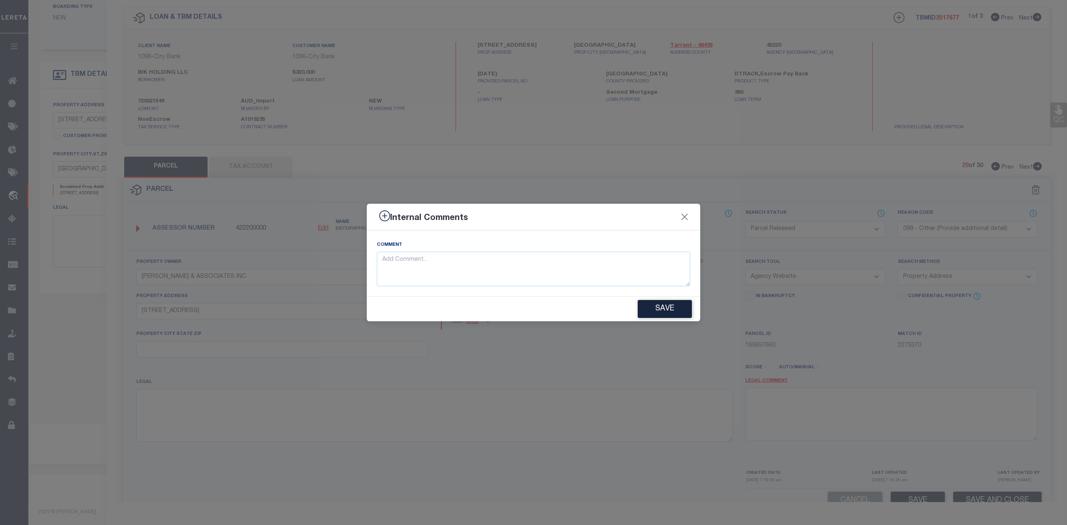
click at [809, 409] on div "Internal Comments Comment Save" at bounding box center [533, 262] width 1067 height 525
click at [647, 284] on textarea at bounding box center [533, 269] width 313 height 35
paste textarea "Parcel not needed"
click at [654, 307] on button "Save" at bounding box center [665, 309] width 54 height 18
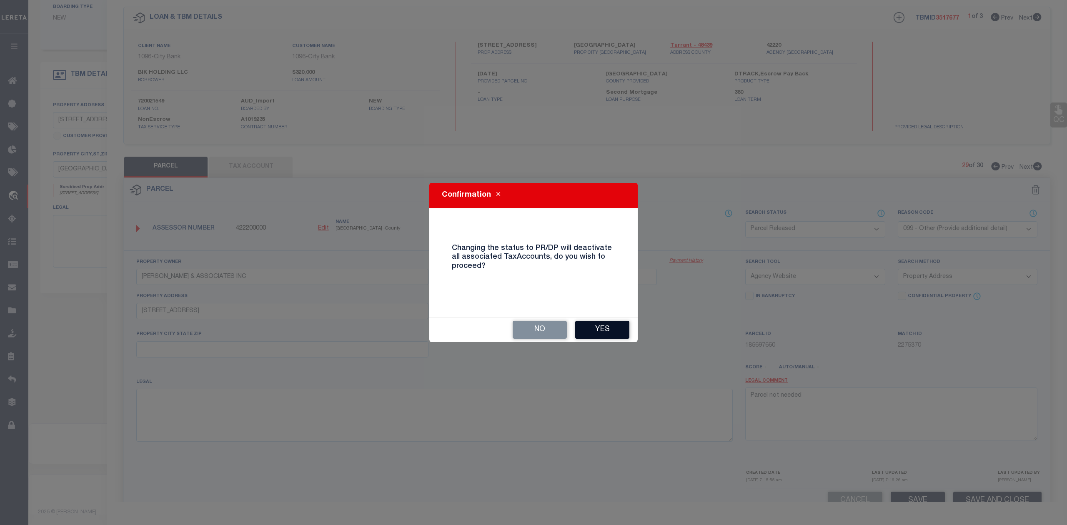
click at [593, 333] on button "Yes" at bounding box center [602, 330] width 54 height 18
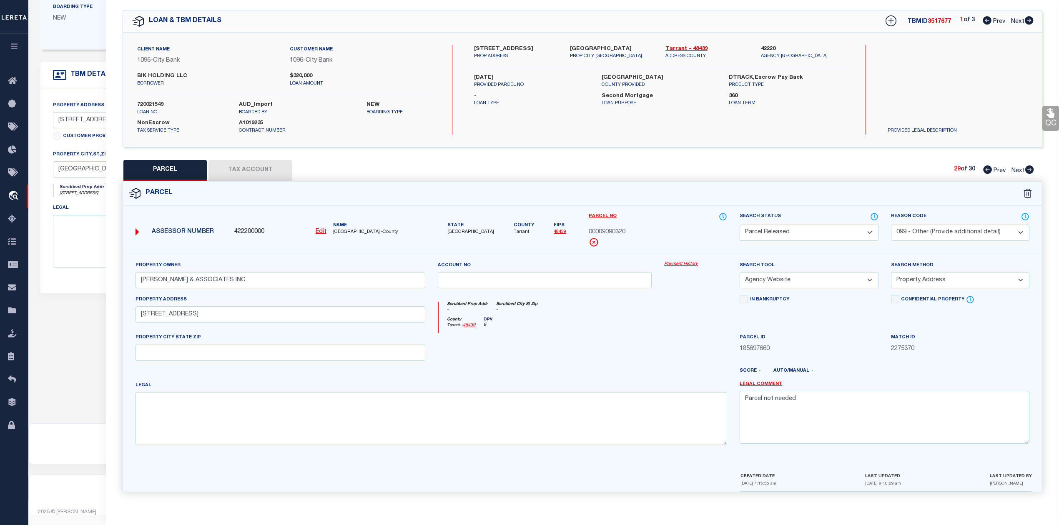
click at [649, 361] on div at bounding box center [544, 350] width 227 height 34
click at [1029, 167] on icon at bounding box center [1028, 169] width 9 height 8
click at [806, 233] on select "Automated Search Bad Parcel Complete Duplicate Parcel High Dollar Reporting In …" at bounding box center [808, 233] width 138 height 16
click at [739, 225] on select "Automated Search Bad Parcel Complete Duplicate Parcel High Dollar Reporting In …" at bounding box center [808, 233] width 138 height 16
click at [671, 320] on div "County Tarrant - 48439 DPV E" at bounding box center [582, 325] width 289 height 16
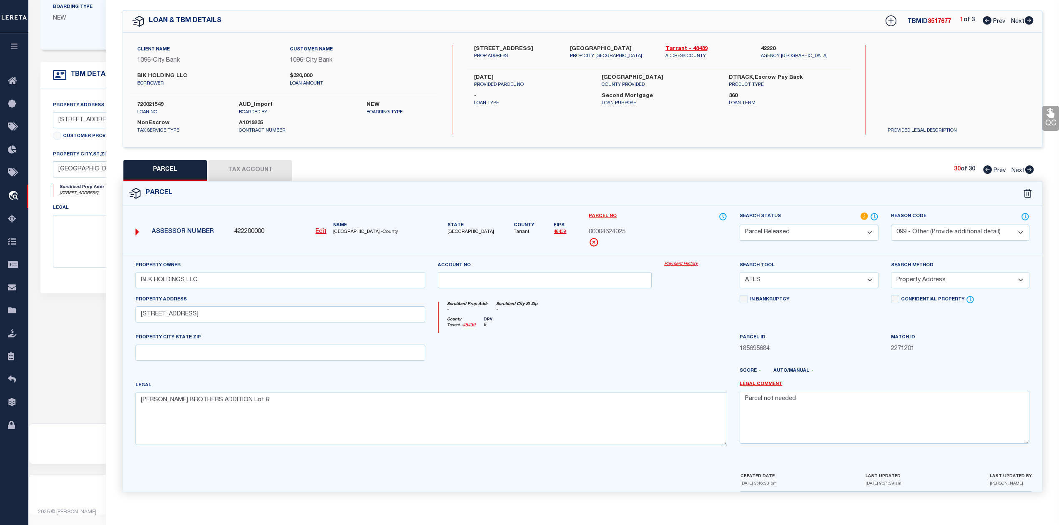
click at [886, 154] on div "QC QC QC" at bounding box center [582, 249] width 953 height 505
click at [1029, 19] on icon at bounding box center [1028, 20] width 9 height 8
click at [637, 331] on div "County Tarrant - 48439 DPV E" at bounding box center [582, 325] width 289 height 16
click at [1030, 167] on icon at bounding box center [1028, 169] width 9 height 8
click at [1031, 166] on icon at bounding box center [1029, 169] width 9 height 8
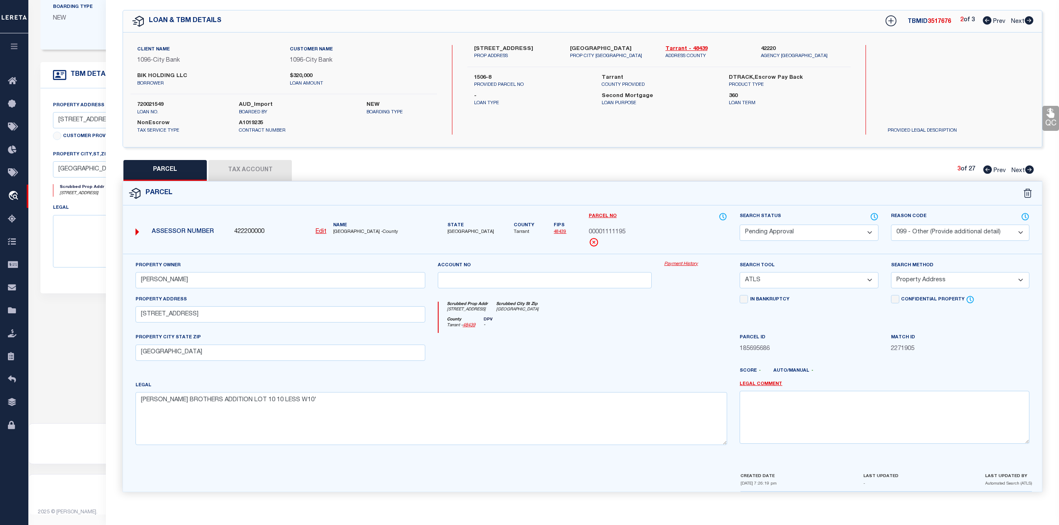
drag, startPoint x: 764, startPoint y: 168, endPoint x: 839, endPoint y: 145, distance: 78.4
click at [764, 168] on div "PARCEL Tax Account 3 of 27 Prev Next" at bounding box center [582, 170] width 919 height 21
click at [1031, 16] on icon at bounding box center [1028, 20] width 9 height 8
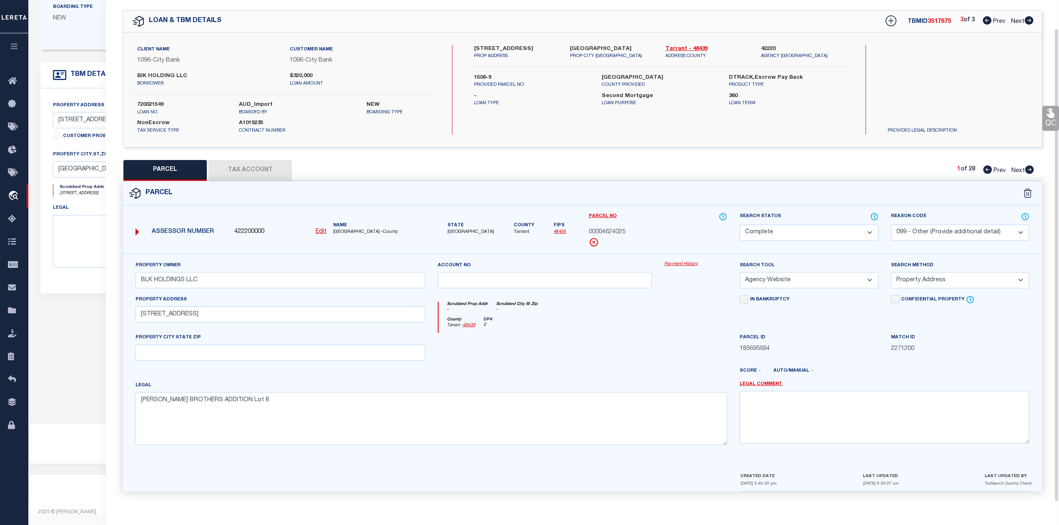
click at [601, 331] on div "County Tarrant - 48439 DPV E" at bounding box center [582, 325] width 289 height 16
click at [986, 17] on icon at bounding box center [986, 20] width 9 height 8
click at [1025, 17] on icon at bounding box center [1028, 20] width 9 height 8
click at [984, 18] on icon at bounding box center [986, 20] width 9 height 8
click at [757, 141] on div "Client Name 1096 - City Bank Customer Name 1096 - City Bank BIK HOLDING LLC NEW…" at bounding box center [582, 90] width 919 height 115
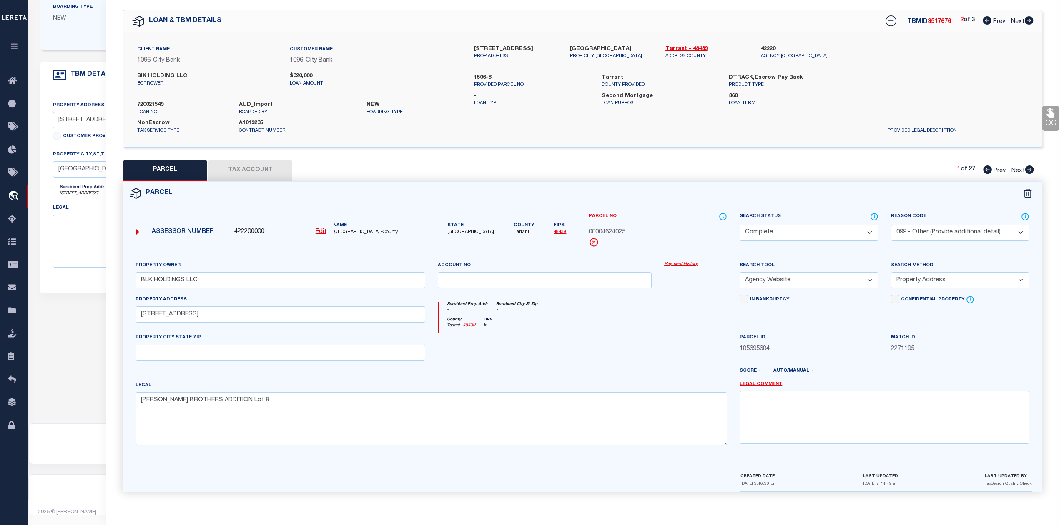
click at [1027, 19] on icon at bounding box center [1028, 20] width 9 height 8
click at [796, 230] on select "Automated Search Bad Parcel Complete Duplicate Parcel High Dollar Reporting In …" at bounding box center [808, 233] width 138 height 16
drag, startPoint x: 808, startPoint y: 195, endPoint x: 821, endPoint y: 194, distance: 13.4
click at [808, 195] on div "Parcel" at bounding box center [582, 194] width 919 height 24
click at [1031, 167] on icon at bounding box center [1029, 169] width 9 height 8
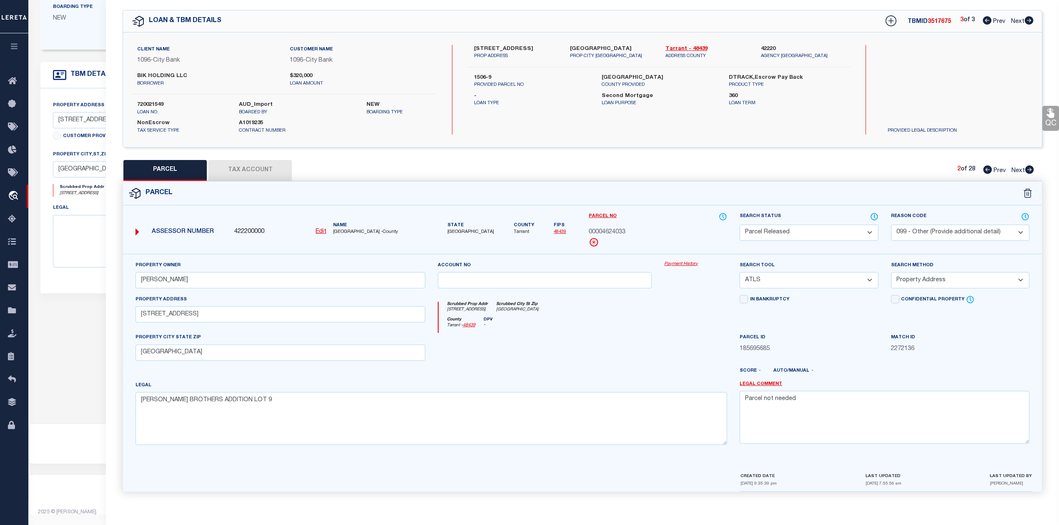
click at [985, 165] on icon at bounding box center [987, 169] width 9 height 8
click at [832, 225] on select "Automated Search Bad Parcel Complete Duplicate Parcel High Dollar Reporting In …" at bounding box center [808, 233] width 138 height 16
click at [739, 225] on select "Automated Search Bad Parcel Complete Duplicate Parcel High Dollar Reporting In …" at bounding box center [808, 233] width 138 height 16
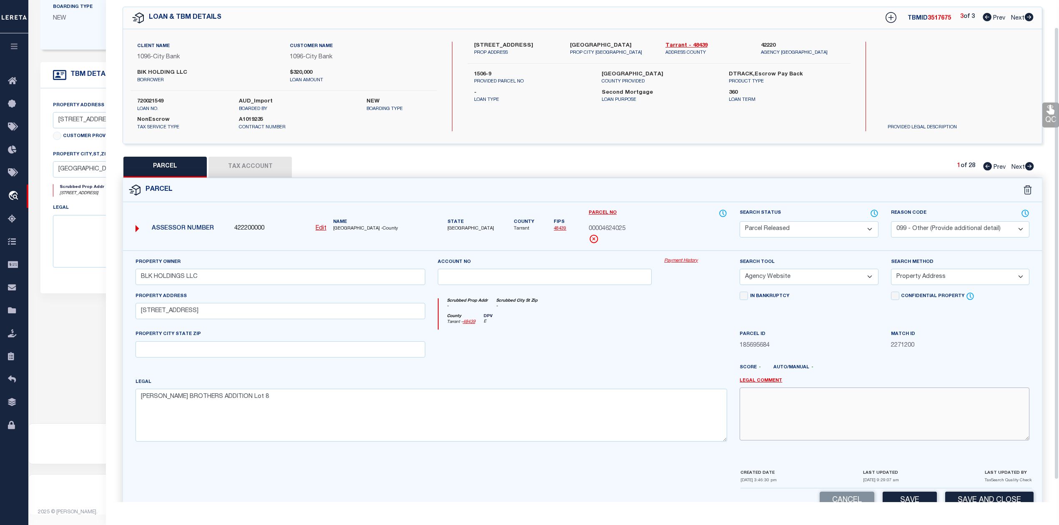
click at [857, 421] on textarea at bounding box center [884, 414] width 290 height 53
paste textarea "Parcel not needed"
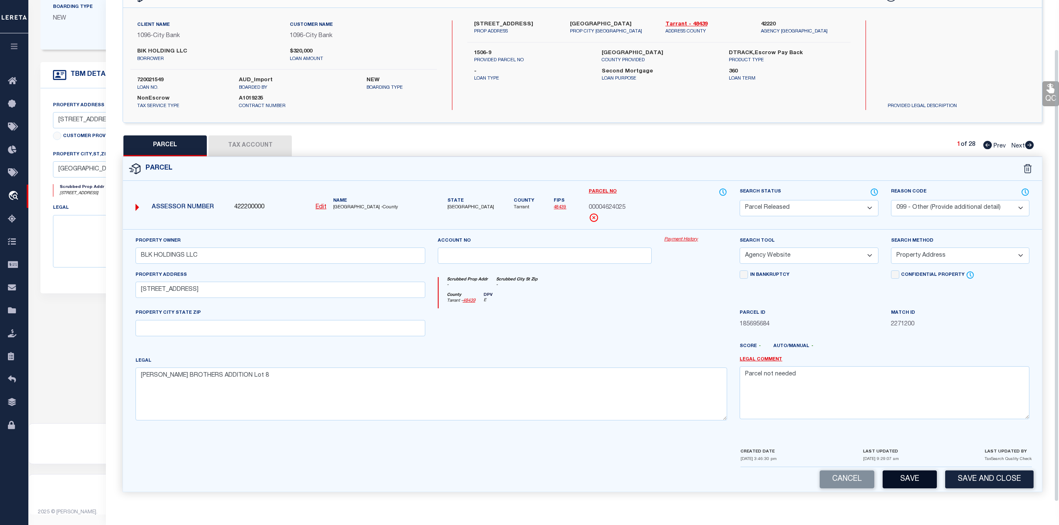
click at [922, 477] on button "Save" at bounding box center [909, 480] width 54 height 18
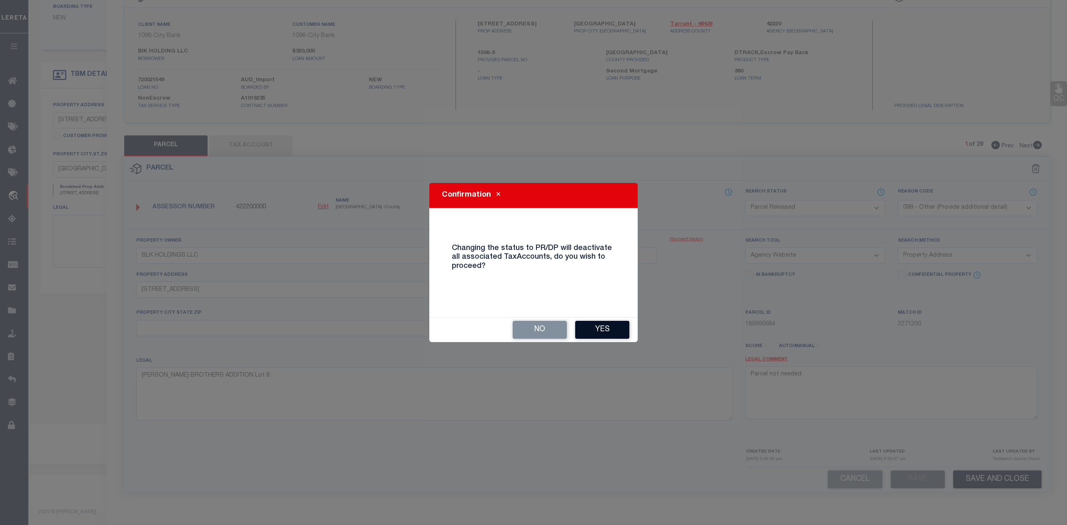
click at [612, 322] on button "Yes" at bounding box center [602, 330] width 54 height 18
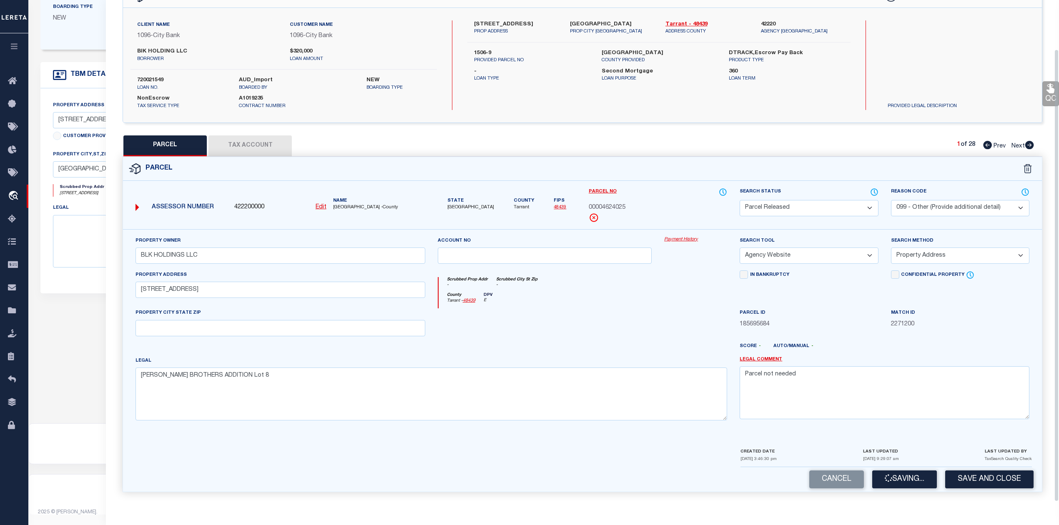
click at [634, 361] on div "Legal [PERSON_NAME] BROTHERS ADDITION Lot 8" at bounding box center [430, 388] width 591 height 64
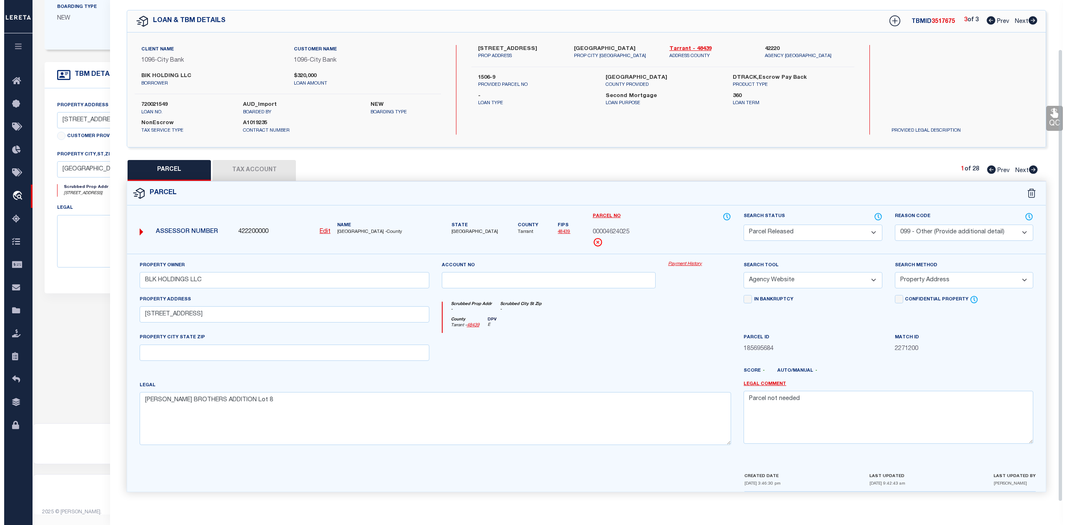
scroll to position [30, 0]
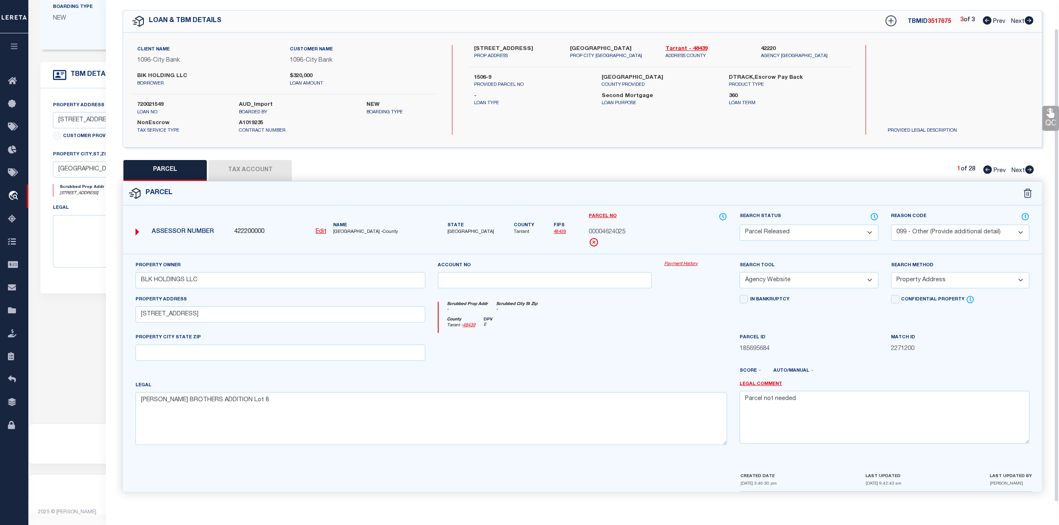
click at [630, 324] on div "County Tarrant - 48439 DPV E" at bounding box center [582, 325] width 289 height 16
click at [886, 18] on icon at bounding box center [890, 20] width 11 height 11
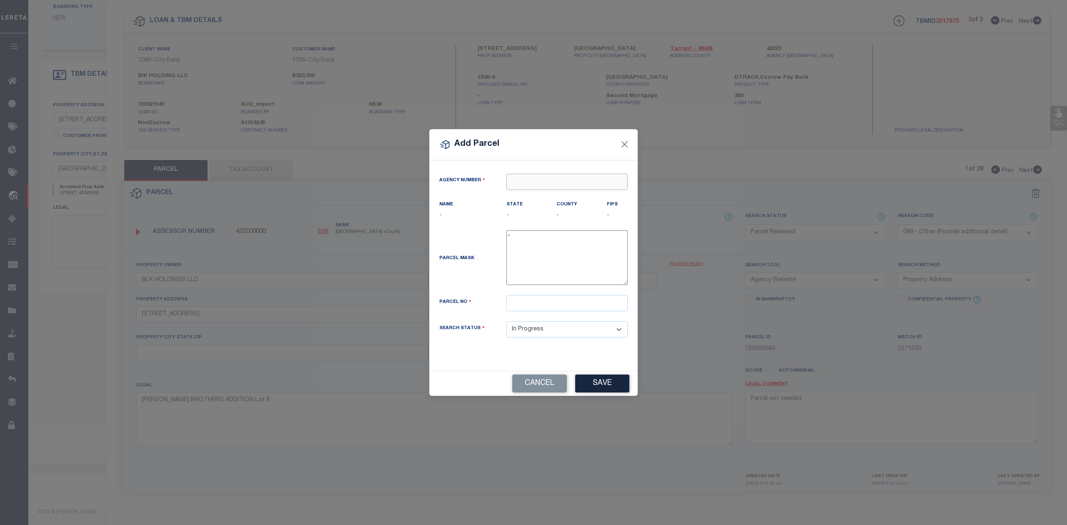
click at [577, 179] on input "text" at bounding box center [566, 182] width 121 height 16
click at [580, 194] on div "422200000 : [GEOGRAPHIC_DATA]" at bounding box center [567, 204] width 120 height 24
click at [541, 311] on input "text" at bounding box center [566, 303] width 121 height 16
paste input "09090320"
click at [491, 288] on div "Parcel Mask -" at bounding box center [533, 259] width 201 height 58
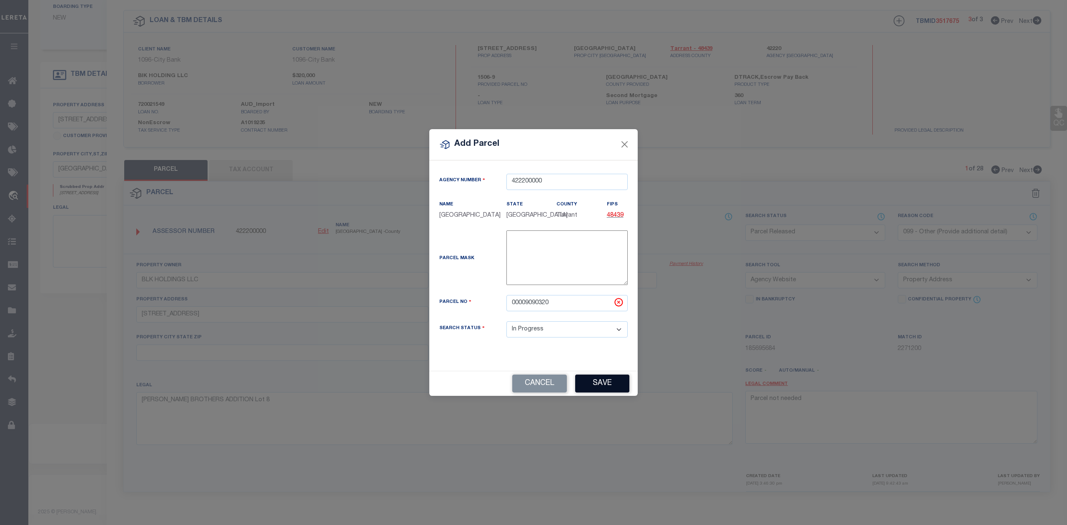
click at [586, 389] on button "Save" at bounding box center [602, 384] width 54 height 18
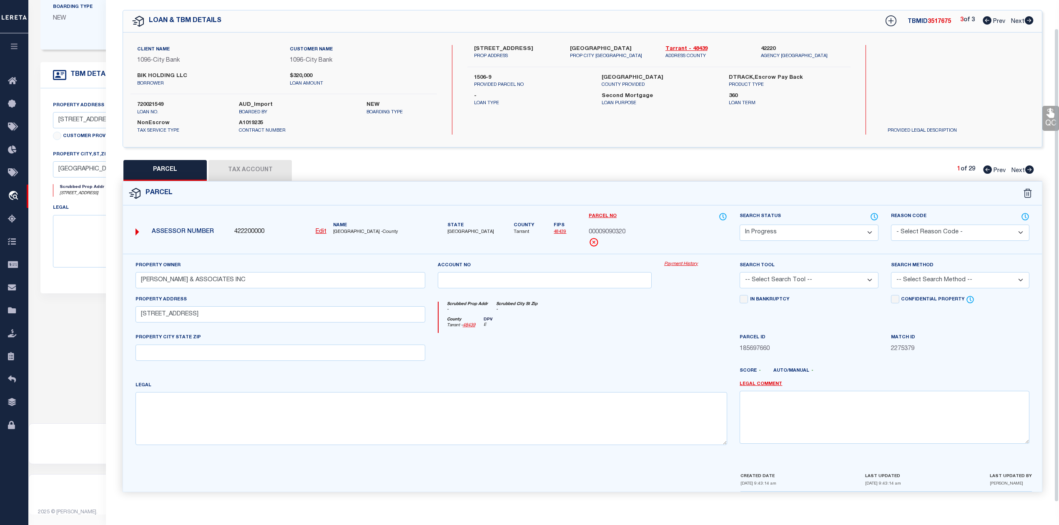
click at [649, 356] on div at bounding box center [544, 350] width 227 height 34
click at [824, 282] on select "-- Select Search Tool -- 3rd Party Website Agency File Agency Website ATLS CNV-…" at bounding box center [808, 280] width 138 height 16
click at [739, 272] on select "-- Select Search Tool -- 3rd Party Website Agency File Agency Website ATLS CNV-…" at bounding box center [808, 280] width 138 height 16
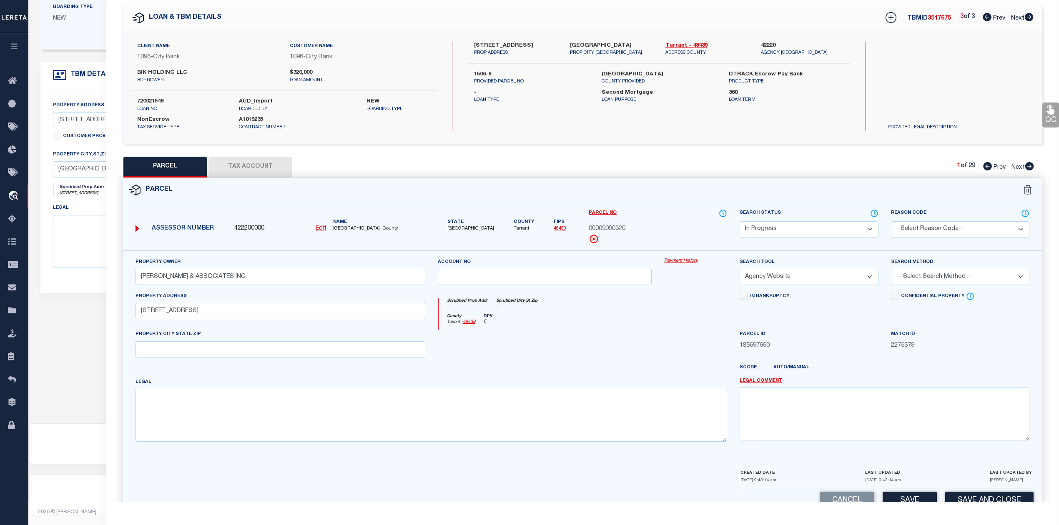
drag, startPoint x: 655, startPoint y: 331, endPoint x: 841, endPoint y: 319, distance: 185.8
click at [669, 330] on div "County Tarrant - 48439 DPV E" at bounding box center [582, 322] width 289 height 16
click at [946, 285] on select "-- Select Search Method -- Property Address Legal Liability Info Provided" at bounding box center [960, 277] width 138 height 16
click at [891, 270] on select "-- Select Search Method -- Property Address Legal Liability Info Provided" at bounding box center [960, 277] width 138 height 16
click at [617, 314] on div "Scrubbed Prop Addr - Scrubbed City [GEOGRAPHIC_DATA] -" at bounding box center [582, 305] width 289 height 15
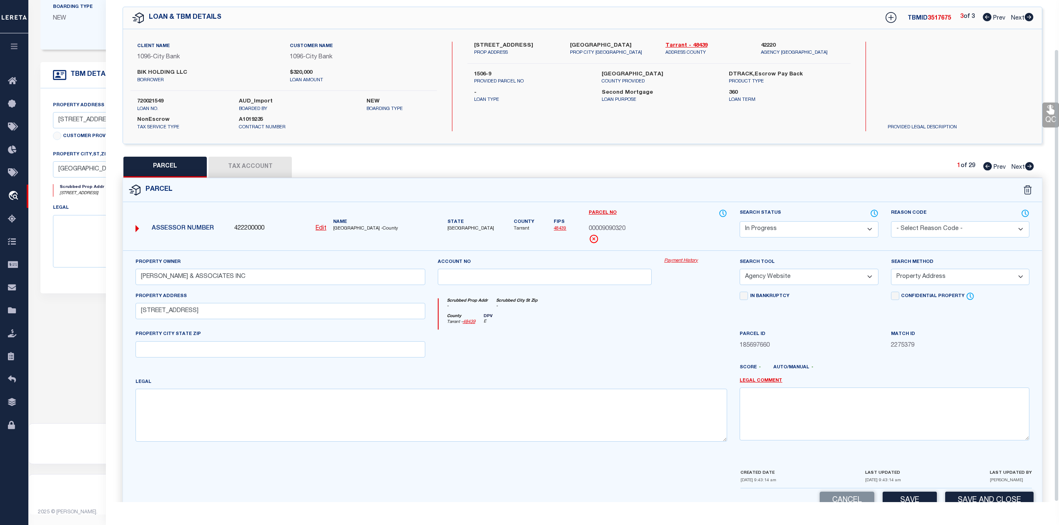
scroll to position [54, 0]
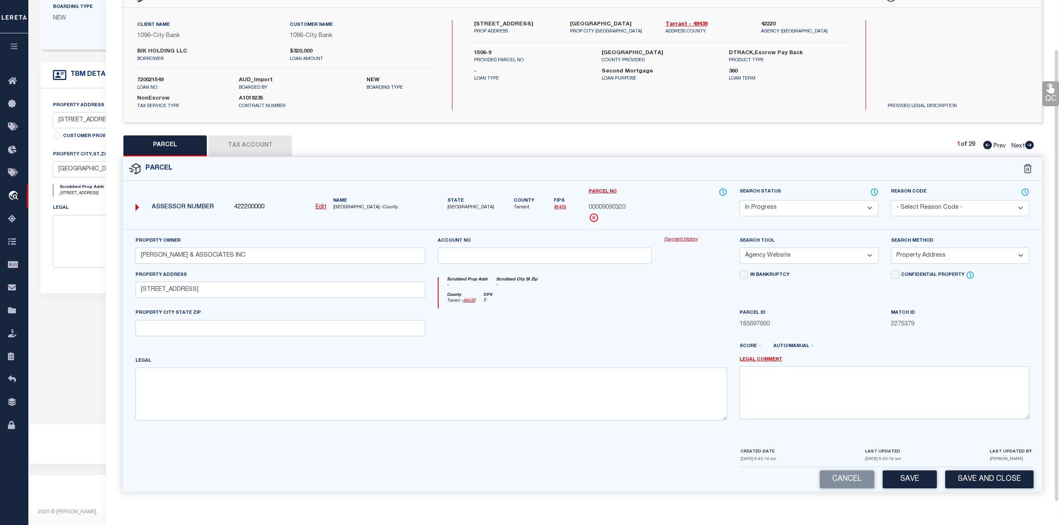
click at [613, 312] on div at bounding box center [544, 325] width 227 height 34
click at [250, 146] on button "Tax Account" at bounding box center [249, 145] width 83 height 21
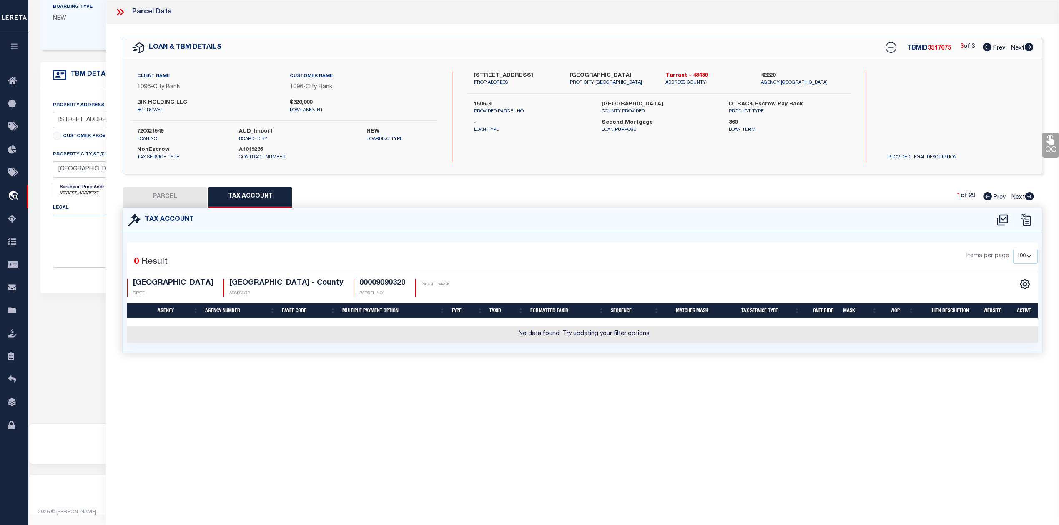
click at [453, 413] on div "Parcel Data QC QC QC - Select Status - Ready to QC" at bounding box center [582, 251] width 953 height 502
click at [1004, 217] on icon at bounding box center [1002, 219] width 14 height 13
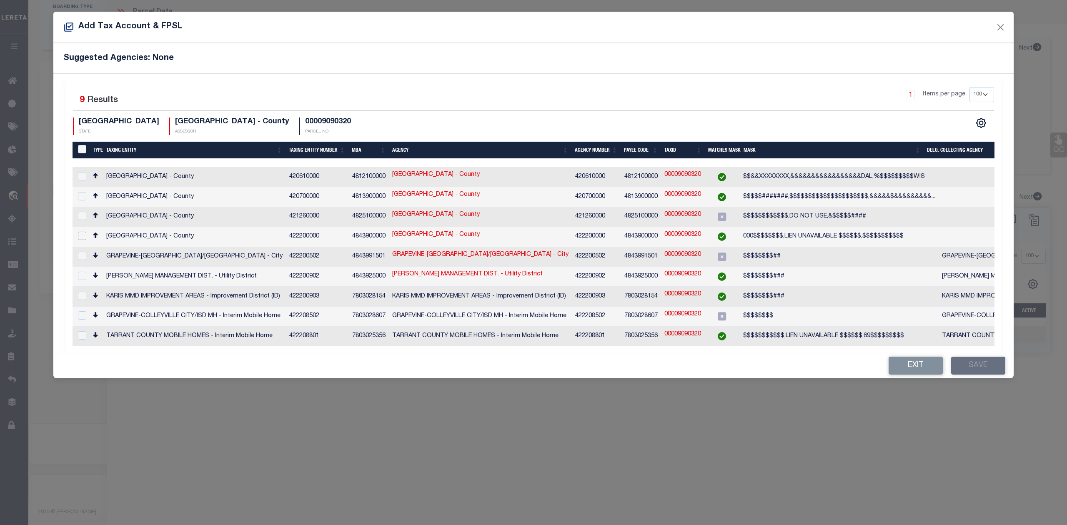
click at [82, 232] on input "checkbox" at bounding box center [82, 236] width 8 height 8
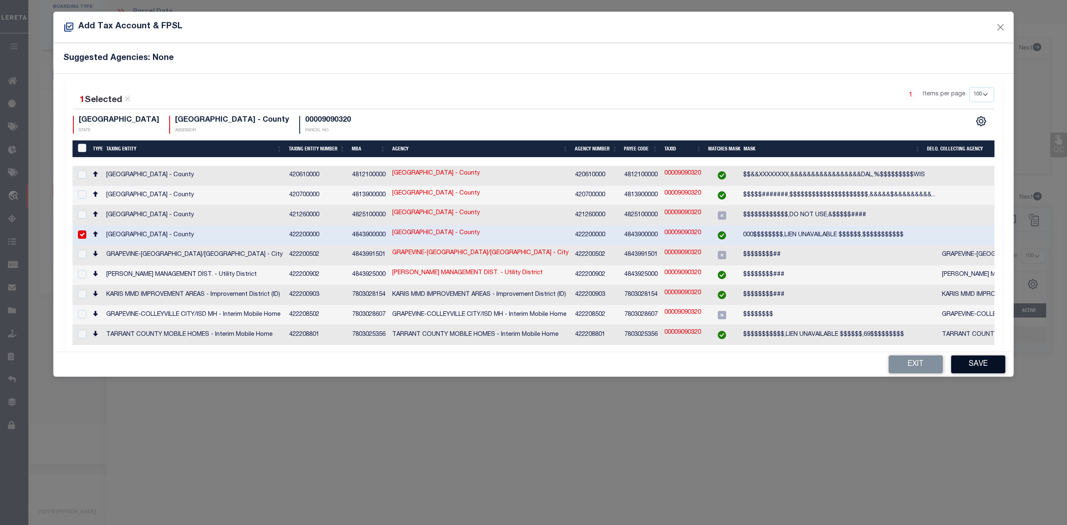
click at [974, 356] on button "Save" at bounding box center [978, 365] width 54 height 18
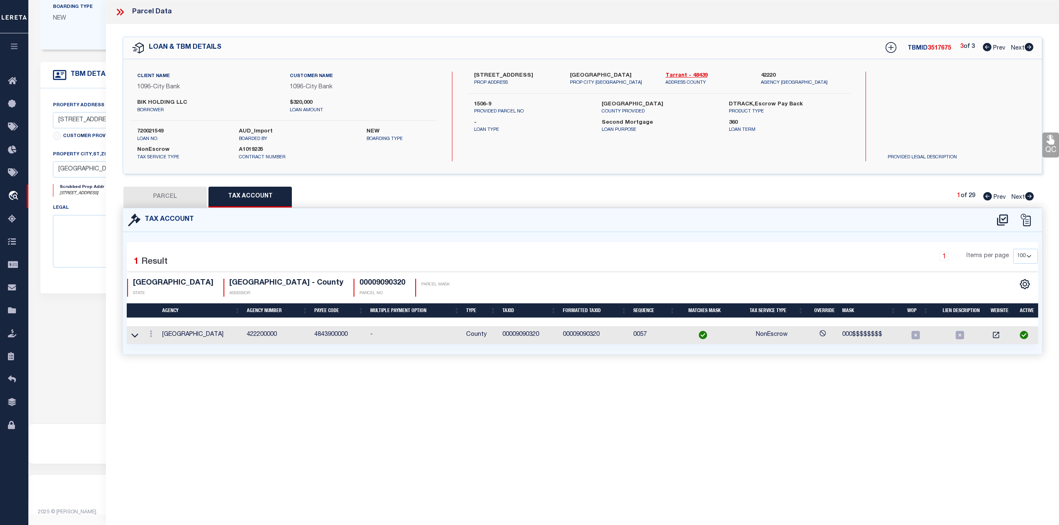
click at [626, 421] on div "Parcel Data QC QC QC - Select Status - Ready to QC" at bounding box center [582, 251] width 953 height 502
click at [162, 193] on button "PARCEL" at bounding box center [164, 197] width 83 height 21
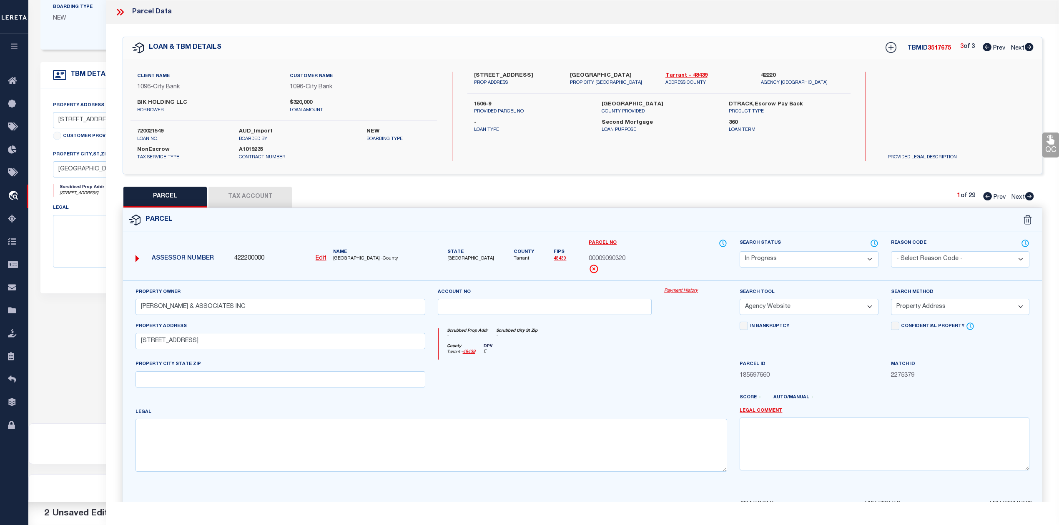
click at [564, 412] on div "Legal" at bounding box center [430, 440] width 591 height 64
click at [614, 372] on div at bounding box center [544, 377] width 227 height 34
click at [762, 251] on select "Automated Search Bad Parcel Complete Duplicate Parcel High Dollar Reporting In …" at bounding box center [808, 259] width 138 height 16
click at [739, 251] on select "Automated Search Bad Parcel Complete Duplicate Parcel High Dollar Reporting In …" at bounding box center [808, 259] width 138 height 16
click at [667, 377] on div at bounding box center [695, 377] width 75 height 34
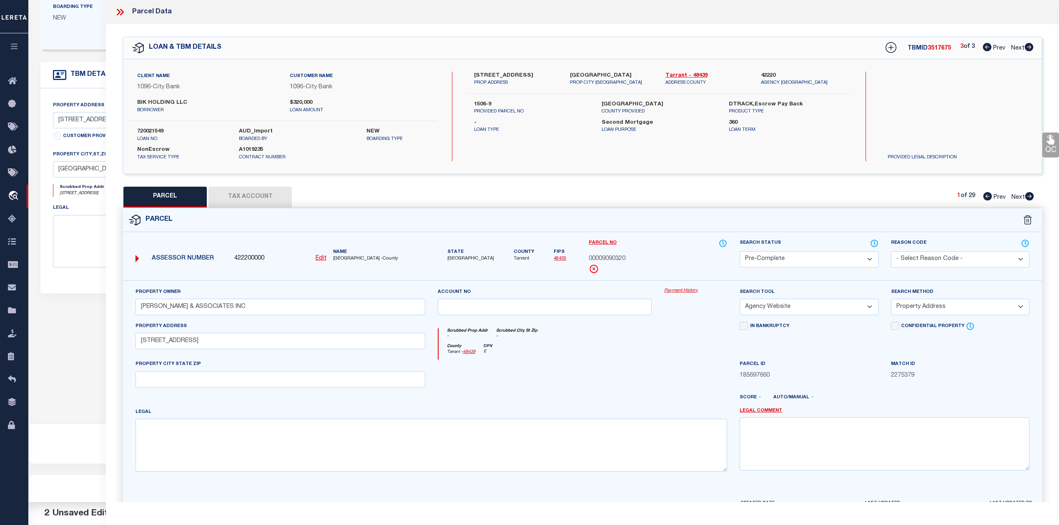
scroll to position [54, 0]
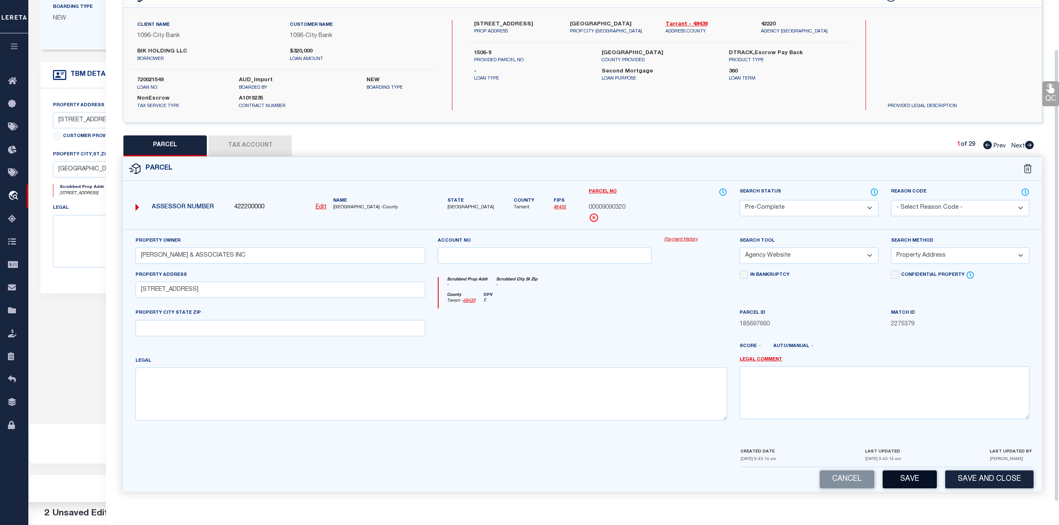
click at [904, 481] on button "Save" at bounding box center [909, 480] width 54 height 18
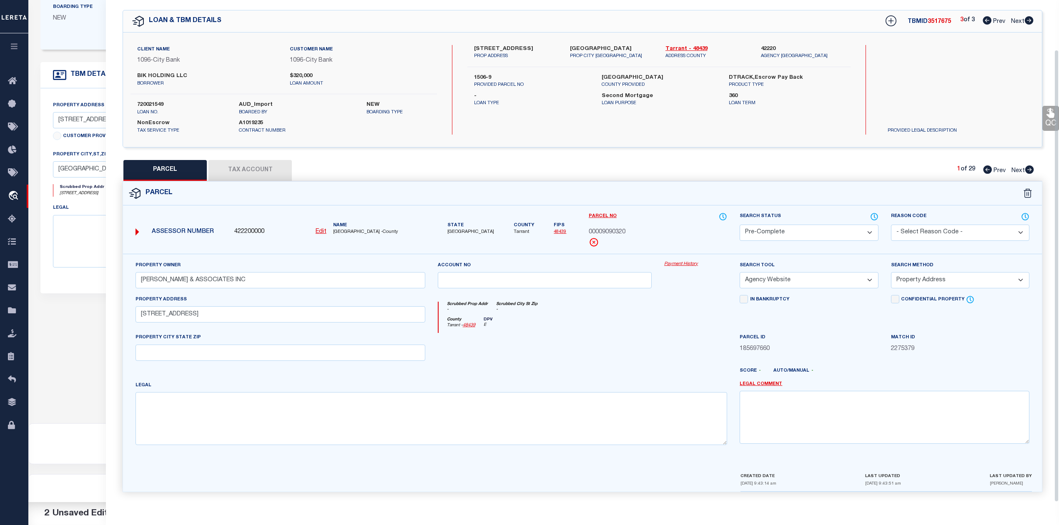
scroll to position [30, 0]
click at [646, 341] on div at bounding box center [544, 350] width 227 height 34
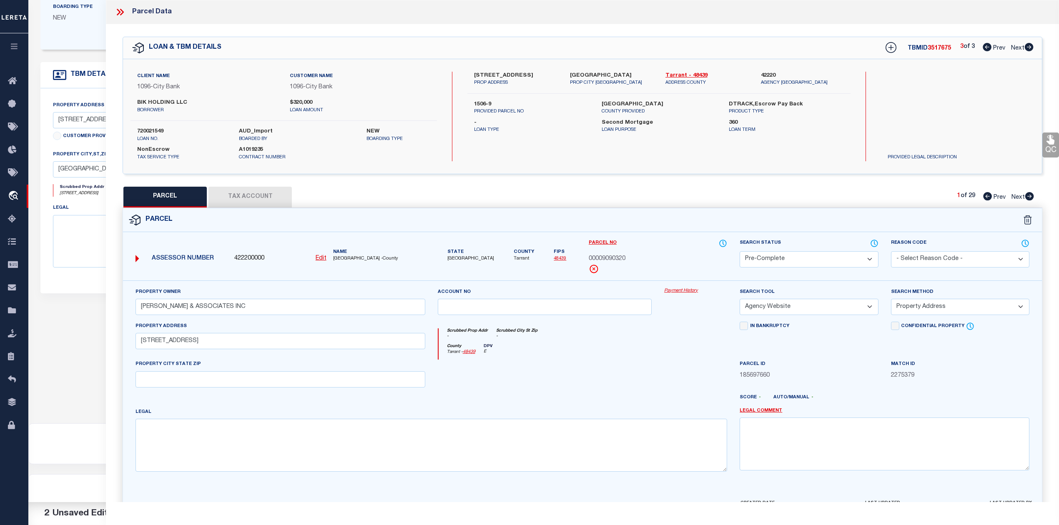
click at [981, 114] on div "Search by Legal Customer" at bounding box center [938, 99] width 115 height 55
click at [934, 48] on span "3517675" at bounding box center [938, 48] width 23 height 6
copy span "3517675"
click at [152, 133] on label "720021549" at bounding box center [181, 132] width 89 height 8
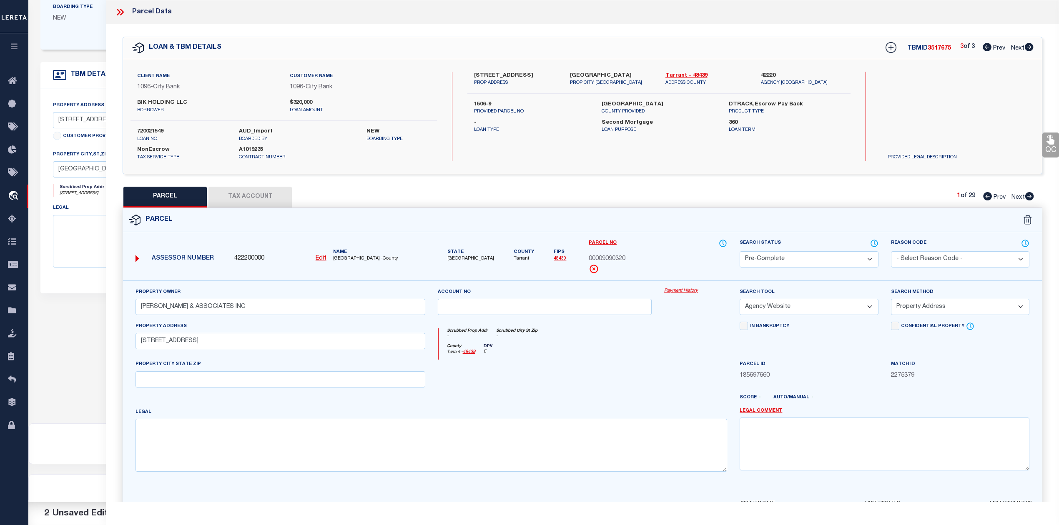
click at [152, 133] on label "720021549" at bounding box center [181, 132] width 89 height 8
copy label "720021549"
click at [592, 360] on div "County Tarrant - 48439 DPV E" at bounding box center [582, 352] width 289 height 16
click at [619, 260] on span "00009090320" at bounding box center [607, 259] width 37 height 9
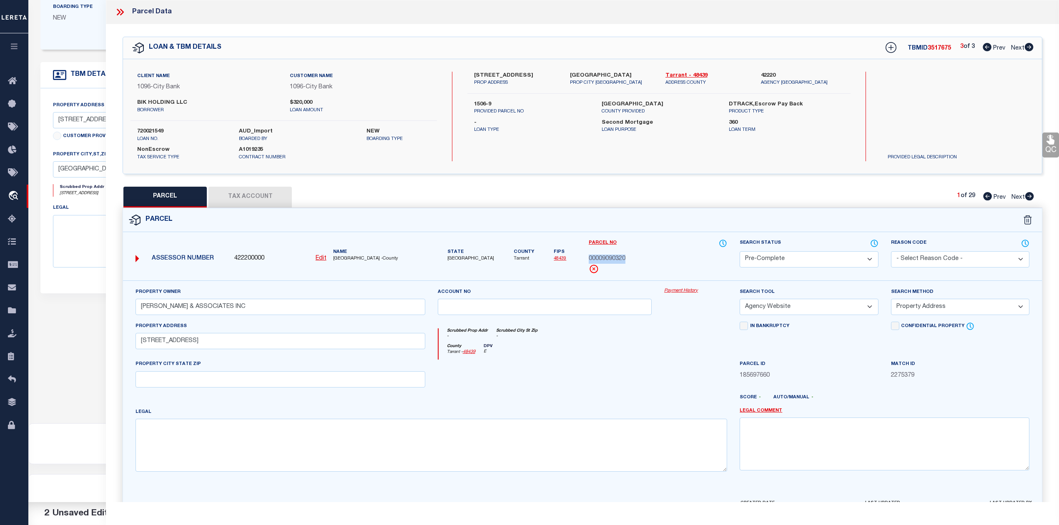
copy span "00009090320"
click at [617, 357] on div "County Tarrant - 48439 DPV E" at bounding box center [582, 352] width 289 height 16
click at [654, 229] on div "Parcel" at bounding box center [582, 220] width 919 height 24
click at [681, 214] on div "Parcel" at bounding box center [582, 220] width 919 height 24
click at [984, 49] on icon at bounding box center [986, 47] width 9 height 8
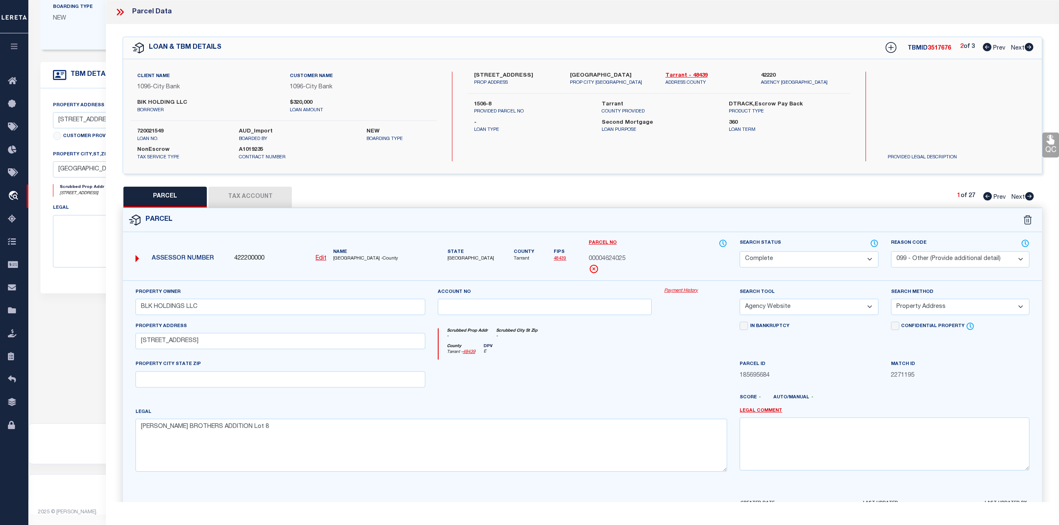
click at [838, 190] on div "PARCEL Tax Account 1 of 27 Prev Next" at bounding box center [582, 197] width 919 height 21
click at [622, 258] on span "00004624025" at bounding box center [607, 259] width 37 height 9
copy span "00004624025"
drag, startPoint x: 881, startPoint y: 100, endPoint x: 912, endPoint y: 63, distance: 48.2
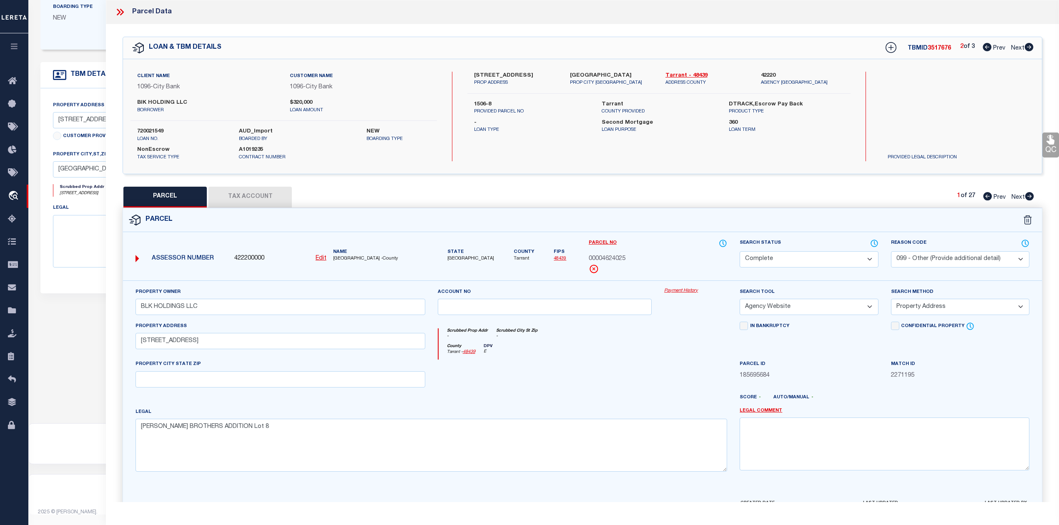
click at [881, 100] on div "Search by Legal Customer" at bounding box center [938, 99] width 115 height 55
click at [927, 48] on span "3517676" at bounding box center [938, 48] width 23 height 6
copy span "3517676"
click at [621, 363] on div at bounding box center [544, 377] width 227 height 34
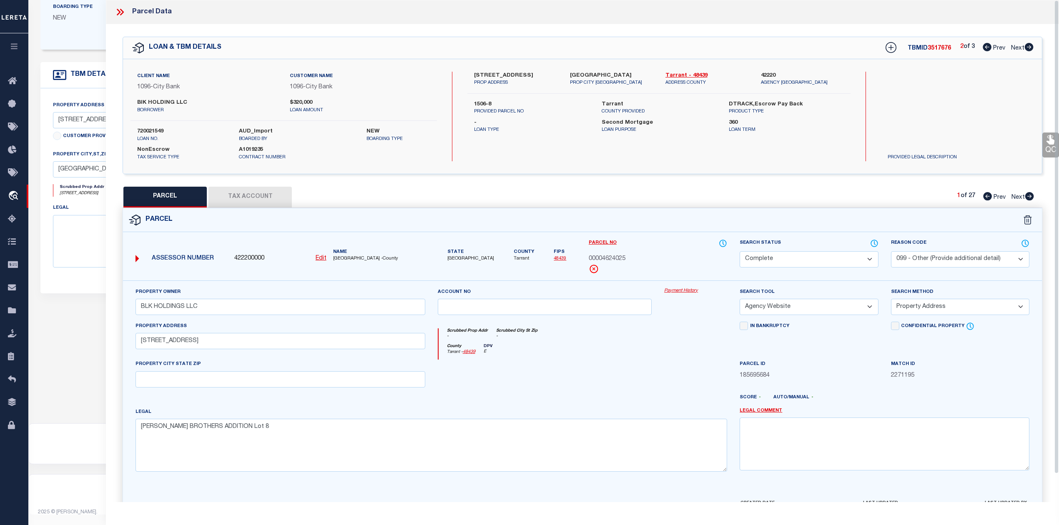
click at [724, 211] on div "Parcel" at bounding box center [582, 220] width 919 height 24
click at [1028, 197] on icon at bounding box center [1029, 196] width 9 height 8
click at [984, 194] on icon at bounding box center [987, 196] width 9 height 8
drag, startPoint x: 859, startPoint y: 206, endPoint x: 939, endPoint y: 91, distance: 139.9
click at [859, 205] on div "PARCEL Tax Account 1 of 27 Prev Next" at bounding box center [582, 197] width 919 height 21
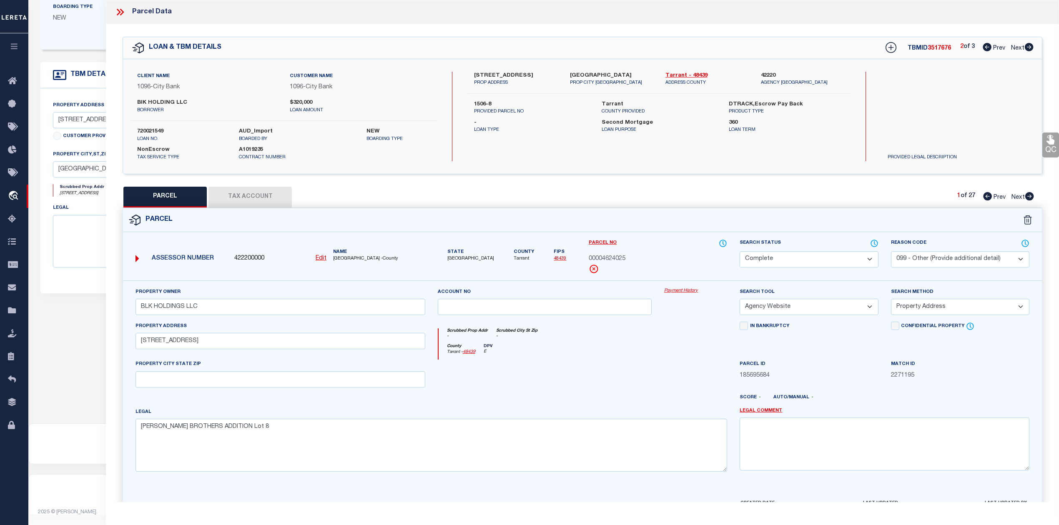
click at [984, 48] on icon at bounding box center [986, 47] width 9 height 8
click at [574, 383] on div at bounding box center [544, 377] width 227 height 34
click at [1029, 195] on icon at bounding box center [1029, 196] width 9 height 8
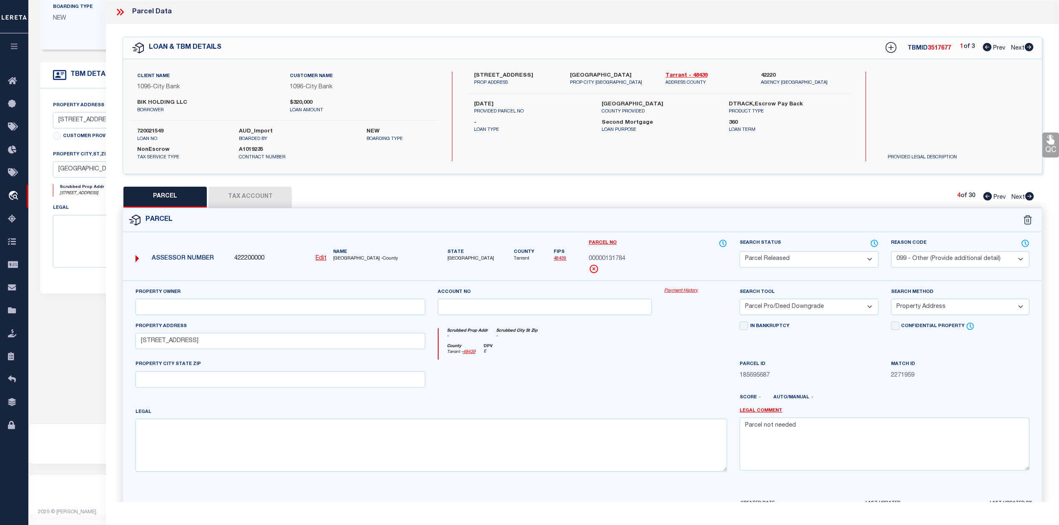
click at [1029, 195] on icon at bounding box center [1029, 196] width 9 height 8
click at [119, 10] on icon at bounding box center [119, 12] width 4 height 7
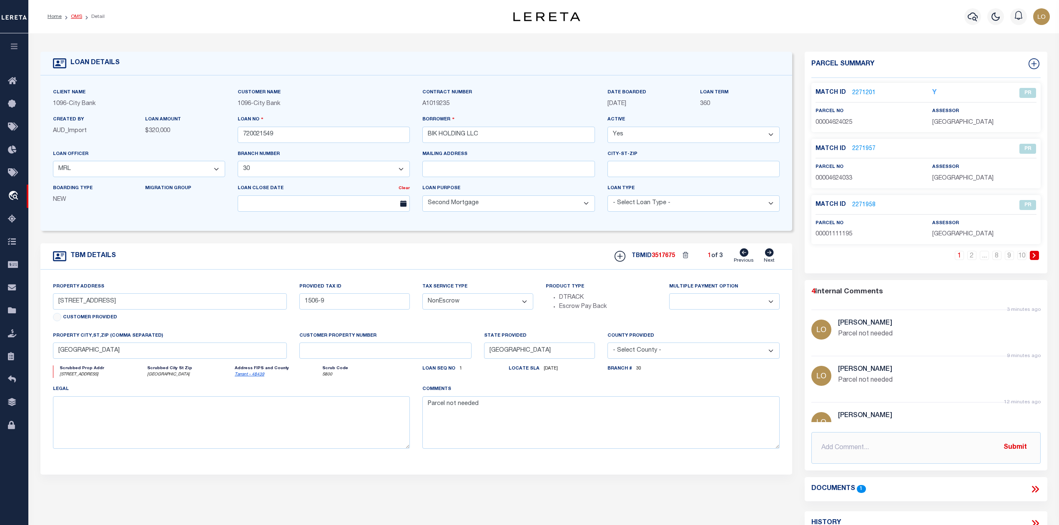
click at [77, 15] on link "OMS" at bounding box center [76, 16] width 11 height 5
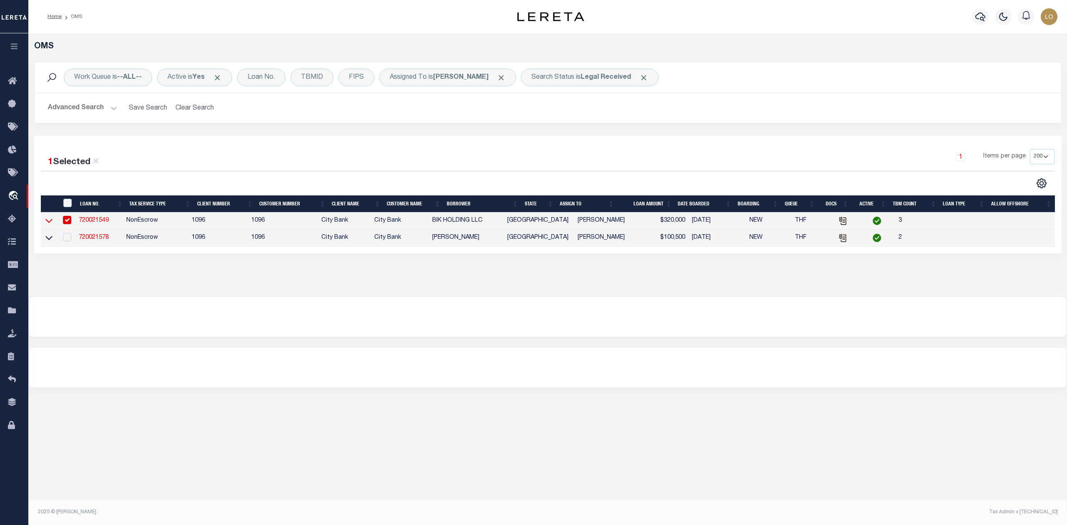
click at [49, 220] on icon at bounding box center [48, 220] width 7 height 9
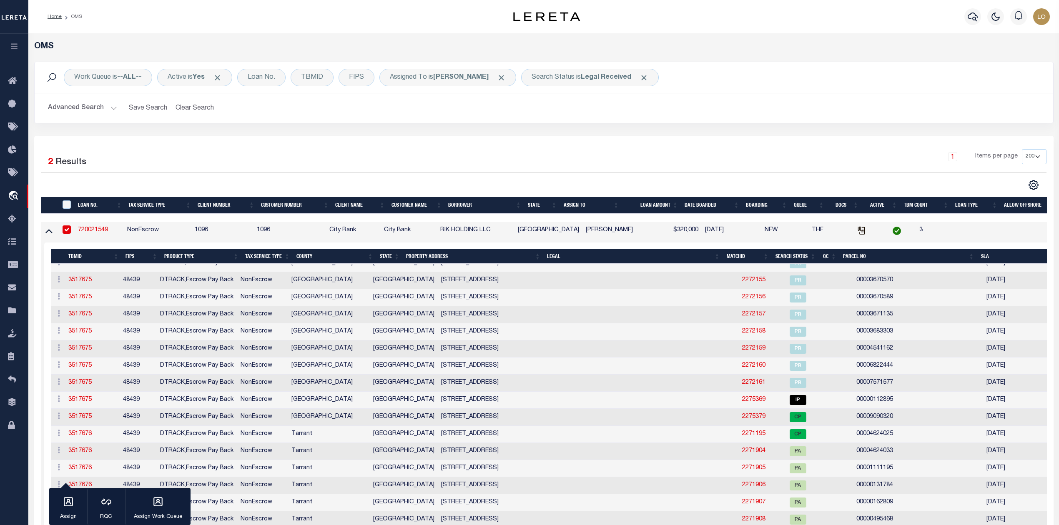
scroll to position [444, 0]
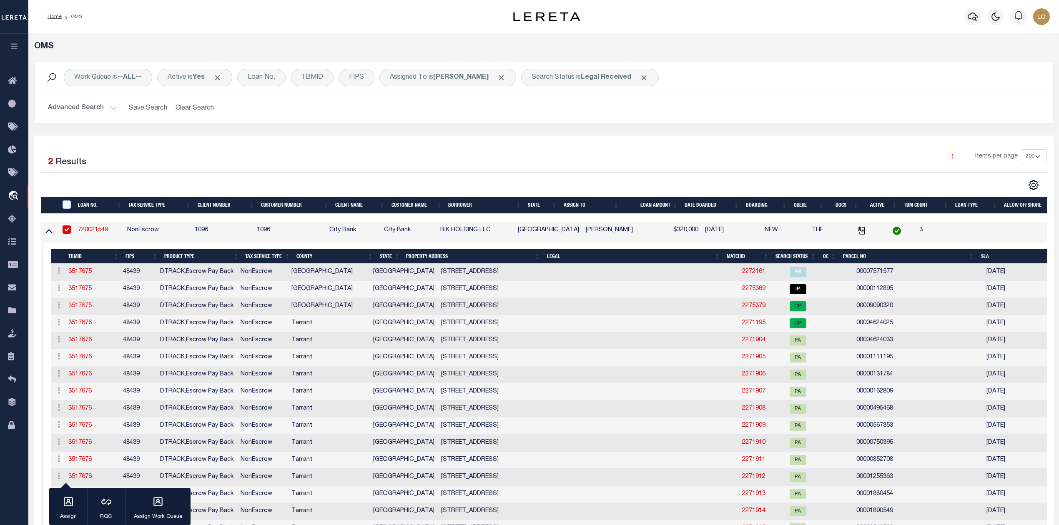
click at [80, 309] on link "3517675" at bounding box center [79, 306] width 23 height 6
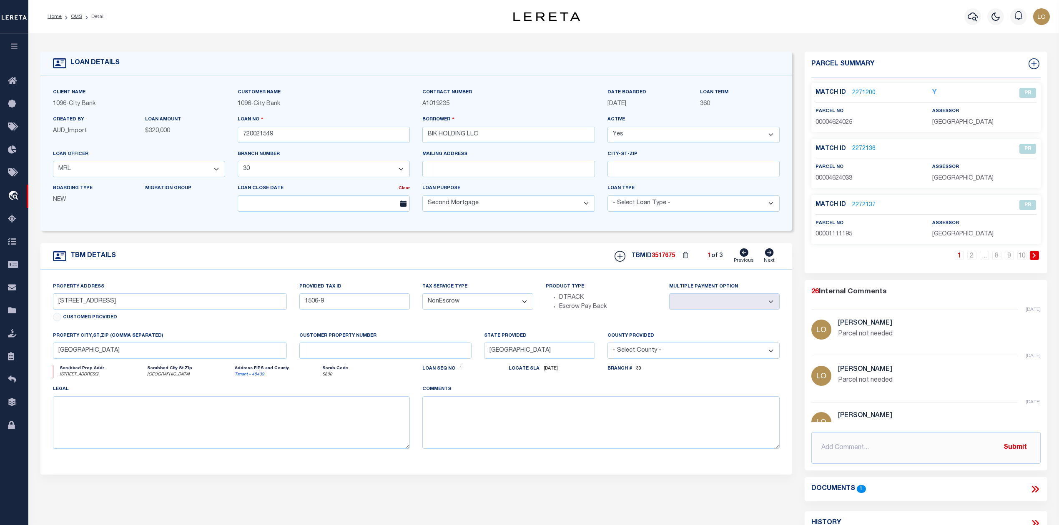
click at [863, 94] on link "2271200" at bounding box center [863, 93] width 23 height 9
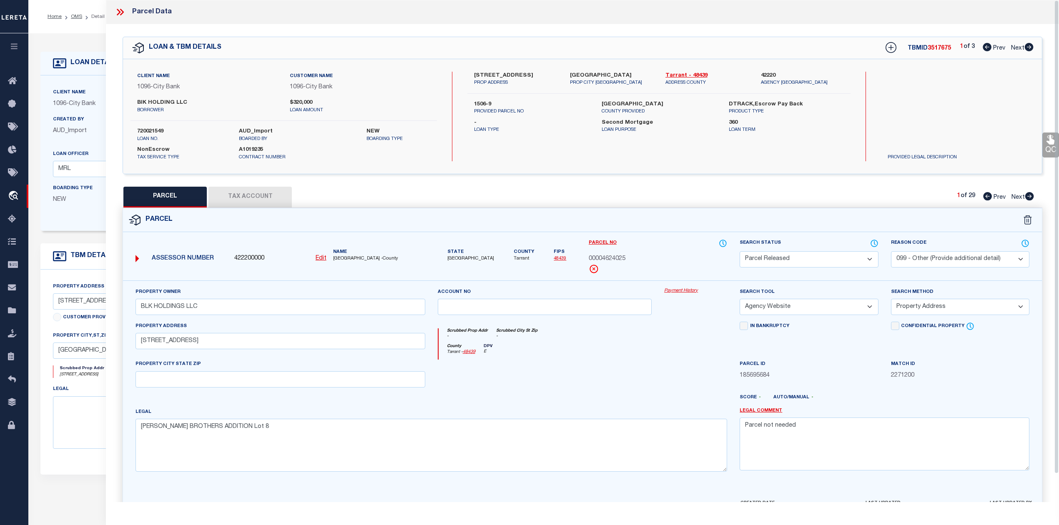
click at [757, 222] on div "Parcel" at bounding box center [582, 220] width 919 height 24
click at [1029, 197] on icon at bounding box center [1029, 196] width 9 height 8
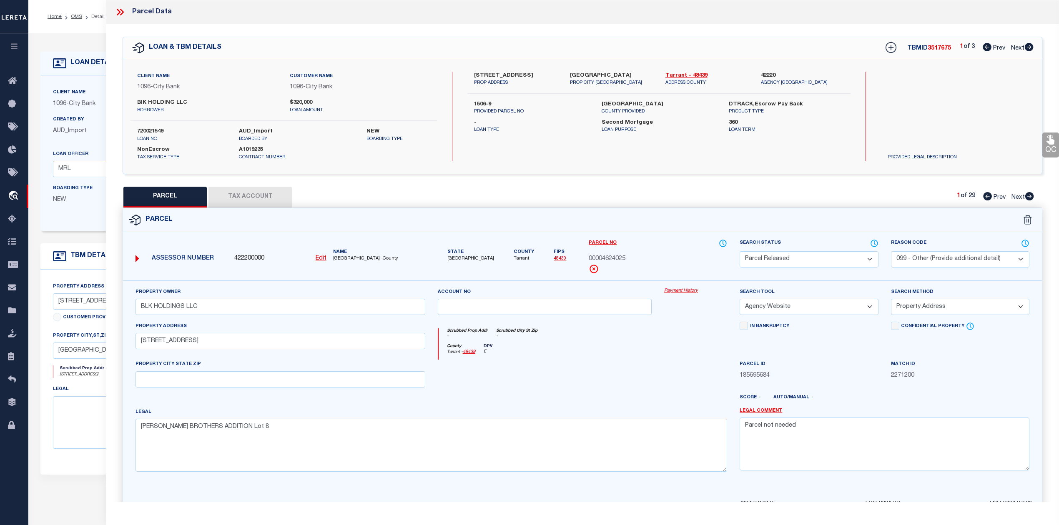
click at [1029, 197] on icon at bounding box center [1029, 196] width 9 height 8
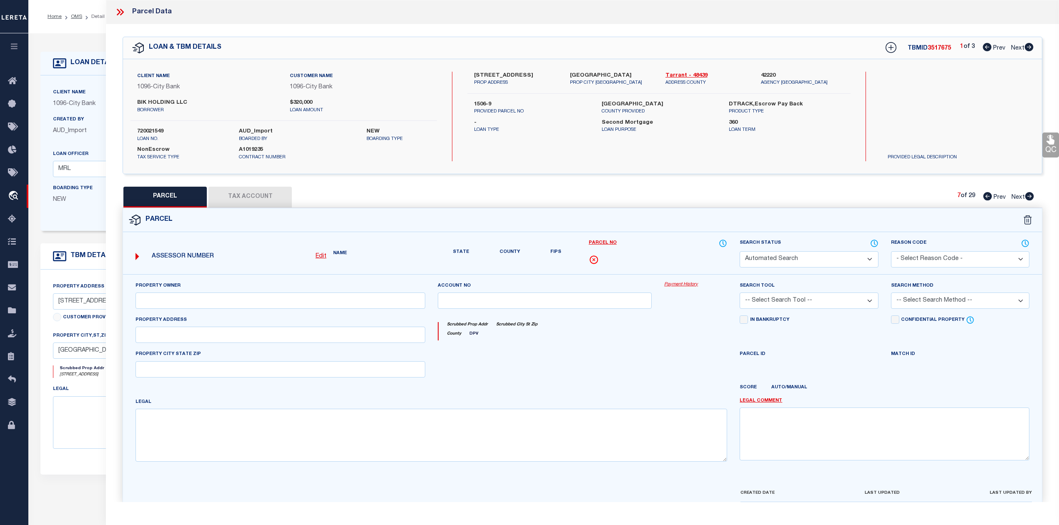
click at [1029, 197] on icon at bounding box center [1029, 196] width 9 height 8
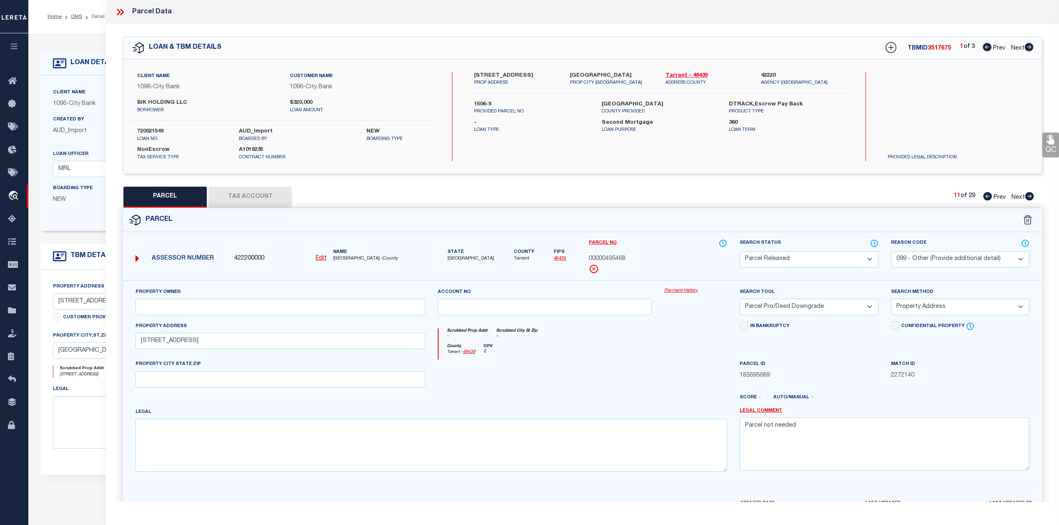
click at [1029, 197] on icon at bounding box center [1029, 196] width 9 height 8
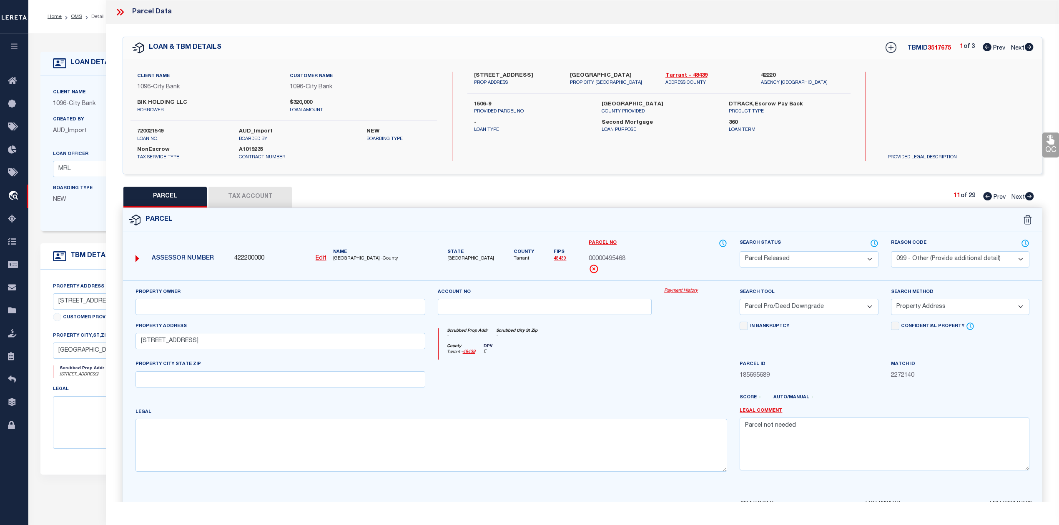
click at [1029, 197] on icon at bounding box center [1029, 196] width 9 height 8
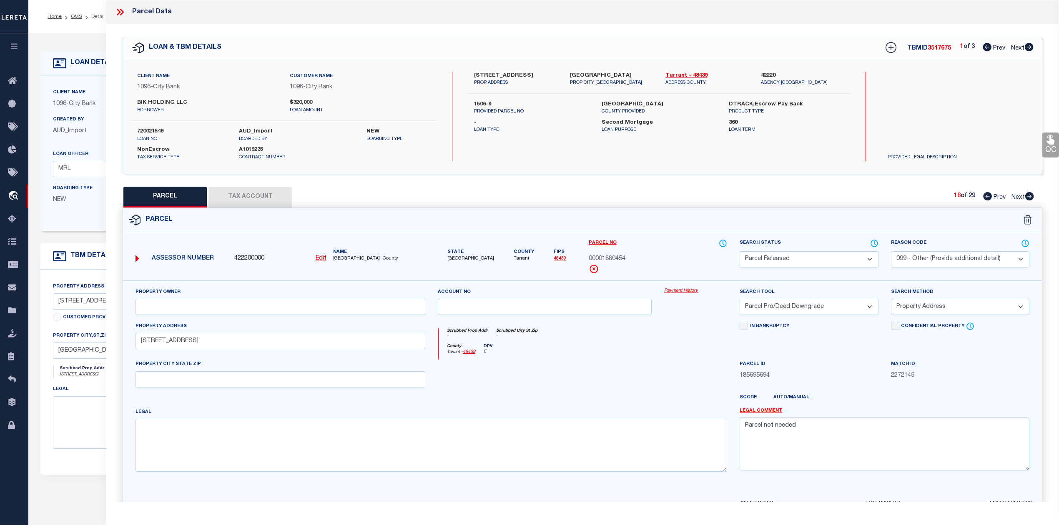
click at [1029, 197] on icon at bounding box center [1029, 196] width 9 height 8
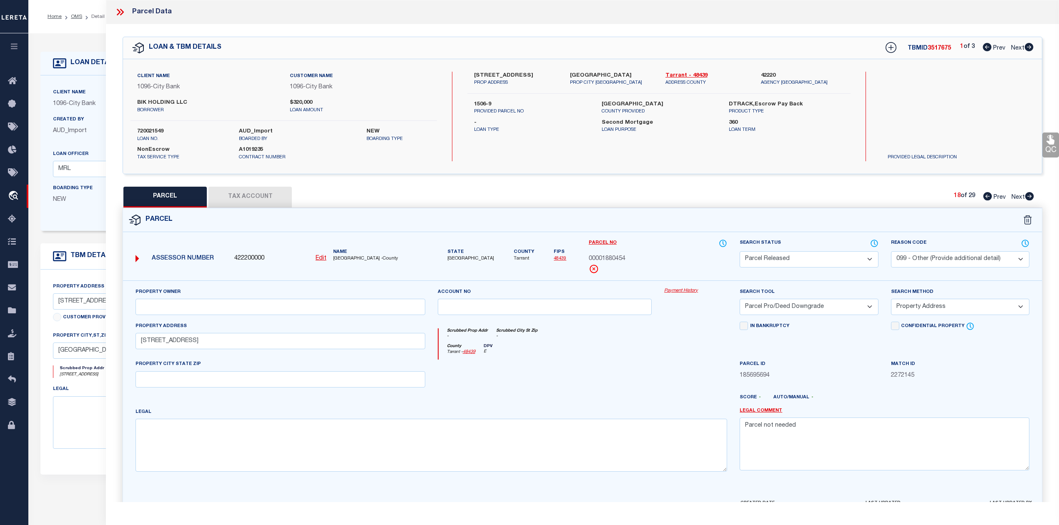
click at [1029, 197] on icon at bounding box center [1029, 196] width 9 height 8
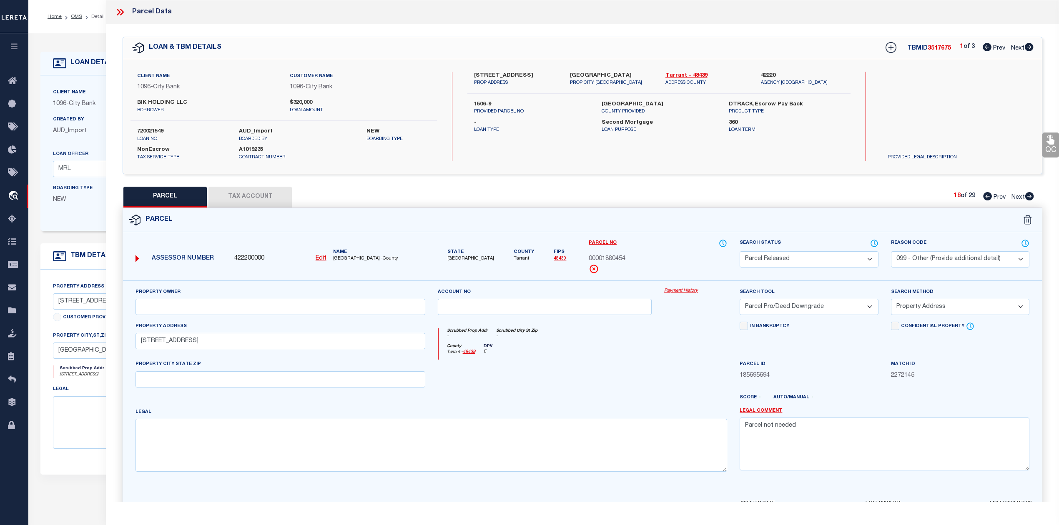
click at [1029, 197] on icon at bounding box center [1029, 196] width 9 height 8
click at [985, 193] on icon at bounding box center [987, 196] width 9 height 8
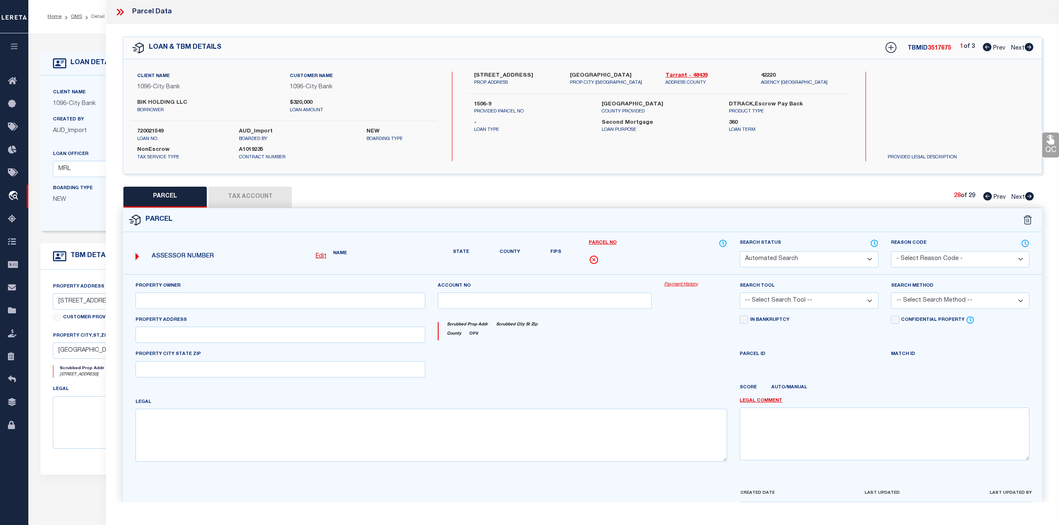
click at [985, 193] on icon at bounding box center [987, 196] width 9 height 8
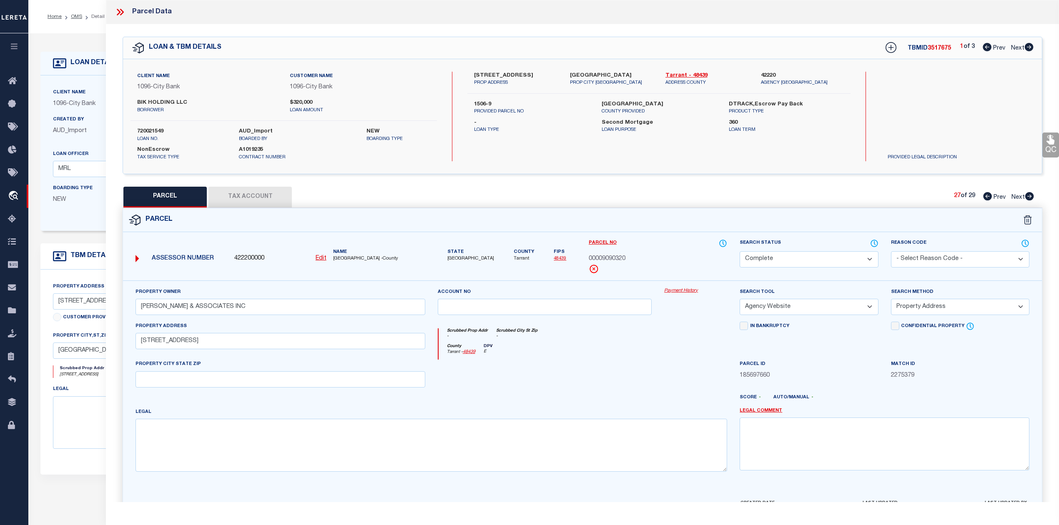
drag, startPoint x: 985, startPoint y: 193, endPoint x: 1036, endPoint y: 198, distance: 50.6
click at [985, 193] on icon at bounding box center [987, 196] width 9 height 8
click at [1027, 195] on icon at bounding box center [1029, 196] width 9 height 8
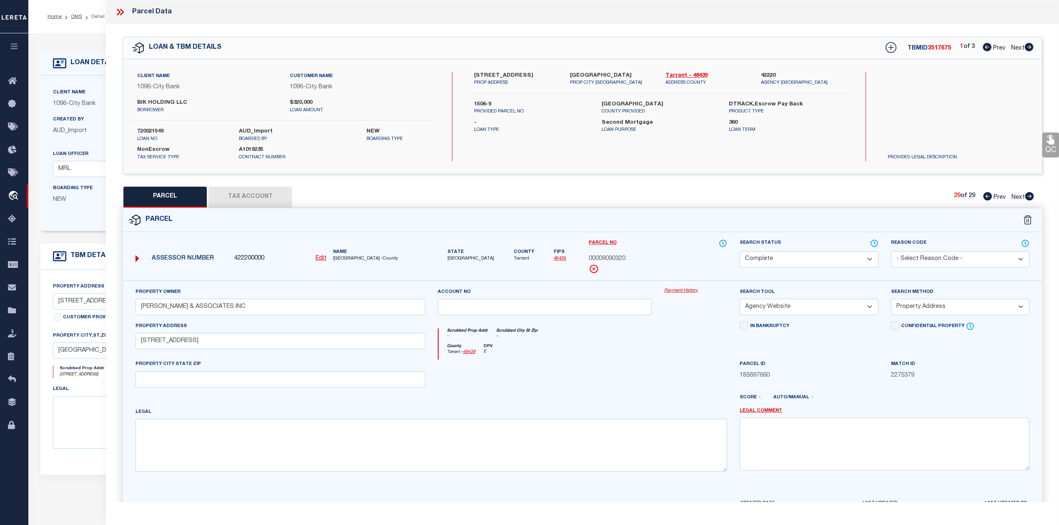
click at [562, 379] on div at bounding box center [544, 377] width 227 height 34
click at [791, 262] on select "Automated Search Bad Parcel Complete Duplicate Parcel High Dollar Reporting In …" at bounding box center [808, 259] width 138 height 16
click at [739, 251] on select "Automated Search Bad Parcel Complete Duplicate Parcel High Dollar Reporting In …" at bounding box center [808, 259] width 138 height 16
click at [916, 260] on select "- Select Reason Code - 099 - Other (Provide additional detail) ACT - Agency Cha…" at bounding box center [960, 259] width 138 height 16
click at [891, 251] on select "- Select Reason Code - 099 - Other (Provide additional detail) ACT - Agency Cha…" at bounding box center [960, 259] width 138 height 16
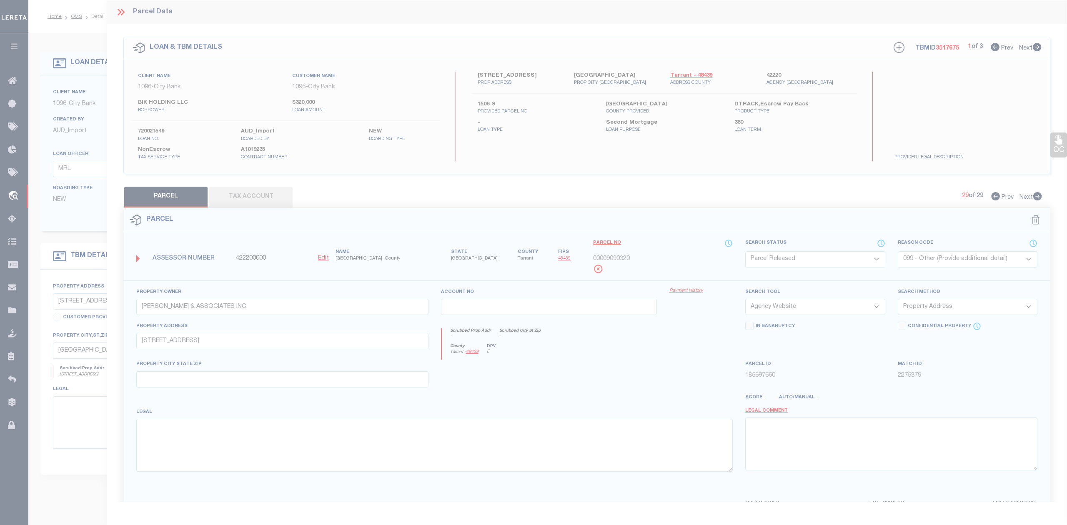
click at [0, 0] on div "Internal Comments Comment Save" at bounding box center [0, 0] width 0 height 0
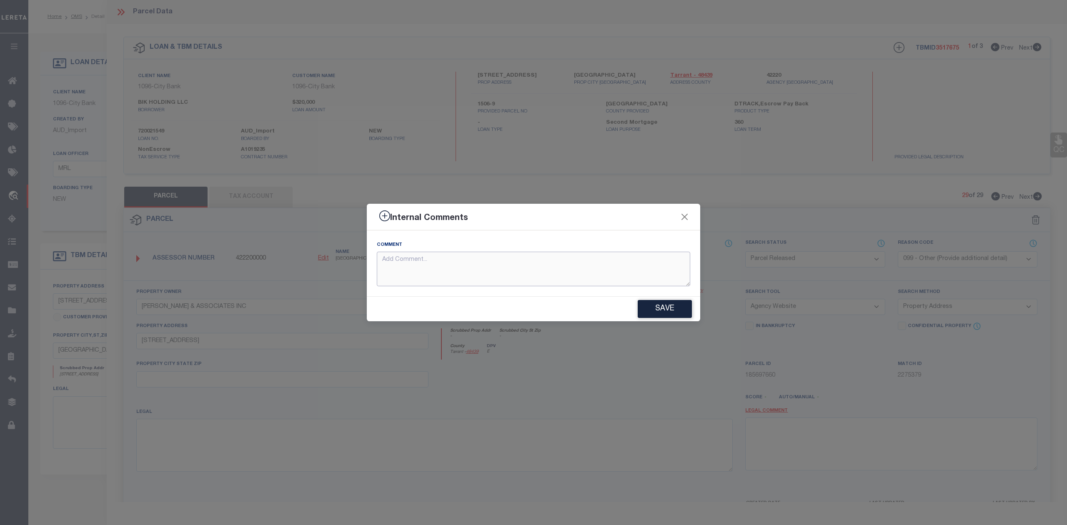
click at [558, 267] on textarea at bounding box center [533, 269] width 313 height 35
paste textarea "Parcel not needed"
click at [652, 308] on button "Save" at bounding box center [665, 309] width 54 height 18
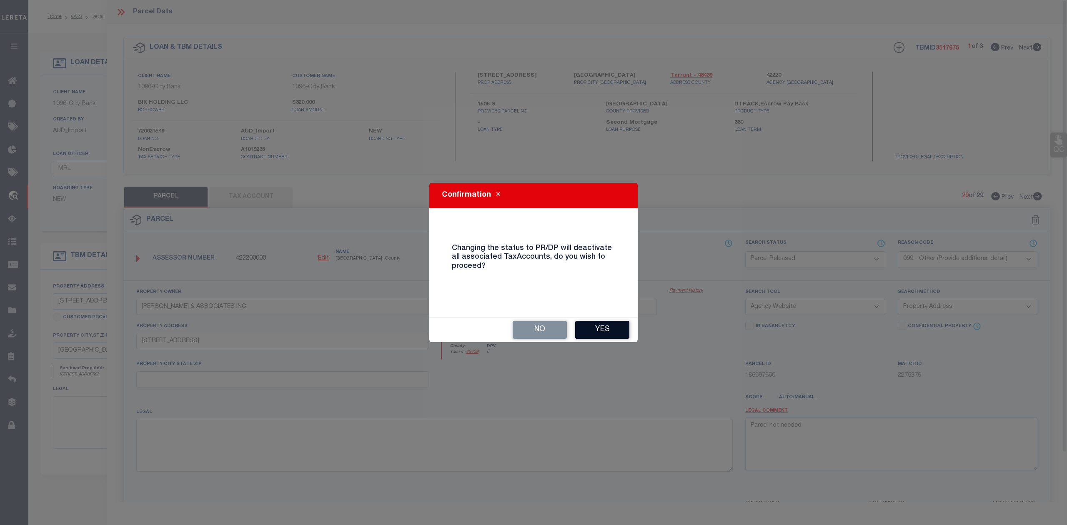
click at [604, 337] on button "Yes" at bounding box center [602, 330] width 54 height 18
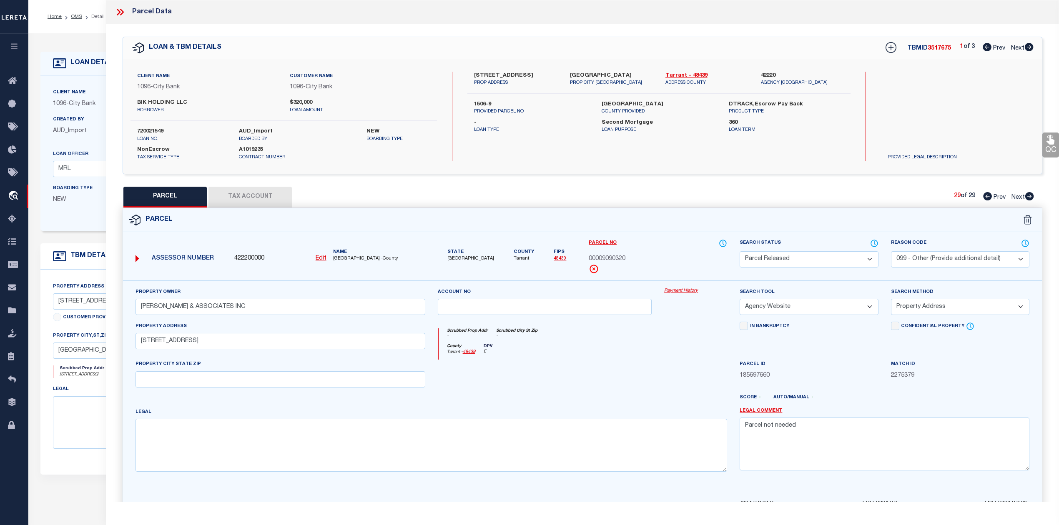
click at [627, 354] on div "County Tarrant - 48439 DPV E" at bounding box center [582, 352] width 289 height 16
click at [823, 203] on div "PARCEL Tax Account 29 of 29 Prev Next" at bounding box center [582, 197] width 919 height 21
click at [983, 198] on icon at bounding box center [987, 196] width 9 height 8
click at [590, 360] on div "County Tarrant - 48439 DPV E" at bounding box center [582, 352] width 289 height 16
click at [244, 202] on button "Tax Account" at bounding box center [249, 197] width 83 height 21
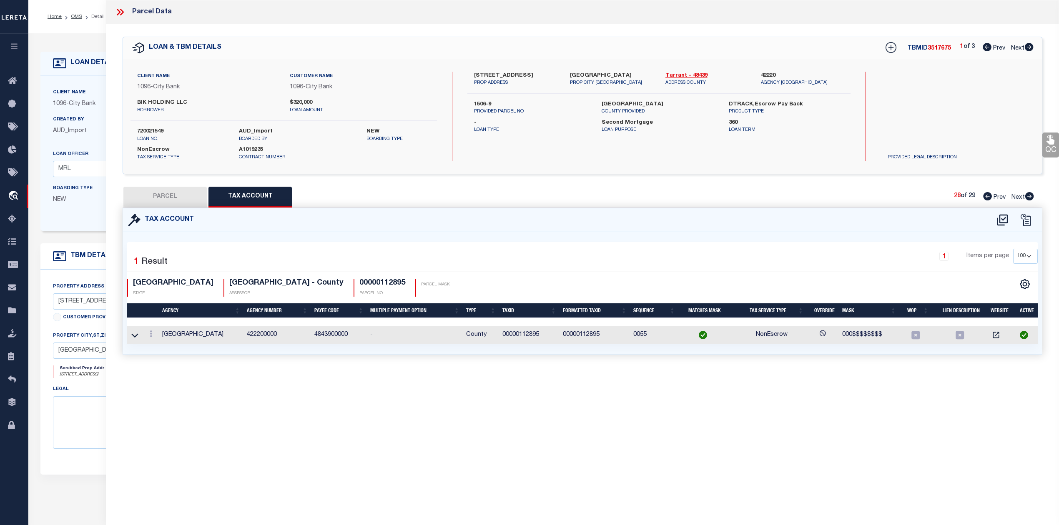
click at [164, 200] on button "PARCEL" at bounding box center [164, 197] width 83 height 21
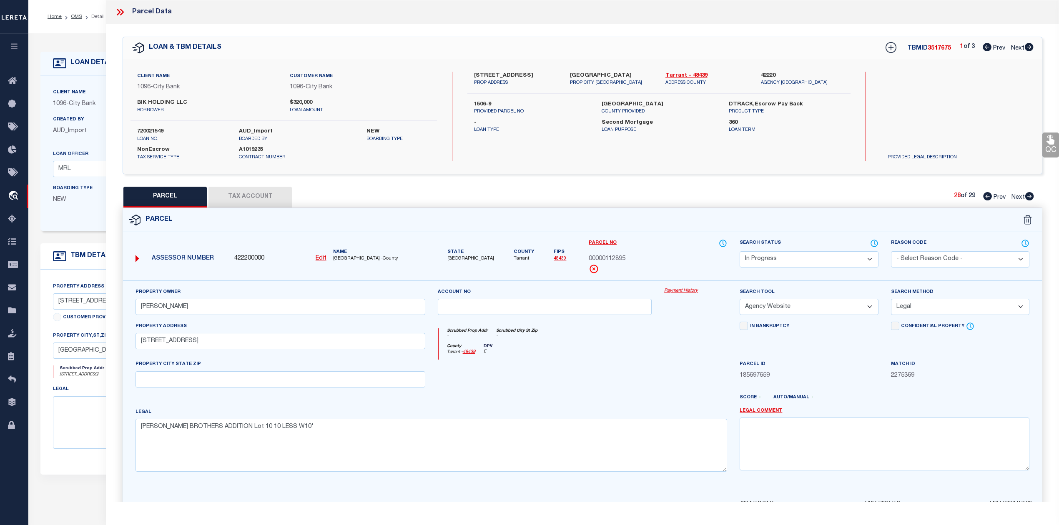
click at [556, 374] on div at bounding box center [544, 377] width 227 height 34
click at [860, 262] on select "Automated Search Bad Parcel Complete Duplicate Parcel High Dollar Reporting In …" at bounding box center [808, 259] width 138 height 16
click at [739, 251] on select "Automated Search Bad Parcel Complete Duplicate Parcel High Dollar Reporting In …" at bounding box center [808, 259] width 138 height 16
click at [612, 364] on div at bounding box center [544, 377] width 227 height 34
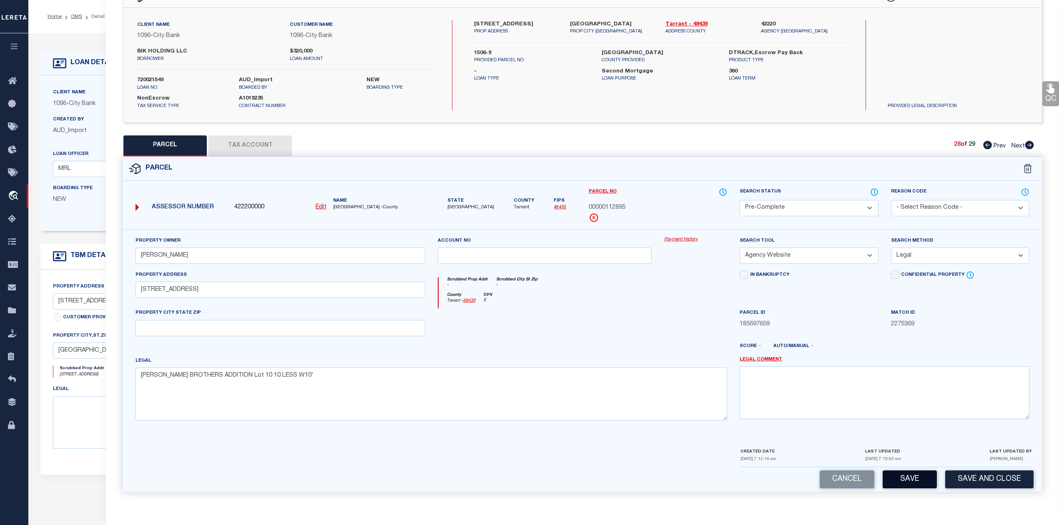
click at [901, 477] on button "Save" at bounding box center [909, 480] width 54 height 18
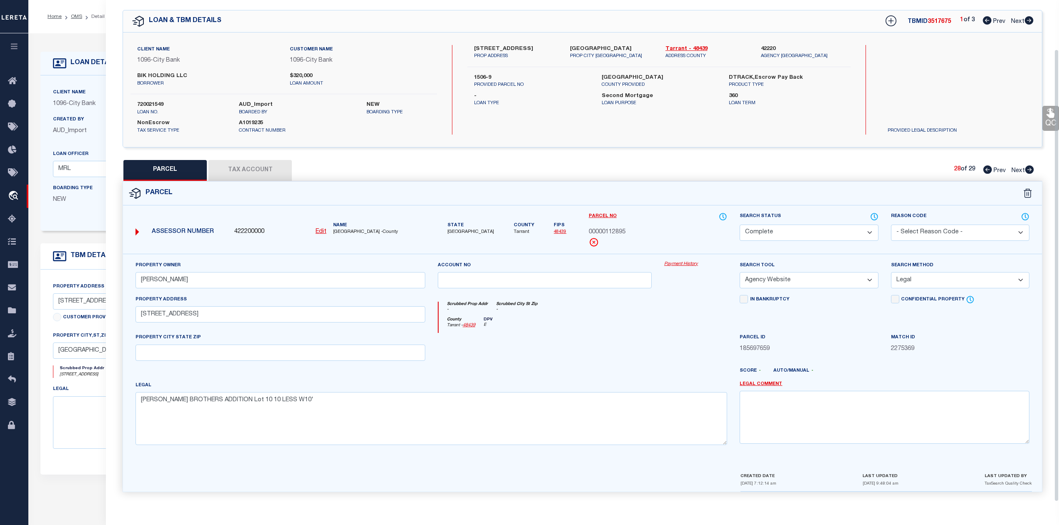
scroll to position [30, 0]
click at [671, 340] on div at bounding box center [695, 350] width 75 height 34
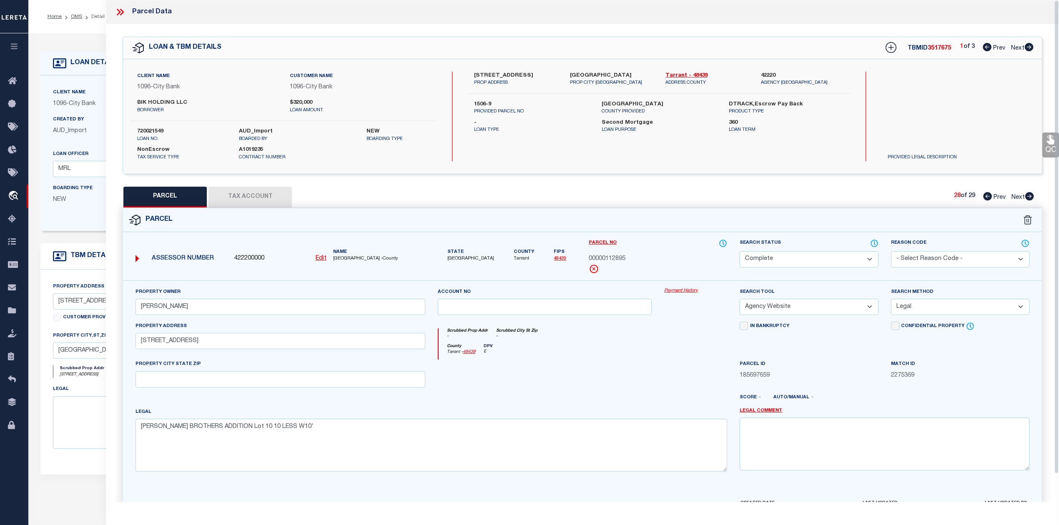
click at [566, 369] on div at bounding box center [544, 377] width 227 height 34
click at [548, 404] on div at bounding box center [620, 400] width 227 height 13
click at [638, 371] on div at bounding box center [544, 377] width 227 height 34
click at [123, 15] on icon at bounding box center [120, 12] width 11 height 11
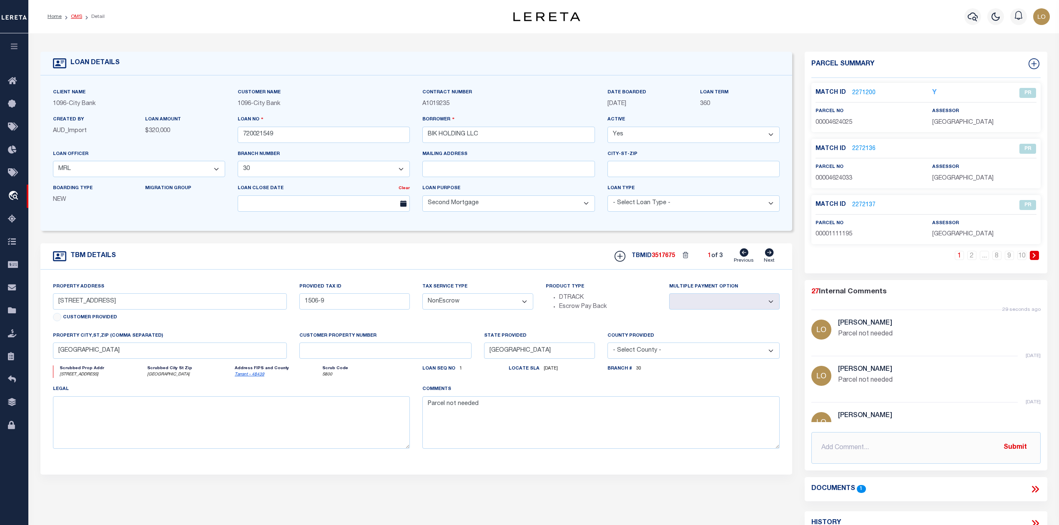
click at [78, 14] on link "OMS" at bounding box center [76, 16] width 11 height 5
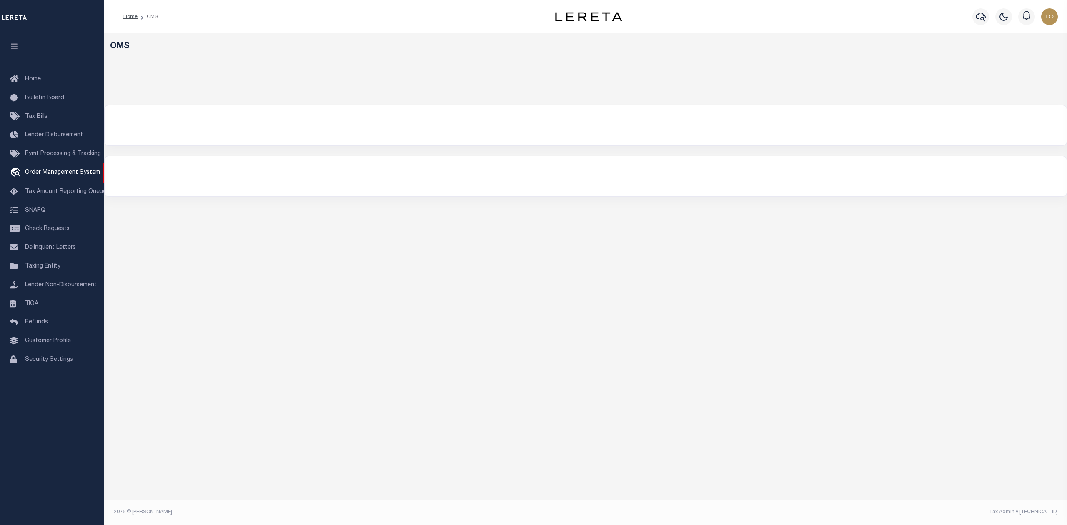
select select "200"
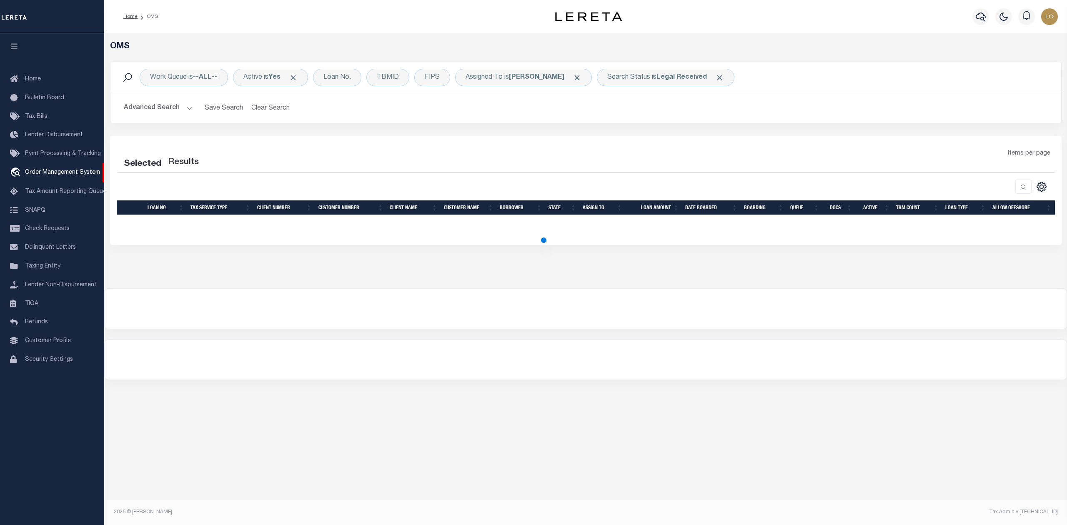
select select "200"
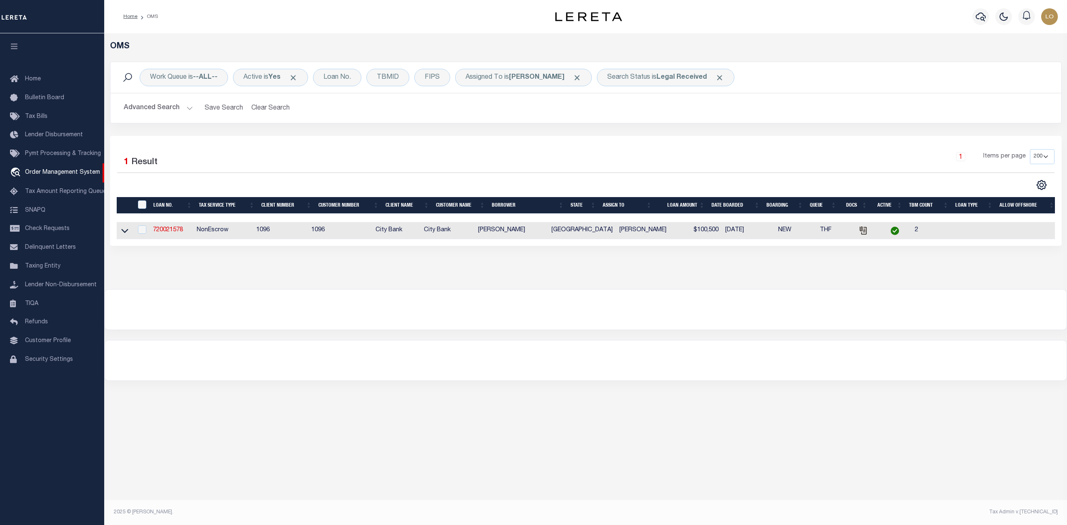
click at [637, 311] on div at bounding box center [586, 310] width 962 height 40
click at [715, 77] on span "Click to Remove" at bounding box center [719, 77] width 9 height 9
click at [573, 78] on span "Click to Remove" at bounding box center [577, 77] width 9 height 9
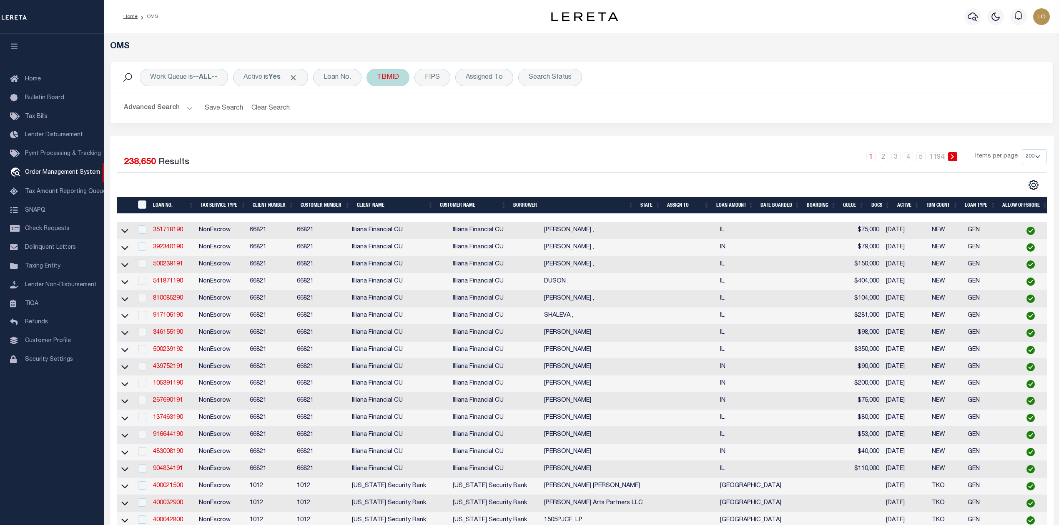
click at [384, 77] on div "TBMID" at bounding box center [387, 78] width 43 height 18
click at [421, 112] on input "number" at bounding box center [438, 115] width 123 height 16
paste input "3518805"
type input "3518805"
click at [493, 136] on input "Apply" at bounding box center [487, 133] width 25 height 14
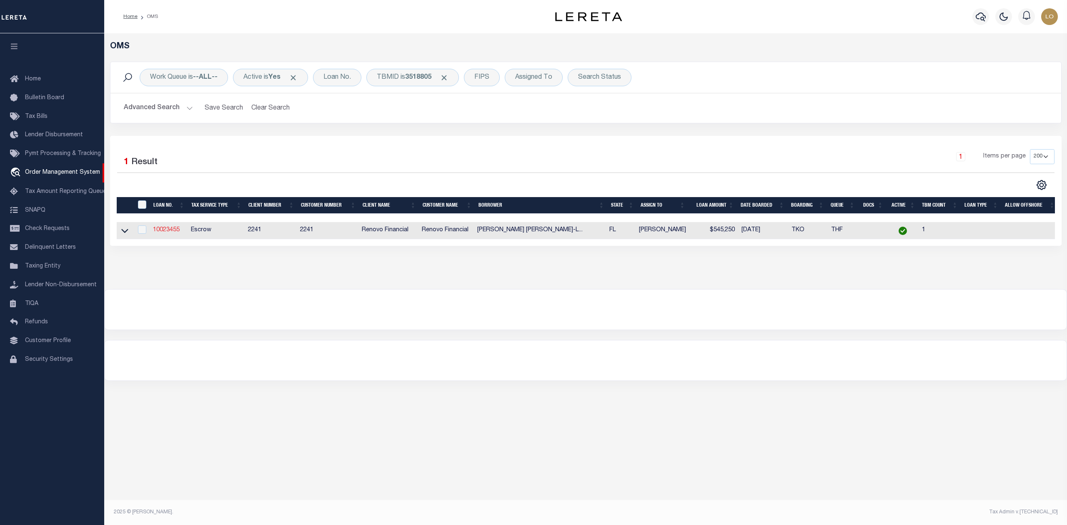
click at [173, 230] on link "10023455" at bounding box center [166, 230] width 27 height 6
type input "10023455"
type input "GUILLERMINA C PASETA GARRIDO-LECCA (BUSINESS)"
select select
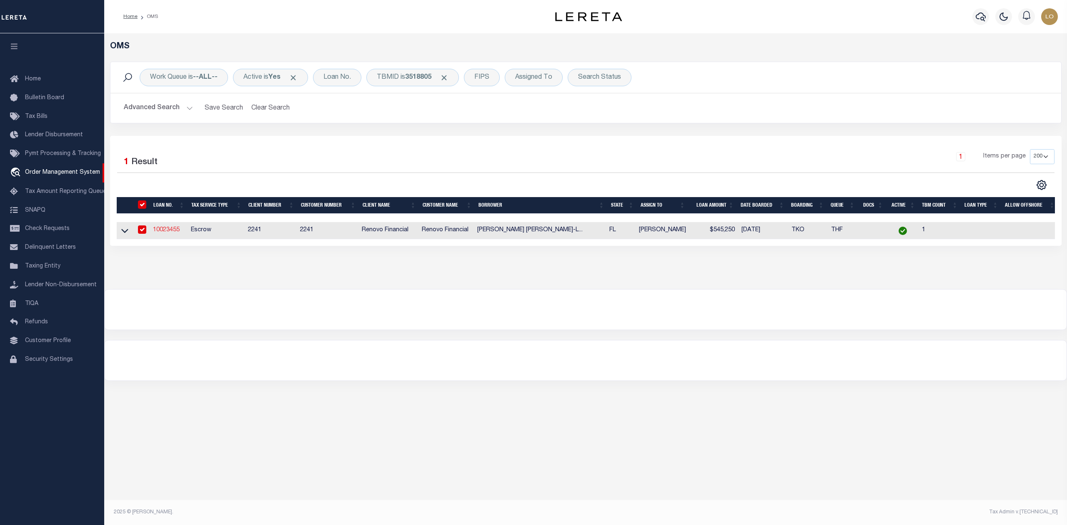
select select "400"
select select "Escrow"
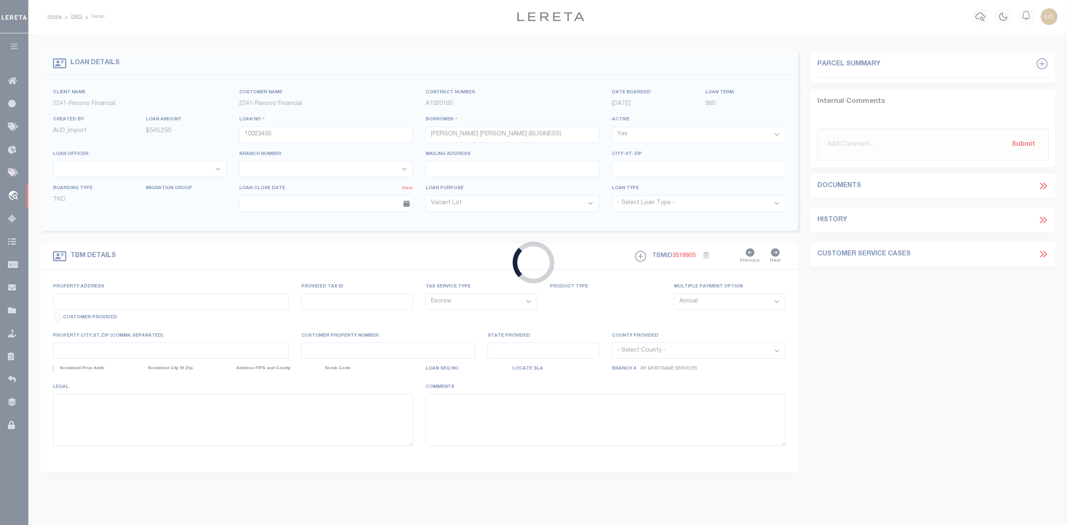
type input "7580 TEXAS TRL"
type input "06434632400240350"
select select
type input "BOCA RATON, FL 33487"
type input "a0kUS00000EDllp"
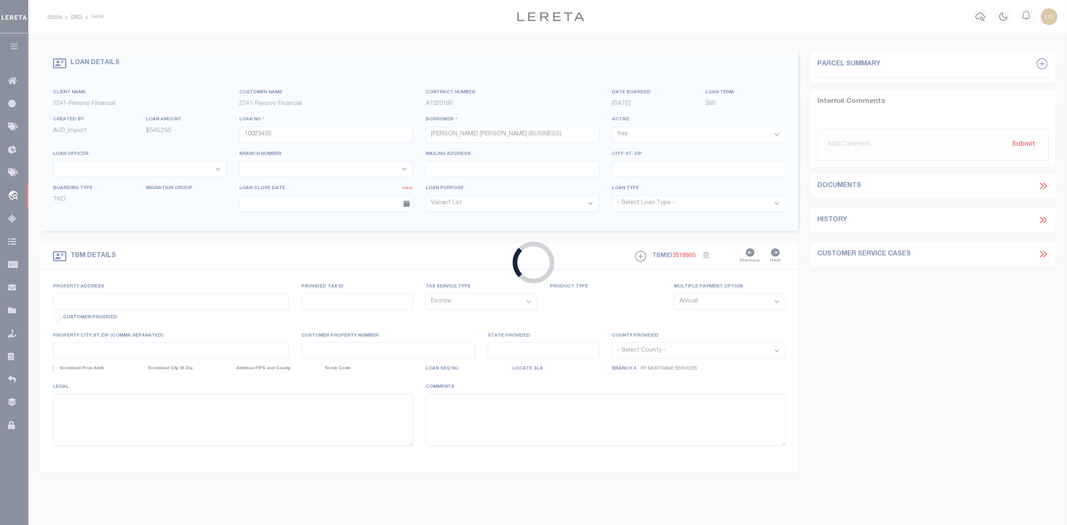
type input "FL"
select select
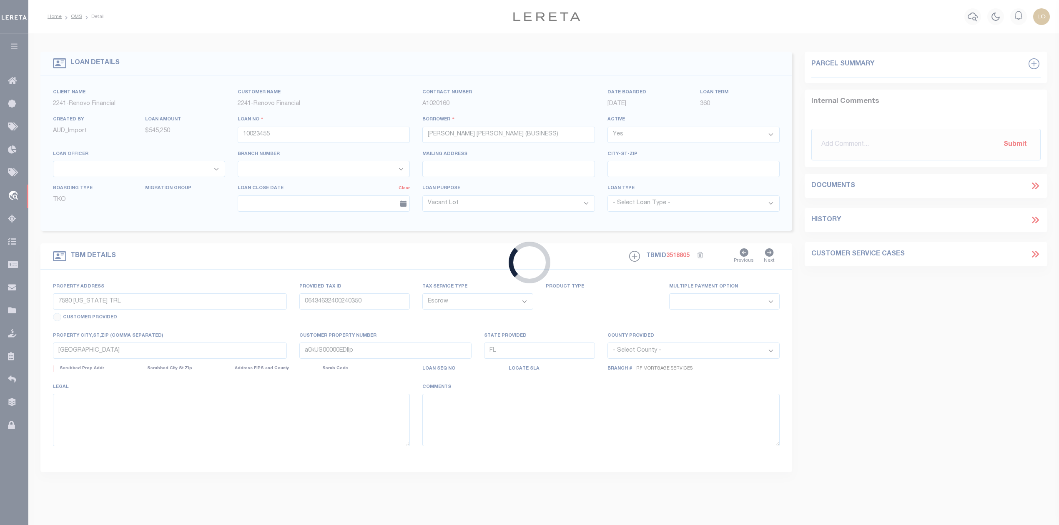
select select "164194"
select select "25067"
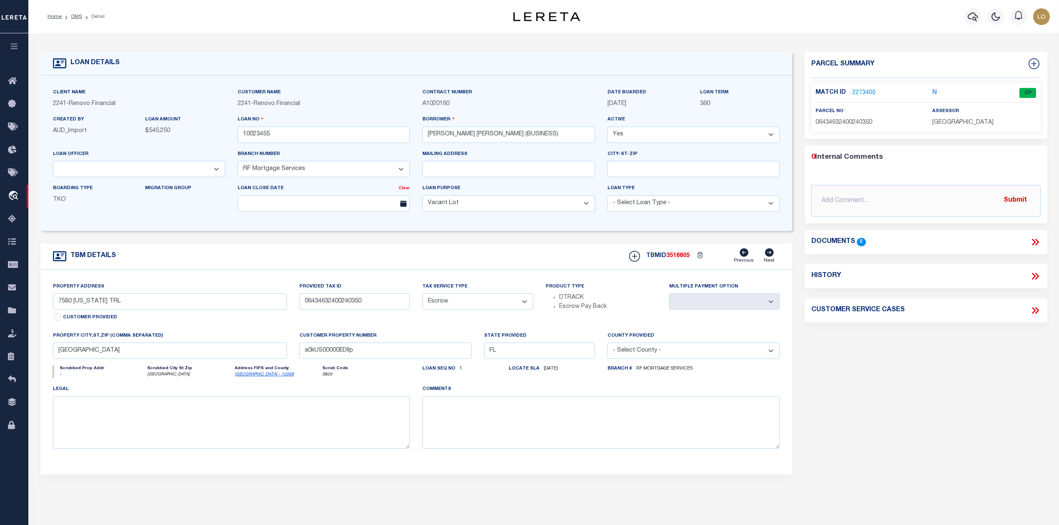
click at [866, 93] on link "2273400" at bounding box center [863, 93] width 23 height 9
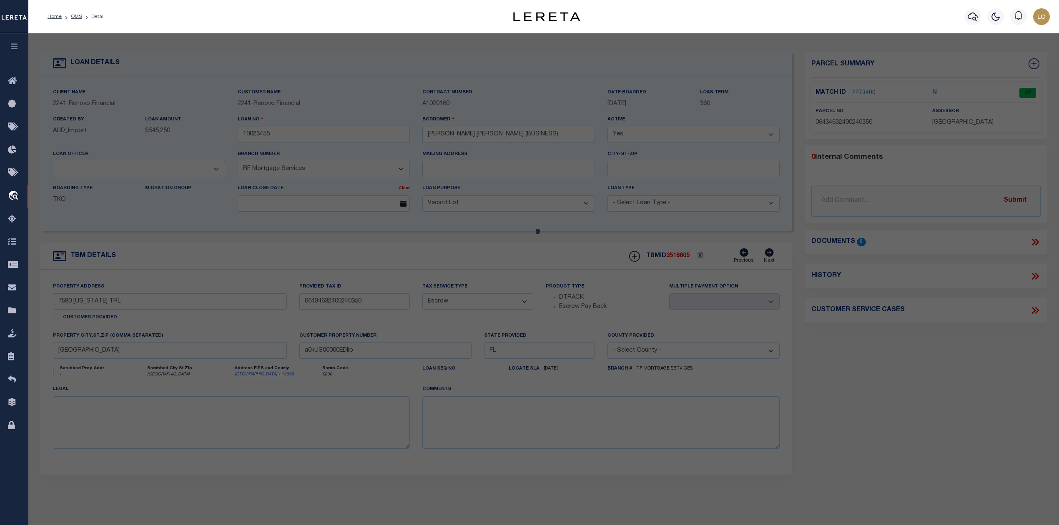
checkbox input "false"
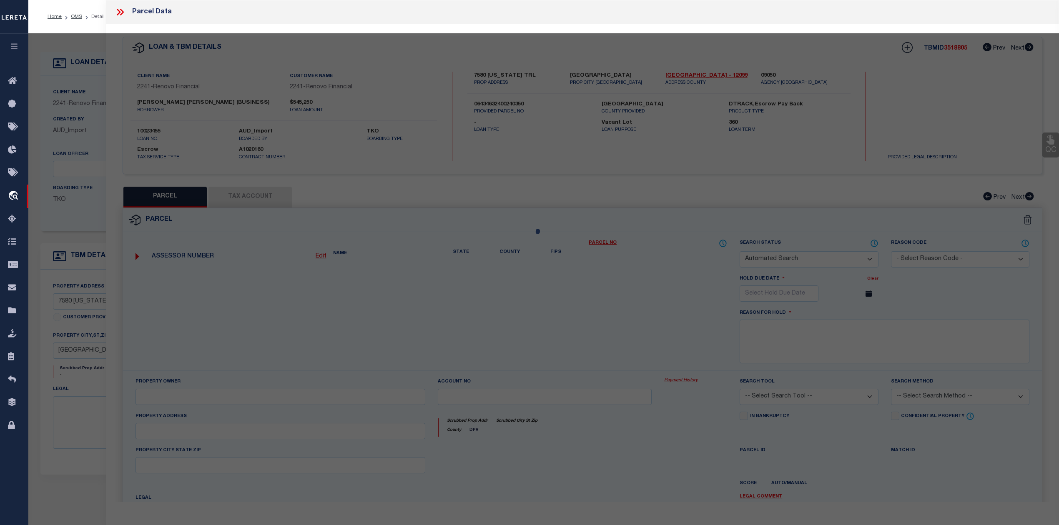
select select "CP"
type input "TEXAS TRAIL LLC"
select select "AGW"
select select "ADD"
type input "7580 TEXAS TRL"
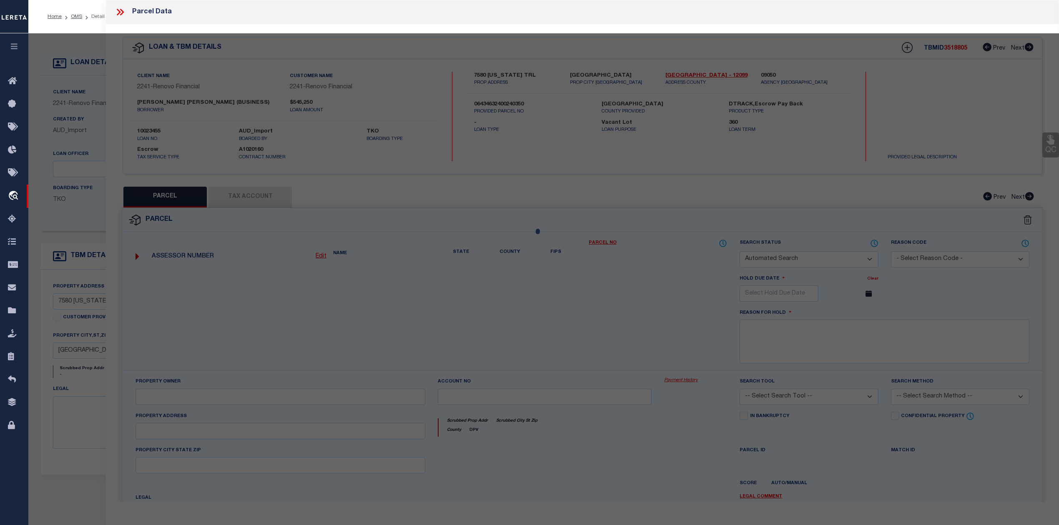
type input "BOCA RATON"
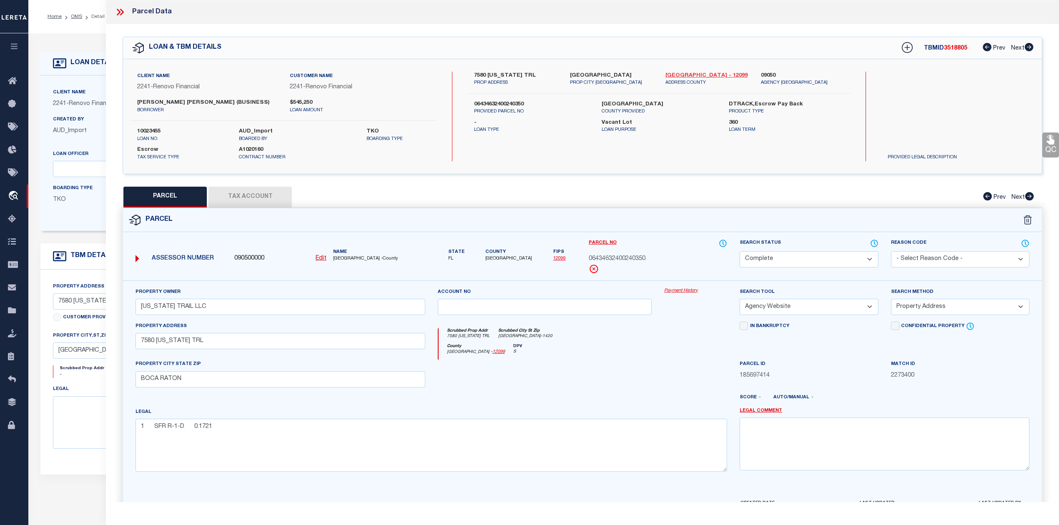
click at [673, 77] on link "Palm Beach - 12099" at bounding box center [706, 76] width 83 height 8
click at [624, 273] on div "Parcel No 06434632400240350" at bounding box center [658, 256] width 138 height 35
click at [622, 264] on span "06434632400240350" at bounding box center [617, 259] width 57 height 9
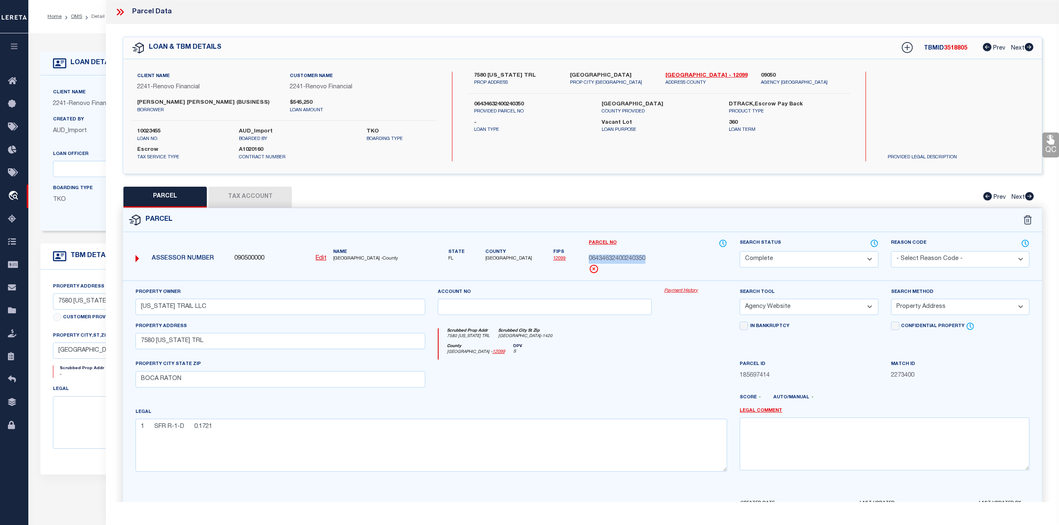
copy span "06434632400240350"
click at [279, 444] on textarea "1 SFR R-1-D 0.1721" at bounding box center [430, 445] width 591 height 53
drag, startPoint x: 258, startPoint y: 444, endPoint x: 139, endPoint y: 439, distance: 118.5
click at [139, 439] on textarea "1 SFR R-1-D 0.1721" at bounding box center [430, 445] width 591 height 53
paste textarea "HIDDEN VALLEY SUB (SEC 4) LT 35 BLK 24"
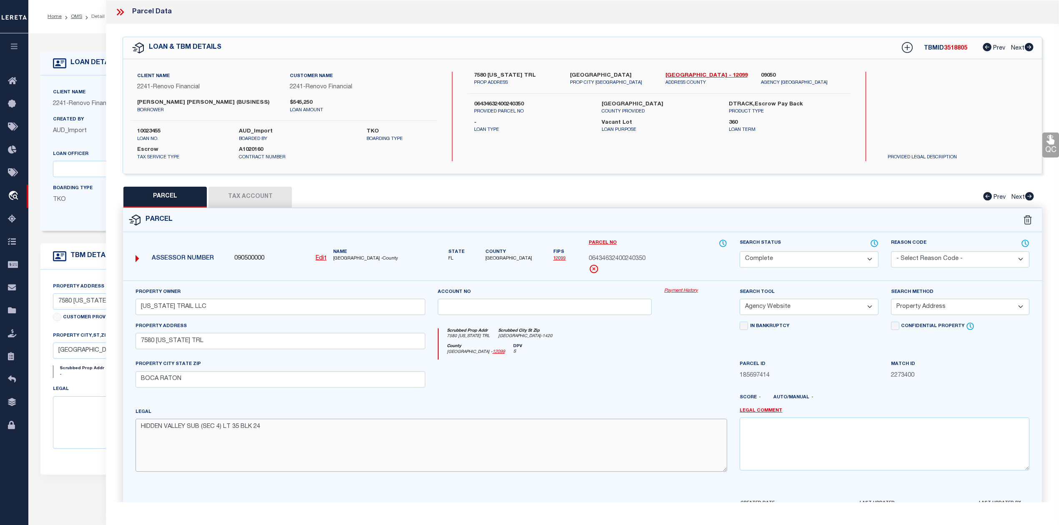
type textarea "HIDDEN VALLEY SUB (SEC 4) LT 35 BLK 24"
click at [618, 371] on div at bounding box center [544, 377] width 227 height 34
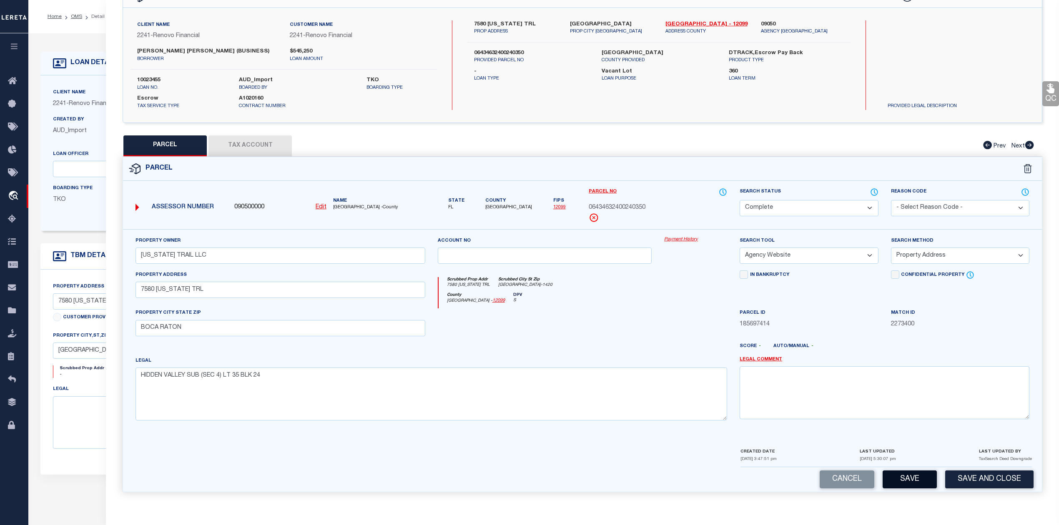
click at [925, 479] on button "Save" at bounding box center [909, 480] width 54 height 18
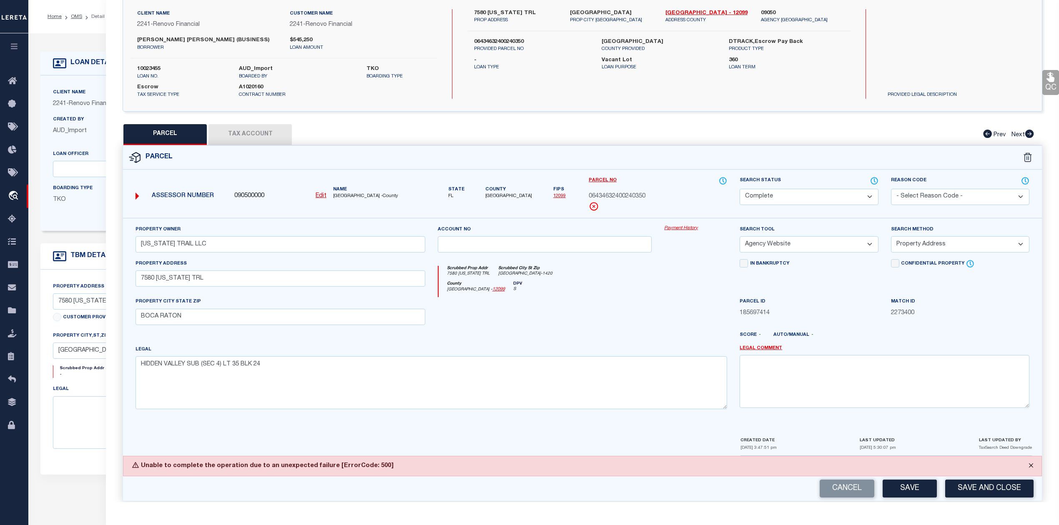
click at [1031, 475] on button "Close" at bounding box center [1030, 465] width 21 height 18
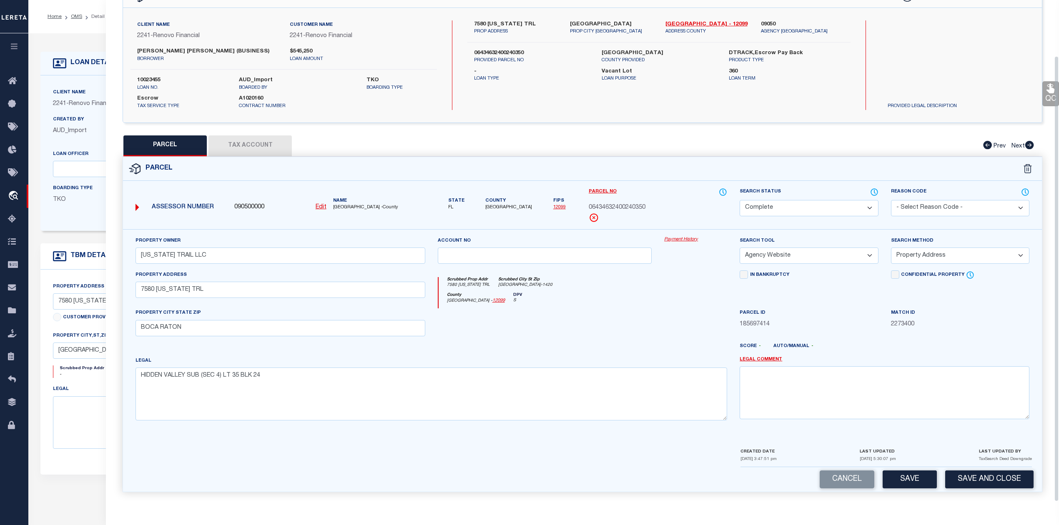
click at [704, 337] on div at bounding box center [695, 325] width 75 height 34
click at [771, 203] on select "Automated Search Bad Parcel Complete Duplicate Parcel High Dollar Reporting In …" at bounding box center [808, 208] width 138 height 16
click at [739, 200] on select "Automated Search Bad Parcel Complete Duplicate Parcel High Dollar Reporting In …" at bounding box center [808, 208] width 138 height 16
click at [654, 334] on div at bounding box center [544, 325] width 227 height 34
click at [919, 474] on button "Save" at bounding box center [909, 480] width 54 height 18
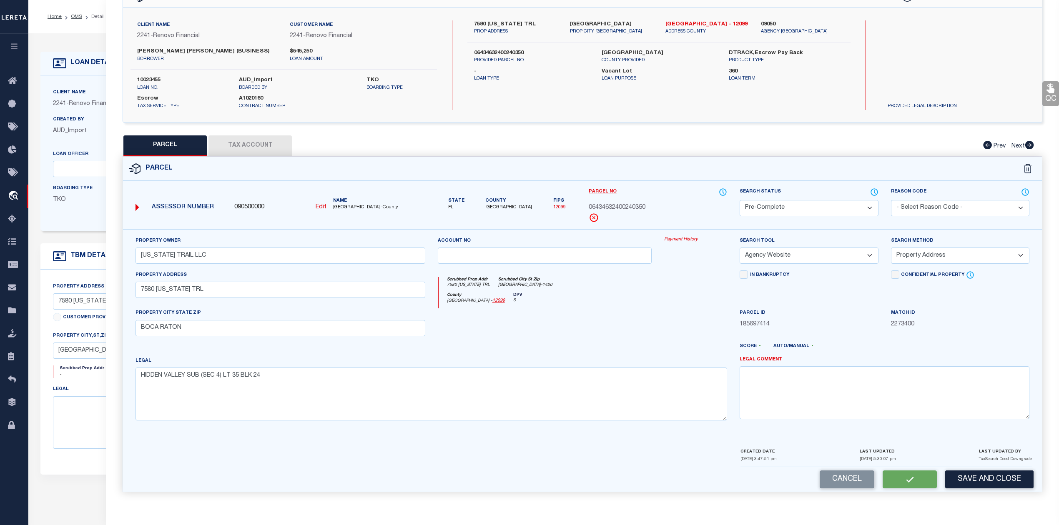
click at [644, 323] on div at bounding box center [544, 325] width 227 height 34
select select "AS"
select select
checkbox input "false"
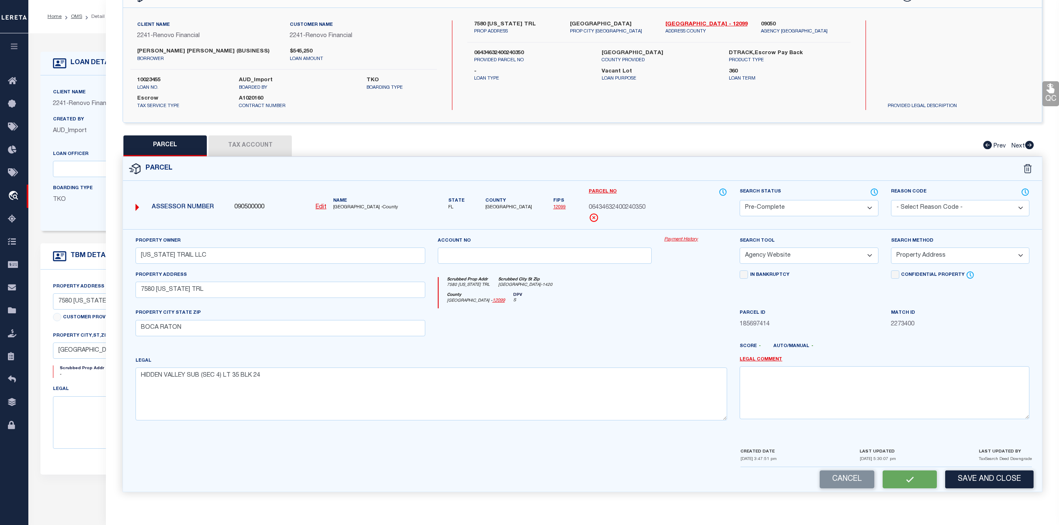
checkbox input "false"
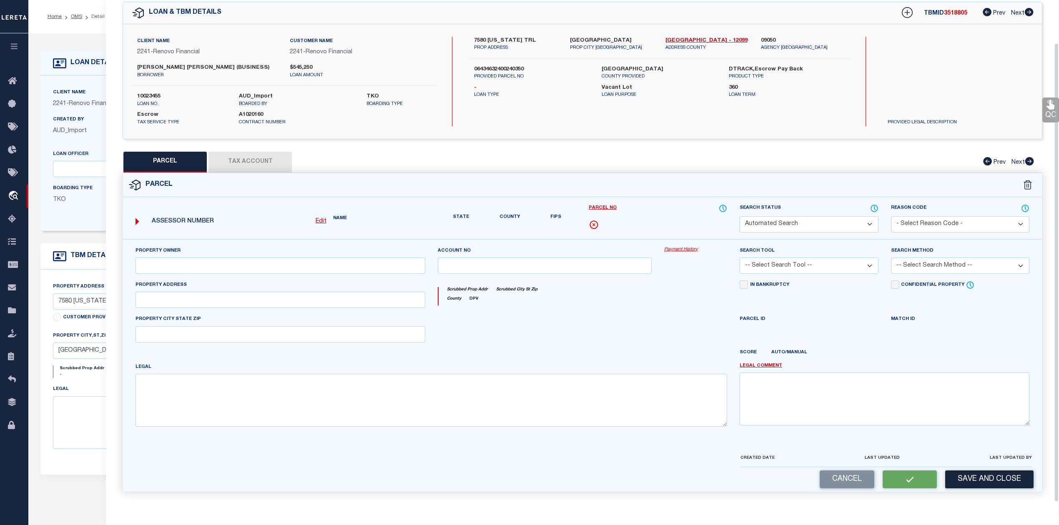
select select "PC"
type input "TEXAS TRAIL LLC"
select select "AGW"
select select "ADD"
type input "7580 TEXAS TRL"
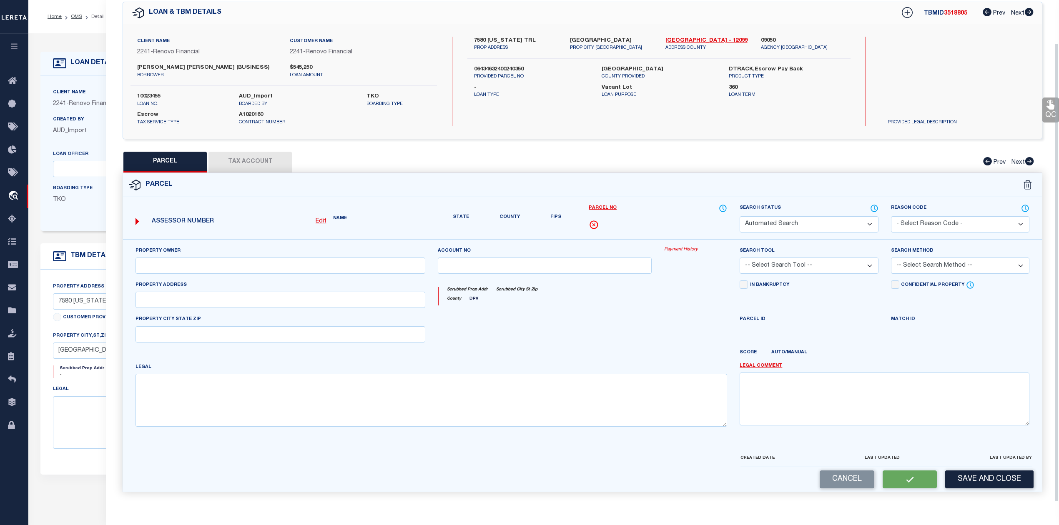
type input "BOCA RATON"
type textarea "HIDDEN VALLEY SUB (SEC 4) LT 35 BLK 24"
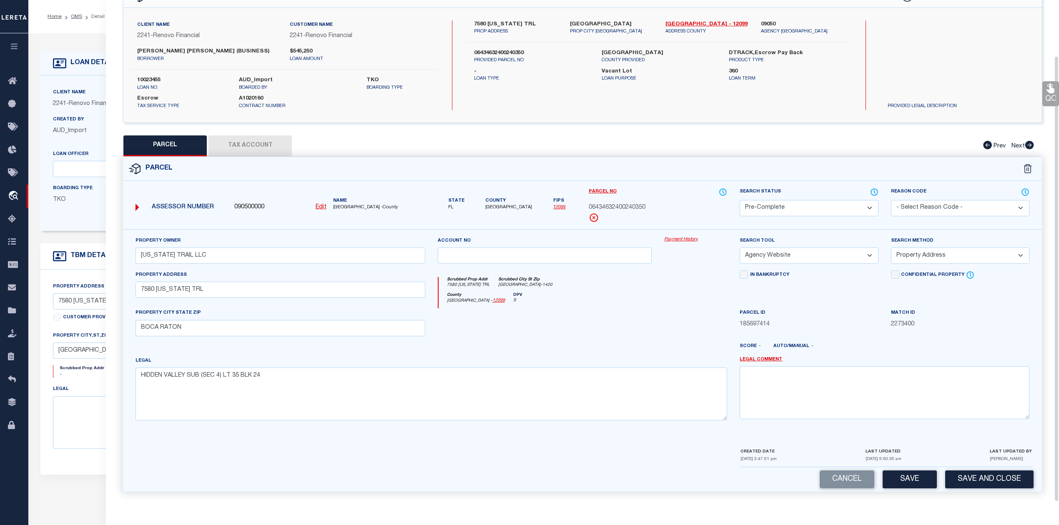
click at [644, 323] on div at bounding box center [544, 325] width 227 height 34
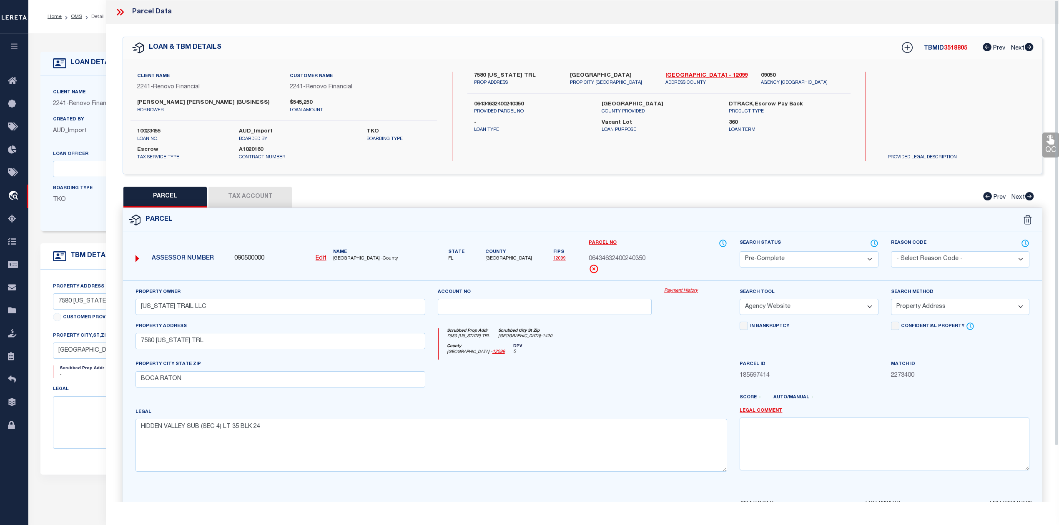
click at [643, 208] on div "PARCEL Tax Account Prev Next" at bounding box center [582, 197] width 919 height 21
click at [122, 9] on icon at bounding box center [120, 12] width 11 height 11
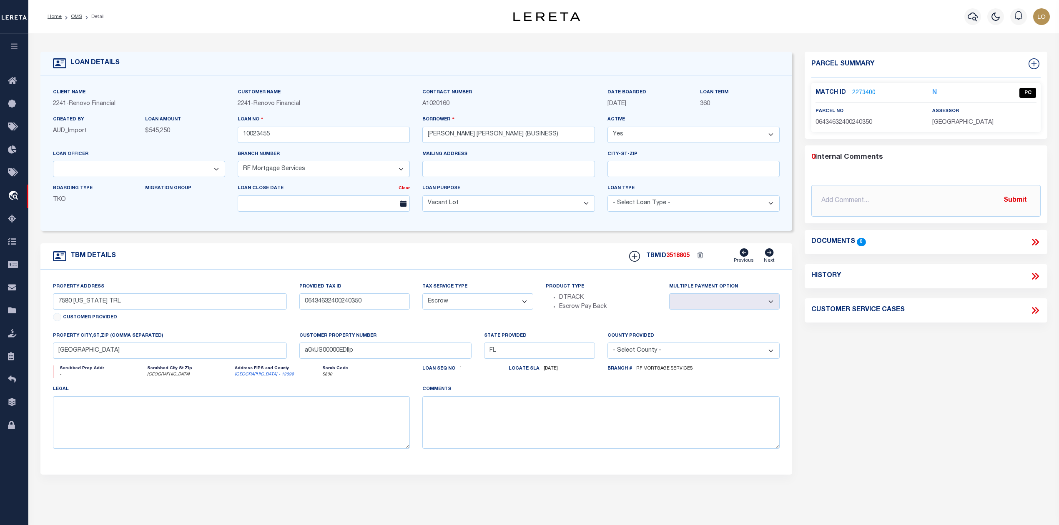
click at [912, 448] on div "Parcel Summary Match ID 2273400 N parcel no 06434632400240350 0" at bounding box center [925, 280] width 255 height 456
click at [73, 19] on link "OMS" at bounding box center [76, 16] width 11 height 5
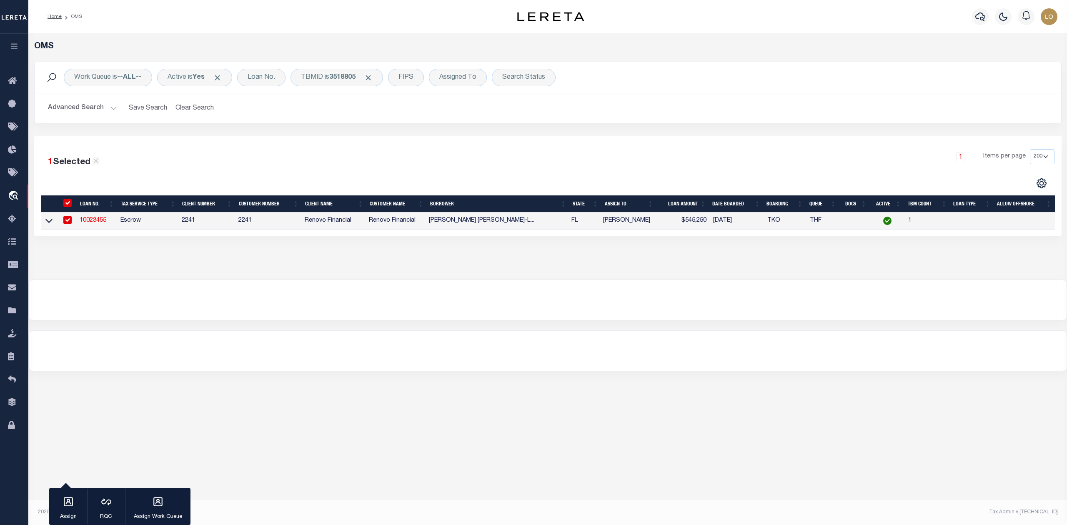
click at [332, 287] on div at bounding box center [548, 300] width 1038 height 40
click at [334, 77] on b "3518805" at bounding box center [342, 77] width 26 height 7
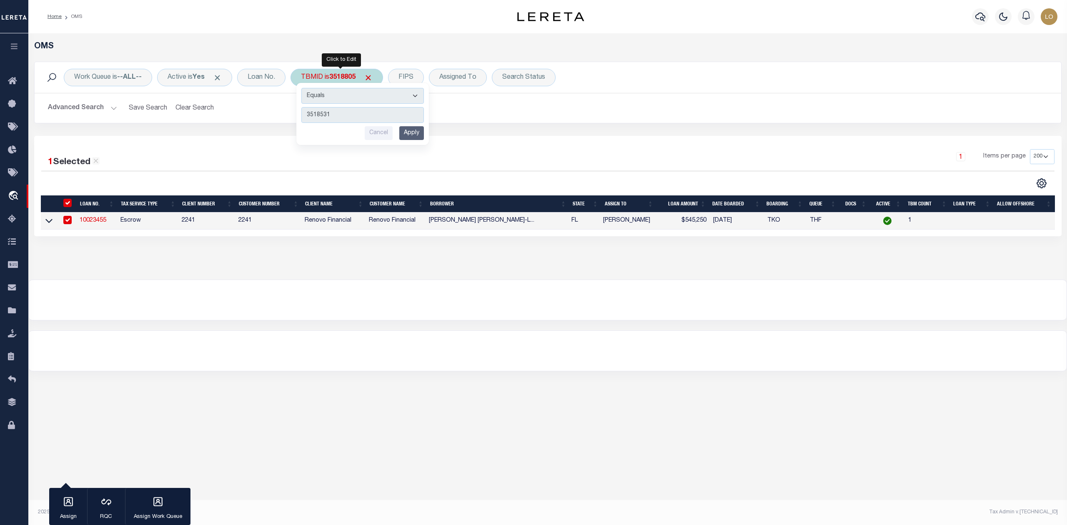
type input "3518531"
click at [411, 131] on input "Apply" at bounding box center [411, 133] width 25 height 14
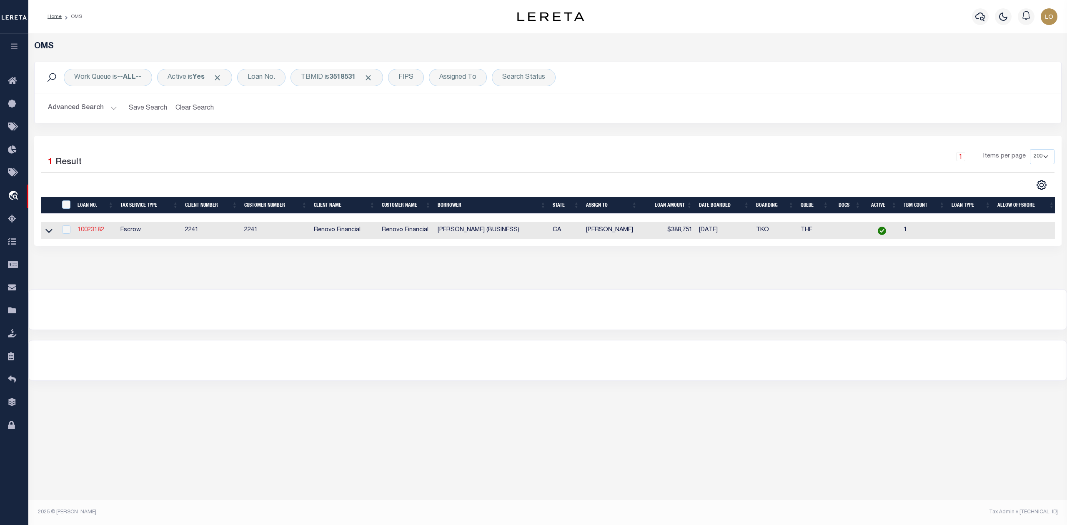
click at [87, 232] on link "10023182" at bounding box center [91, 230] width 27 height 6
type input "10023182"
type input "RONALD L DAVIS (BUSINESS)"
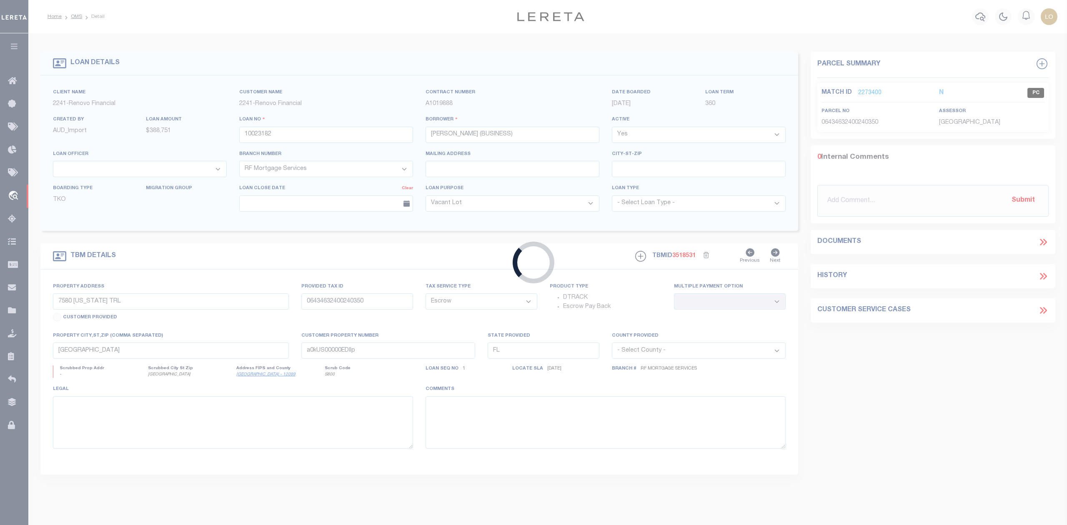
type input "1846 W 91 ST STREET"
type input "6036014029"
select select
type input "LOS ANGELES, CA 90047"
type input "a0kUS00000EDXmA"
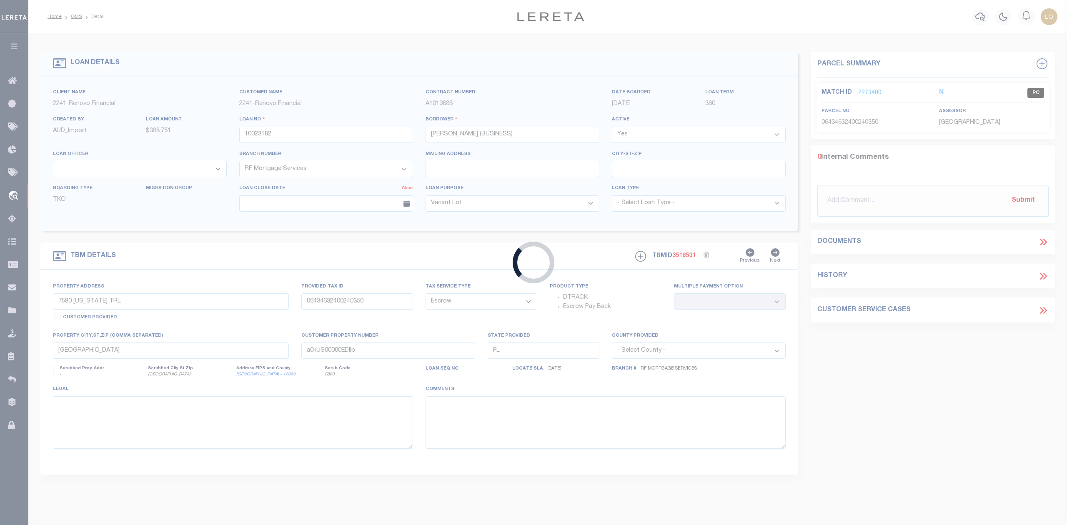
type input "CA"
select select
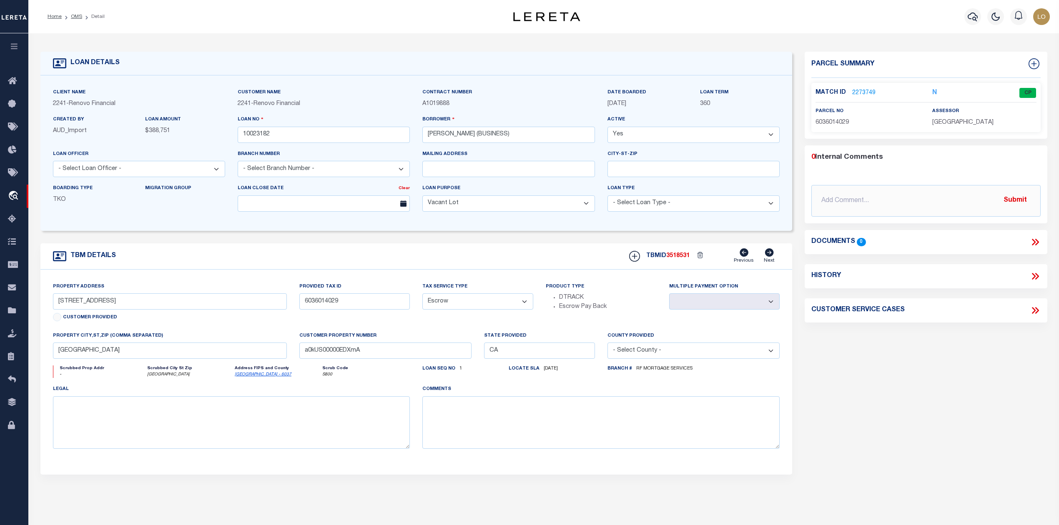
click at [866, 94] on link "2273749" at bounding box center [863, 93] width 23 height 9
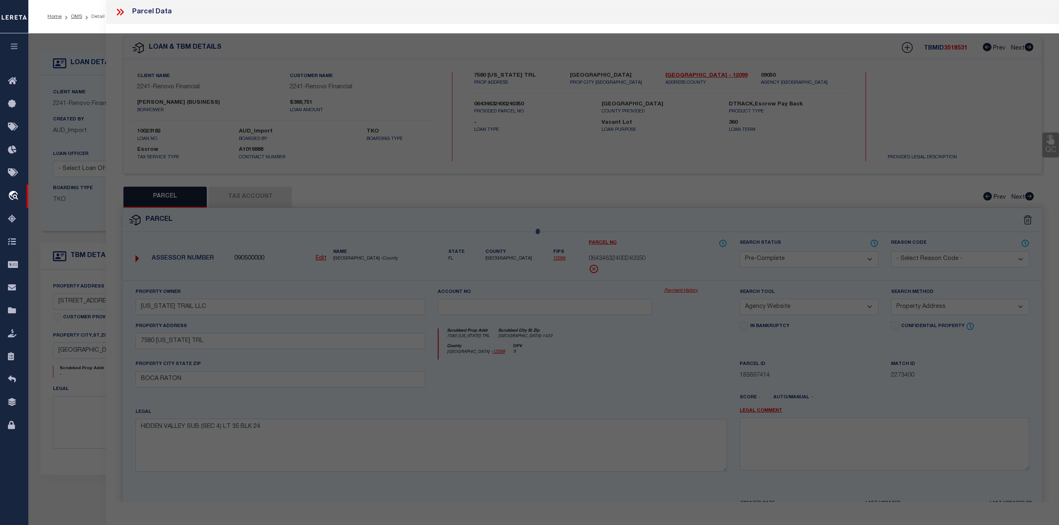
select select "AS"
select select
checkbox input "false"
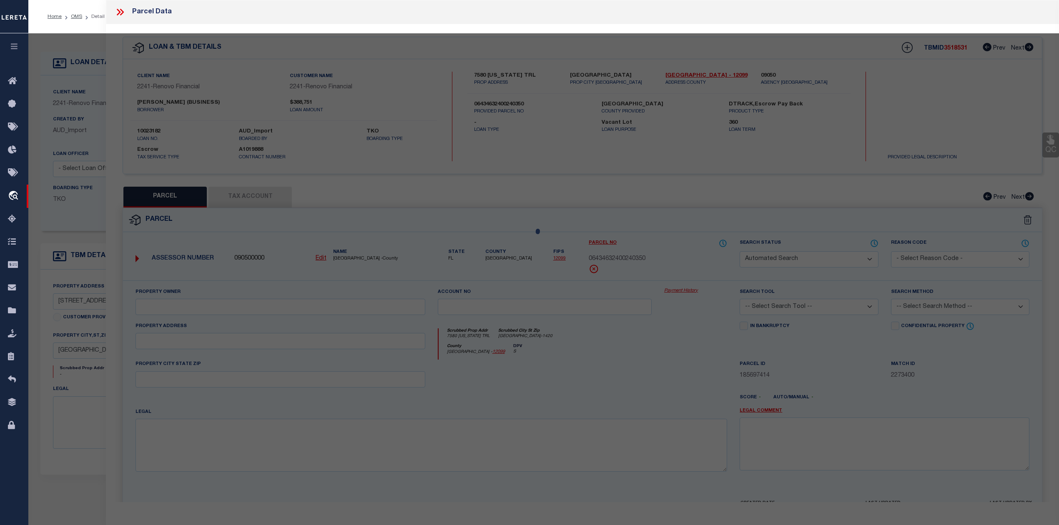
select select "CP"
select select "AGW"
select select "ADD"
type input "1846 W 91ST ST"
type input "LOS ANGELES CA 90047"
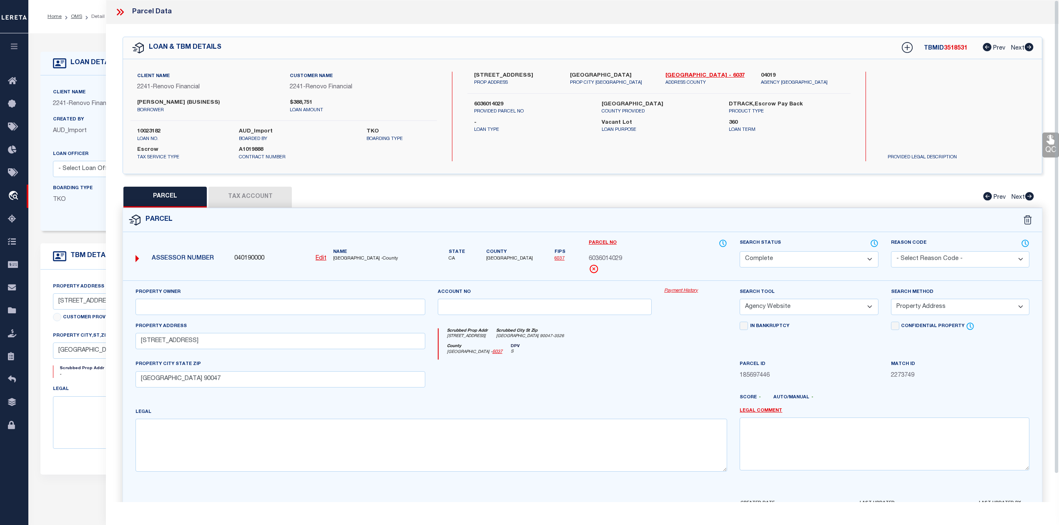
click at [734, 210] on div "Parcel" at bounding box center [582, 220] width 919 height 24
click at [679, 76] on link "Los Angeles - 6037" at bounding box center [706, 76] width 83 height 8
click at [483, 107] on label "6036014029" at bounding box center [531, 104] width 115 height 8
copy label "6036014029"
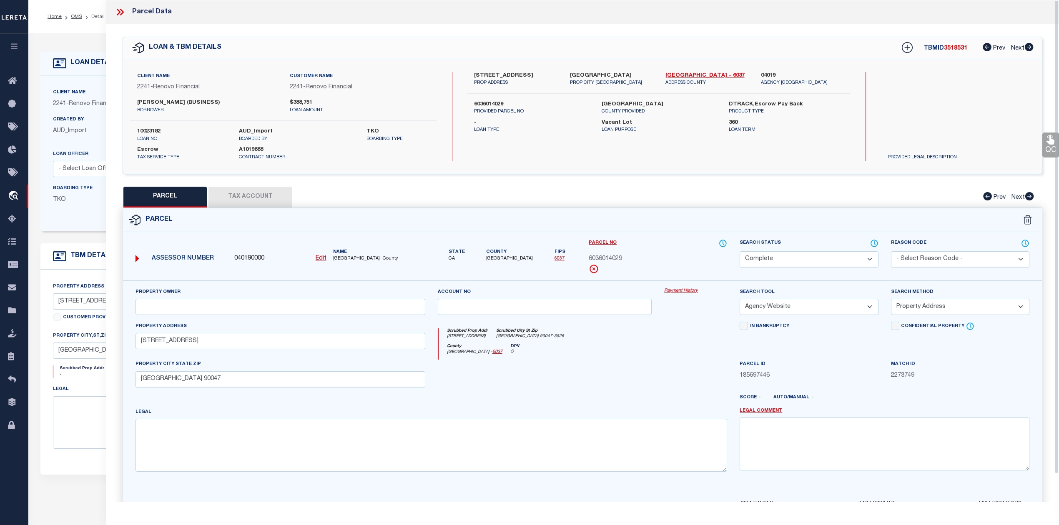
click at [684, 386] on div at bounding box center [695, 377] width 75 height 34
click at [383, 436] on textarea at bounding box center [430, 445] width 591 height 53
click at [745, 272] on div "Search Status Automated Search Bad Parcel Complete Duplicate Parcel High Dollar…" at bounding box center [808, 260] width 151 height 42
click at [757, 259] on select "Automated Search Bad Parcel Complete Duplicate Parcel High Dollar Reporting In …" at bounding box center [808, 259] width 138 height 16
select select "PC"
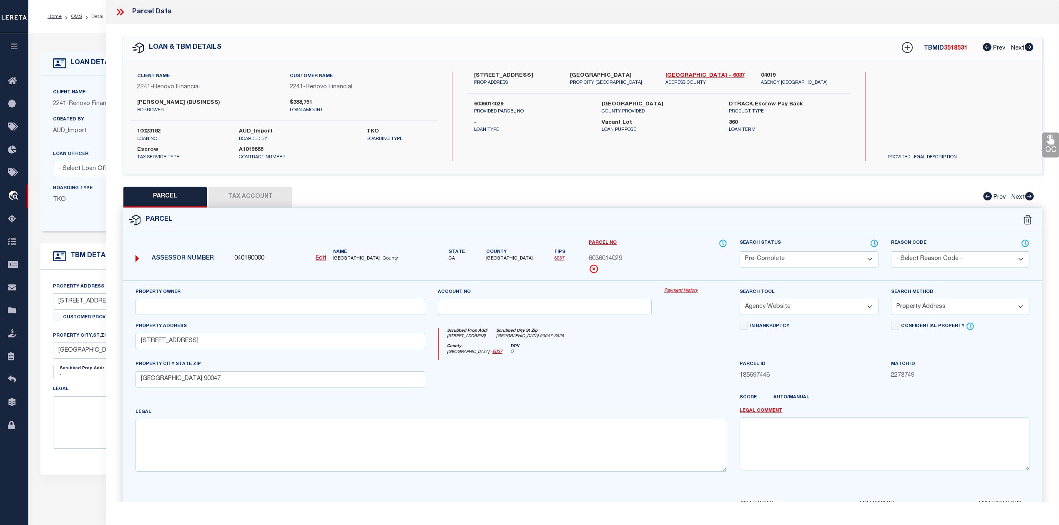
click at [739, 251] on select "Automated Search Bad Parcel Complete Duplicate Parcel High Dollar Reporting In …" at bounding box center [808, 259] width 138 height 16
click at [531, 437] on textarea at bounding box center [430, 445] width 591 height 53
paste textarea "TRACT NO 12567 LOT 26"
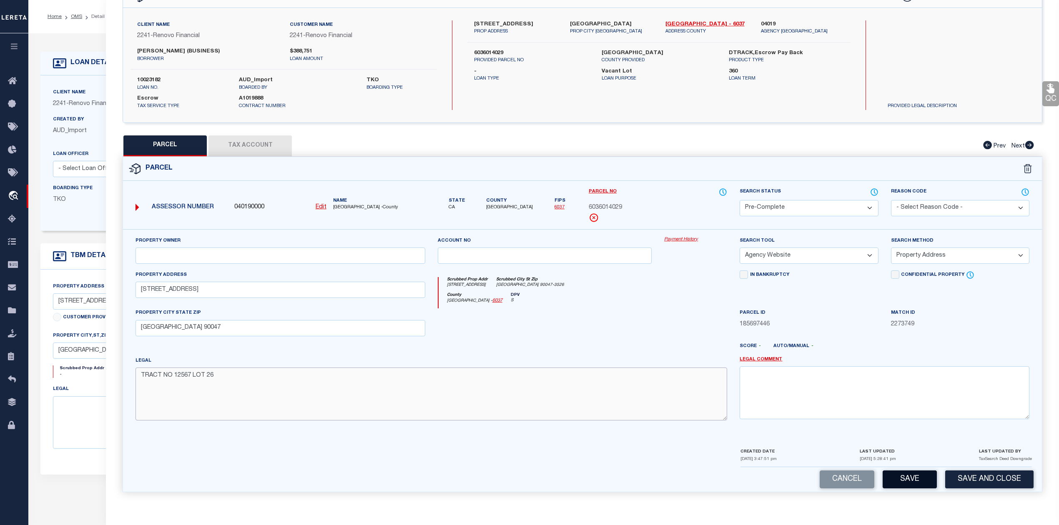
type textarea "TRACT NO 12567 LOT 26"
click at [895, 480] on button "Save" at bounding box center [909, 480] width 54 height 18
click at [666, 352] on div at bounding box center [620, 349] width 227 height 13
select select "AS"
select select
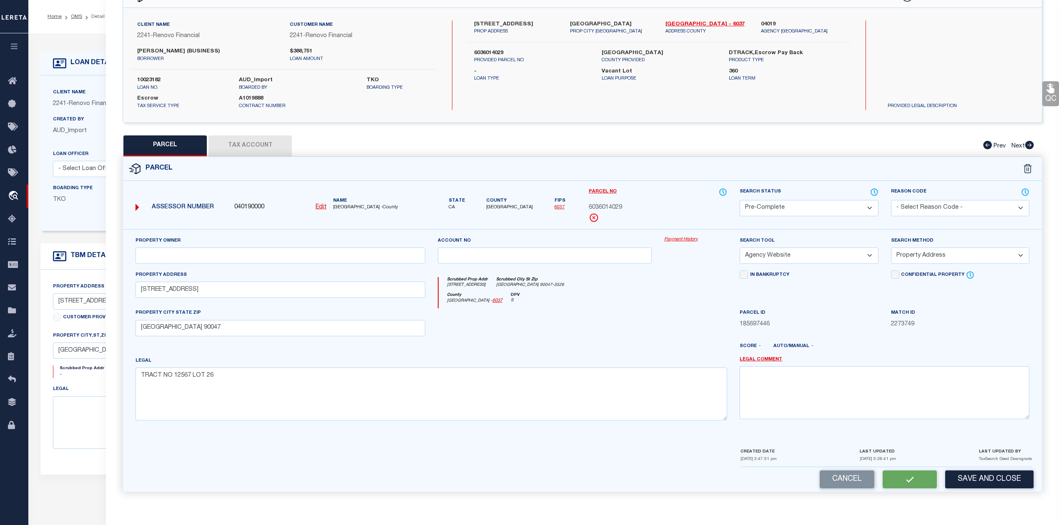
select select
checkbox input "false"
select select "PC"
select select "AGW"
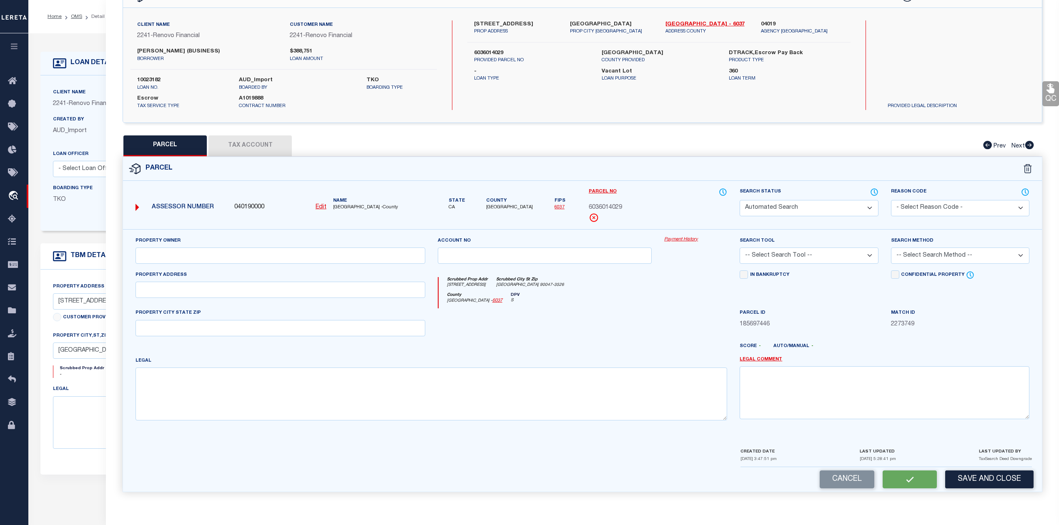
select select "ADD"
type input "1846 W 91ST ST"
type input "LOS ANGELES CA 90047"
type textarea "TRACT NO 12567 LOT 26"
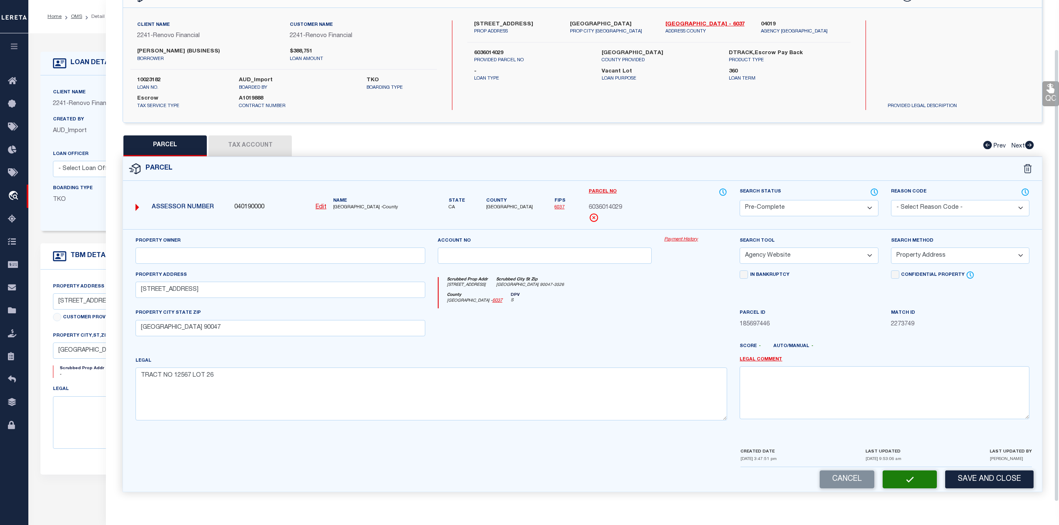
click at [666, 352] on div at bounding box center [620, 349] width 227 height 13
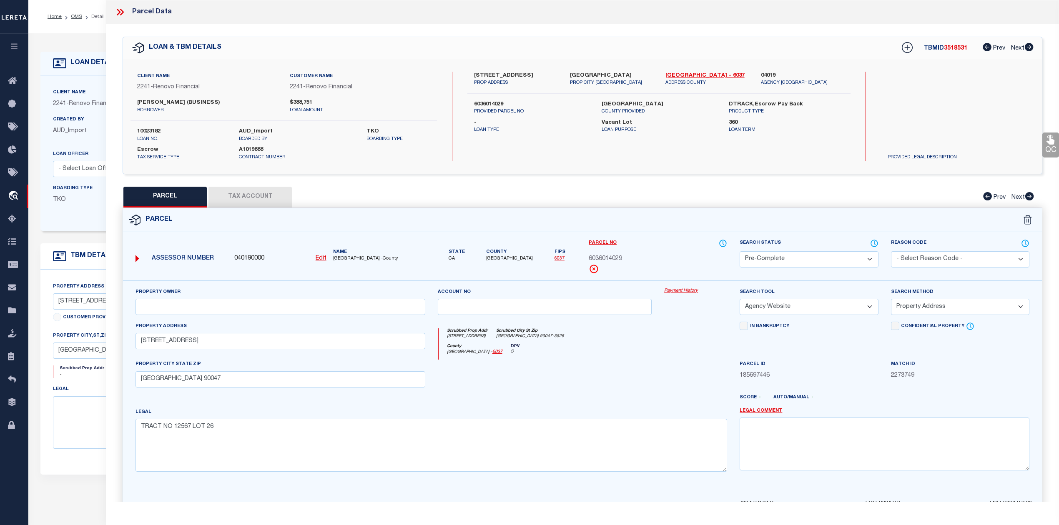
click at [119, 12] on icon at bounding box center [119, 12] width 4 height 7
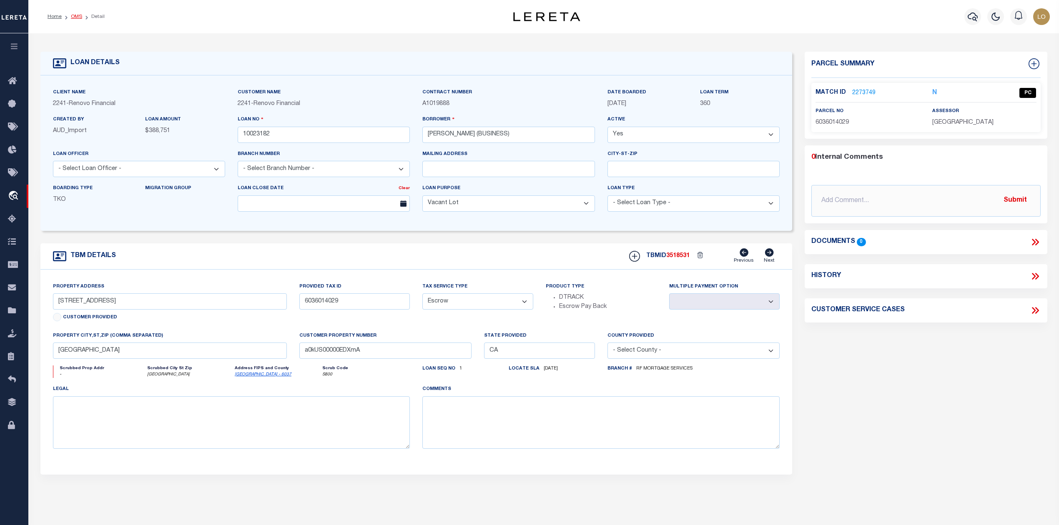
click at [77, 15] on link "OMS" at bounding box center [76, 16] width 11 height 5
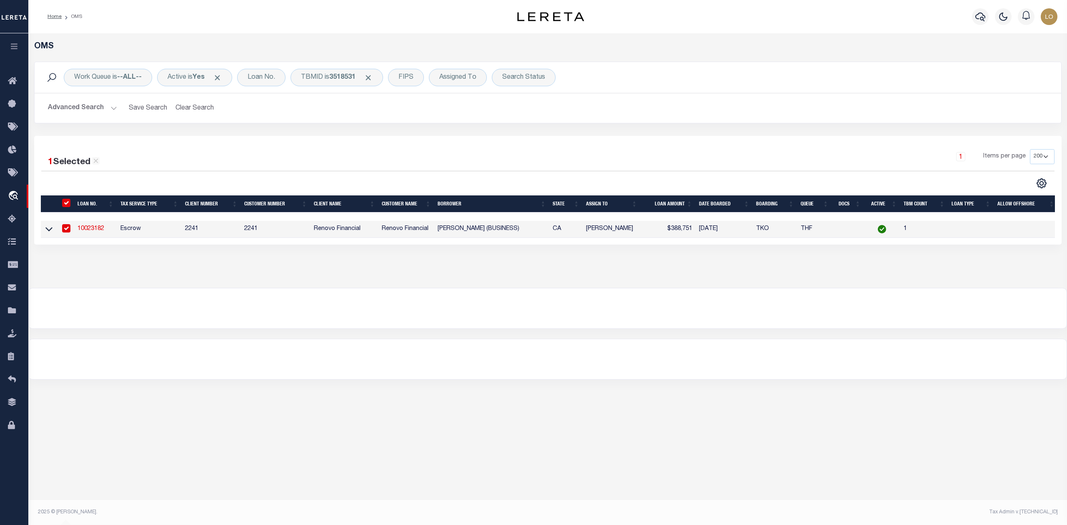
click at [658, 399] on div "OMS Work Queue is --ALL-- Active is Yes Loan No. TBMID is 3518531 FIPS Assigned…" at bounding box center [547, 269] width 1039 height 473
click at [671, 299] on div at bounding box center [548, 308] width 1038 height 40
click at [713, 379] on div at bounding box center [548, 359] width 1038 height 40
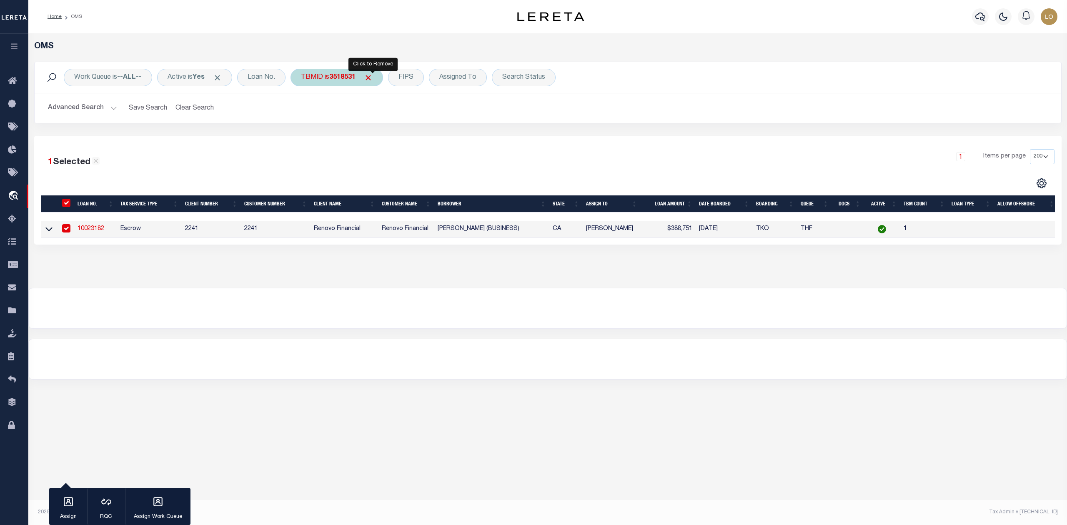
click at [370, 78] on span "Click to Remove" at bounding box center [368, 77] width 9 height 9
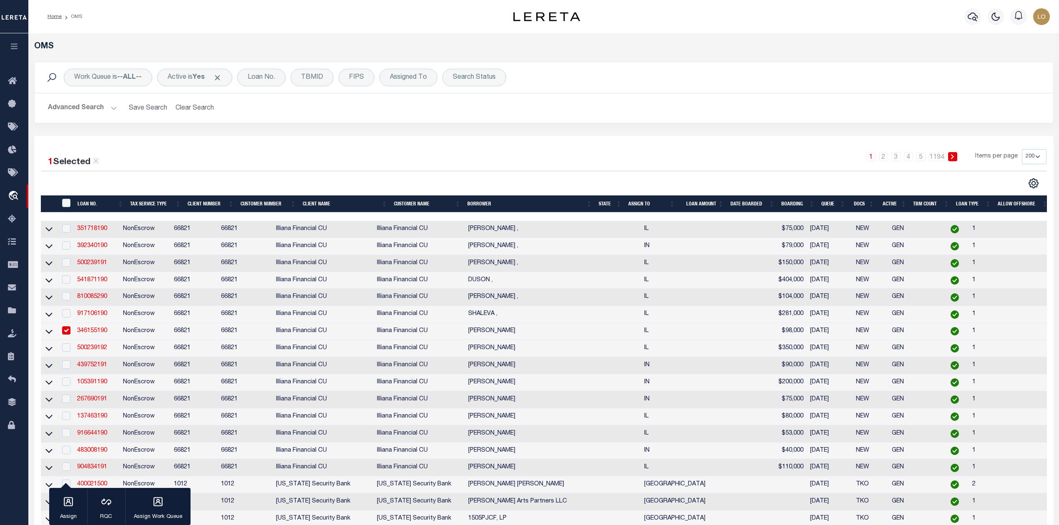
click at [67, 334] on input "checkbox" at bounding box center [66, 330] width 8 height 8
checkbox input "false"
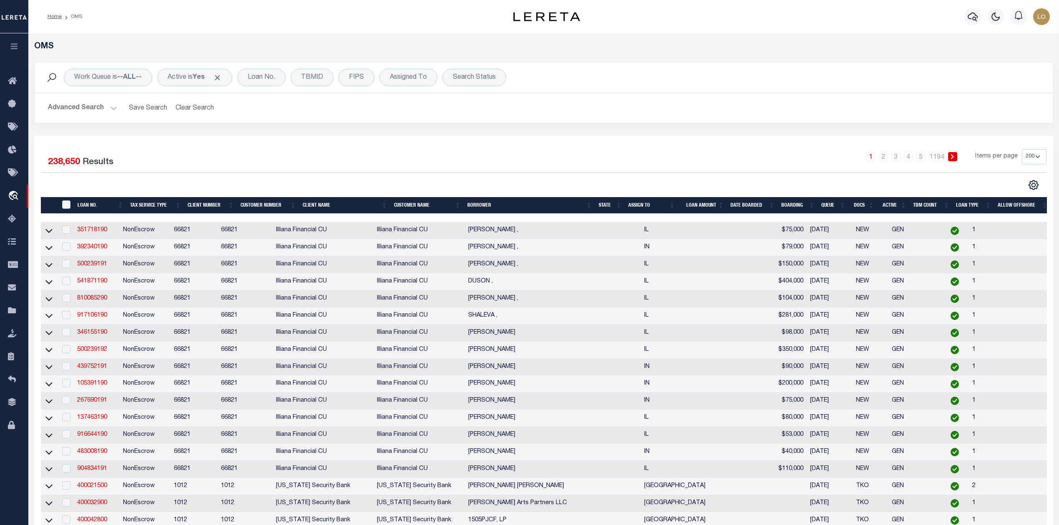
click at [581, 154] on div "1 2 3 4 5 … 1194 Items per page 10 25 50 100 200" at bounding box center [671, 160] width 751 height 22
